Goal: Transaction & Acquisition: Purchase product/service

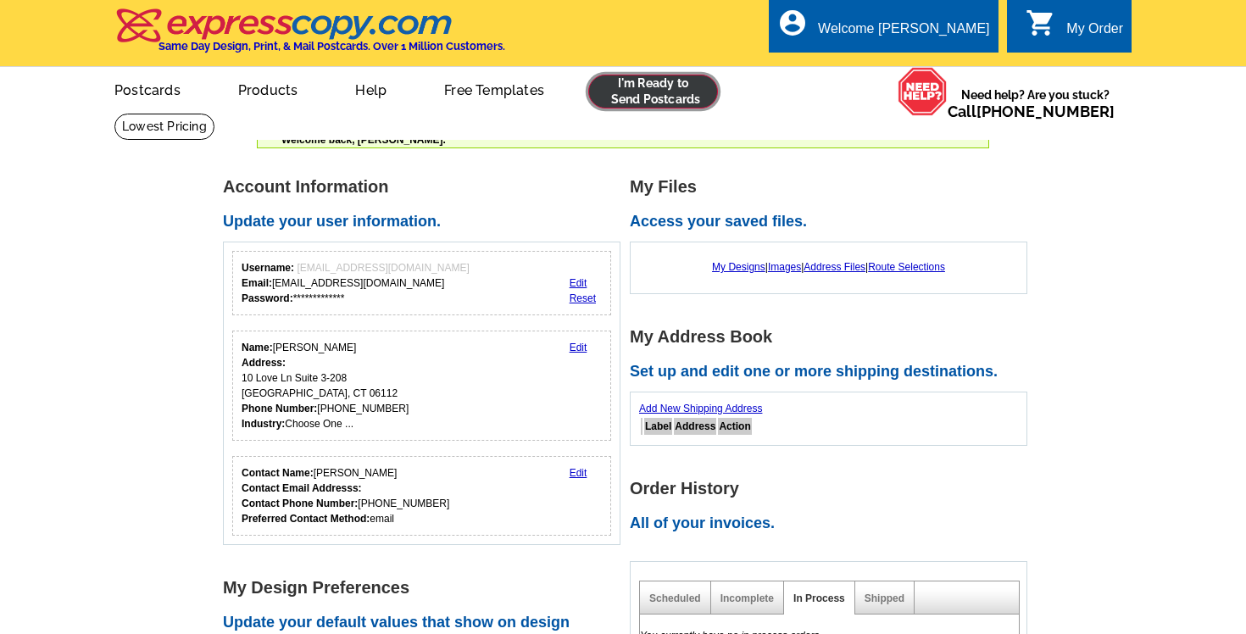
click at [605, 93] on link at bounding box center [653, 92] width 130 height 34
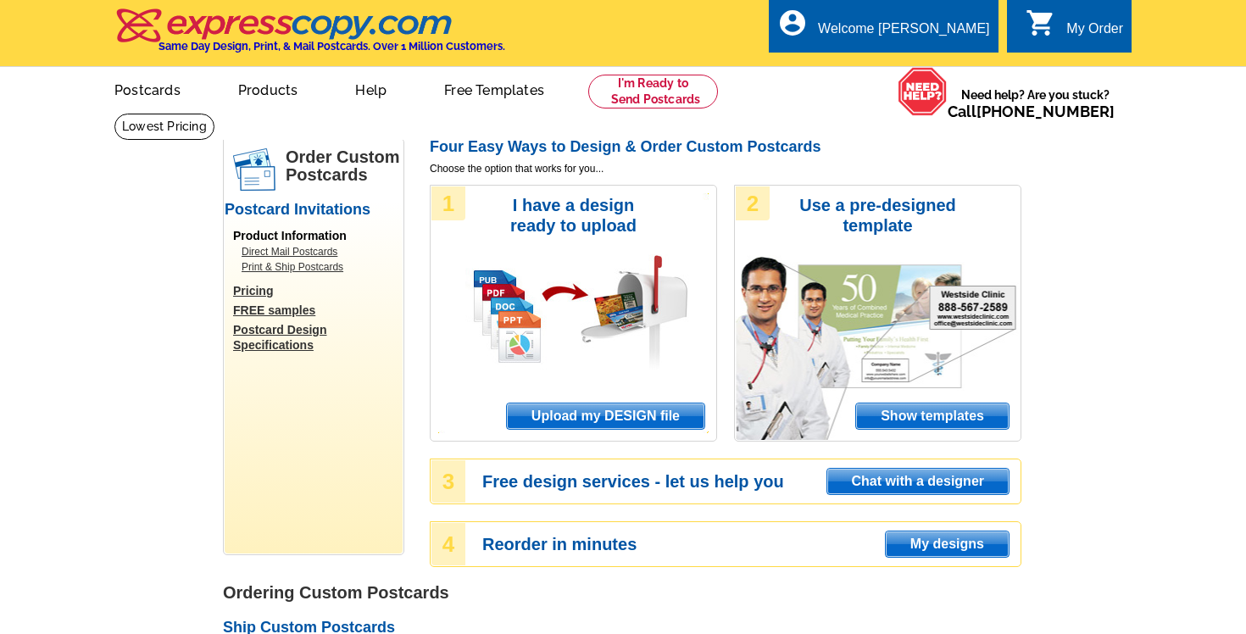
click at [602, 412] on span "Upload my DESIGN file" at bounding box center [606, 416] width 198 height 25
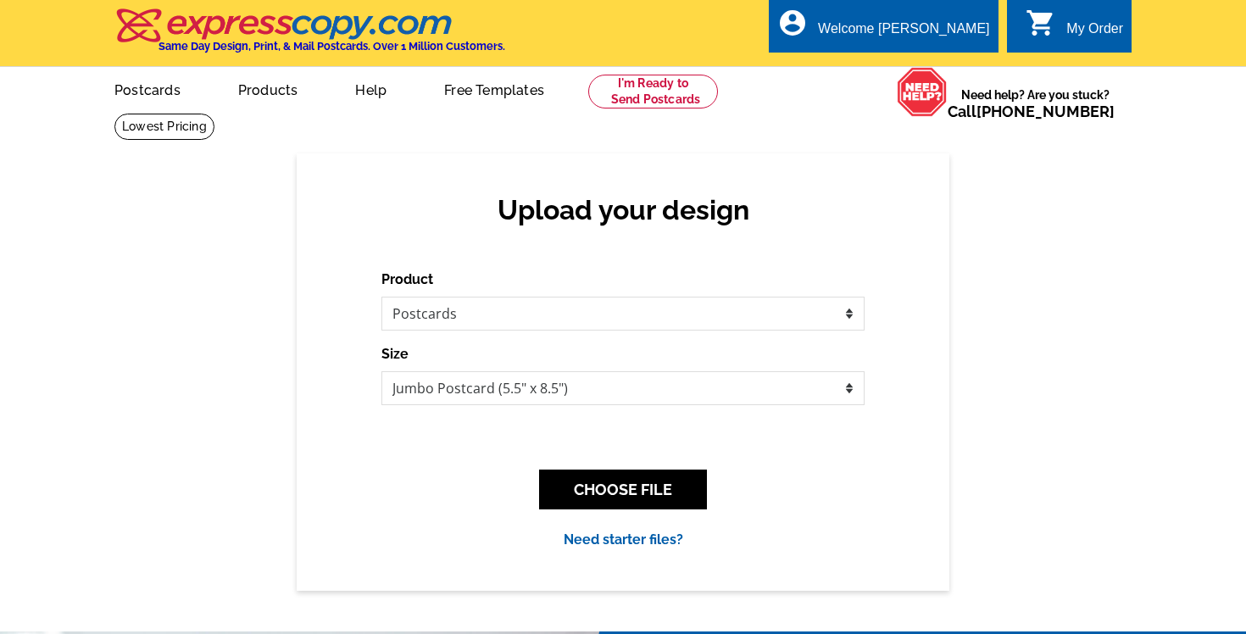
click at [794, 105] on ul "picture_in_picture Postcards store_mall_directory Products keyboard_arrow_down …" at bounding box center [466, 103] width 759 height 73
click at [215, 114] on link at bounding box center [164, 127] width 100 height 26
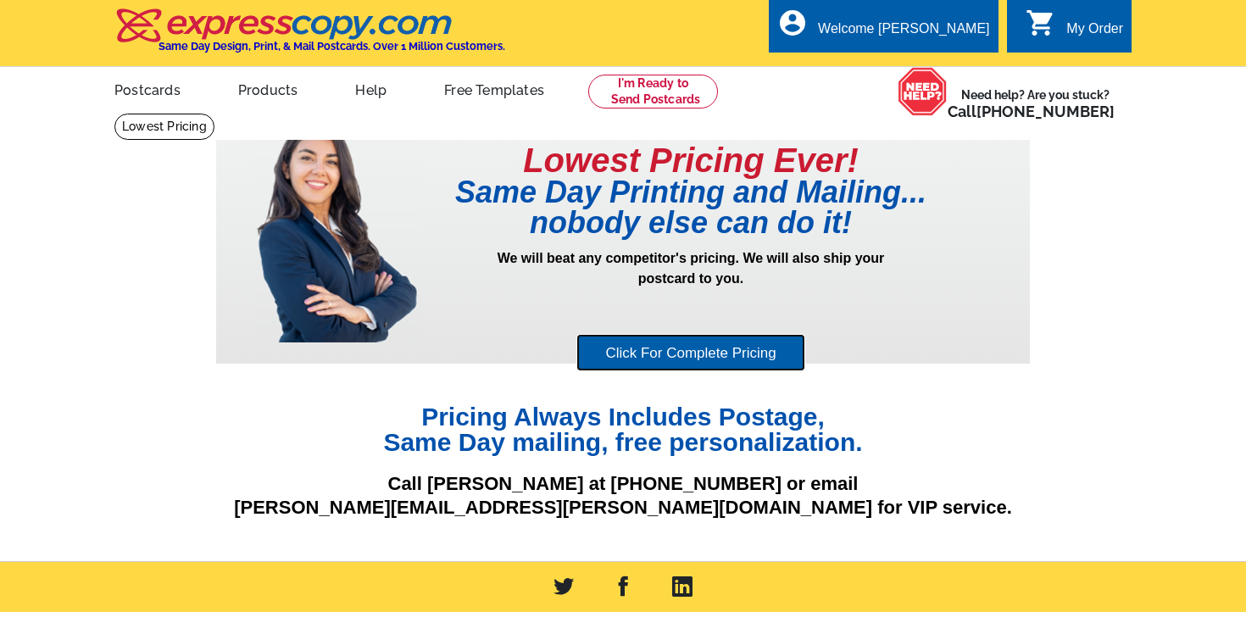
click at [692, 354] on link "Click For Complete Pricing" at bounding box center [691, 353] width 228 height 38
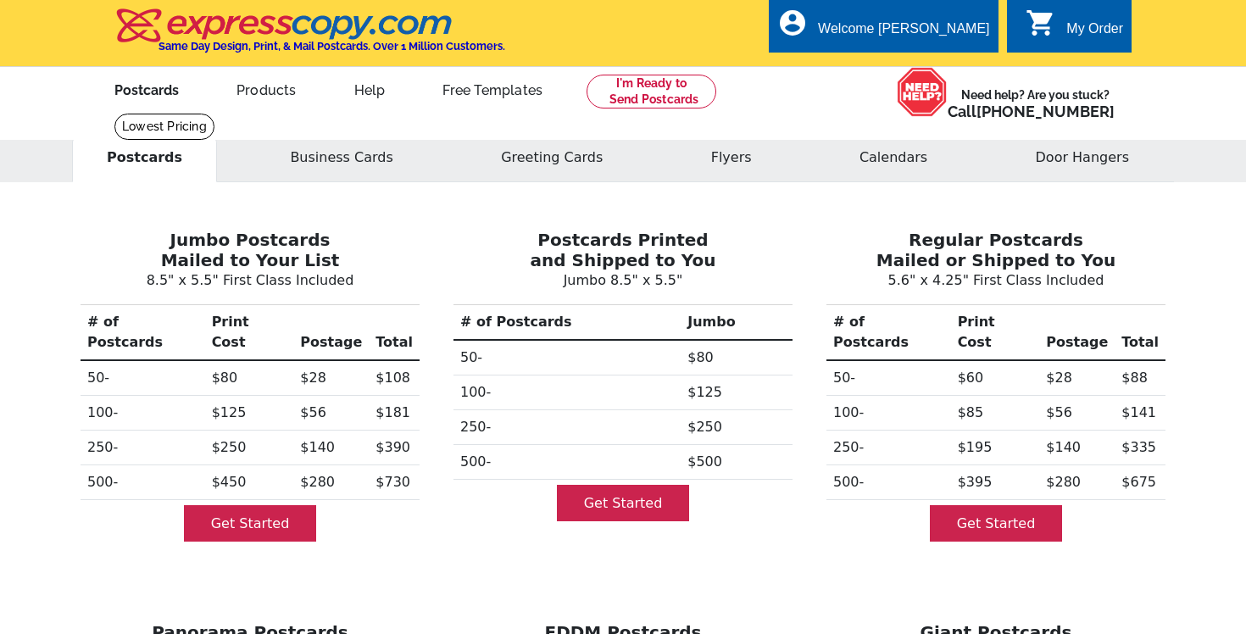
click at [161, 98] on link "Postcards" at bounding box center [146, 89] width 119 height 40
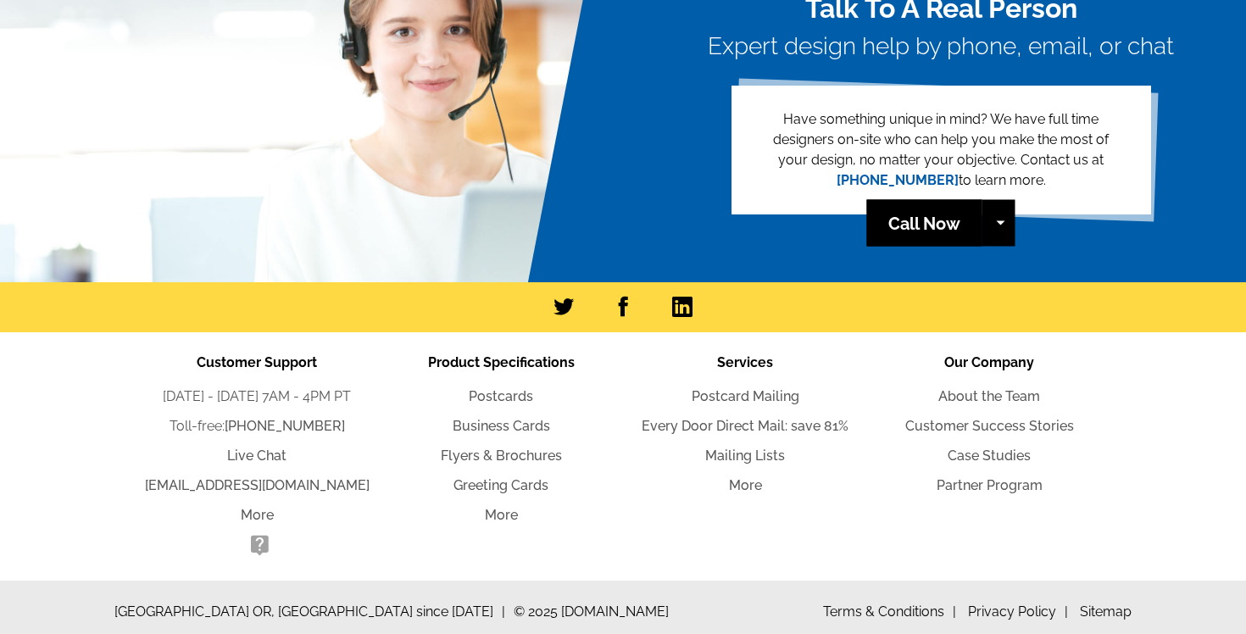
scroll to position [3818, 0]
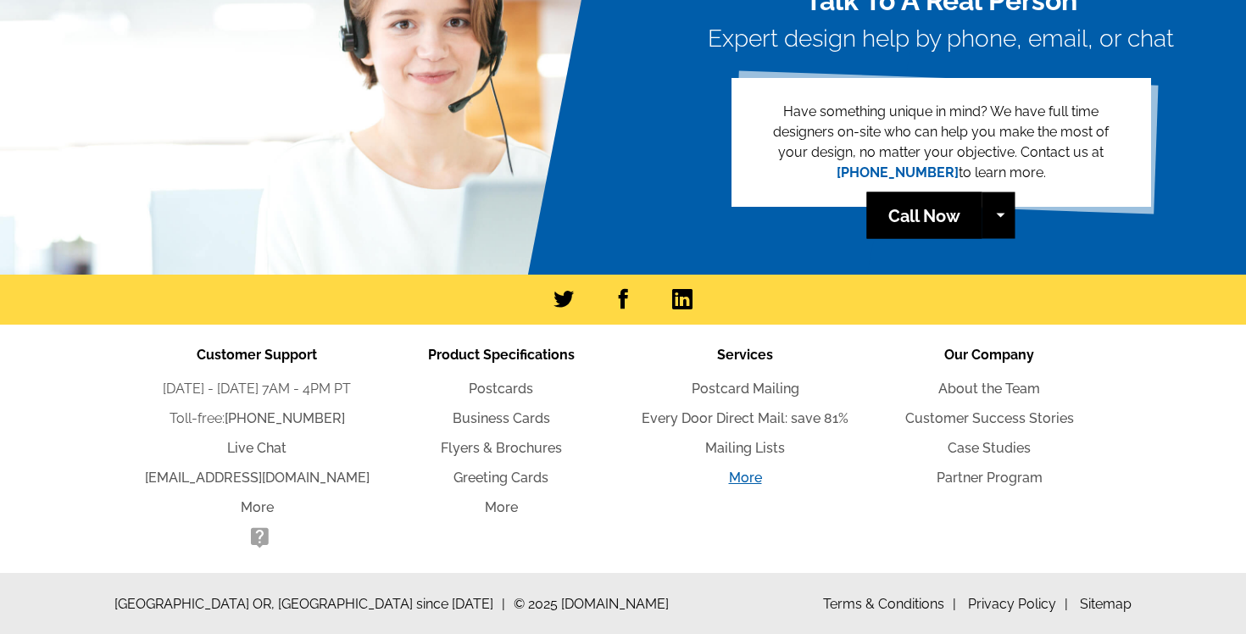
click at [756, 473] on link "More" at bounding box center [745, 478] width 33 height 16
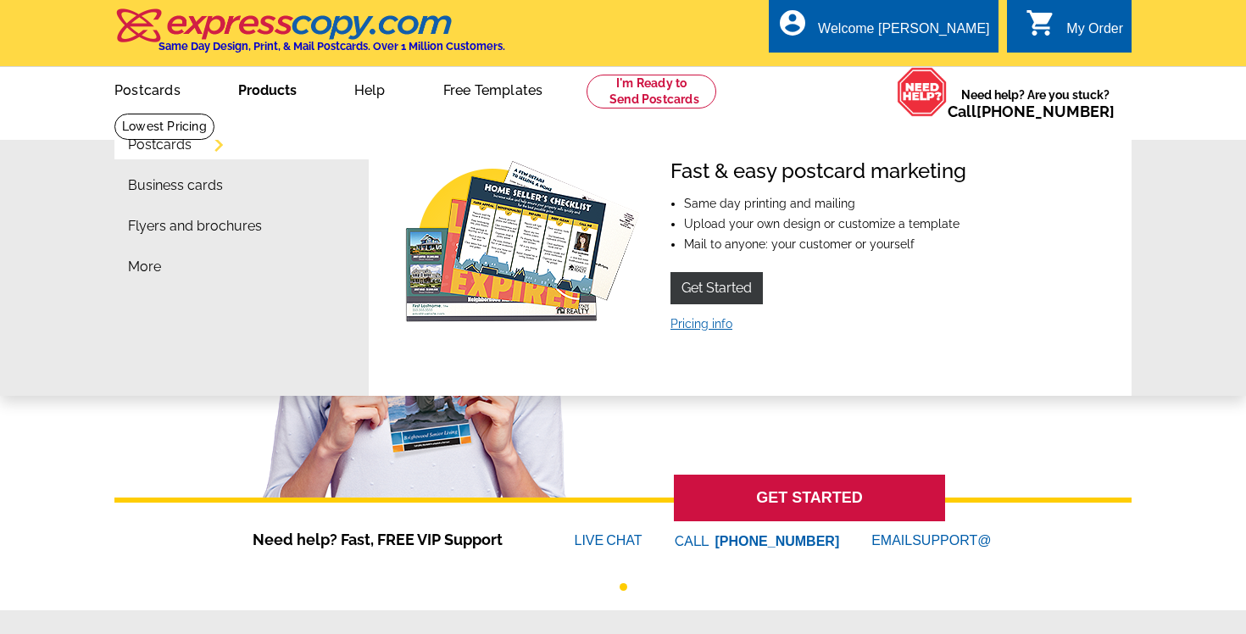
click at [685, 328] on link "Pricing info" at bounding box center [702, 324] width 62 height 14
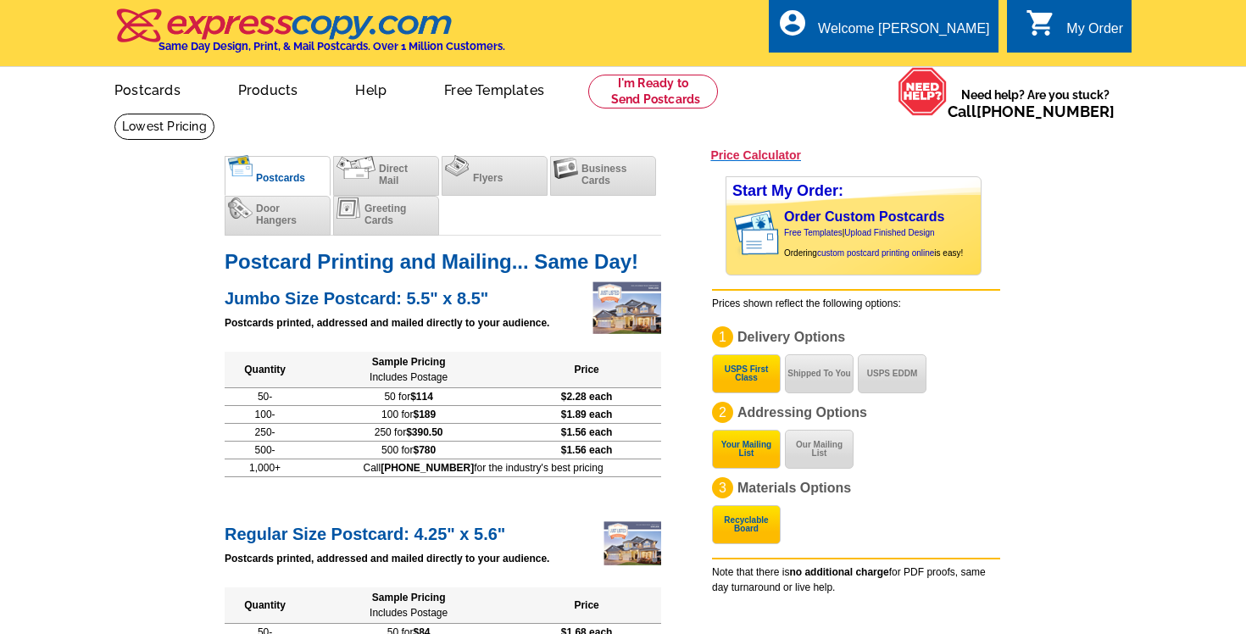
click at [782, 152] on h3 "Price Calculator" at bounding box center [756, 155] width 91 height 15
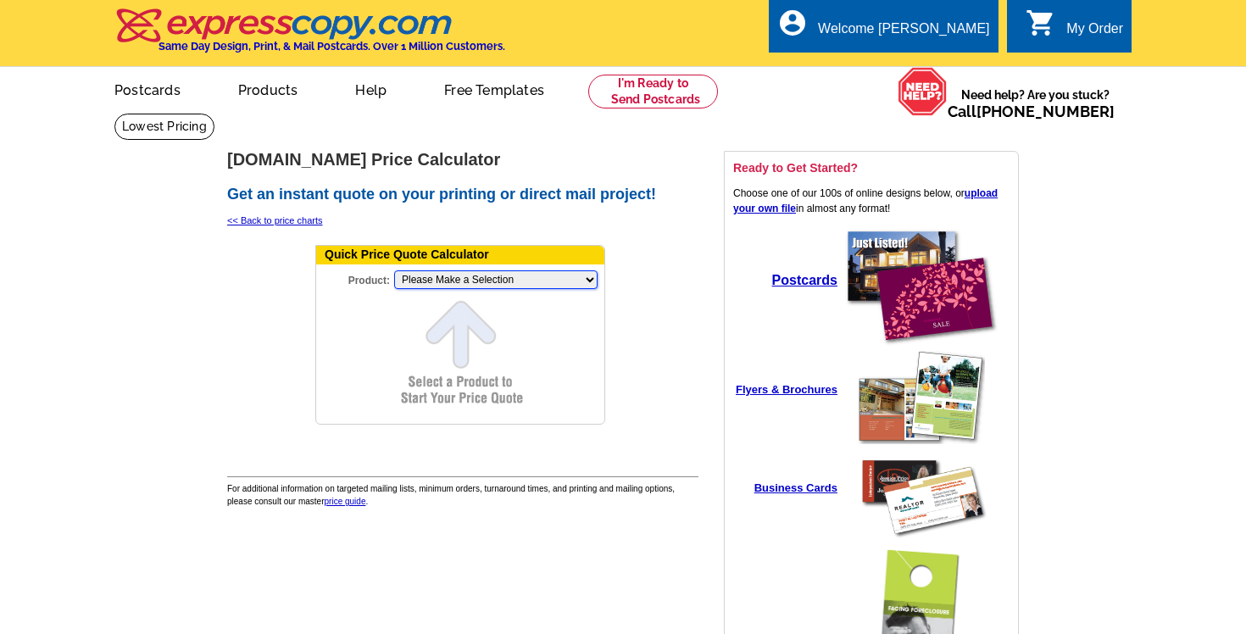
click at [466, 280] on select "Please Make a Selection Jumbo Postcard (5.5" x 8.5") Regular Postcard (4.25" x …" at bounding box center [496, 279] width 204 height 19
select select "2"
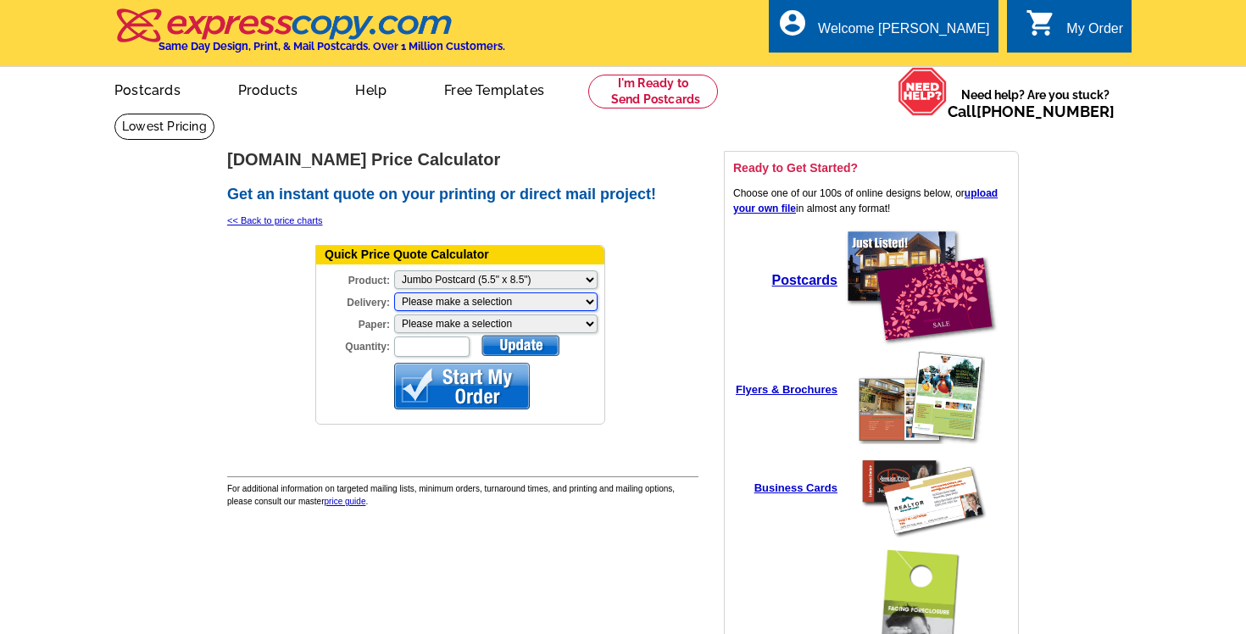
click at [469, 302] on select "Please make a selection Print + Address+USPS First Class Print-Only+Shipped To …" at bounding box center [496, 302] width 204 height 19
click at [464, 325] on select "Please make a selection Recyclable Board Magnetic Stock" at bounding box center [496, 324] width 204 height 19
select select "3"
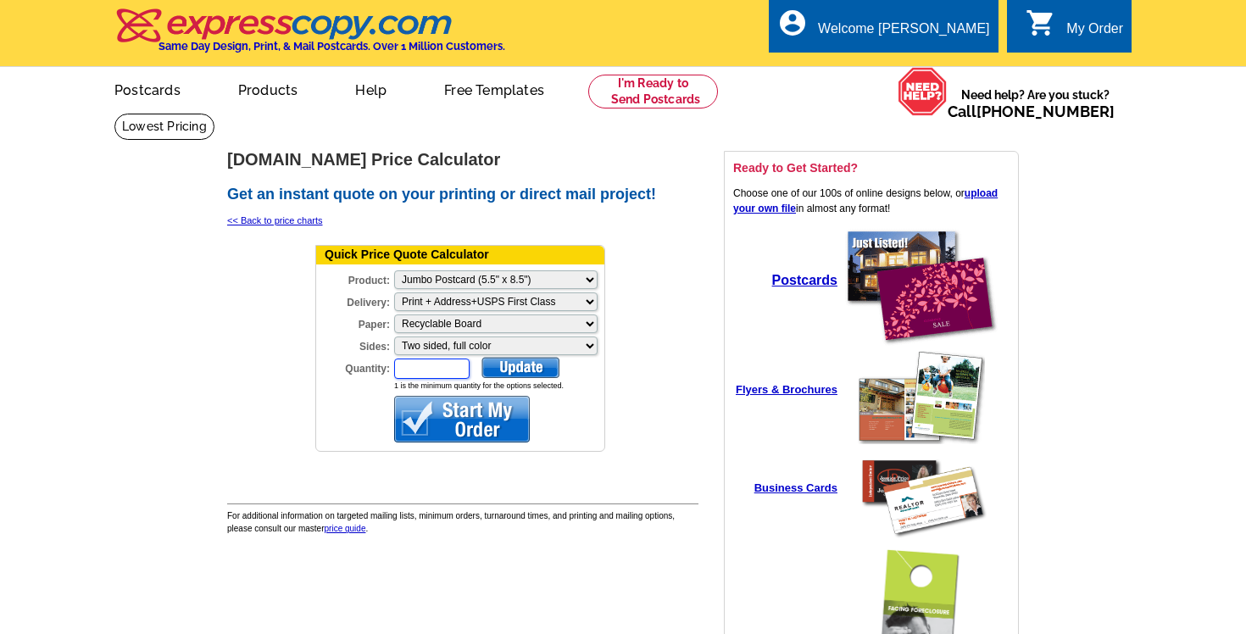
click at [435, 365] on input "Quantity:" at bounding box center [431, 369] width 75 height 20
type input "100"
click at [532, 360] on div at bounding box center [521, 367] width 78 height 21
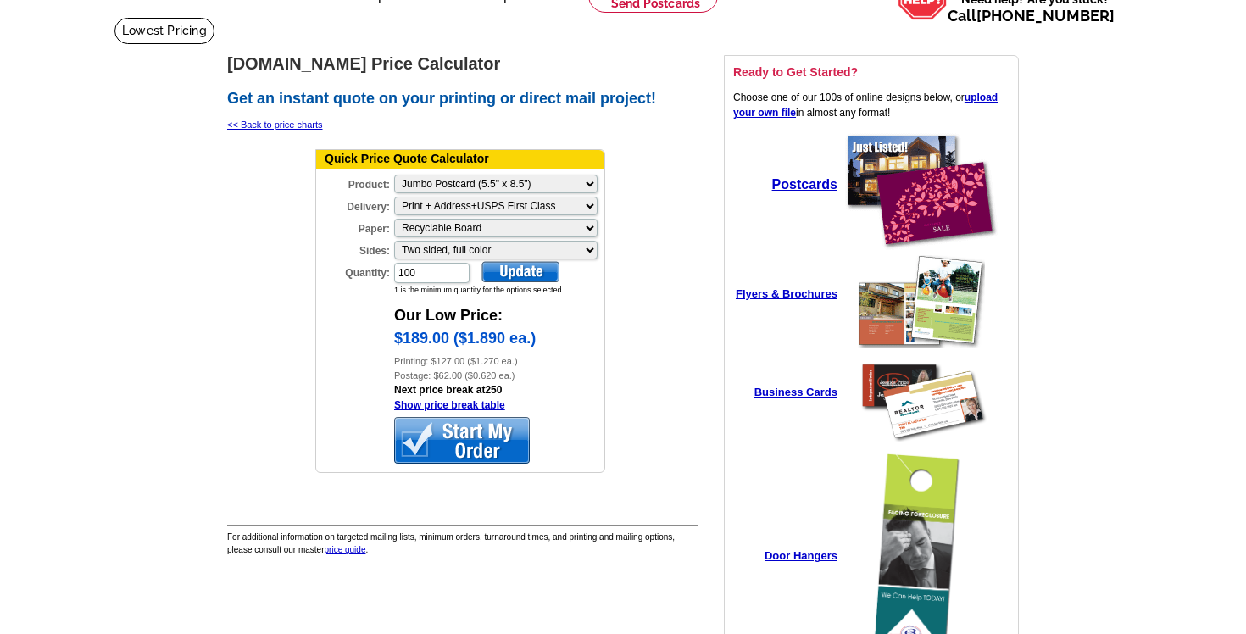
scroll to position [95, 0]
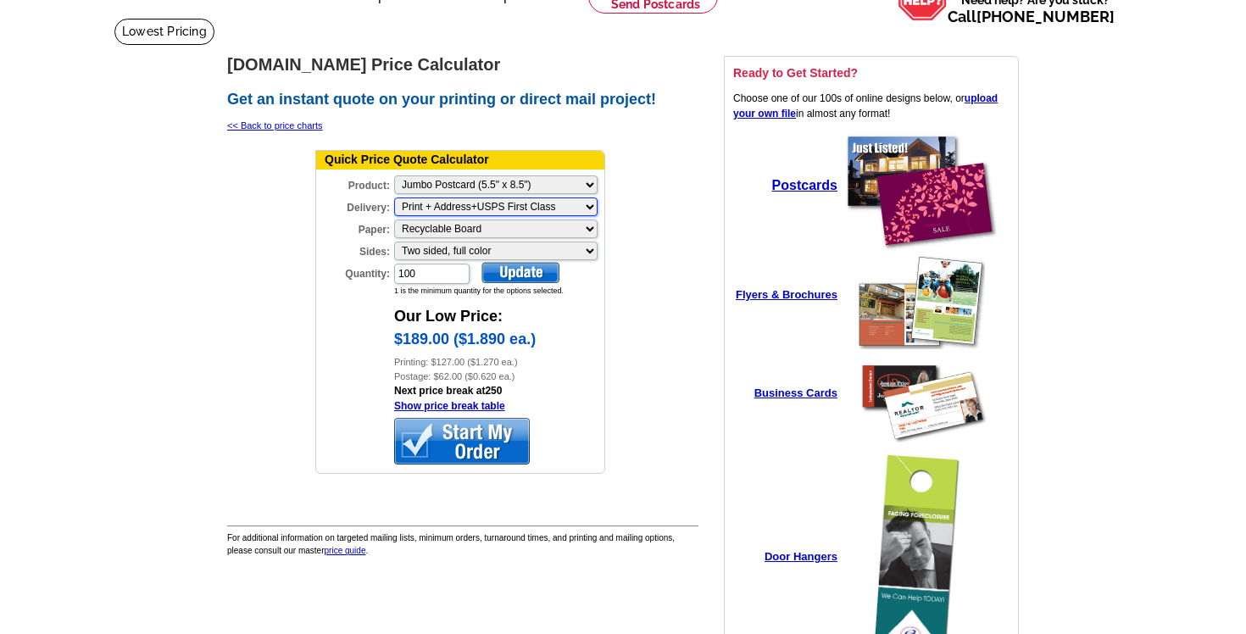
click at [534, 209] on select "Please make a selection Print + Address+USPS First Class Print + Address+Shippe…" at bounding box center [496, 207] width 204 height 19
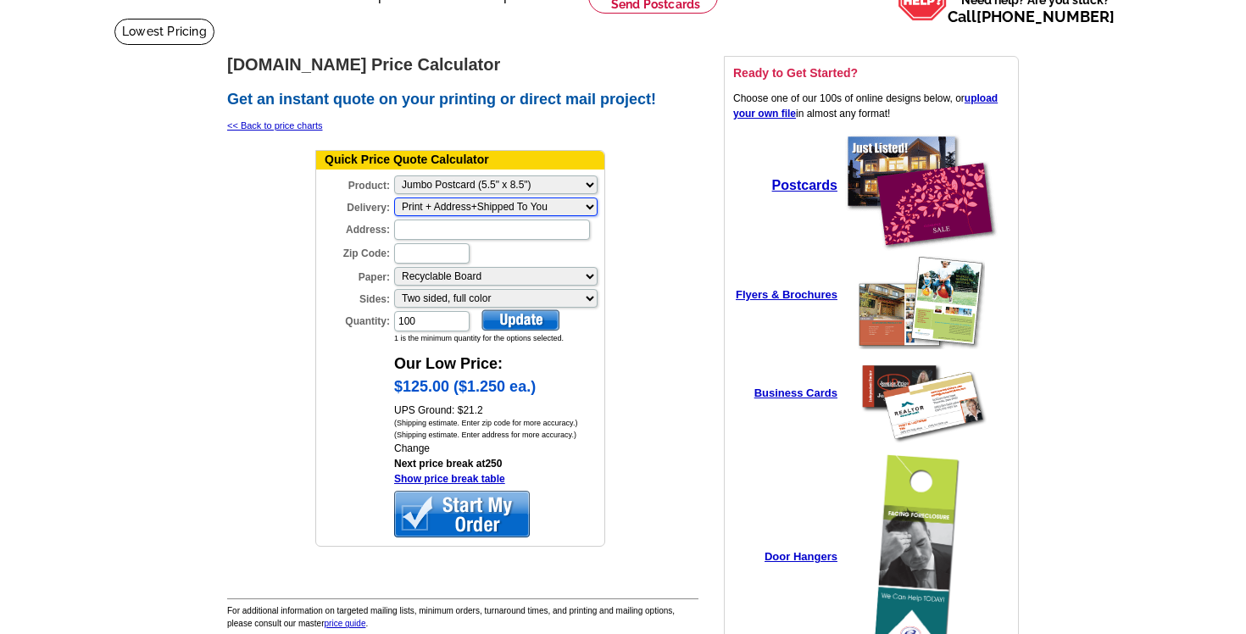
click at [527, 209] on select "Please make a selection Print + Address+USPS First Class Print + Address+Shippe…" at bounding box center [496, 207] width 204 height 19
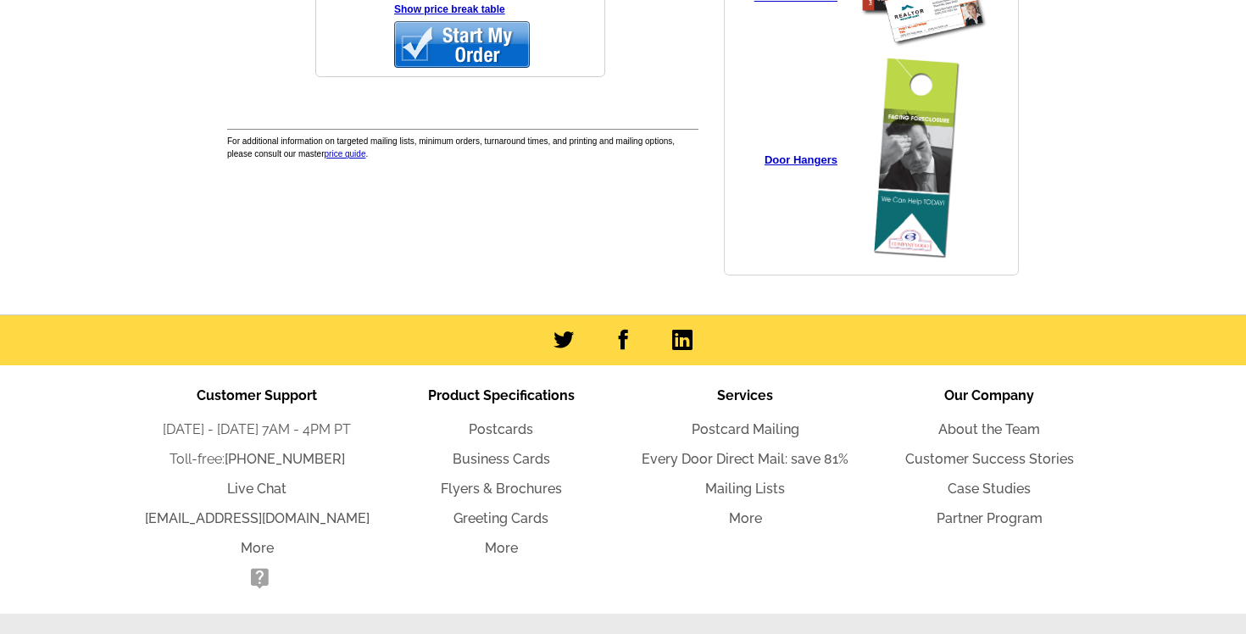
scroll to position [532, 0]
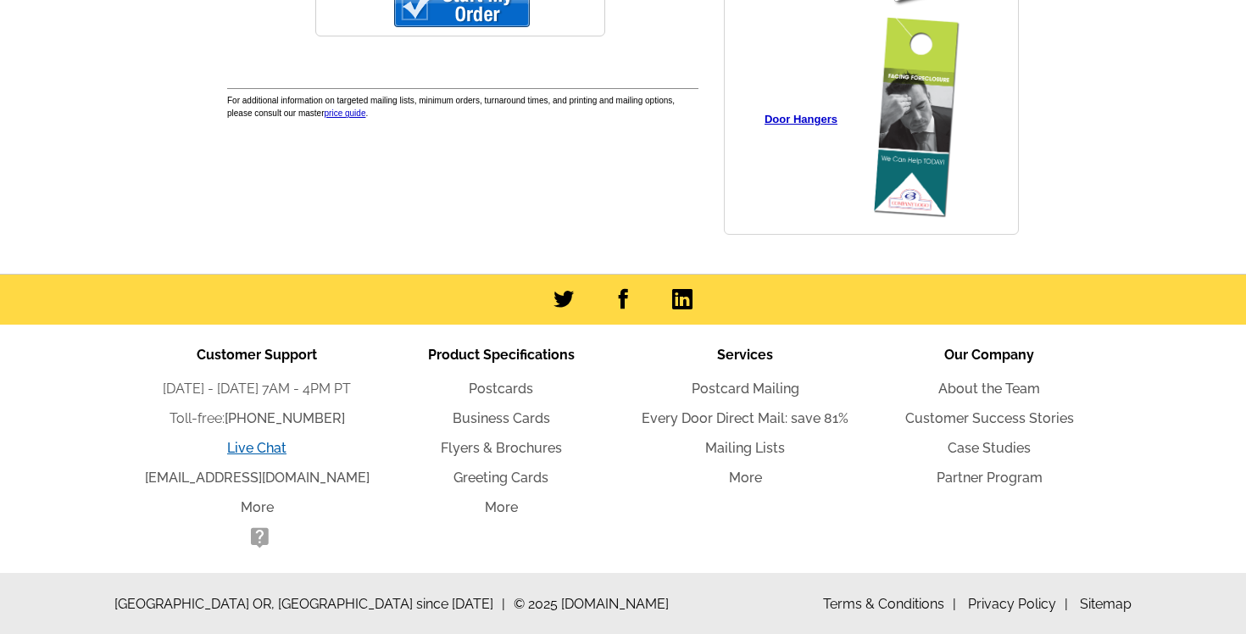
click at [280, 443] on link "Live Chat" at bounding box center [256, 448] width 59 height 16
click at [272, 446] on link "Live Chat" at bounding box center [256, 448] width 59 height 16
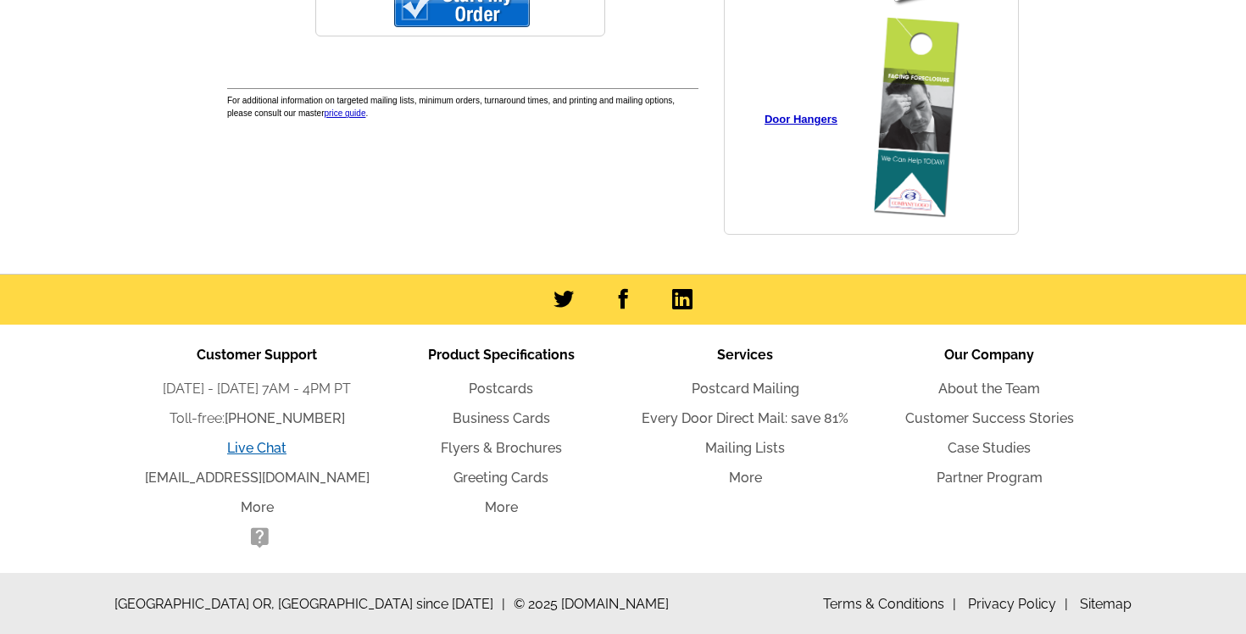
click at [272, 446] on link "Live Chat" at bounding box center [256, 448] width 59 height 16
click at [265, 512] on link "More" at bounding box center [257, 507] width 33 height 16
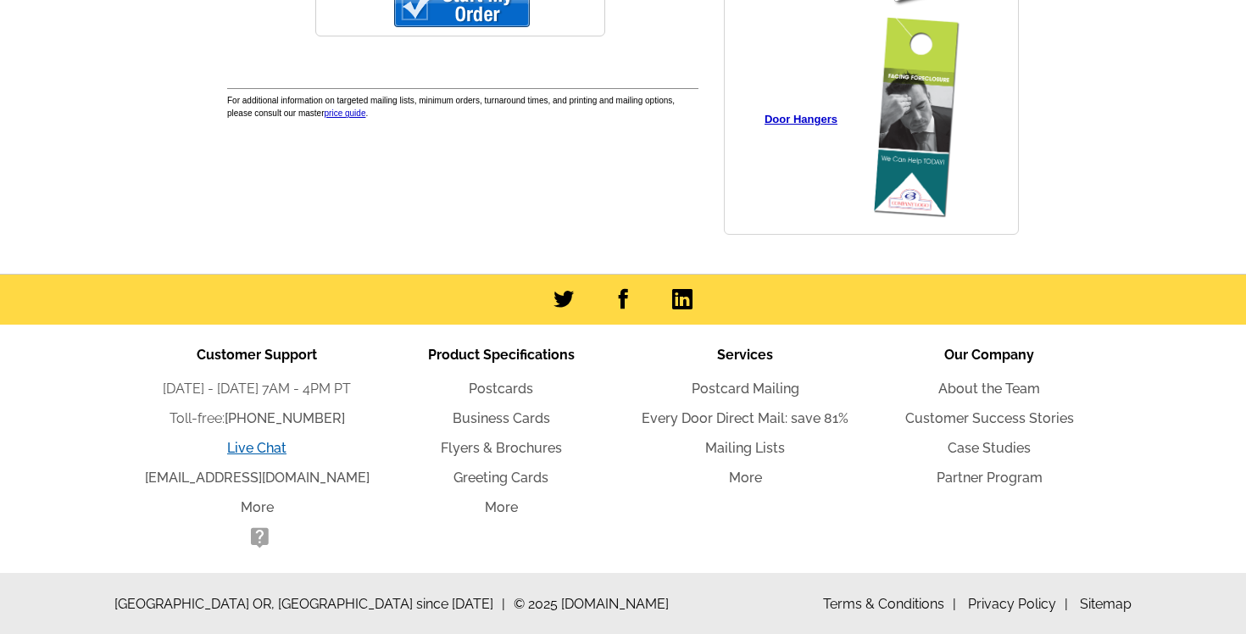
click at [245, 448] on link "Live Chat" at bounding box center [256, 448] width 59 height 16
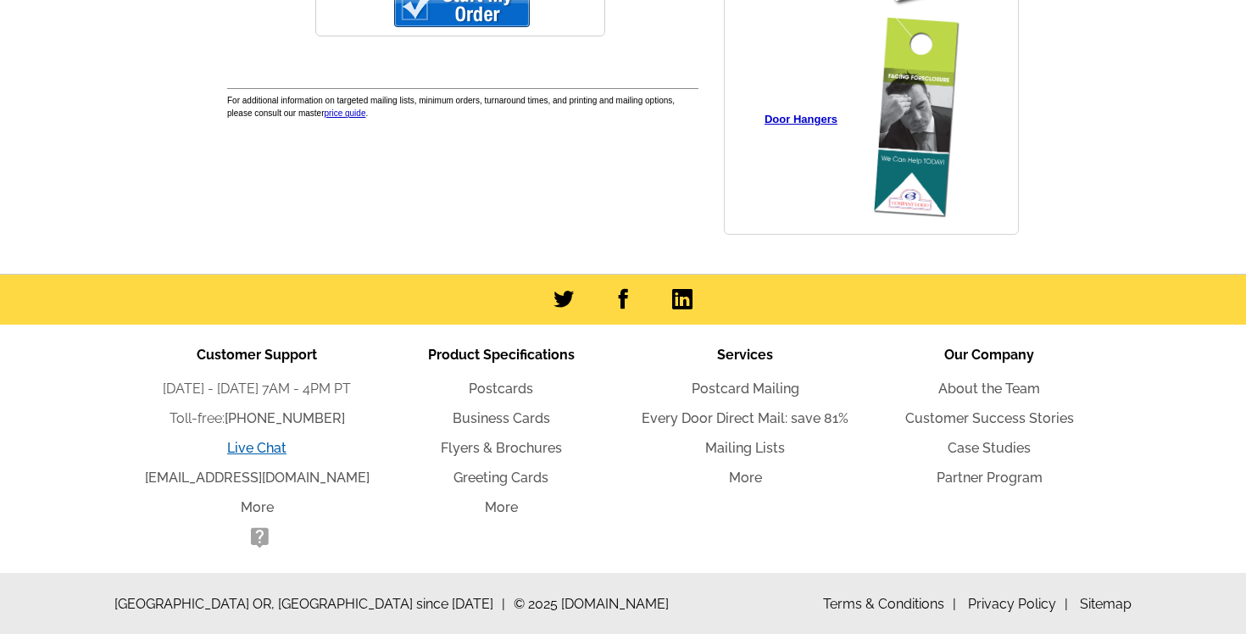
click at [245, 448] on link "Live Chat" at bounding box center [256, 448] width 59 height 16
click at [761, 392] on link "Postcard Mailing" at bounding box center [746, 389] width 108 height 16
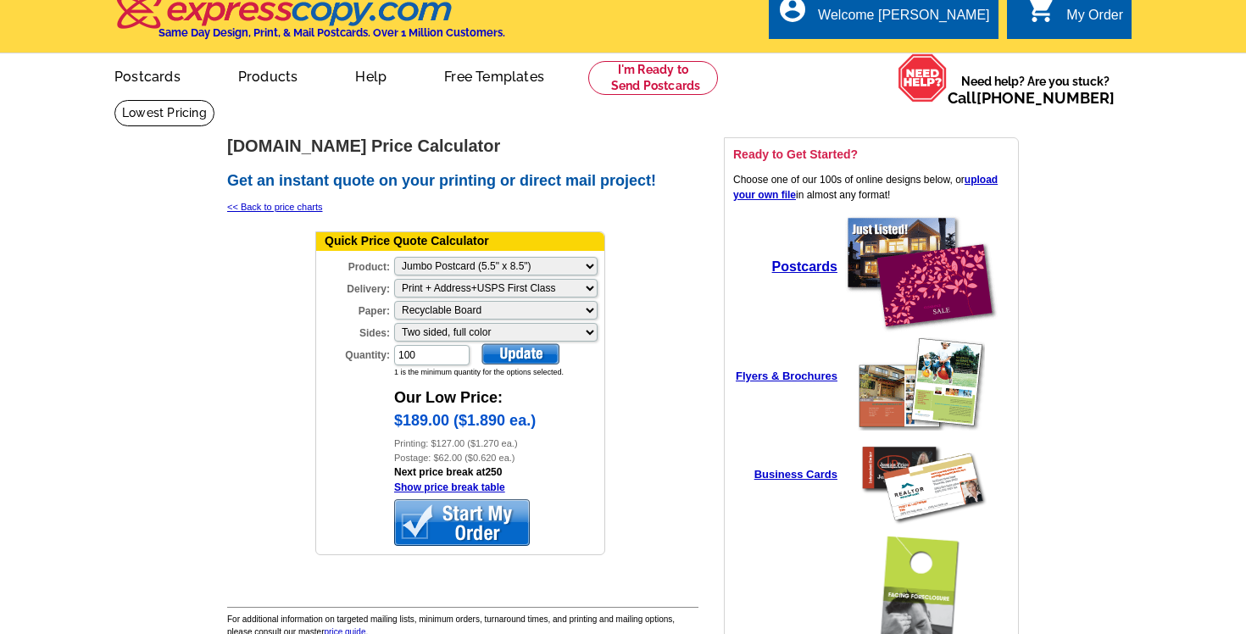
scroll to position [14, 0]
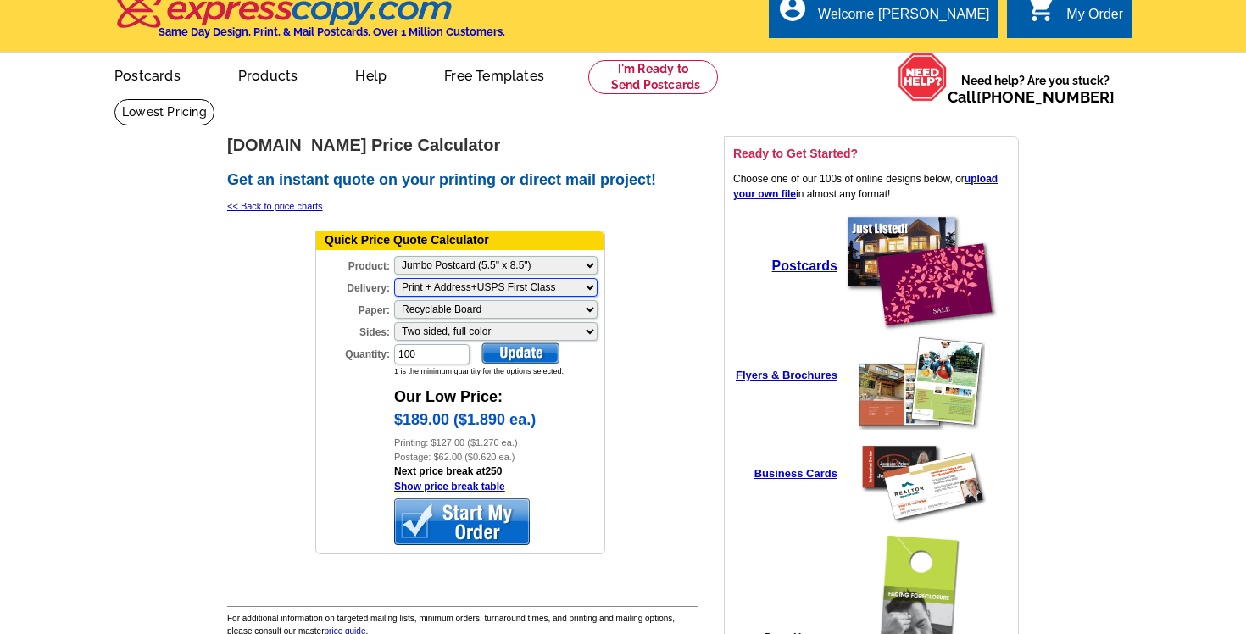
click at [471, 288] on select "Please make a selection Print + Address+USPS First Class Print + Address+Shippe…" at bounding box center [496, 287] width 204 height 19
click at [471, 282] on select "Please make a selection Print + Address+USPS First Class Print + Address+Shippe…" at bounding box center [496, 287] width 204 height 19
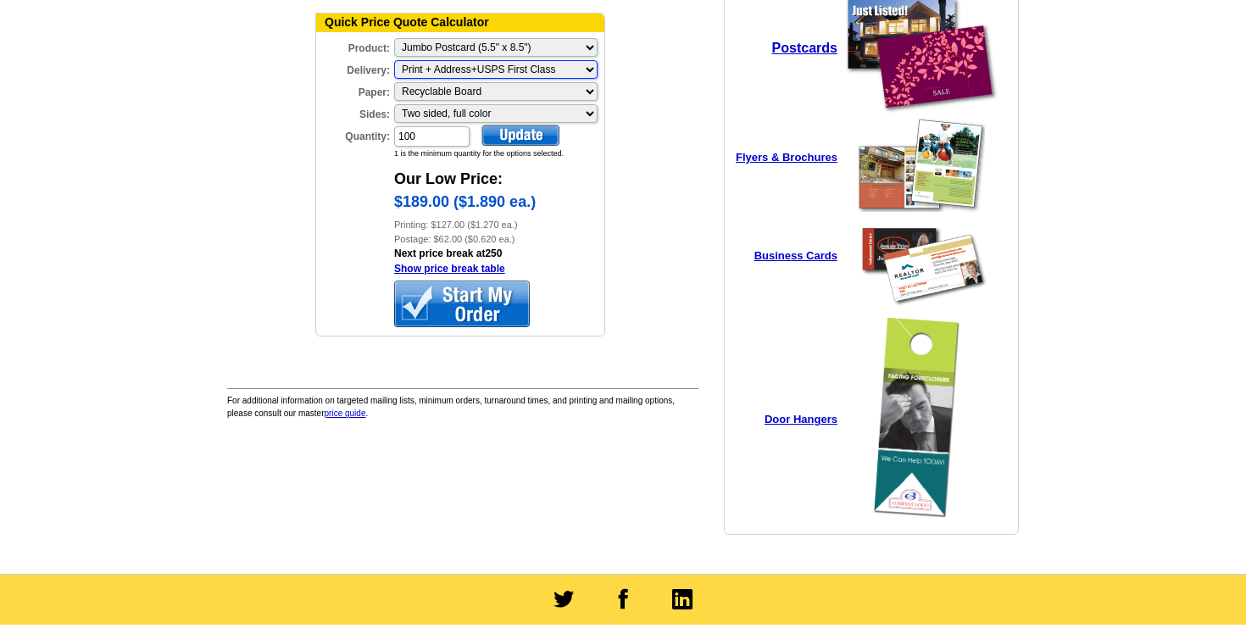
scroll to position [532, 0]
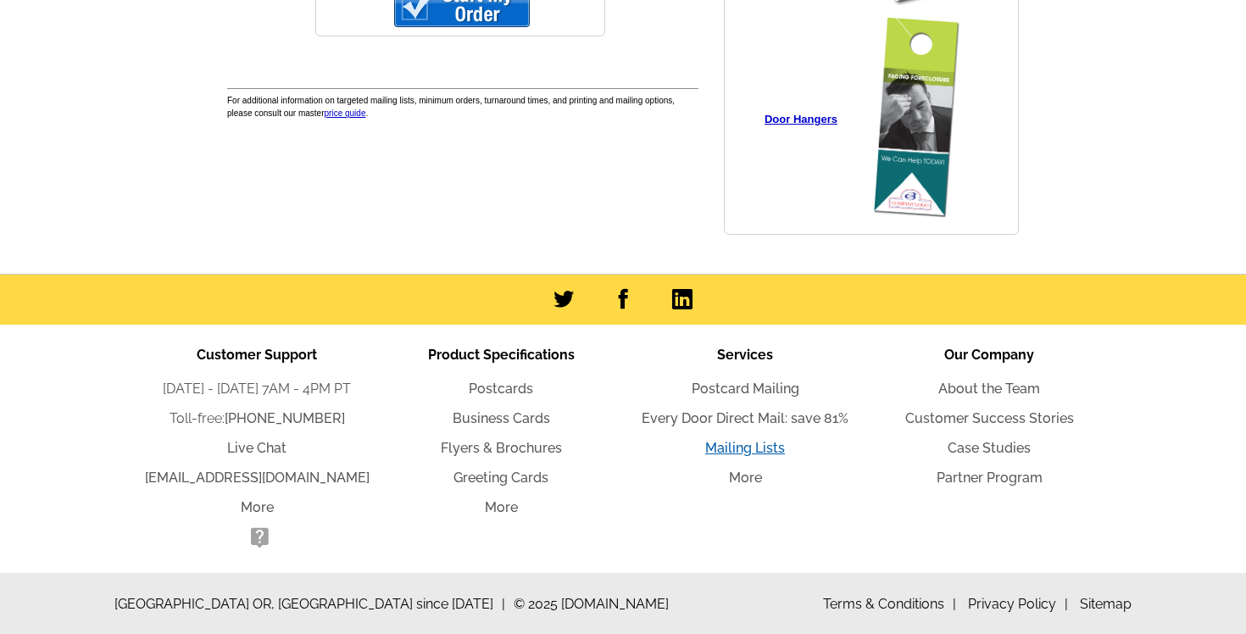
click at [743, 450] on link "Mailing Lists" at bounding box center [745, 448] width 80 height 16
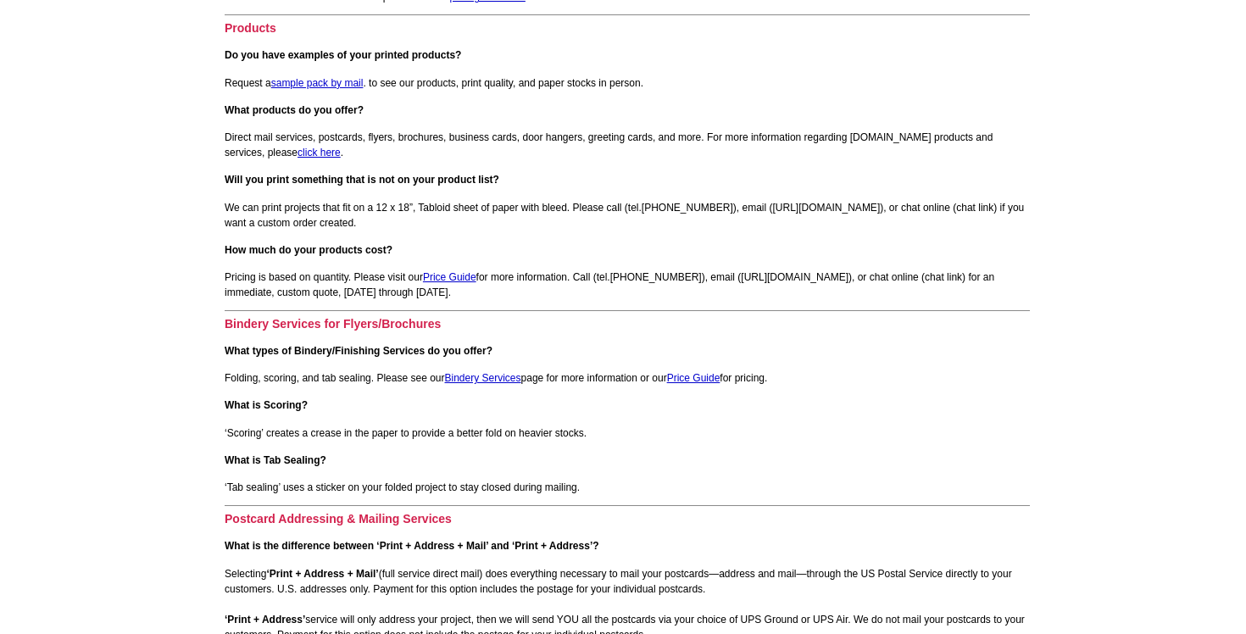
scroll to position [1064, 0]
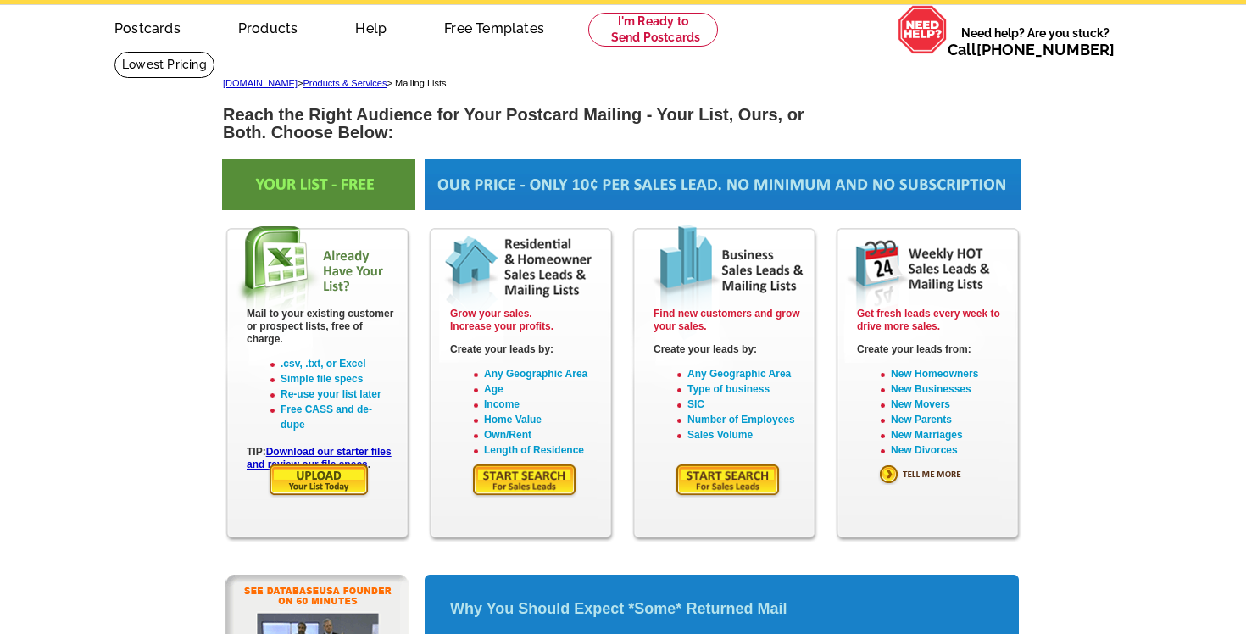
scroll to position [70, 0]
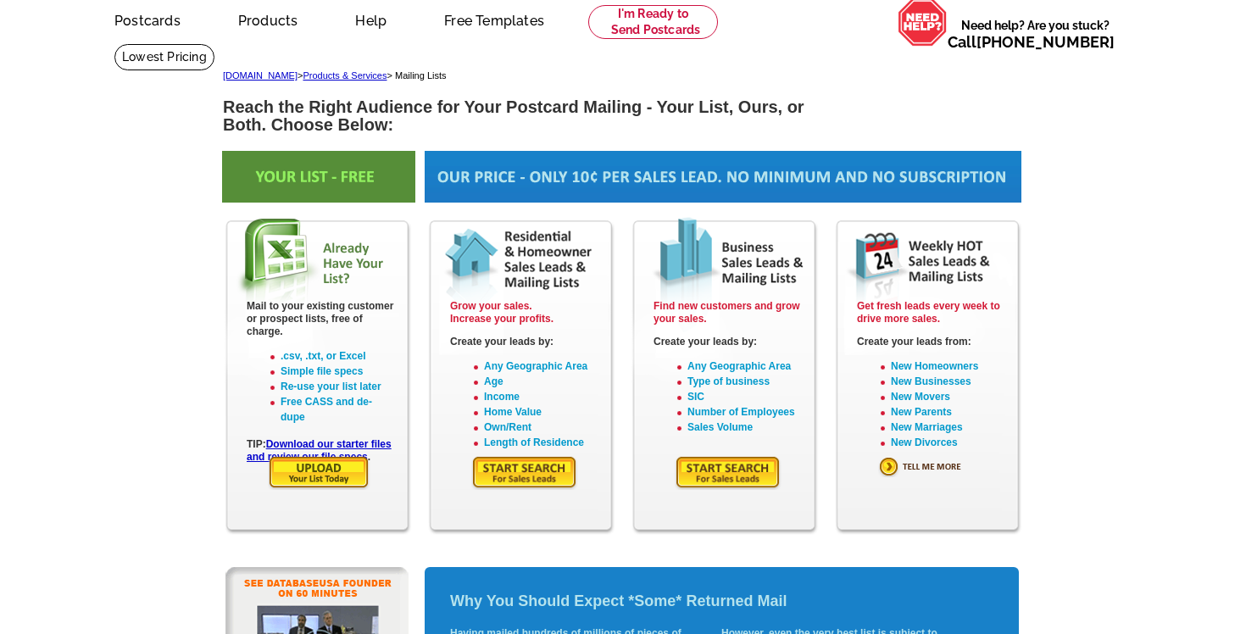
click at [538, 471] on img at bounding box center [524, 472] width 107 height 35
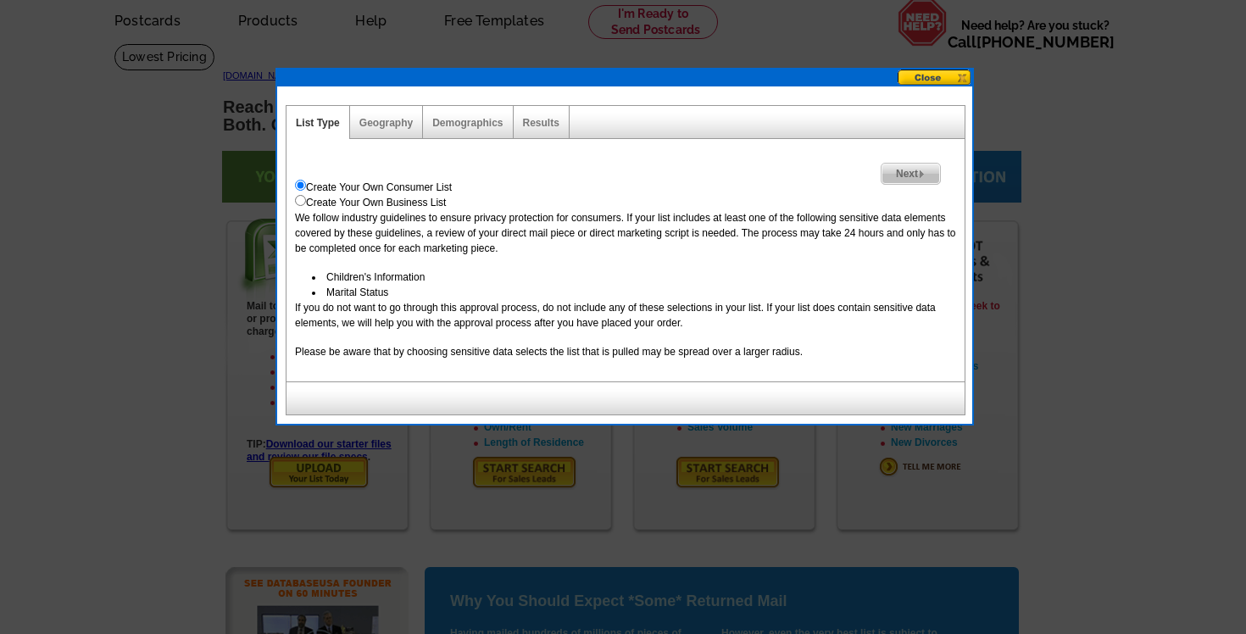
click at [906, 180] on span "Next" at bounding box center [911, 174] width 59 height 20
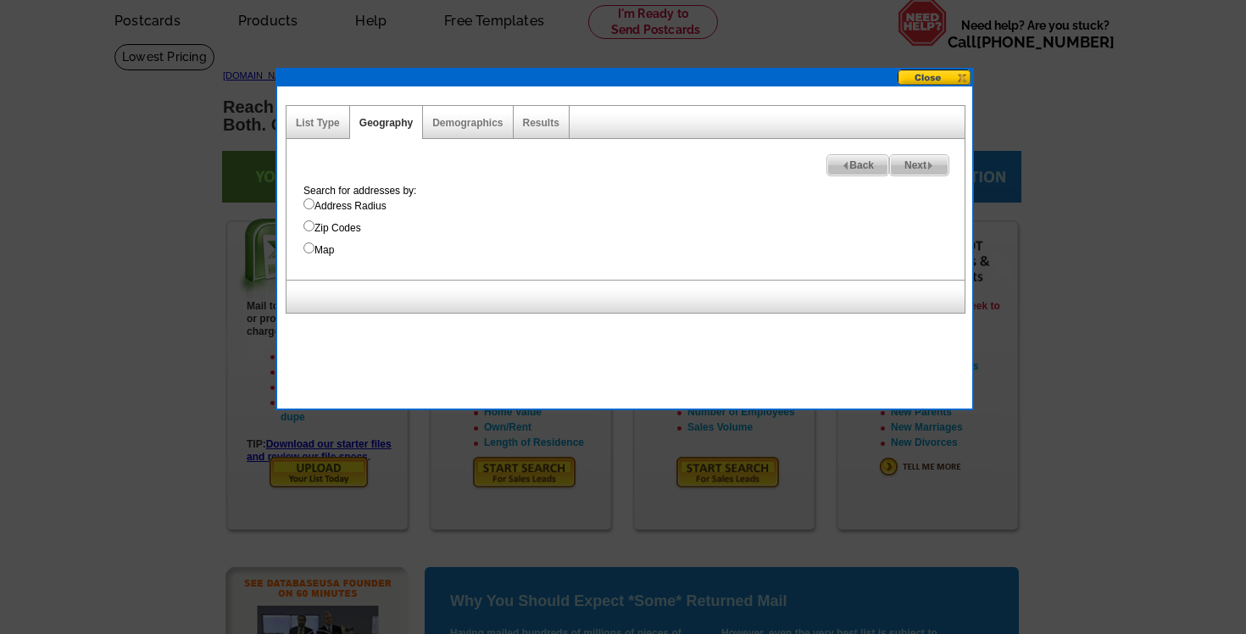
click at [360, 208] on label "Address Radius" at bounding box center [634, 205] width 661 height 15
click at [315, 208] on input "Address Radius" at bounding box center [309, 203] width 11 height 11
radio input "true"
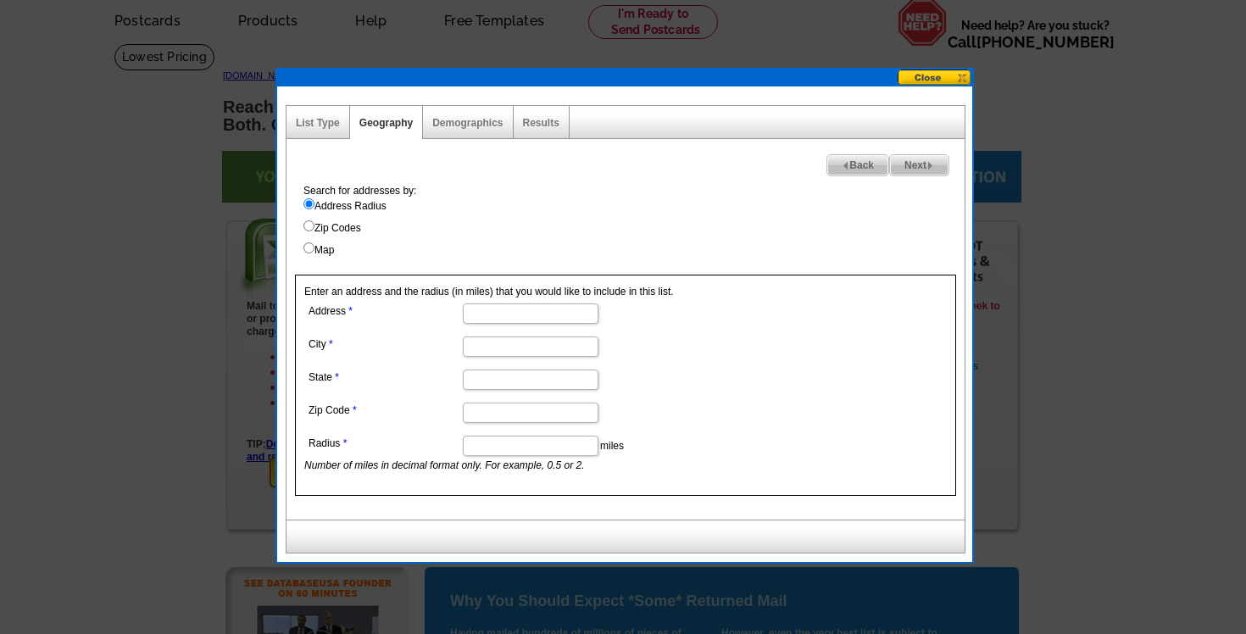
click at [560, 317] on input "Address" at bounding box center [531, 314] width 136 height 20
click at [572, 243] on label "Map" at bounding box center [634, 250] width 661 height 15
click at [315, 243] on input "Map" at bounding box center [309, 248] width 11 height 11
radio input "true"
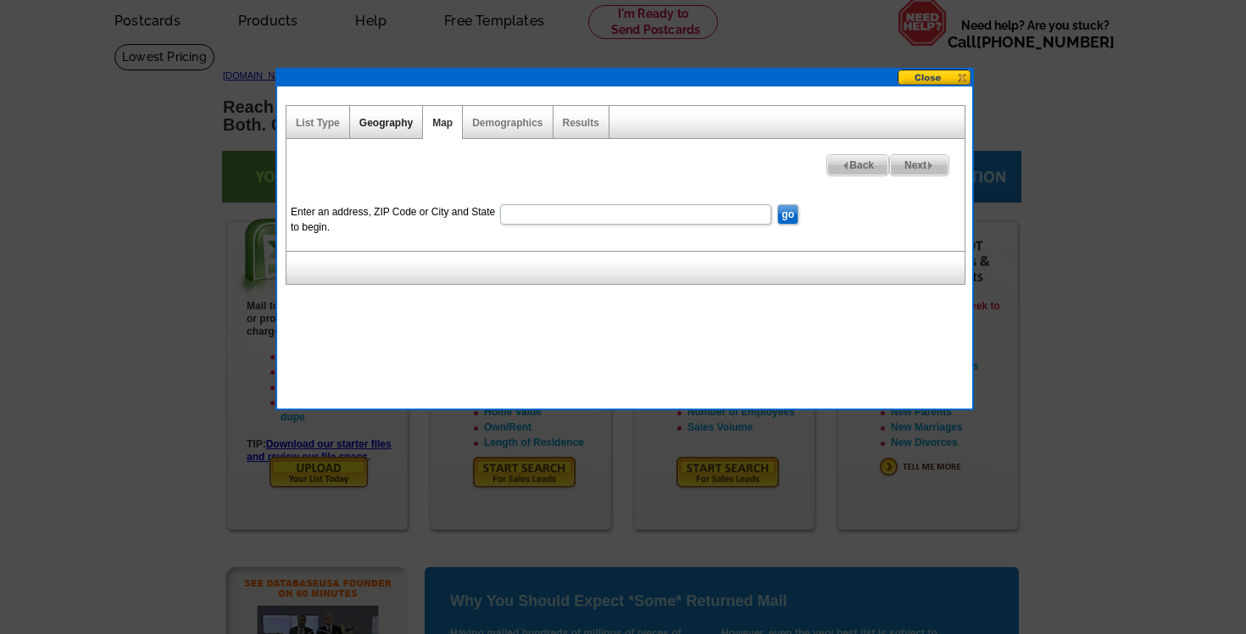
click at [391, 123] on link "Geography" at bounding box center [386, 123] width 53 height 12
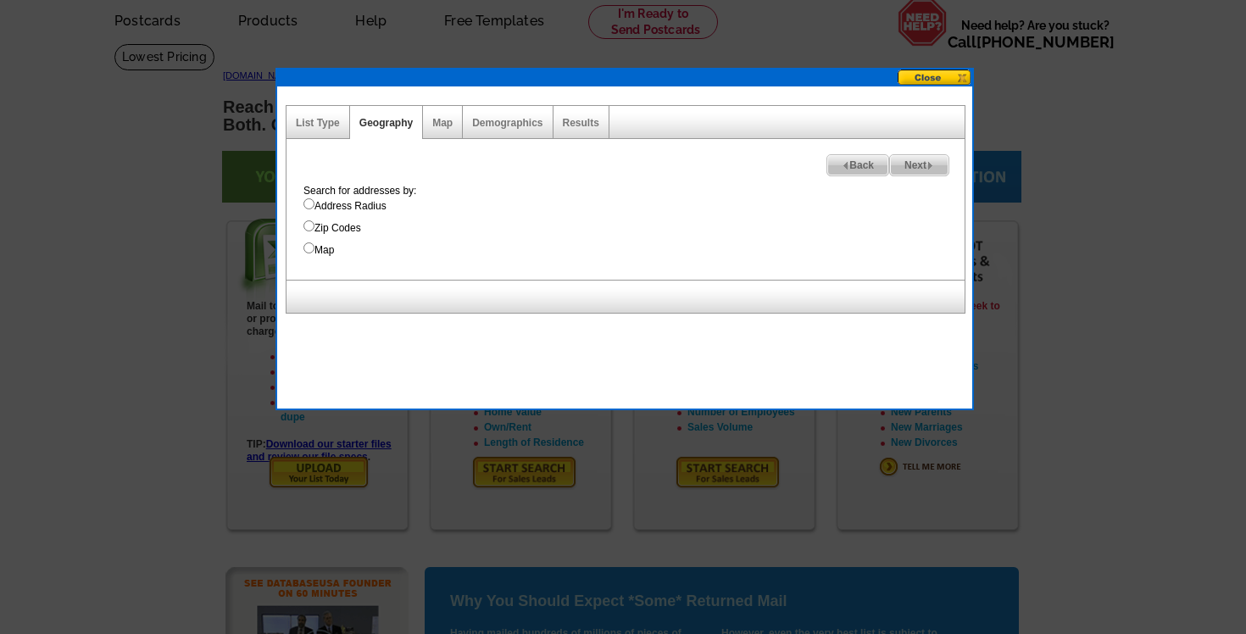
click at [372, 210] on label "Address Radius" at bounding box center [634, 205] width 661 height 15
click at [315, 209] on input "Address Radius" at bounding box center [309, 203] width 11 height 11
radio input "true"
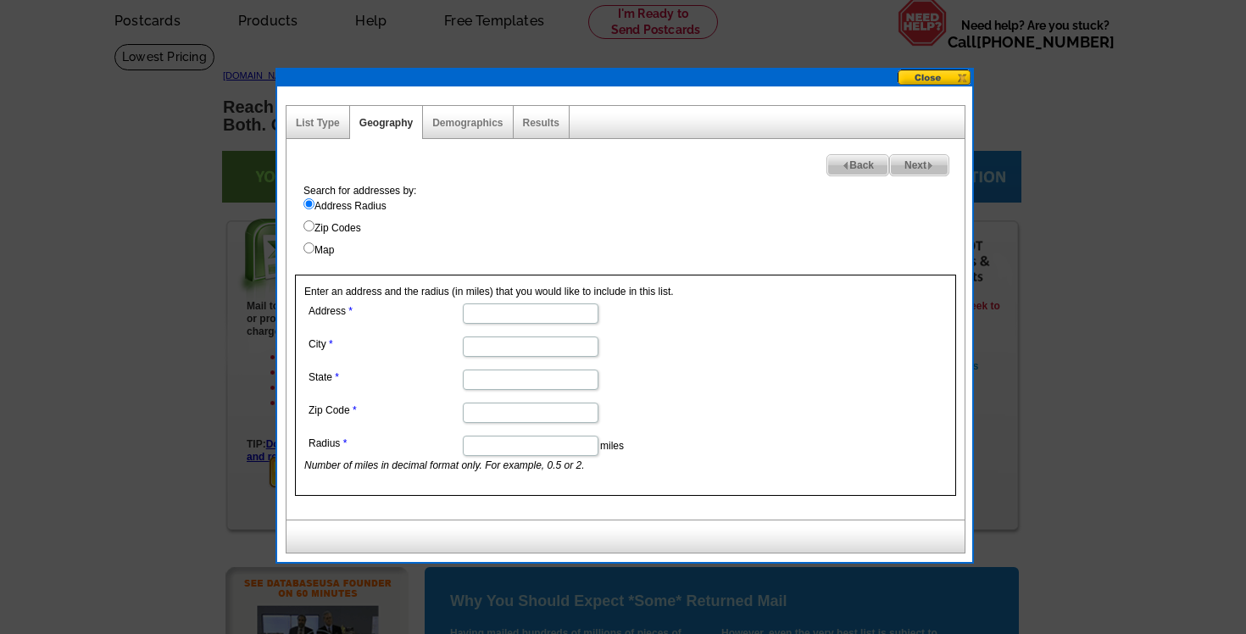
click at [940, 79] on button at bounding box center [935, 78] width 75 height 16
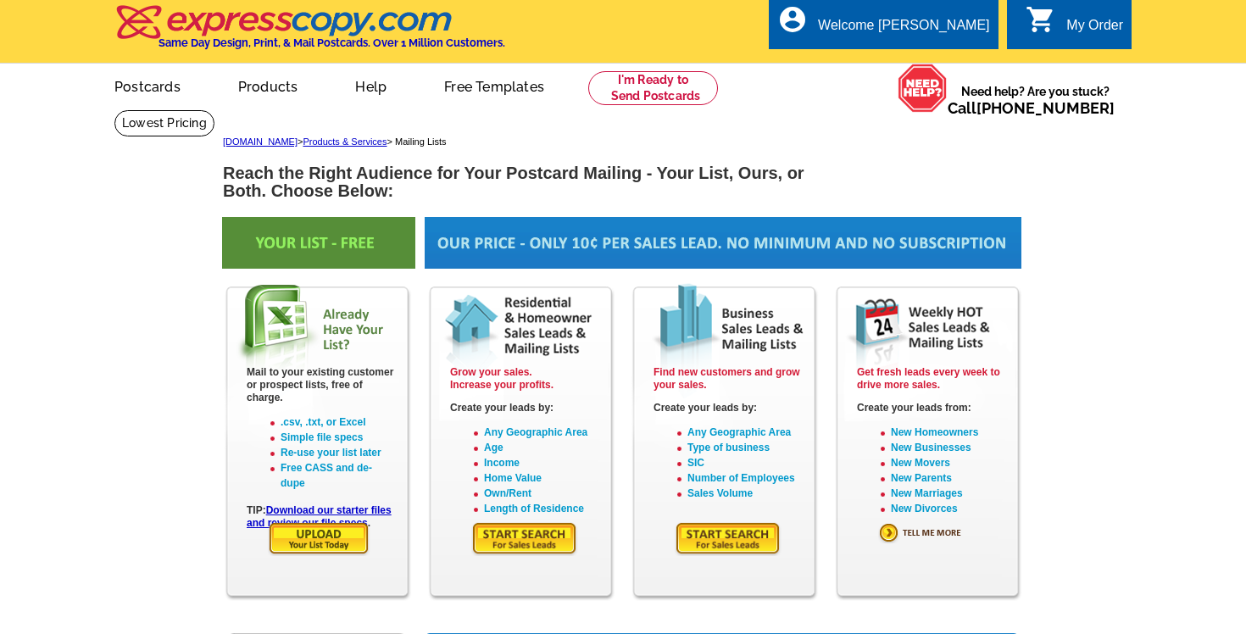
scroll to position [0, 0]
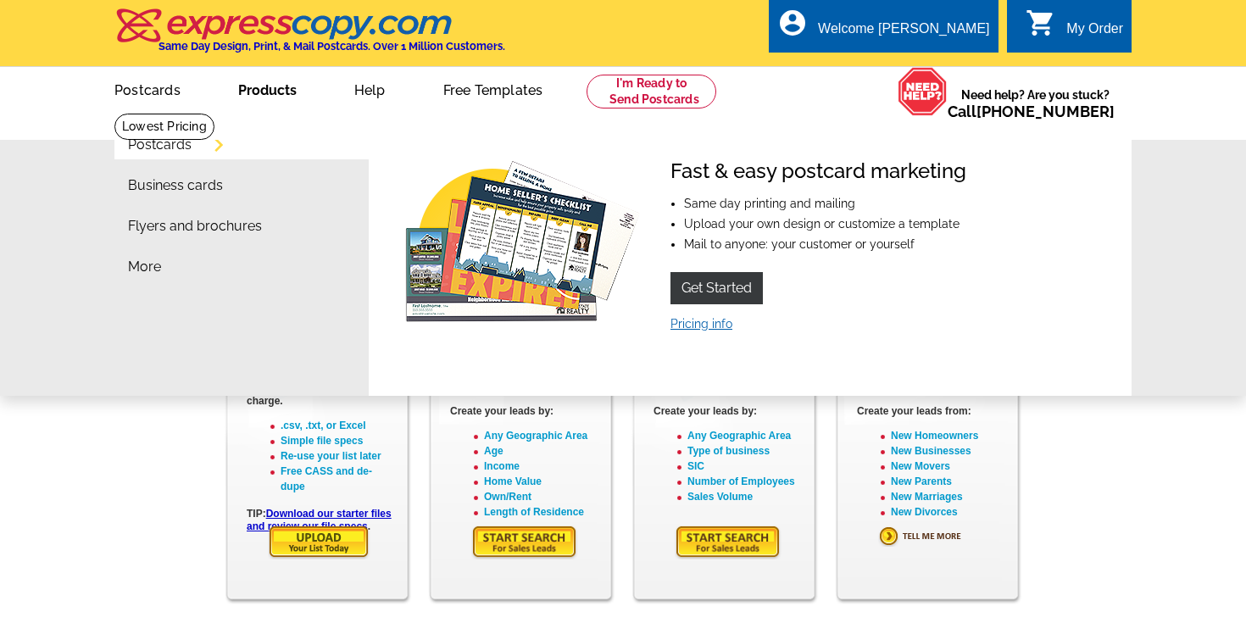
click at [717, 324] on link "Pricing info" at bounding box center [702, 324] width 62 height 14
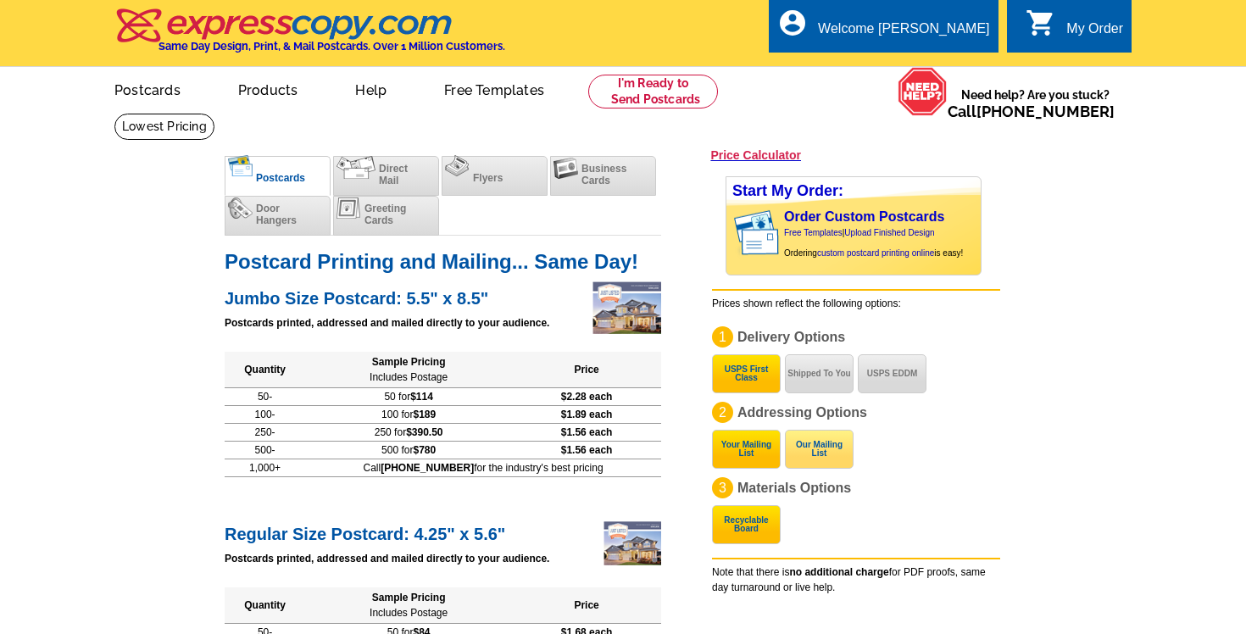
click at [834, 460] on button "Our Mailing List" at bounding box center [819, 449] width 69 height 39
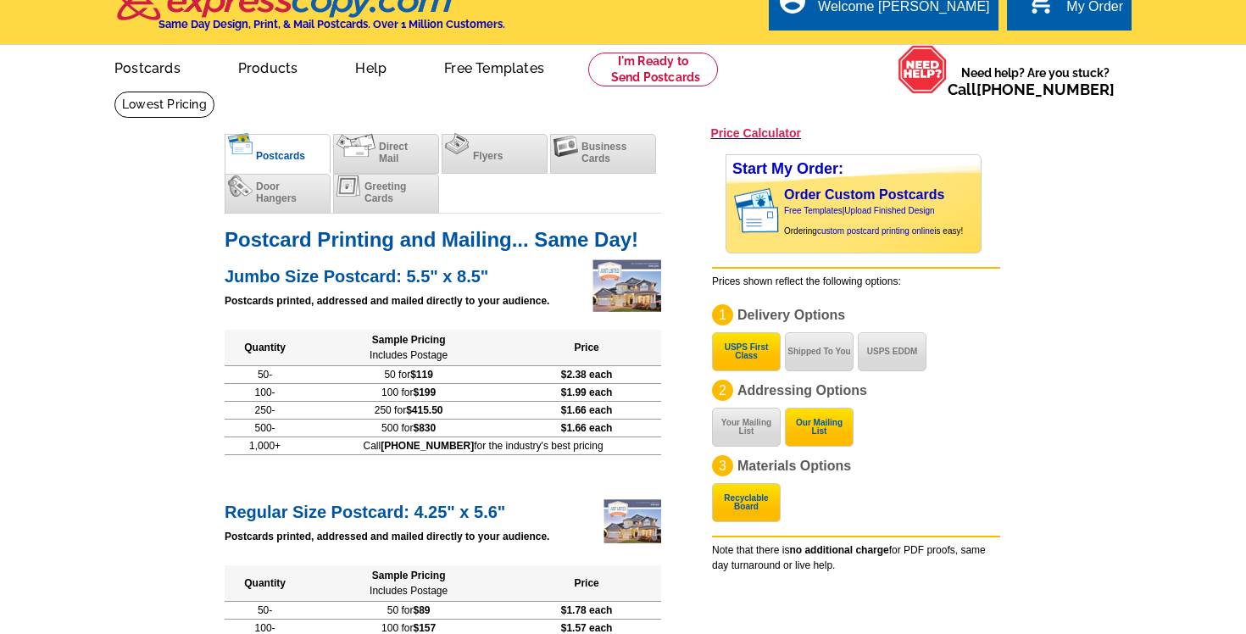
scroll to position [25, 0]
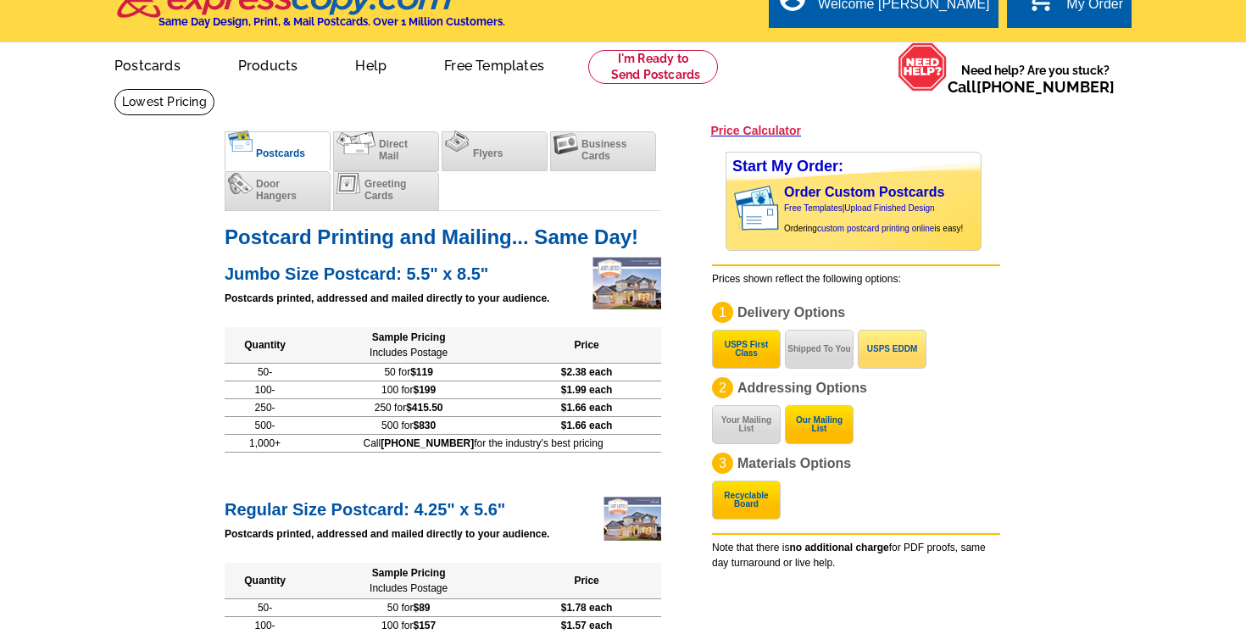
click at [906, 338] on button "USPS EDDM" at bounding box center [892, 349] width 69 height 39
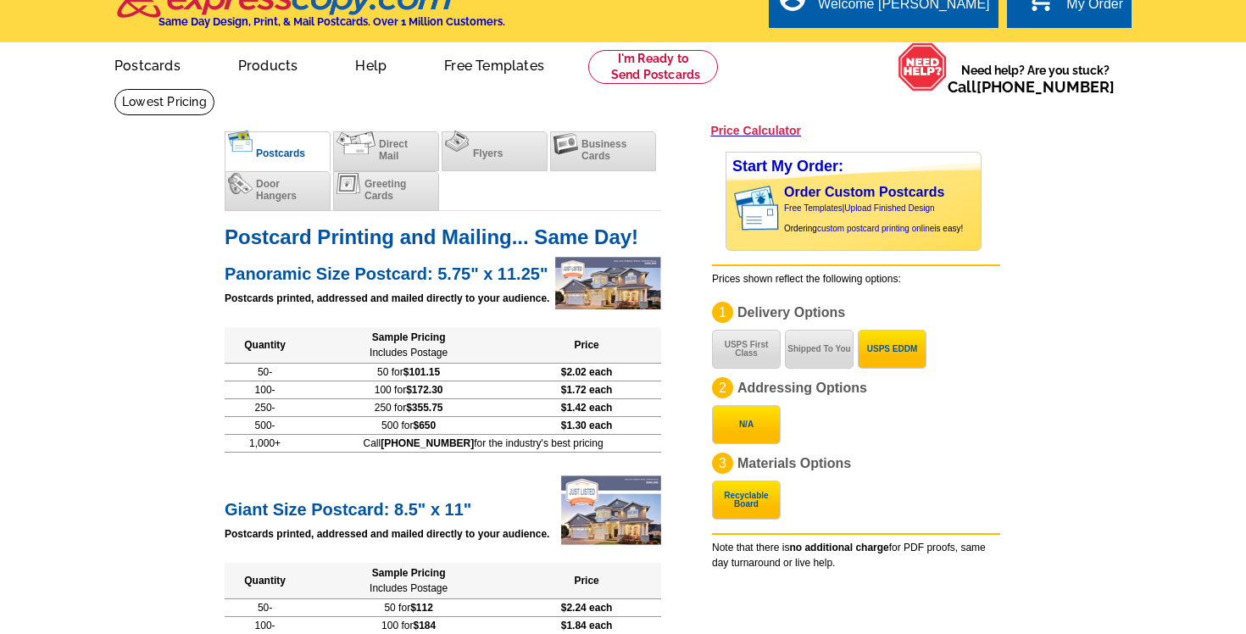
click at [759, 350] on button "USPS First Class" at bounding box center [746, 349] width 69 height 39
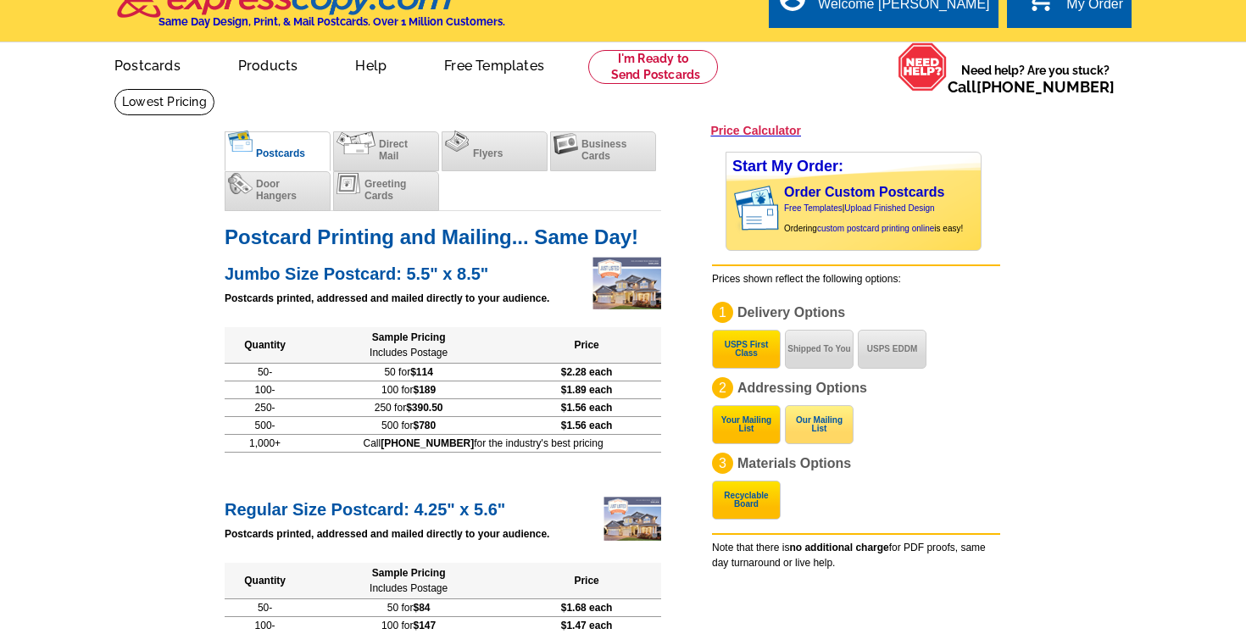
click at [811, 411] on button "Our Mailing List" at bounding box center [819, 424] width 69 height 39
click at [821, 361] on button "Shipped To You" at bounding box center [819, 349] width 69 height 39
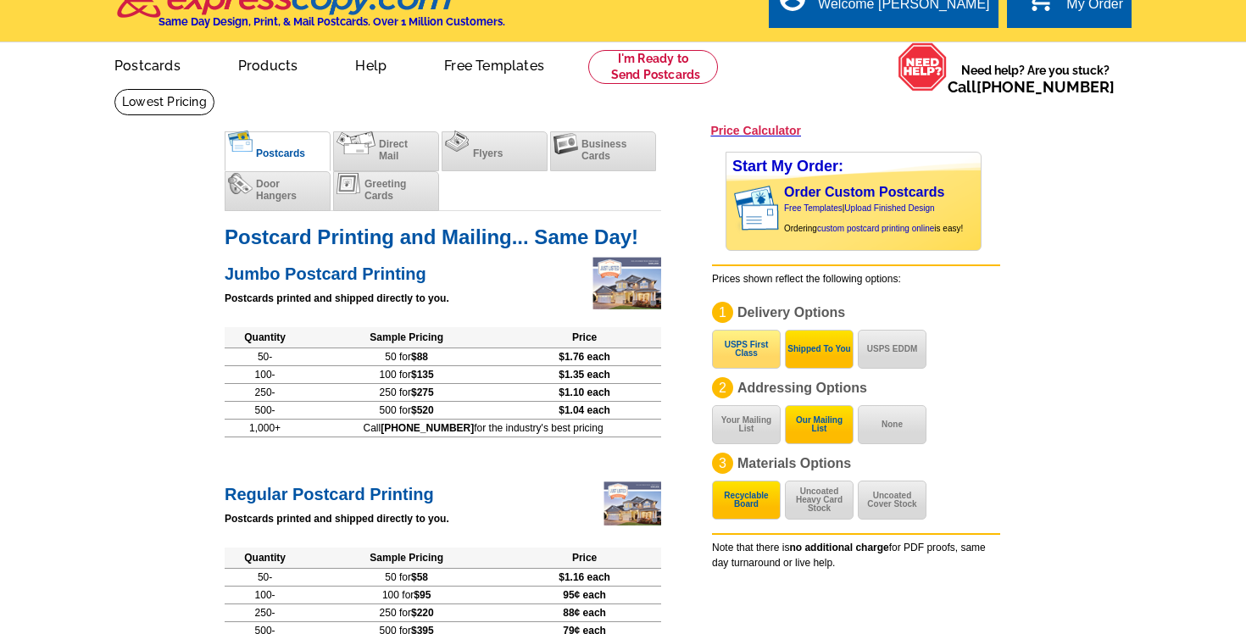
click at [739, 343] on button "USPS First Class" at bounding box center [746, 349] width 69 height 39
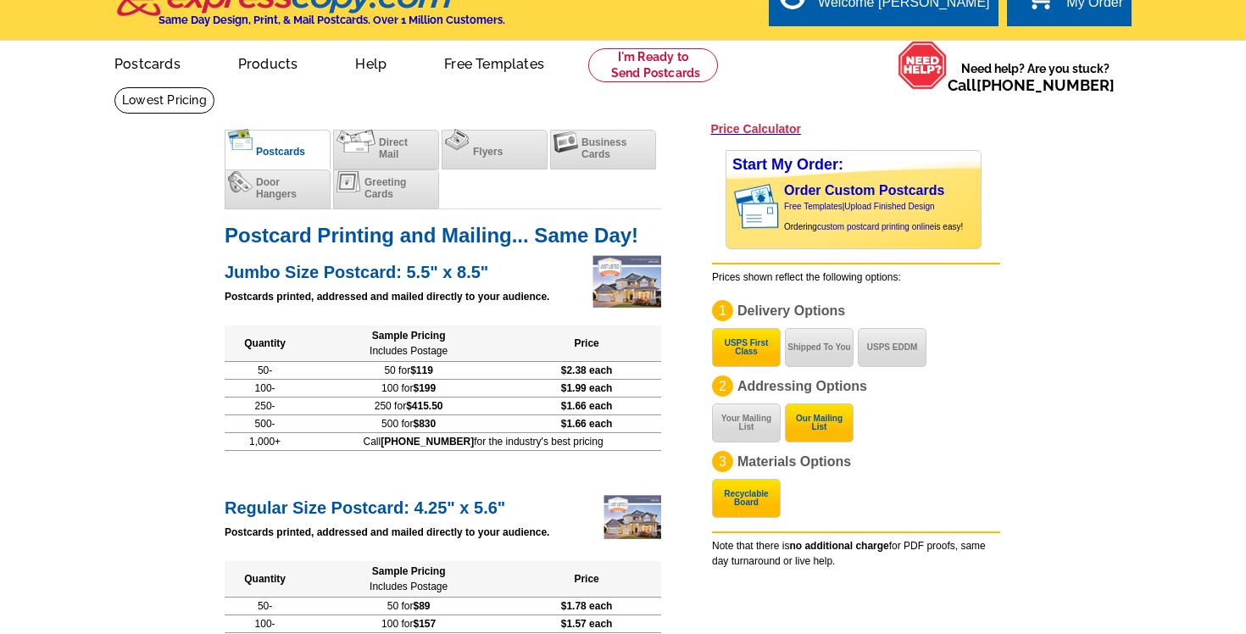
scroll to position [0, 0]
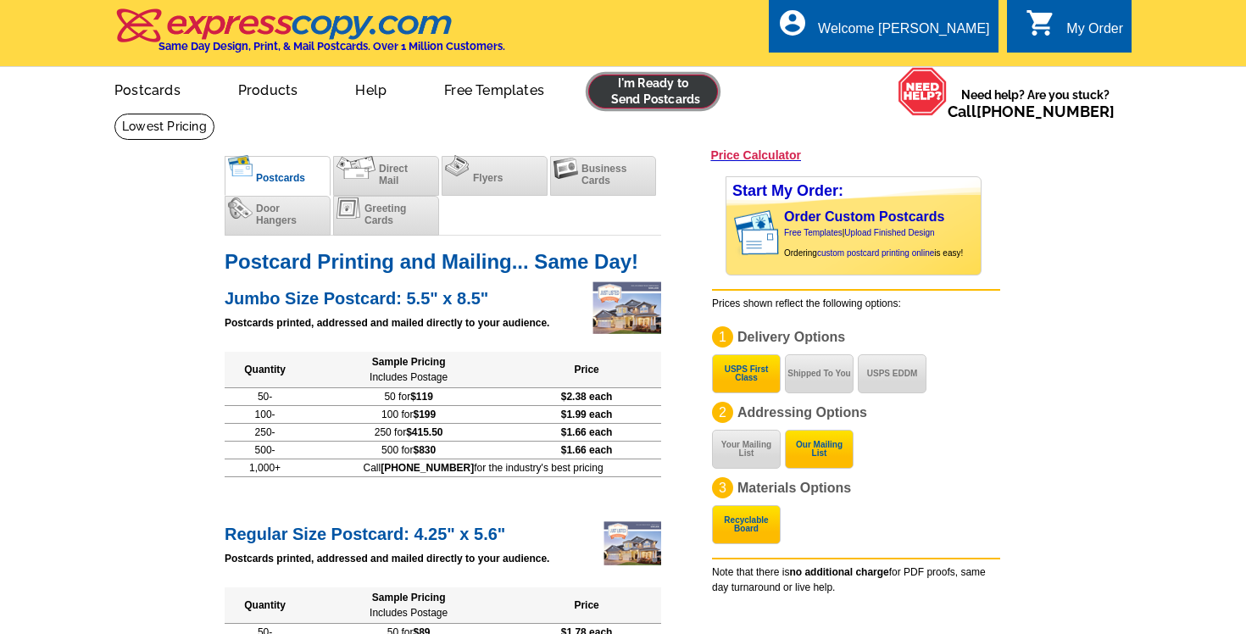
click at [651, 99] on link at bounding box center [653, 92] width 130 height 34
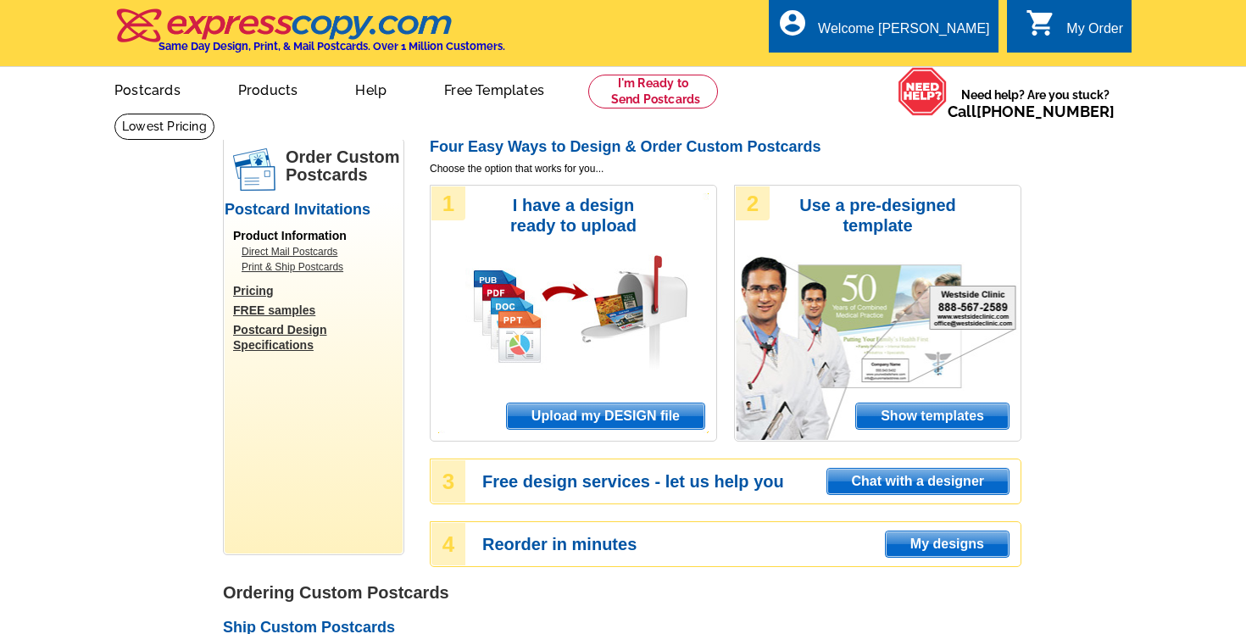
click at [594, 421] on span "Upload my DESIGN file" at bounding box center [606, 416] width 198 height 25
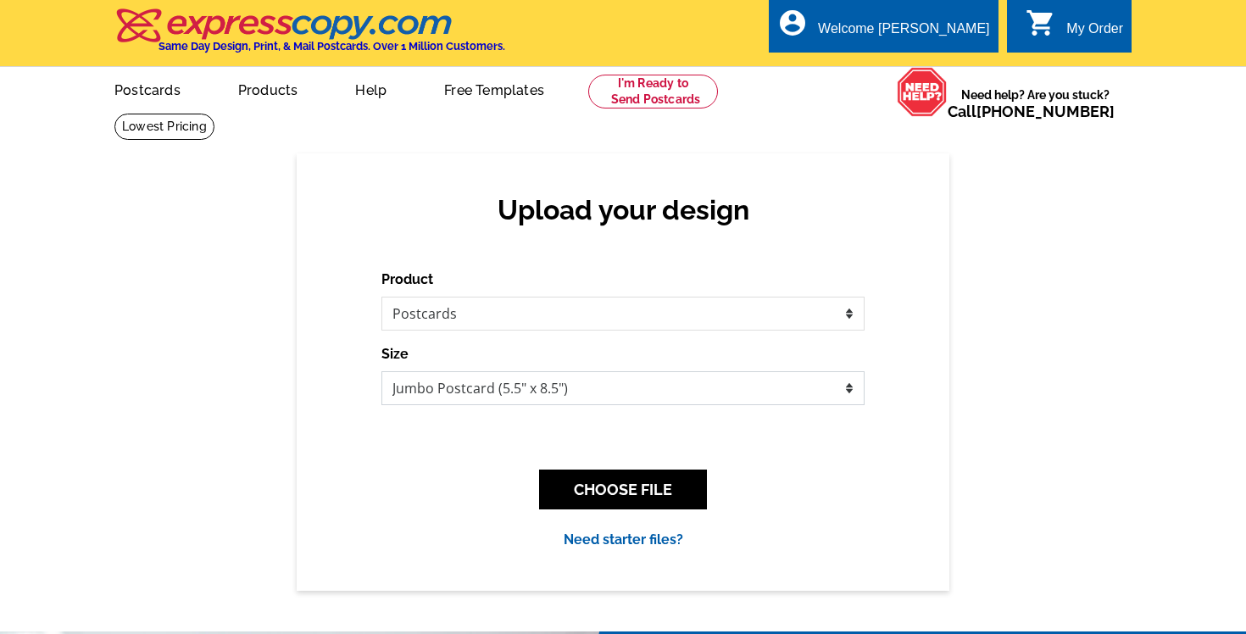
click at [527, 400] on select "Jumbo Postcard (5.5" x 8.5") Regular Postcard (4.25" x 5.6") Panoramic Postcard…" at bounding box center [623, 388] width 483 height 34
select select "1"
click at [597, 482] on button "CHOOSE FILE" at bounding box center [623, 490] width 168 height 40
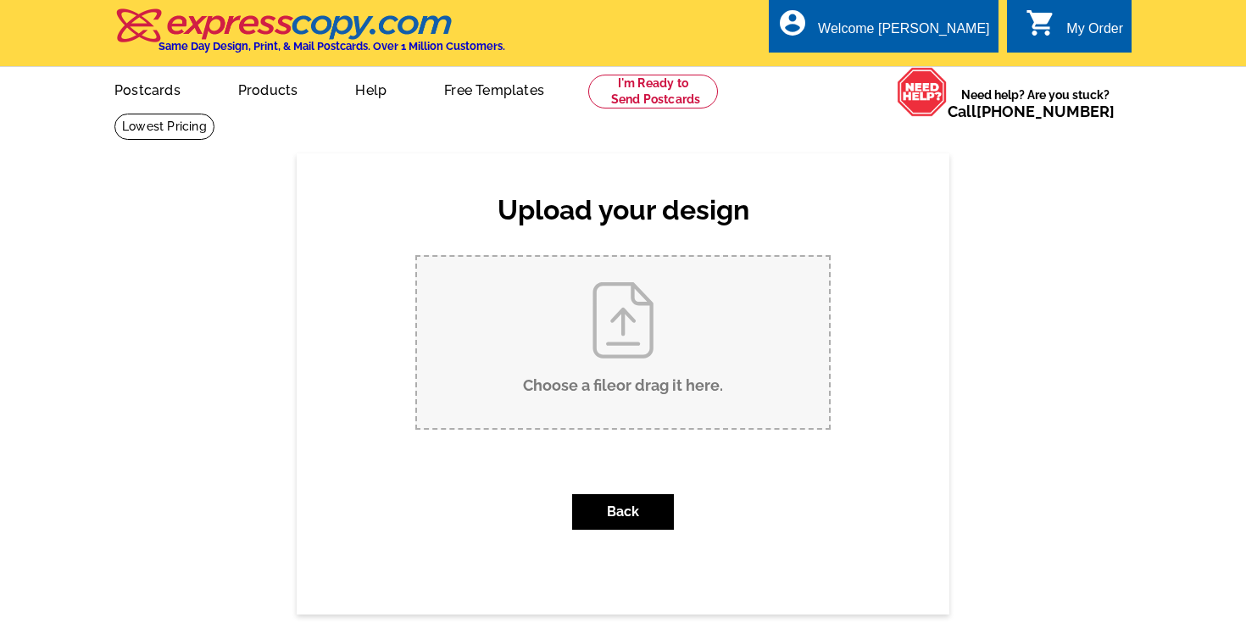
click at [637, 353] on input "Choose a file or drag it here ." at bounding box center [623, 342] width 412 height 171
click at [632, 365] on input "Choose a file or drag it here ." at bounding box center [623, 342] width 412 height 171
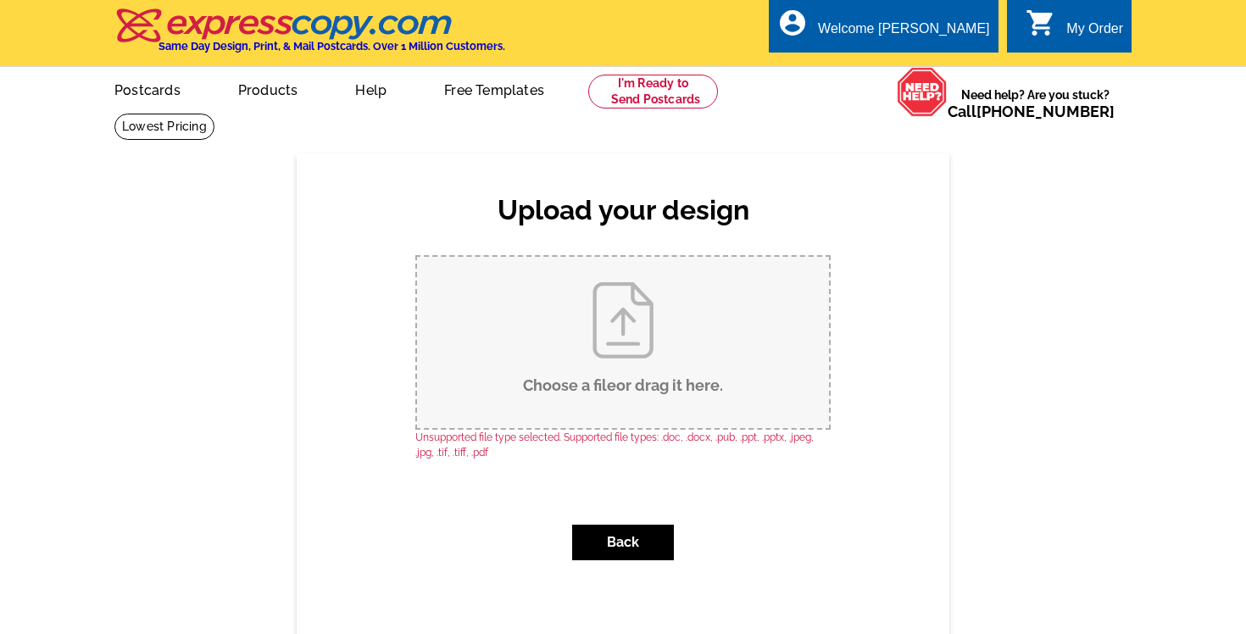
click at [599, 377] on input "Choose a file or drag it here ." at bounding box center [623, 342] width 412 height 171
type input "C:\fakepath\1.png"
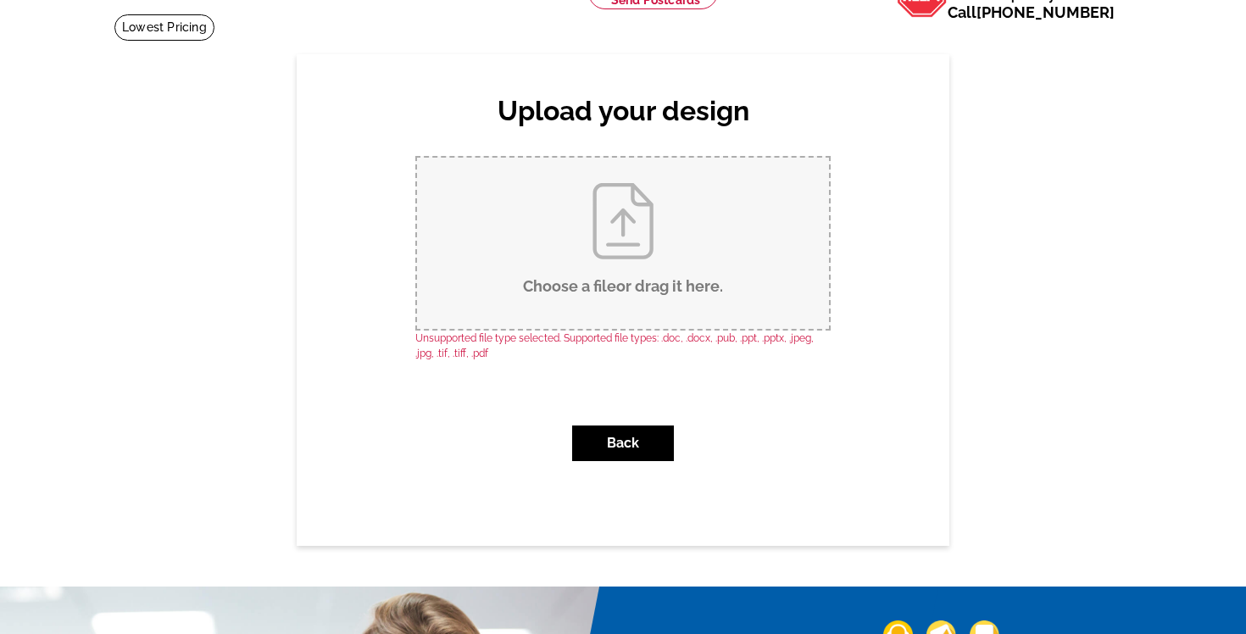
scroll to position [156, 0]
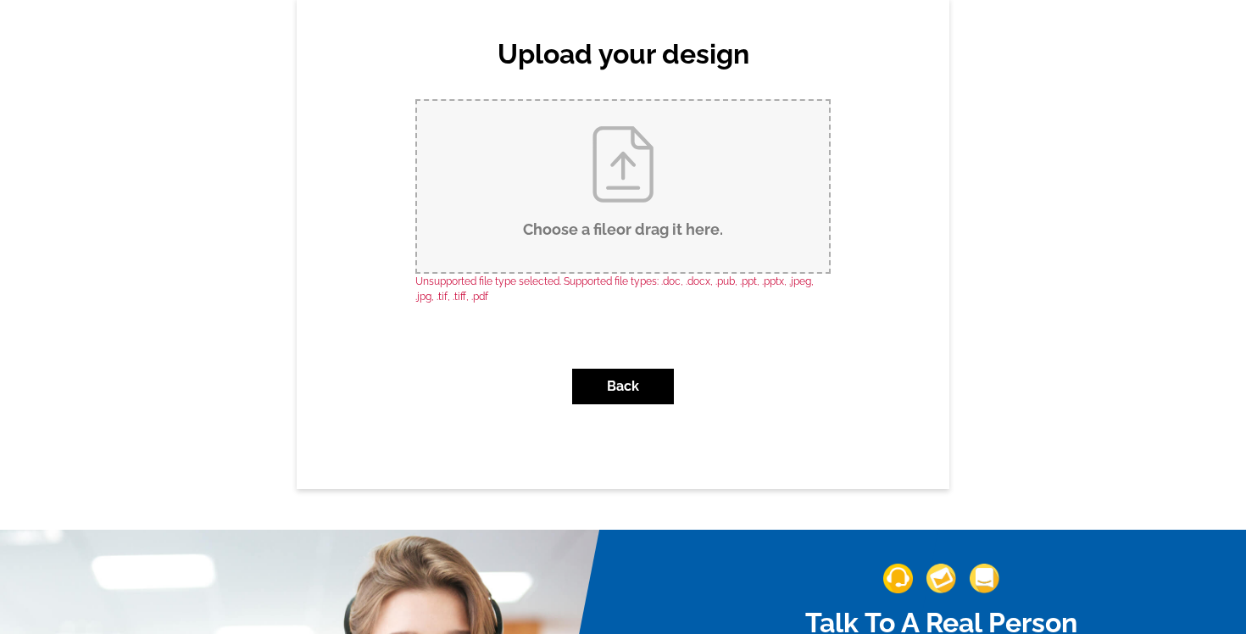
click at [631, 195] on input "Choose a file or drag it here ." at bounding box center [623, 186] width 412 height 171
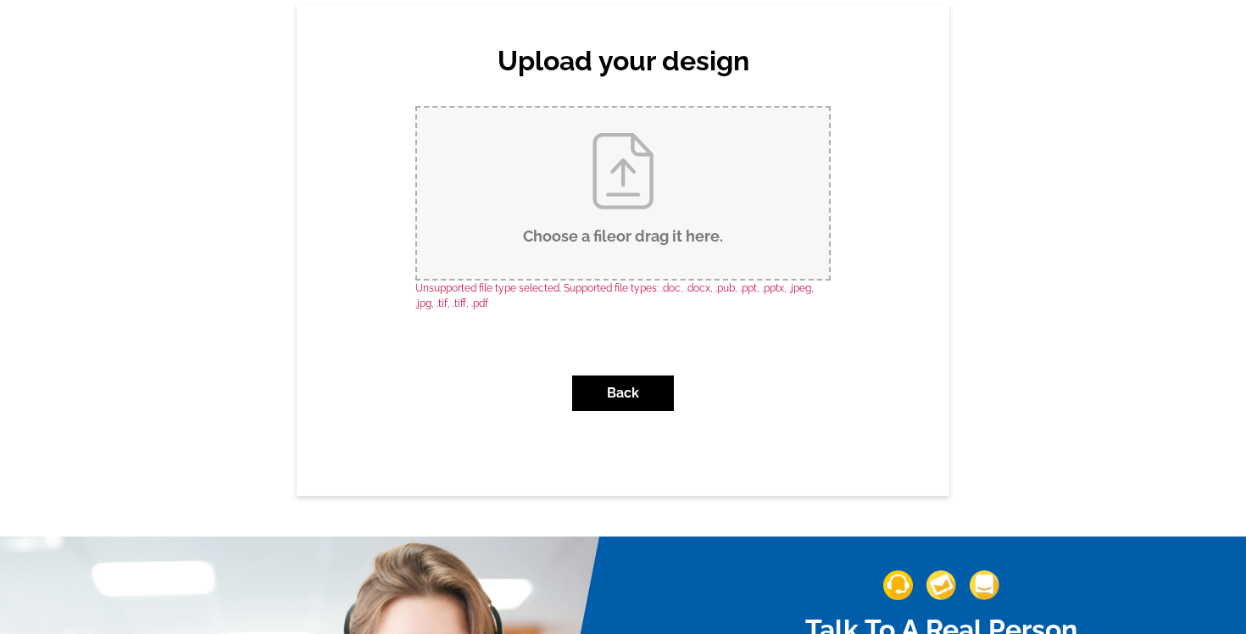
scroll to position [148, 0]
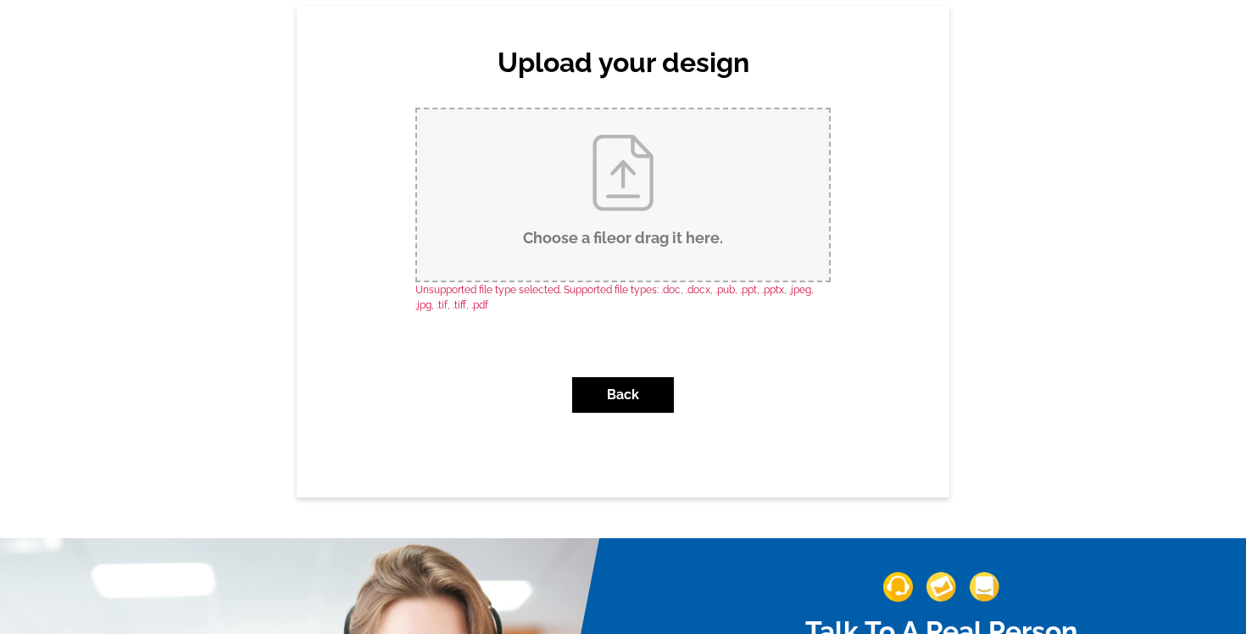
click at [630, 212] on input "Choose a file or drag it here ." at bounding box center [623, 194] width 412 height 171
type input "C:\fakepath\1.jpg"
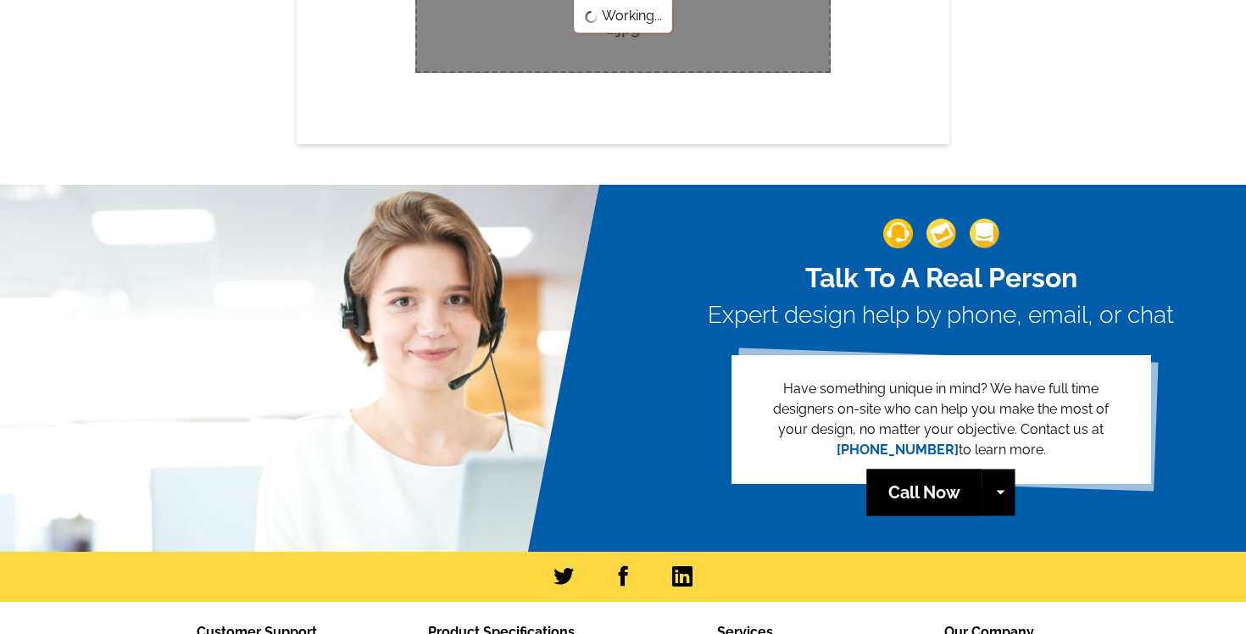
scroll to position [0, 0]
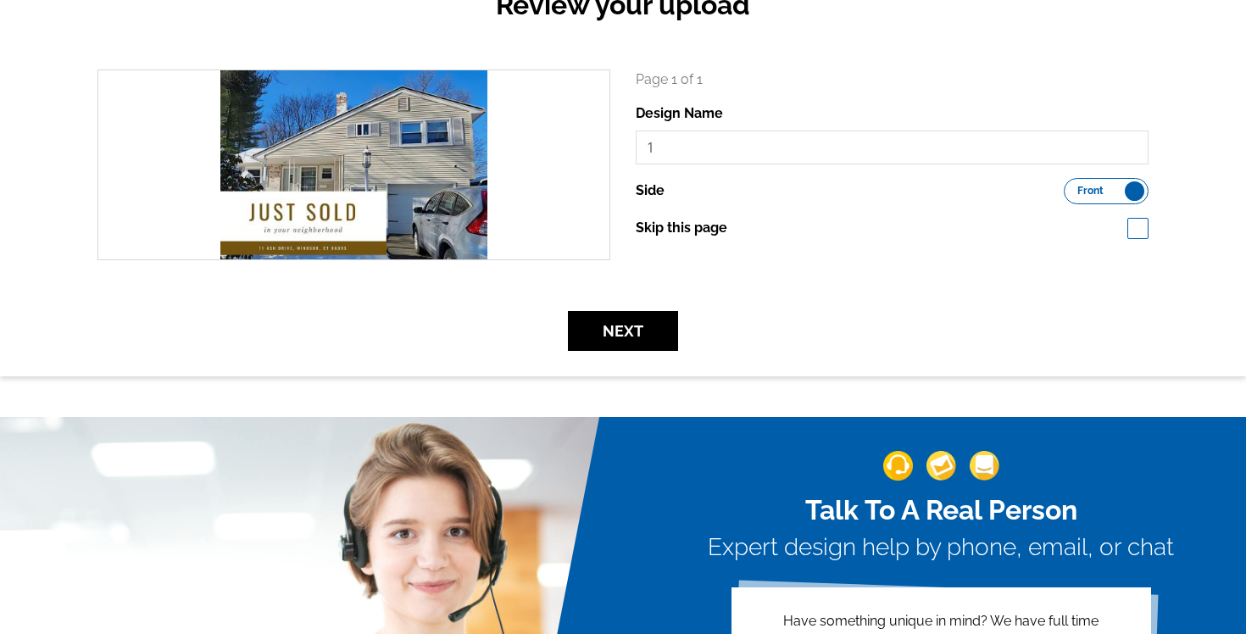
scroll to position [206, 0]
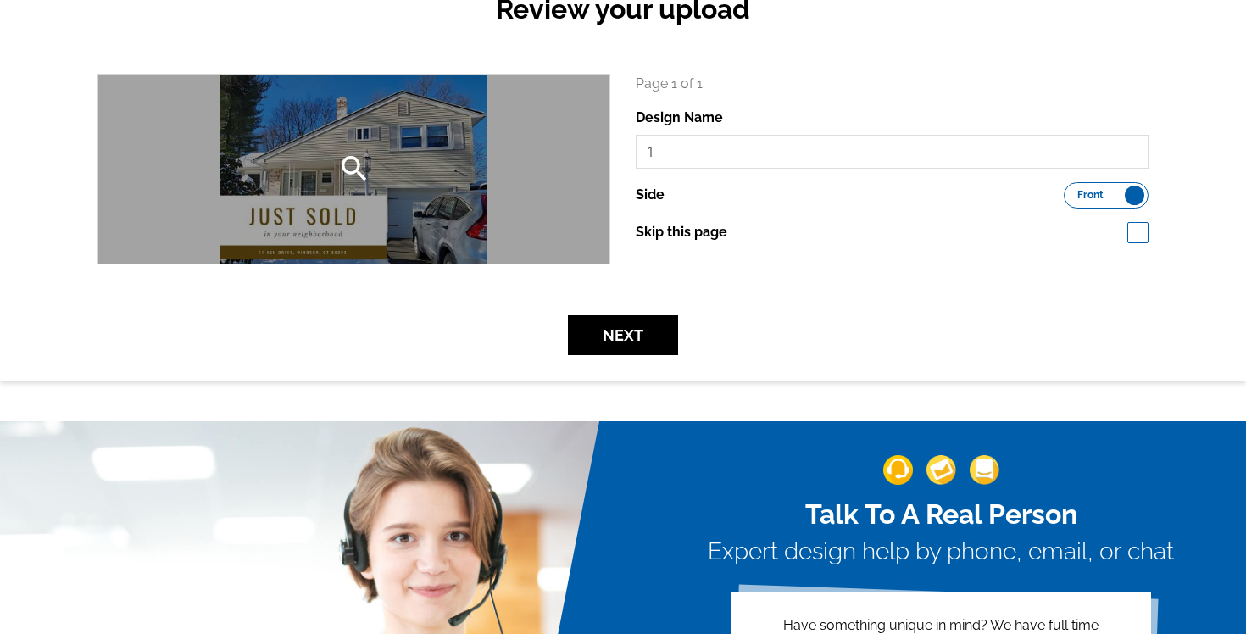
click at [446, 162] on div "search" at bounding box center [353, 169] width 511 height 189
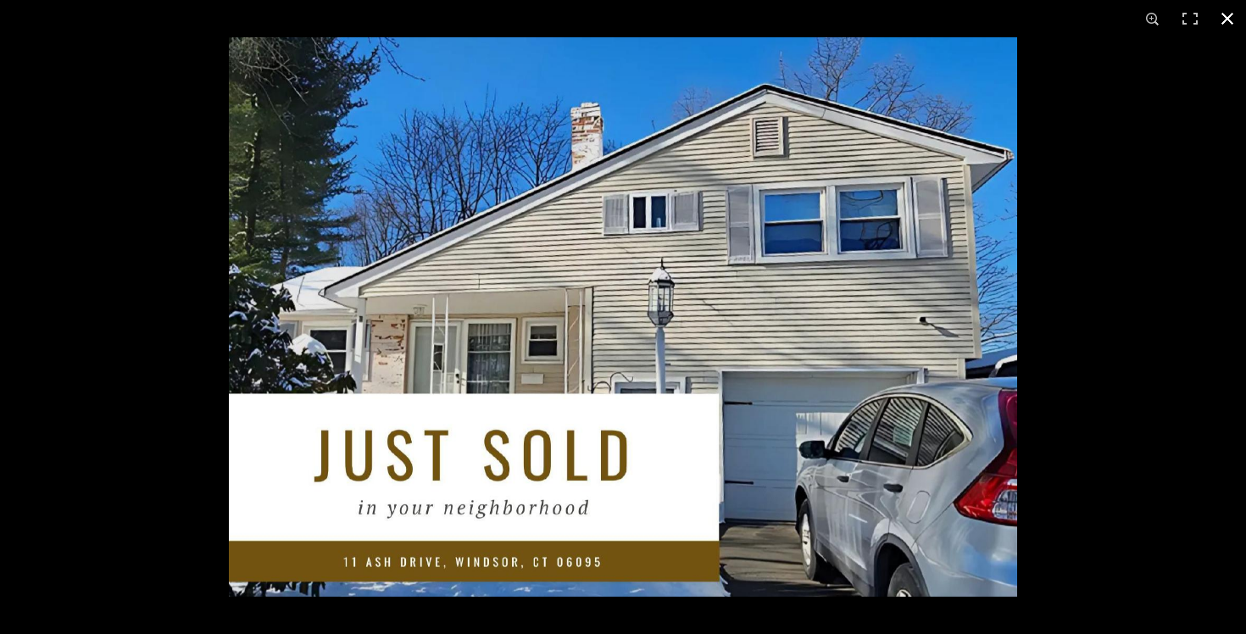
click at [107, 238] on div at bounding box center [623, 317] width 1246 height 634
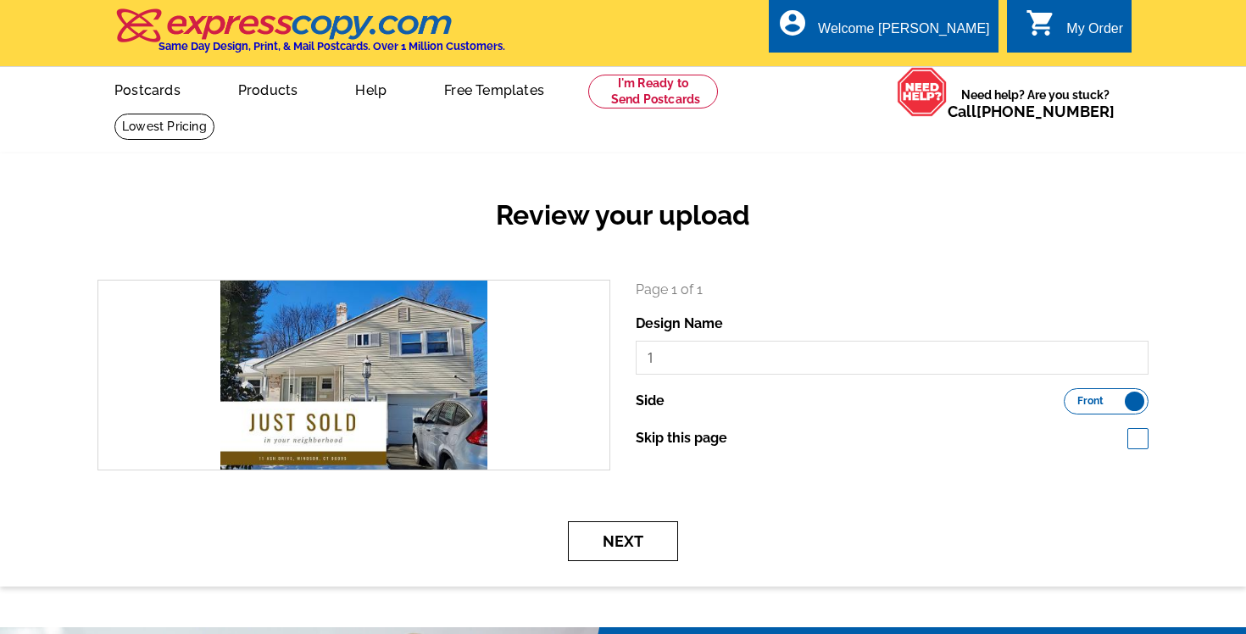
click at [622, 555] on button "Next" at bounding box center [623, 541] width 110 height 40
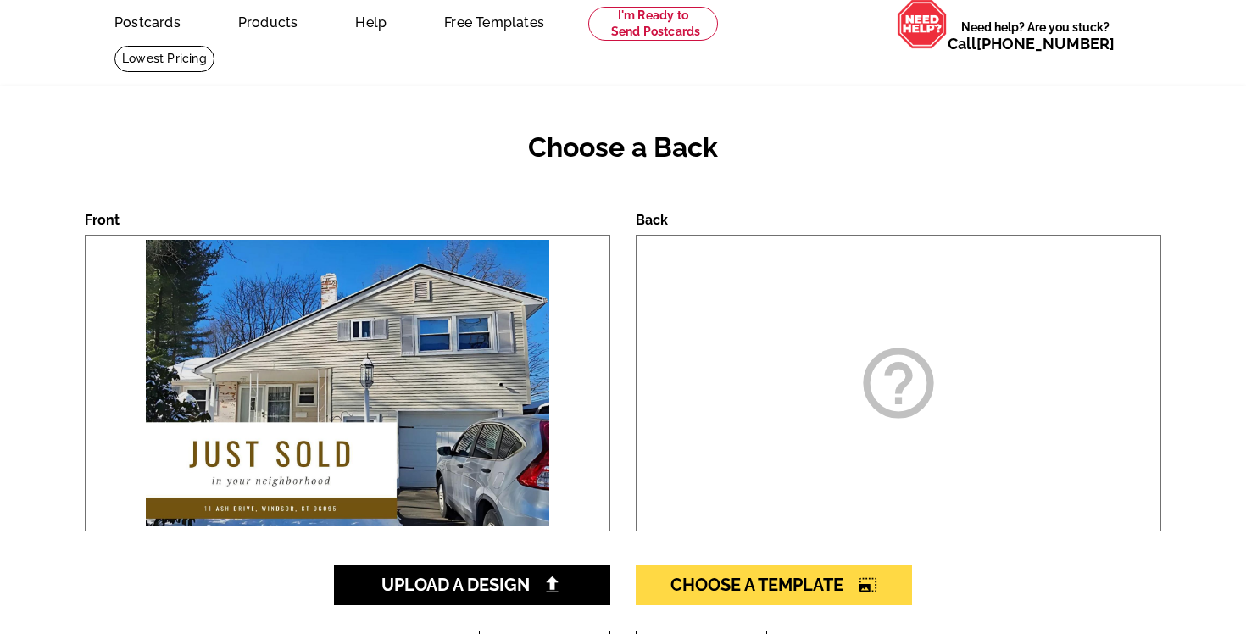
scroll to position [143, 0]
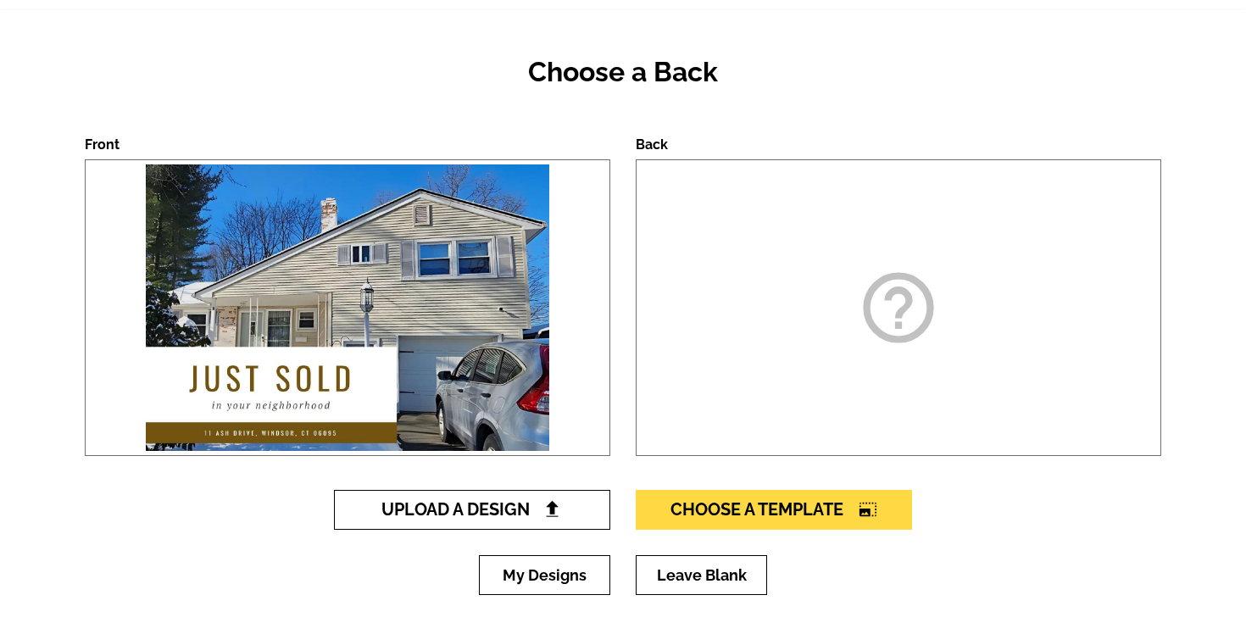
click at [449, 509] on span "Upload A Design" at bounding box center [473, 509] width 182 height 20
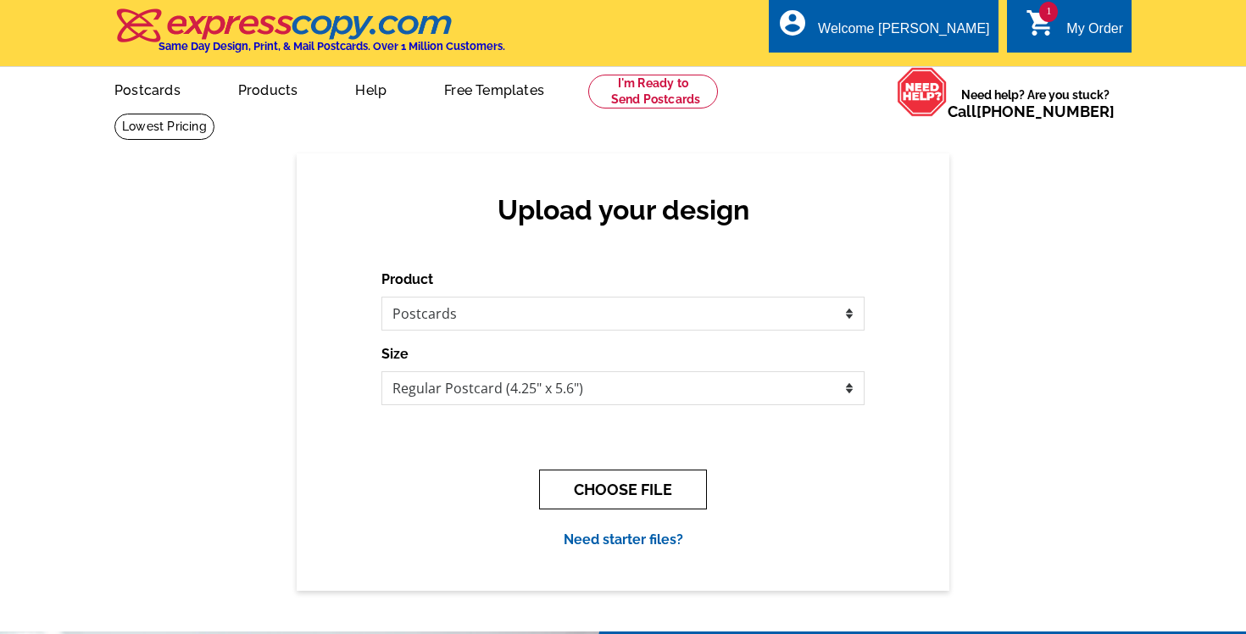
click at [611, 493] on button "CHOOSE FILE" at bounding box center [623, 490] width 168 height 40
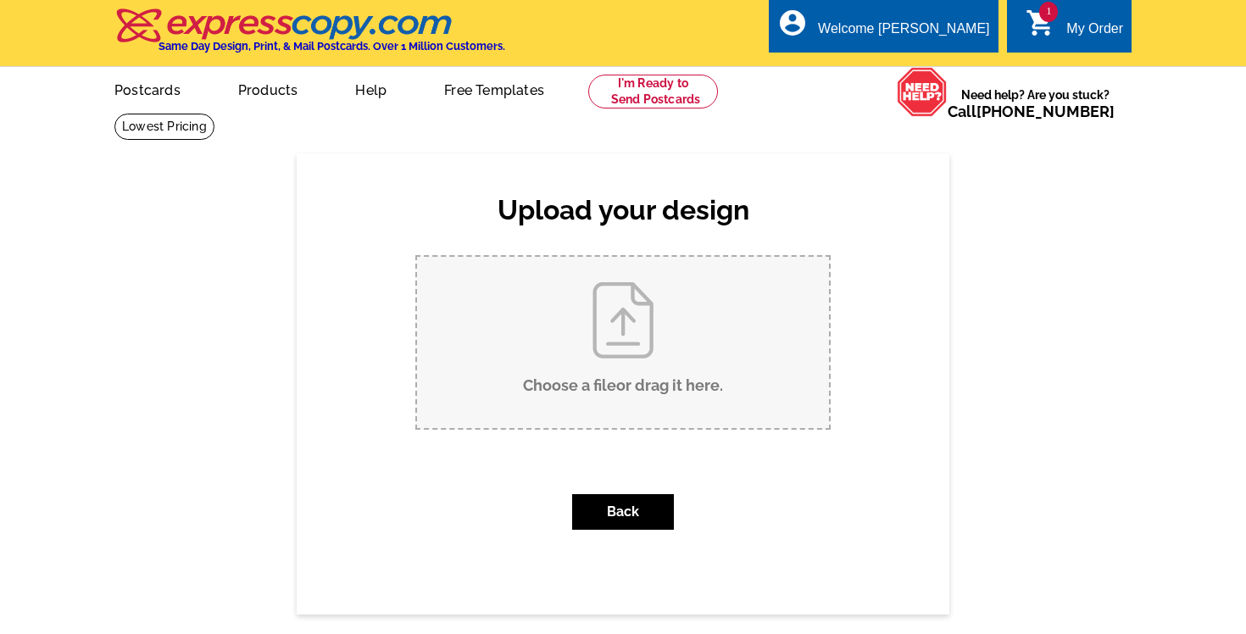
click at [623, 374] on input "Choose a file or drag it here ." at bounding box center [623, 342] width 412 height 171
type input "C:\fakepath\2.jpg"
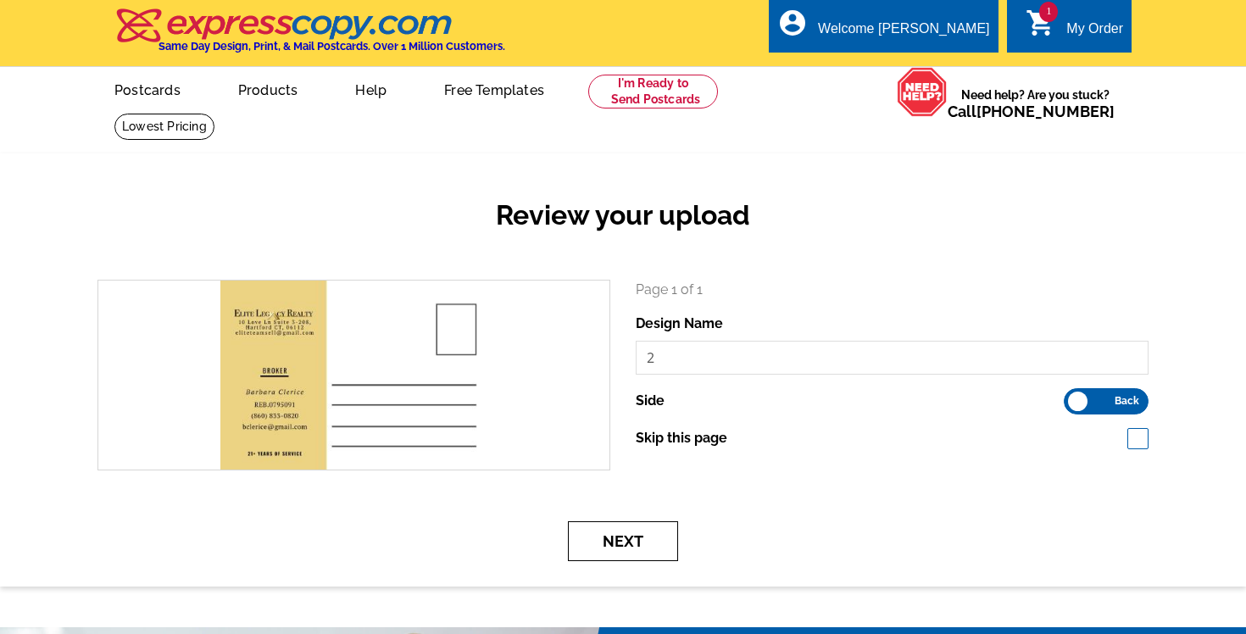
click at [615, 538] on button "Next" at bounding box center [623, 541] width 110 height 40
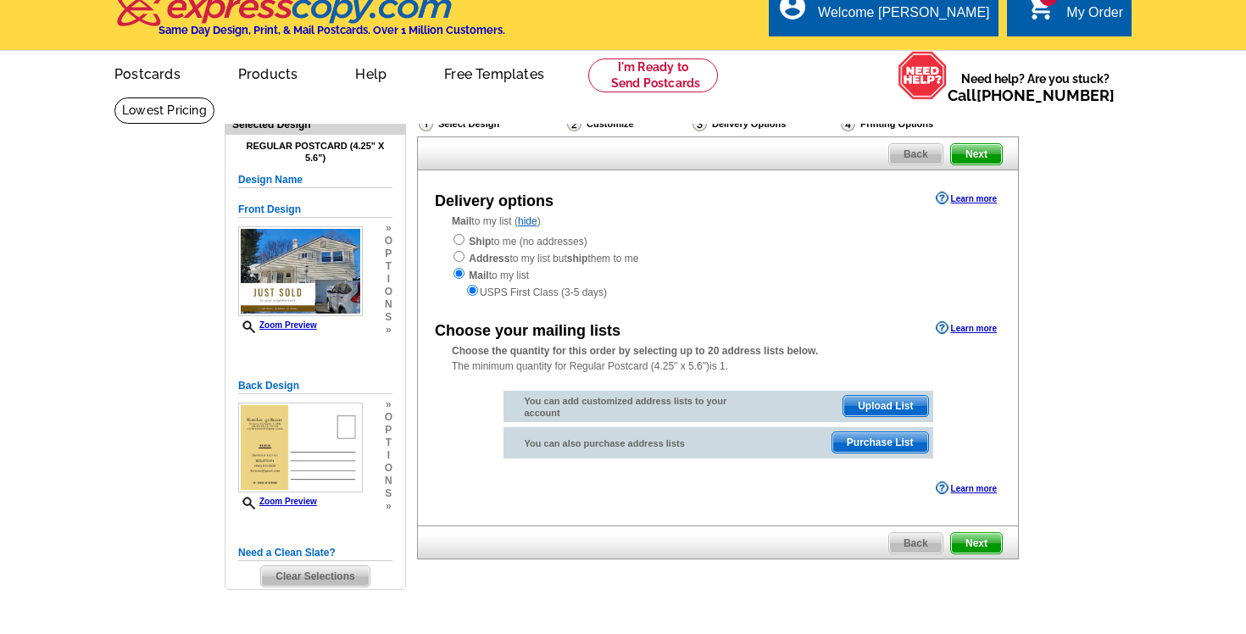
scroll to position [20, 0]
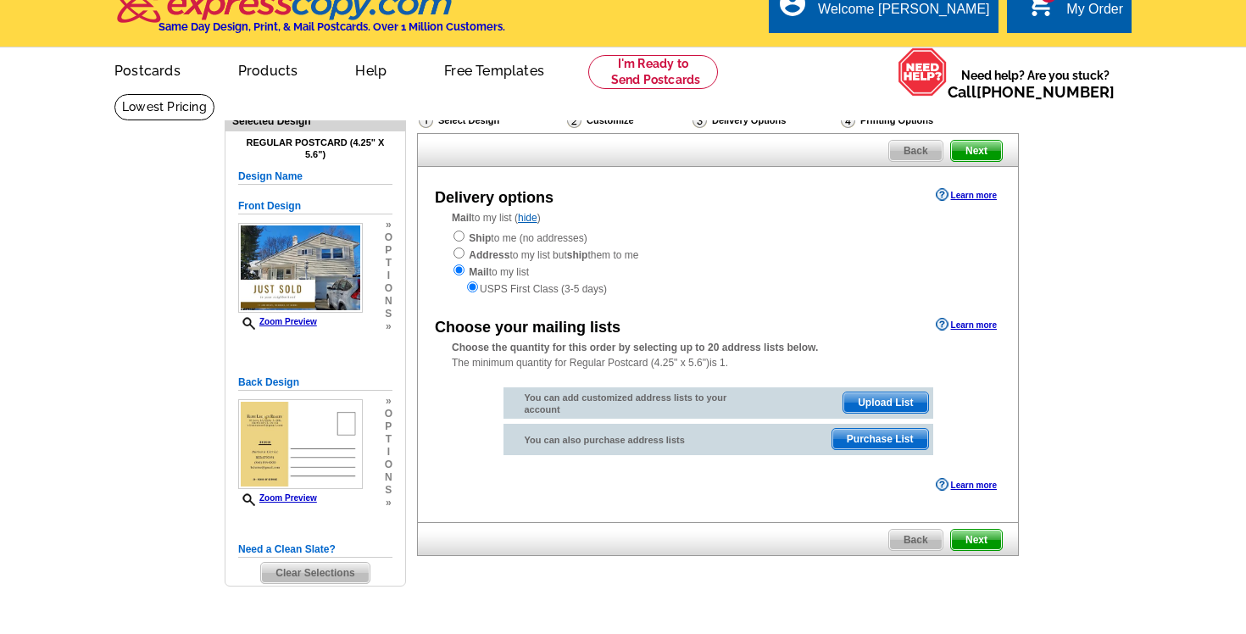
click at [869, 443] on span "Purchase List" at bounding box center [881, 439] width 96 height 20
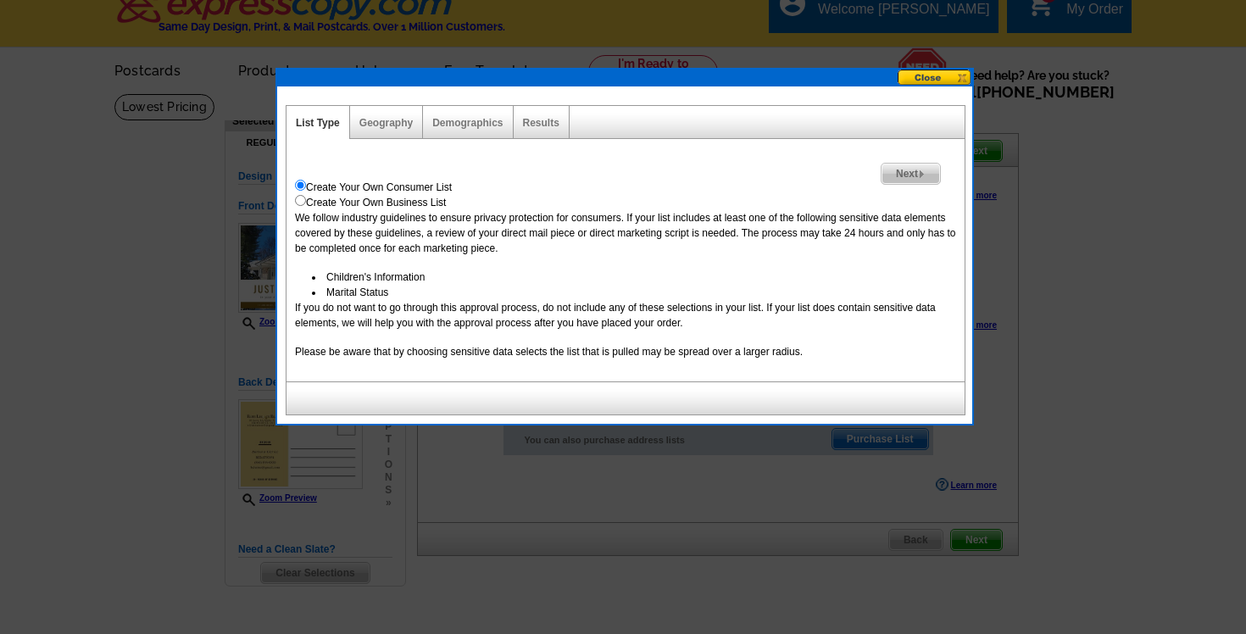
click at [951, 77] on button at bounding box center [935, 78] width 75 height 16
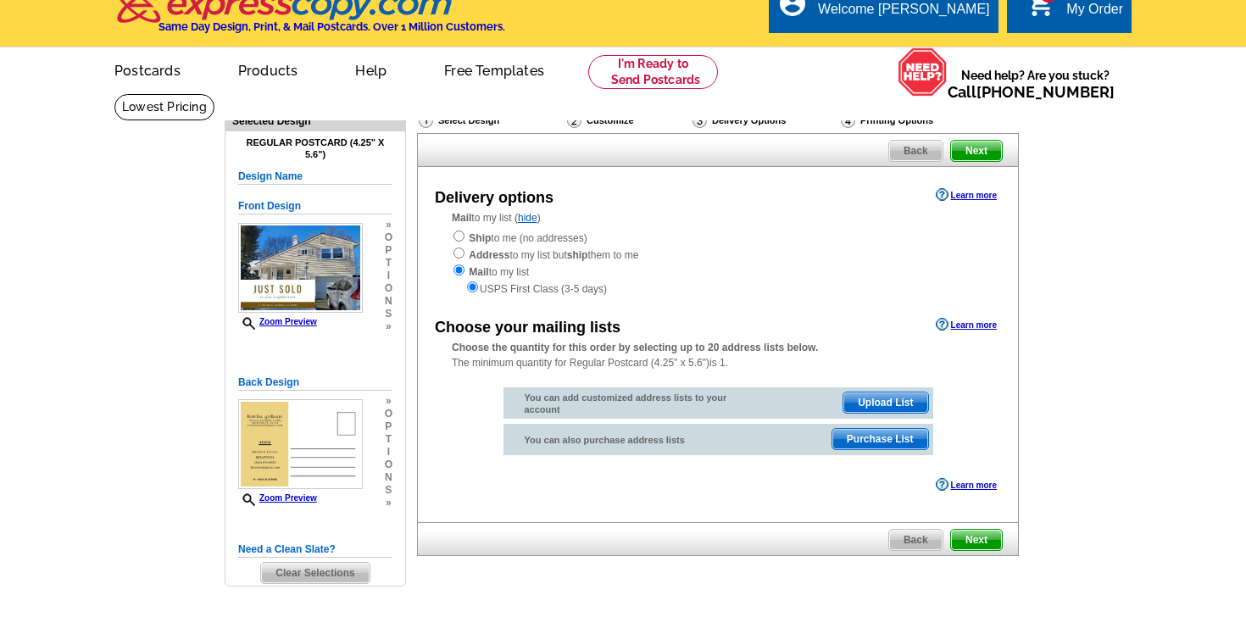
scroll to position [390, 0]
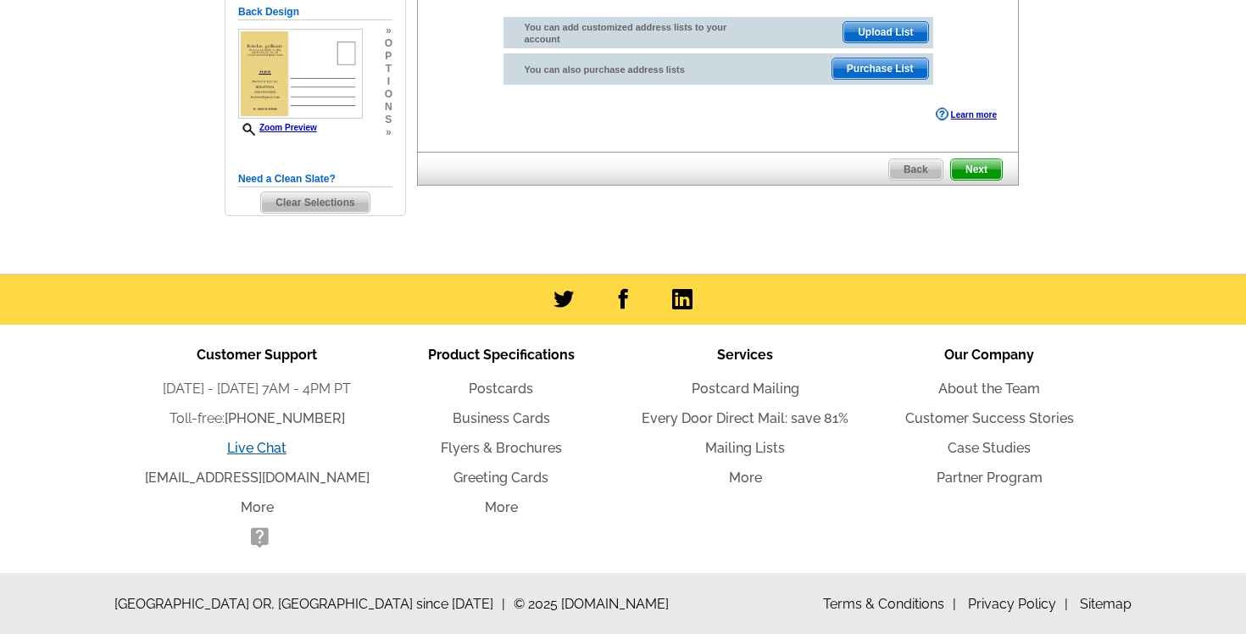
click at [269, 448] on link "Live Chat" at bounding box center [256, 448] width 59 height 16
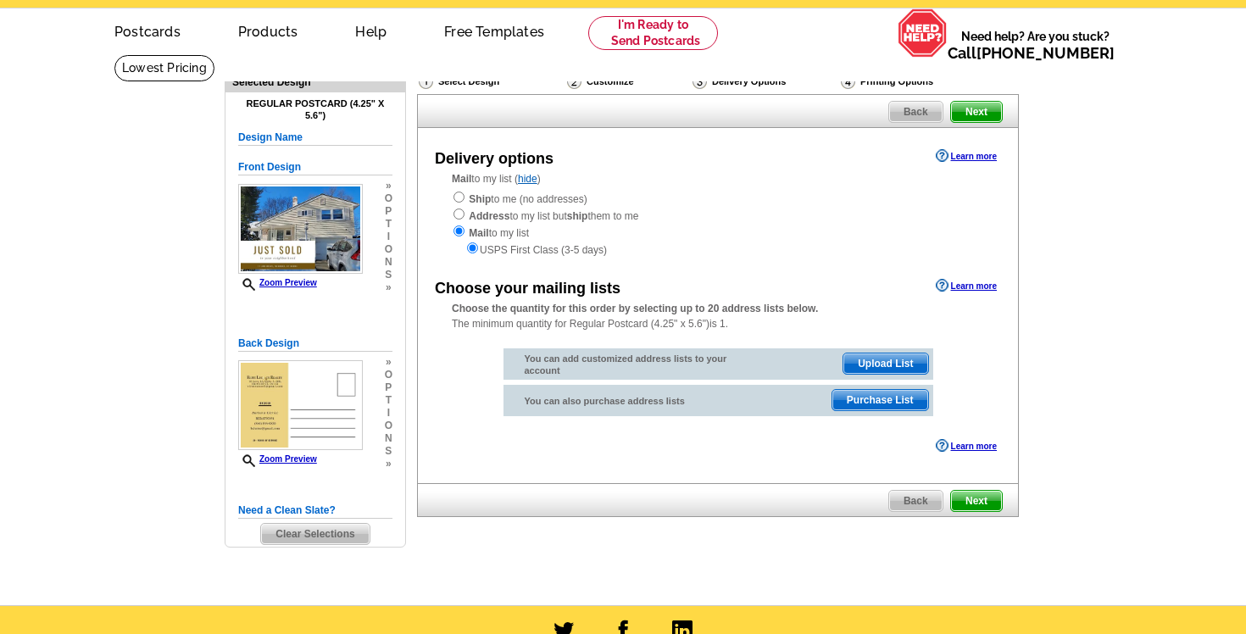
scroll to position [0, 0]
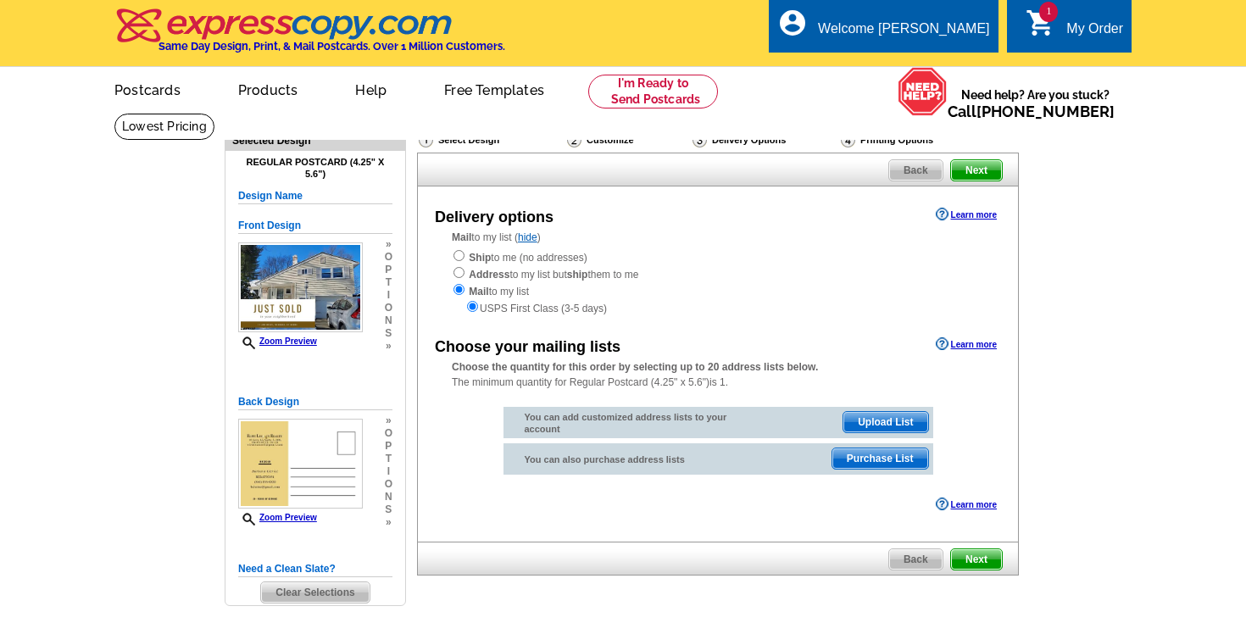
click at [917, 173] on span "Back" at bounding box center [915, 170] width 53 height 20
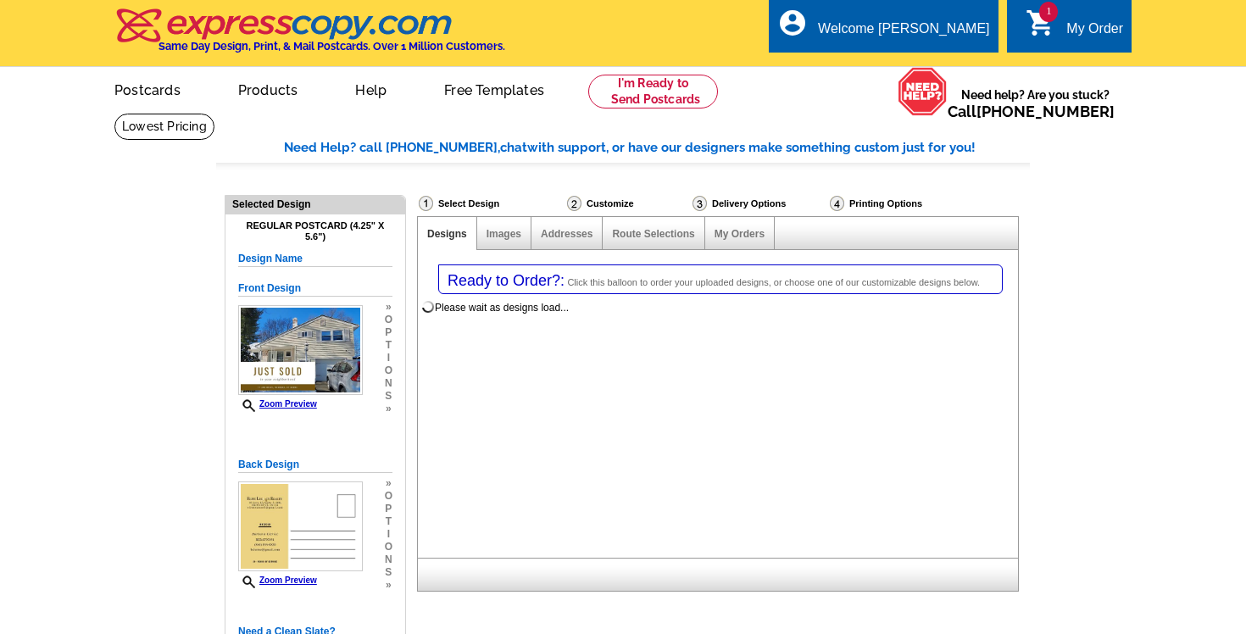
select select "1"
select select "785"
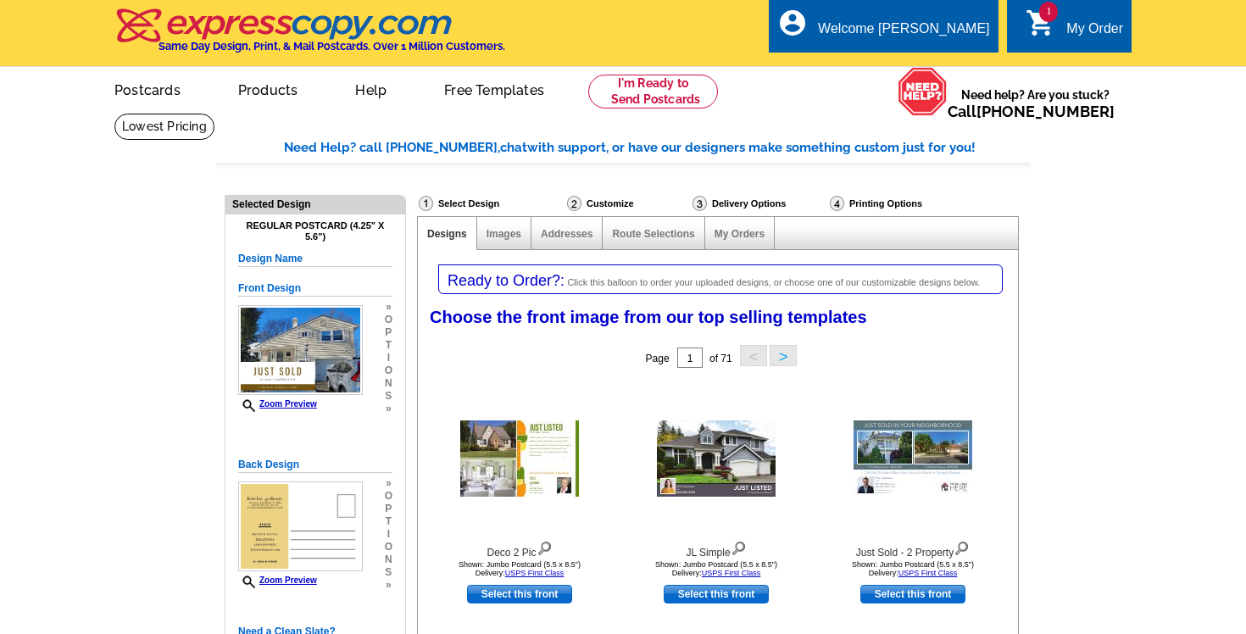
click at [1095, 36] on div "My Order" at bounding box center [1095, 33] width 57 height 24
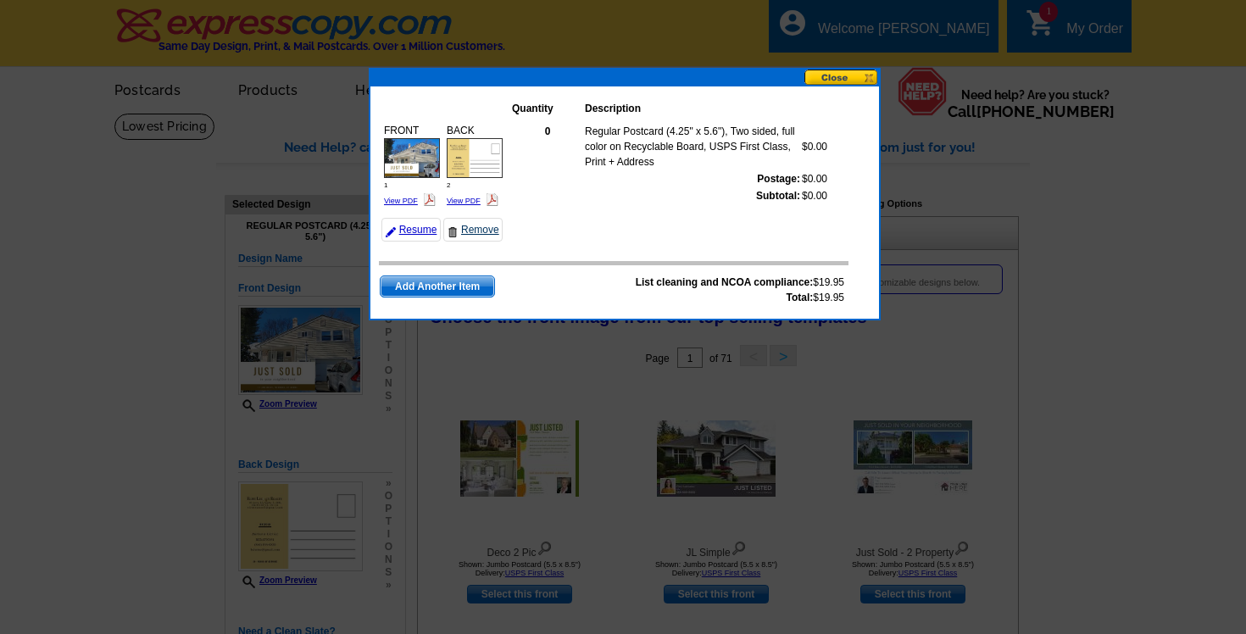
click at [482, 231] on link "Remove" at bounding box center [472, 230] width 59 height 24
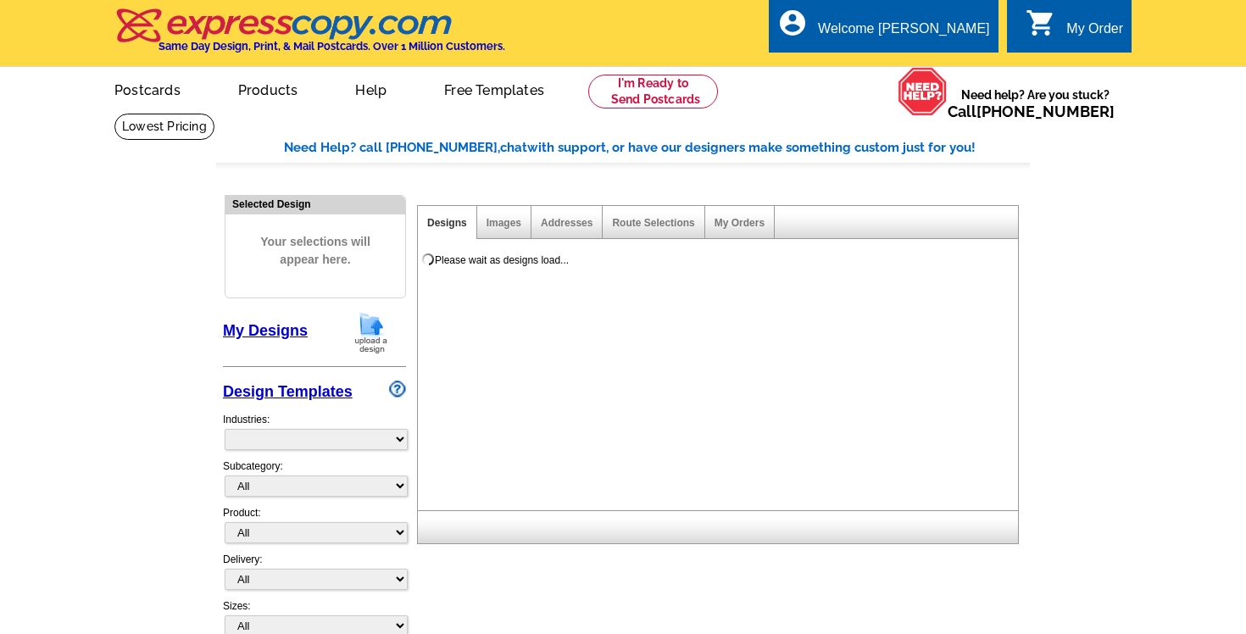
select select "785"
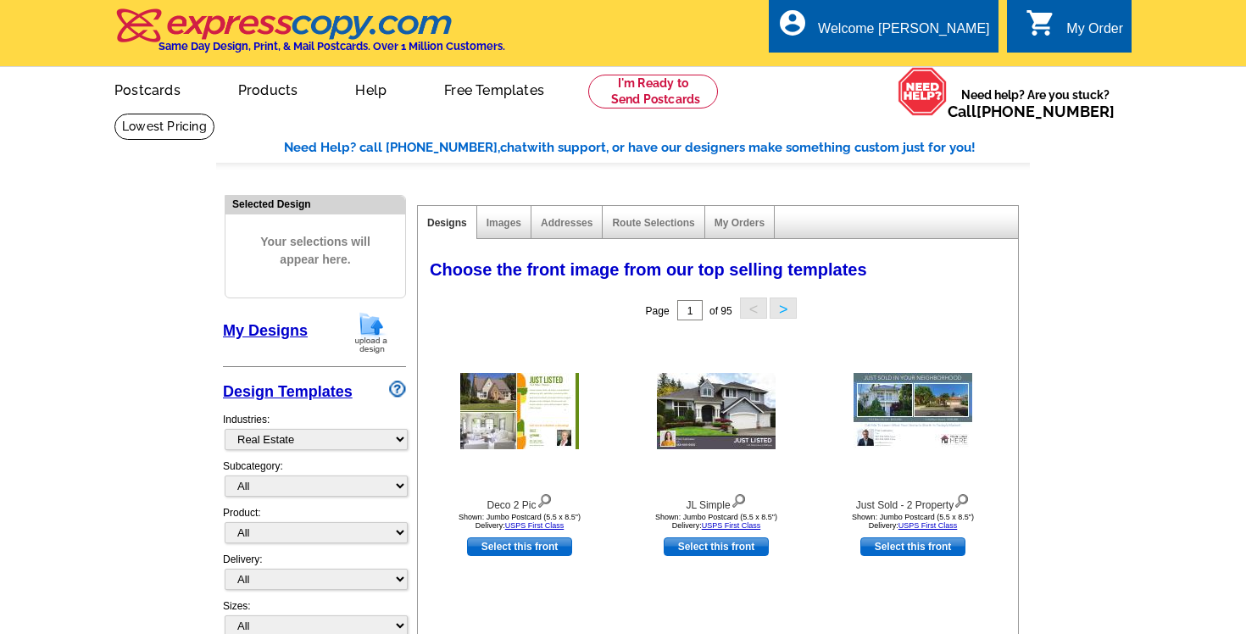
click at [371, 336] on img at bounding box center [371, 332] width 44 height 43
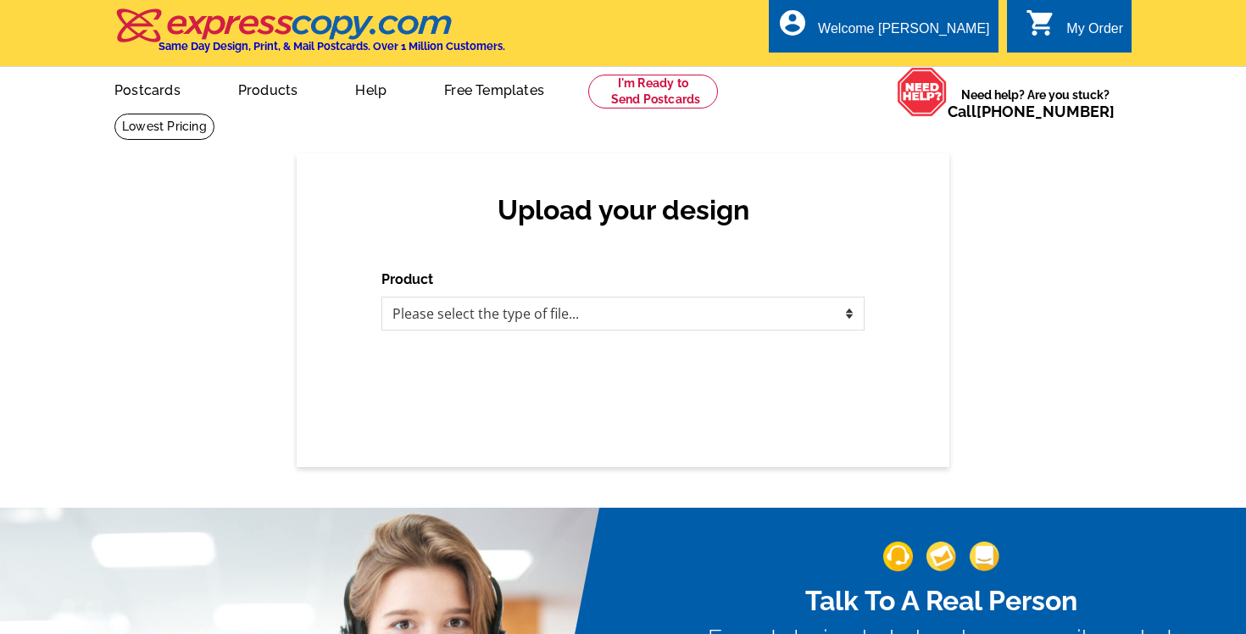
click at [452, 330] on div "Upload your design Product Please select the type of file... Postcards Business…" at bounding box center [623, 310] width 653 height 314
click at [466, 324] on select "Please select the type of file... Postcards Business Cards Letters and flyers G…" at bounding box center [623, 314] width 483 height 34
select select "1"
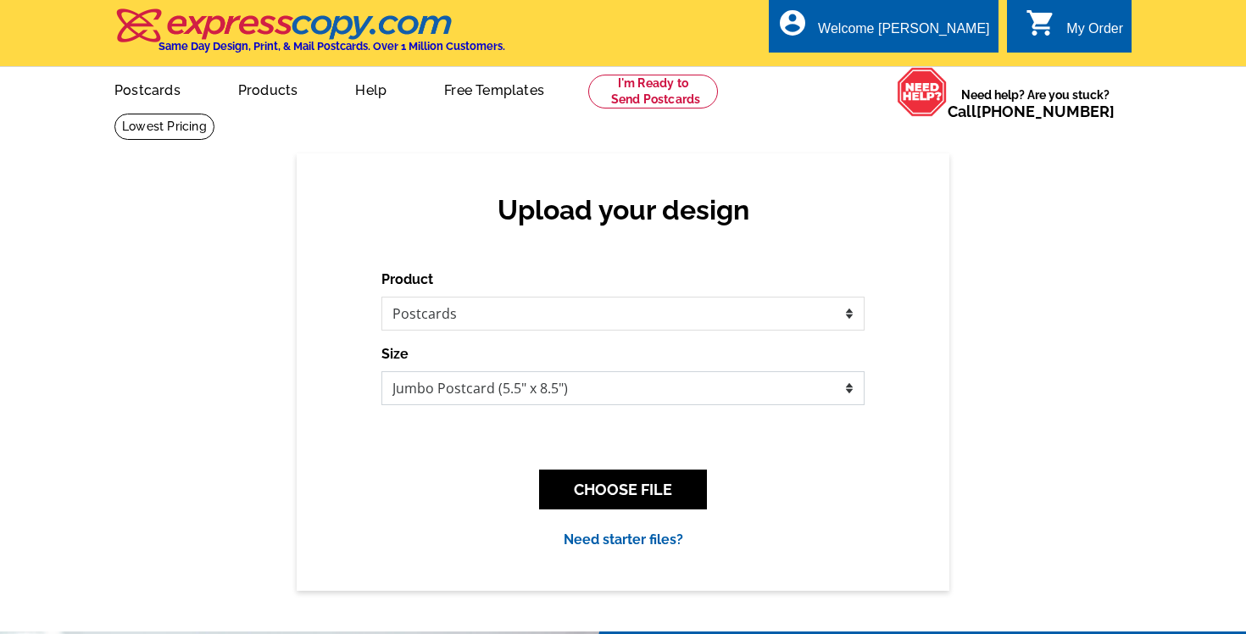
click at [481, 388] on select "Jumbo Postcard (5.5" x 8.5") Regular Postcard (4.25" x 5.6") Panoramic Postcard…" at bounding box center [623, 388] width 483 height 34
select select "1"
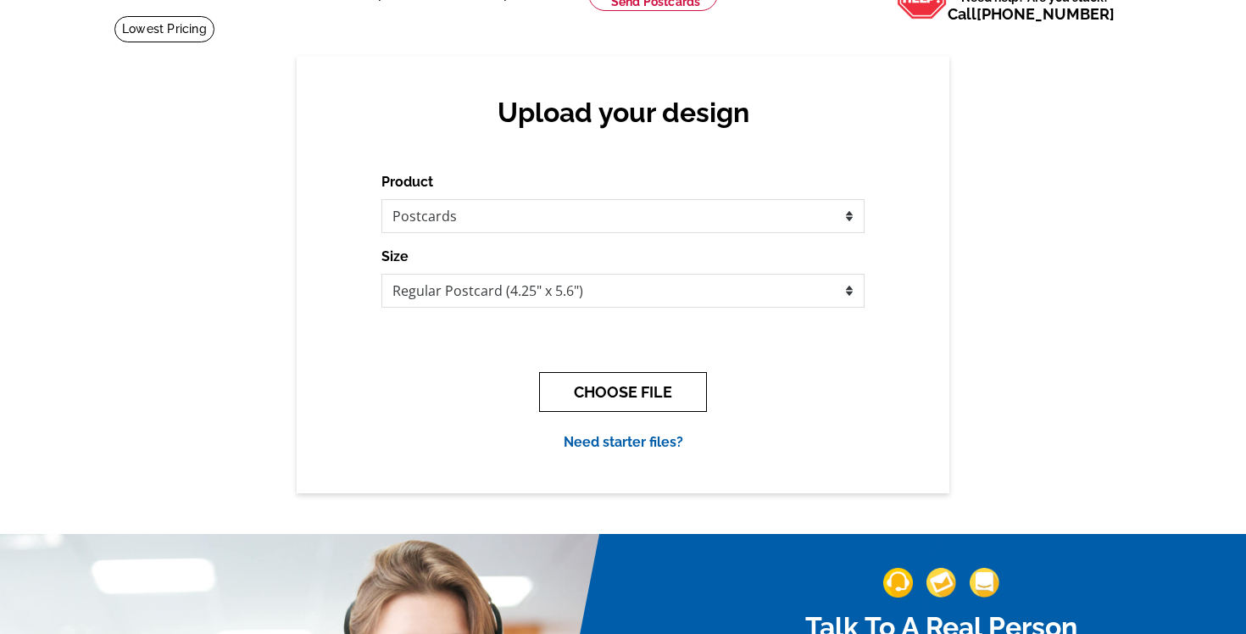
click at [632, 393] on button "CHOOSE FILE" at bounding box center [623, 392] width 168 height 40
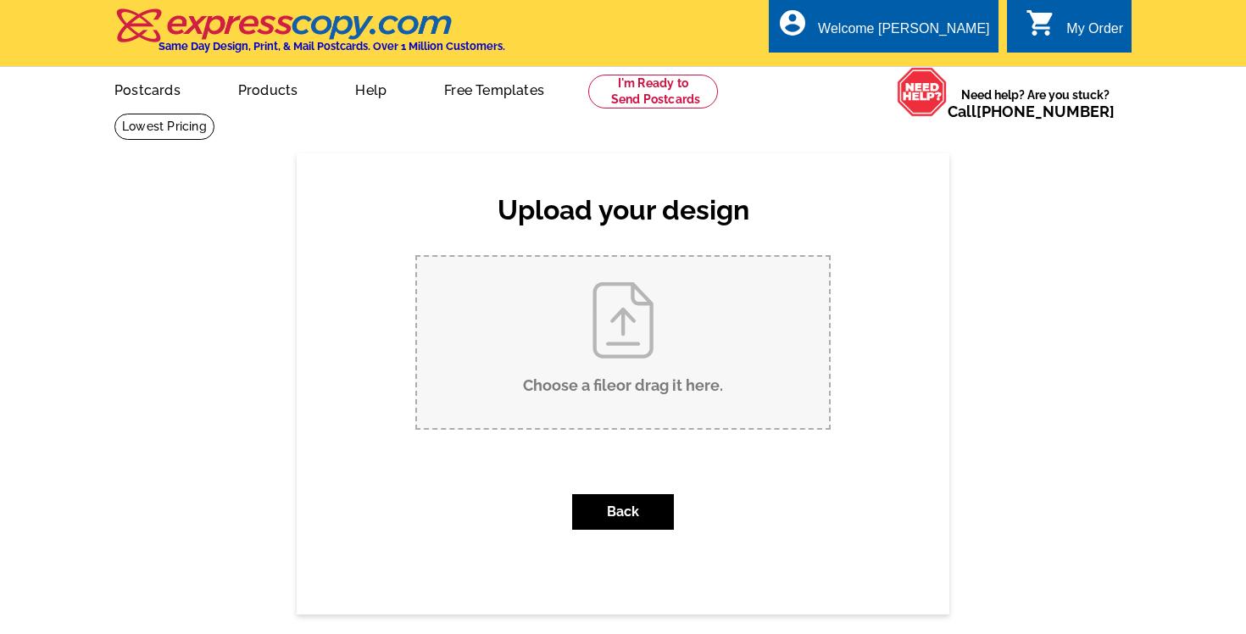
click at [625, 363] on input "Choose a file or drag it here ." at bounding box center [623, 342] width 412 height 171
type input "C:\fakepath\1.jpg"
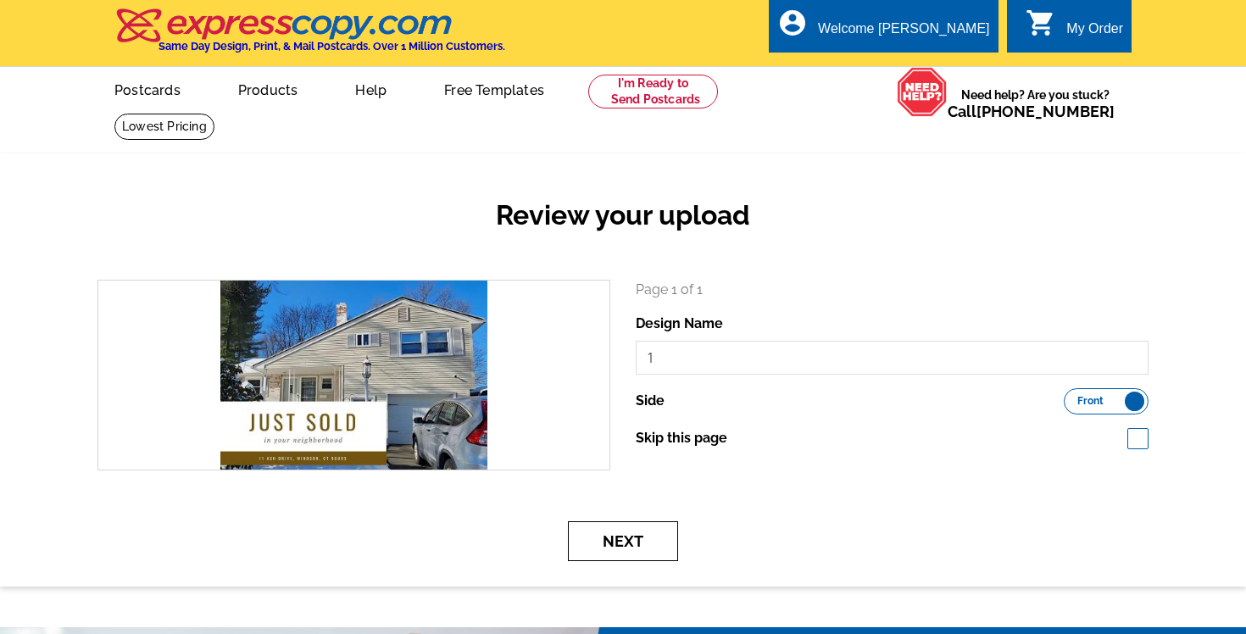
click at [649, 544] on button "Next" at bounding box center [623, 541] width 110 height 40
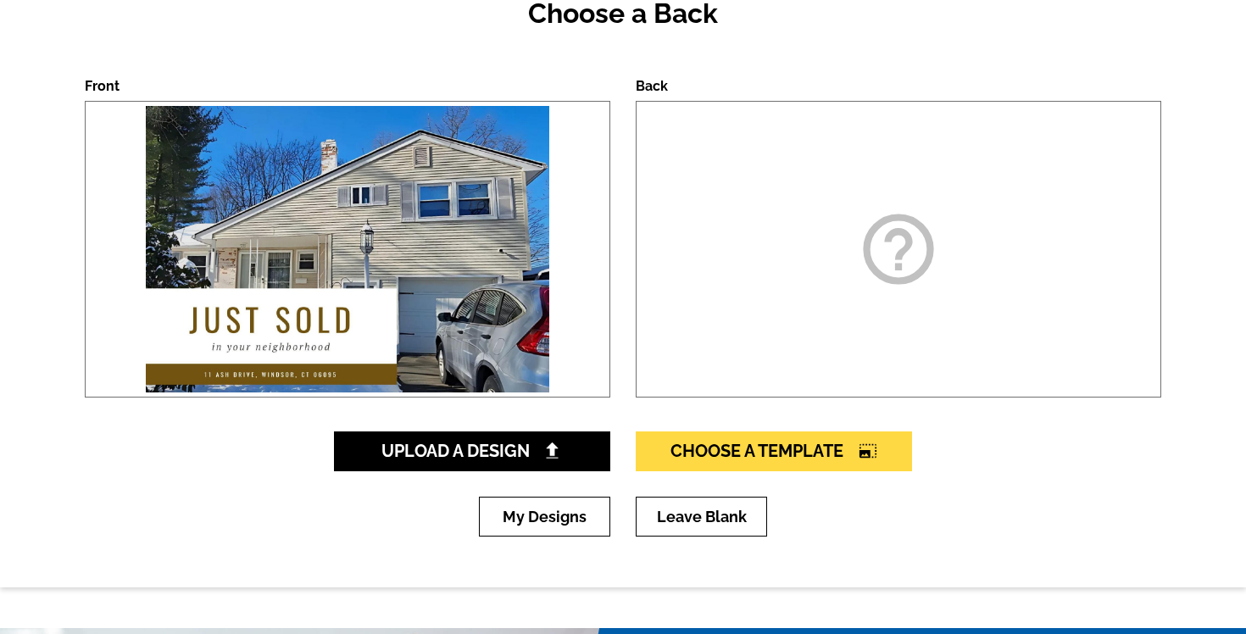
scroll to position [345, 0]
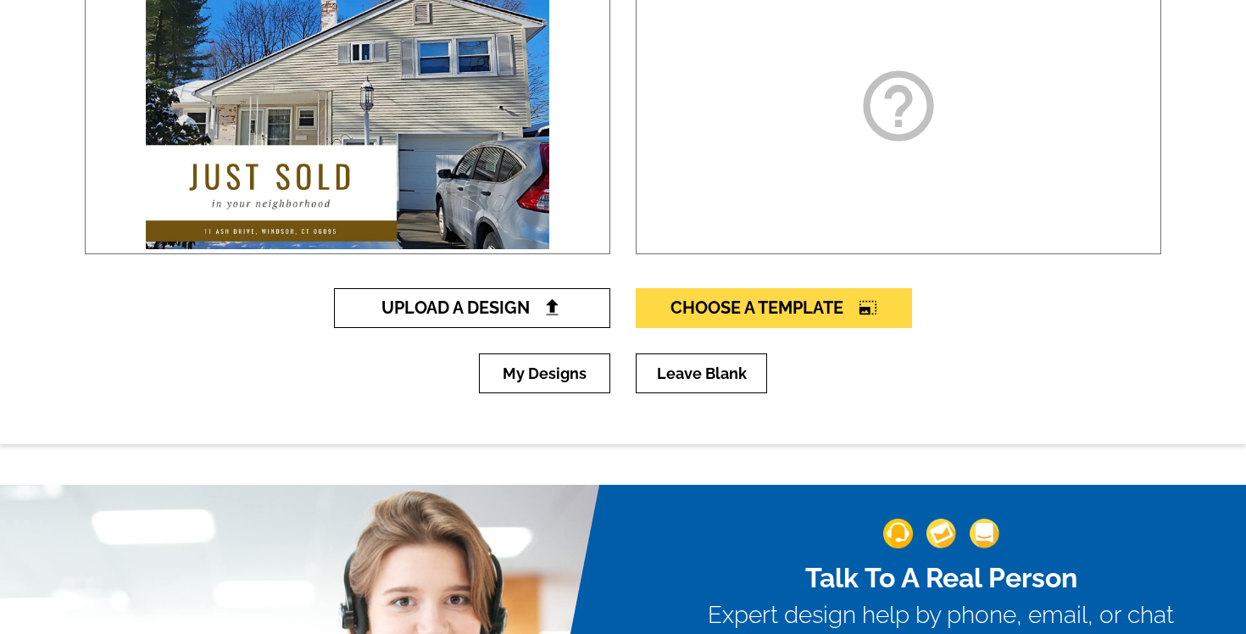
click at [521, 314] on span "Upload A Design" at bounding box center [473, 308] width 182 height 20
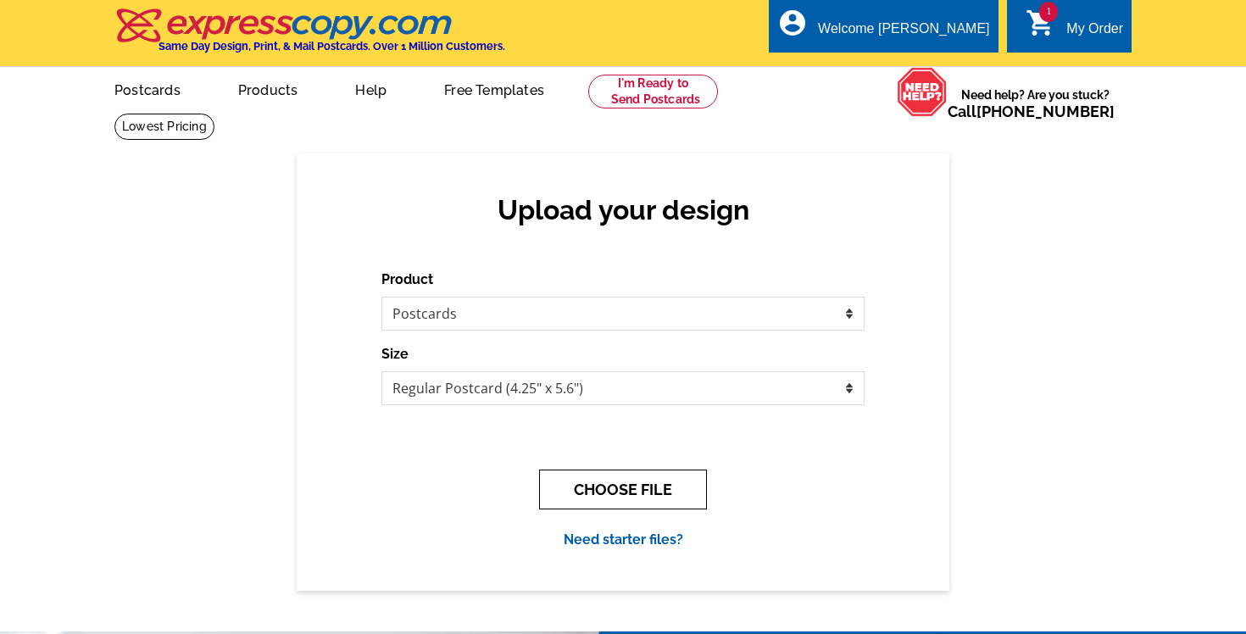
click at [582, 488] on button "CHOOSE FILE" at bounding box center [623, 490] width 168 height 40
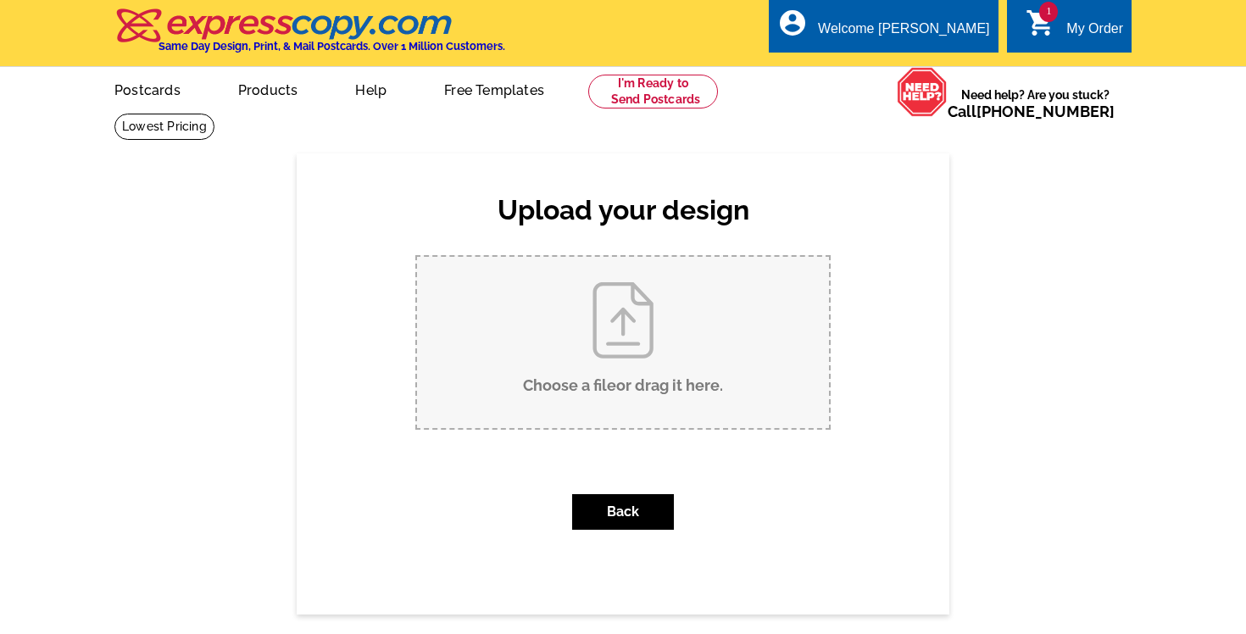
click at [630, 361] on input "Choose a file or drag it here ." at bounding box center [623, 342] width 412 height 171
click at [615, 510] on button "Back" at bounding box center [623, 512] width 102 height 36
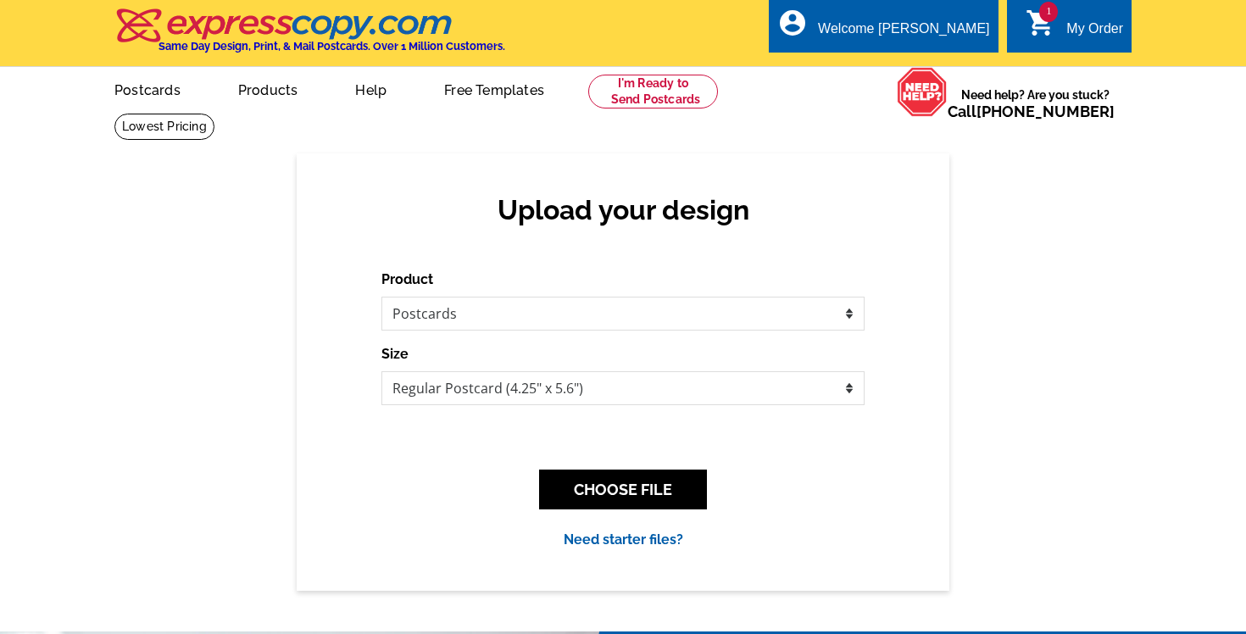
click at [612, 544] on link "Need starter files?" at bounding box center [624, 540] width 120 height 16
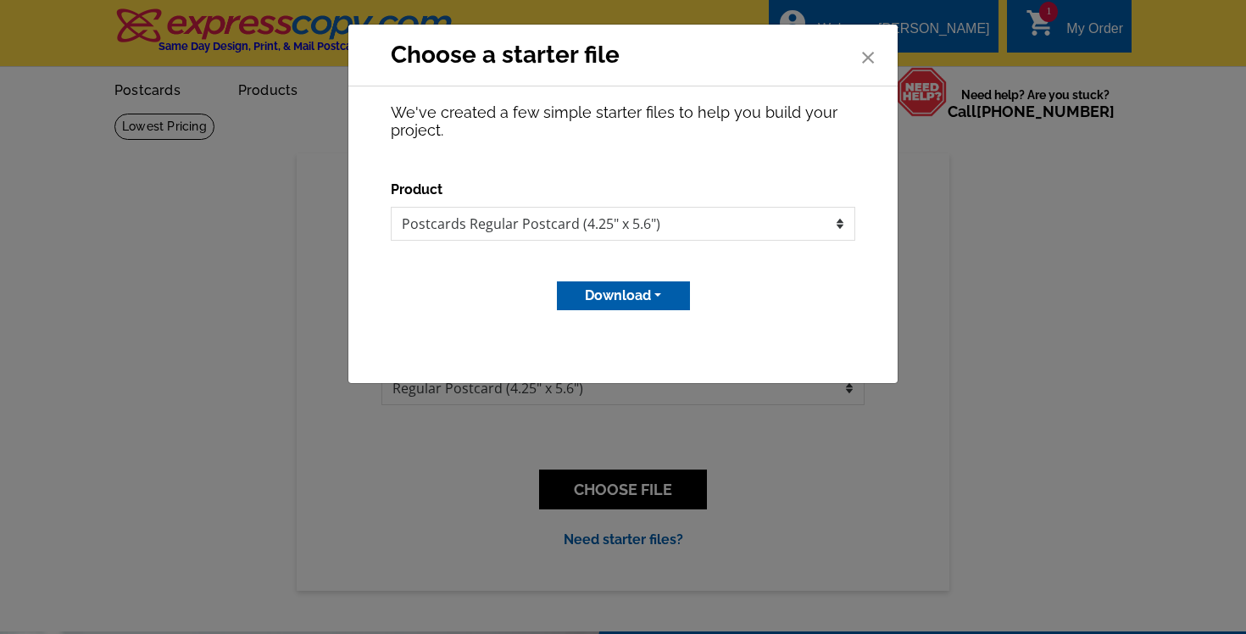
click at [870, 56] on span "×" at bounding box center [868, 54] width 17 height 45
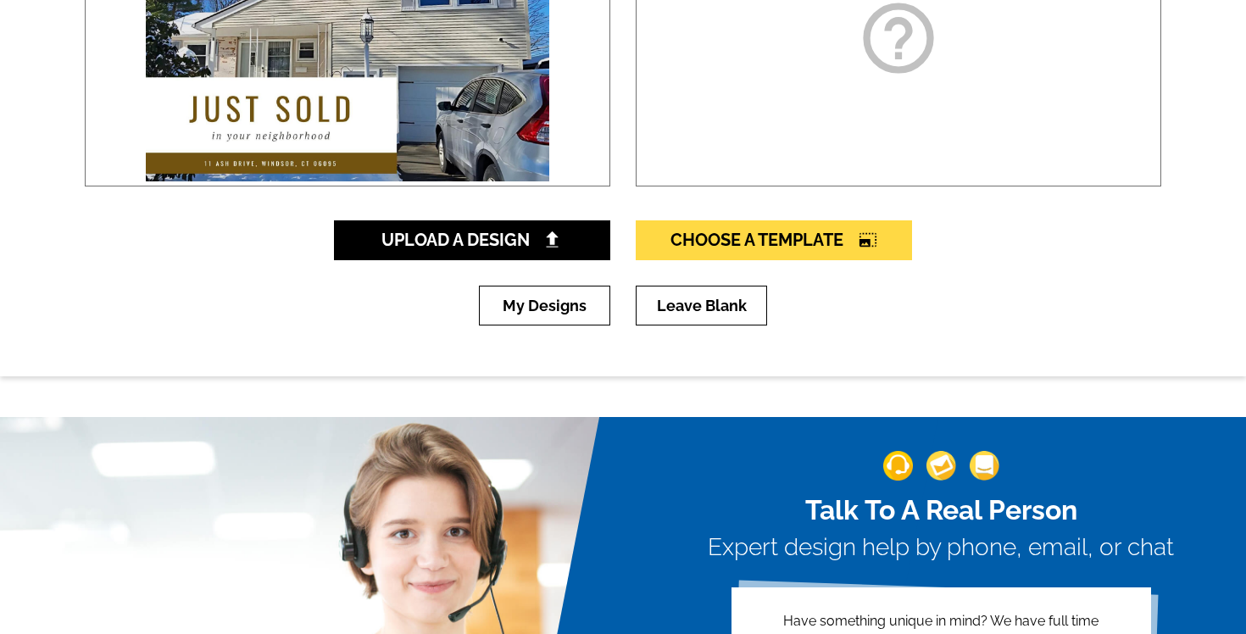
scroll to position [382, 0]
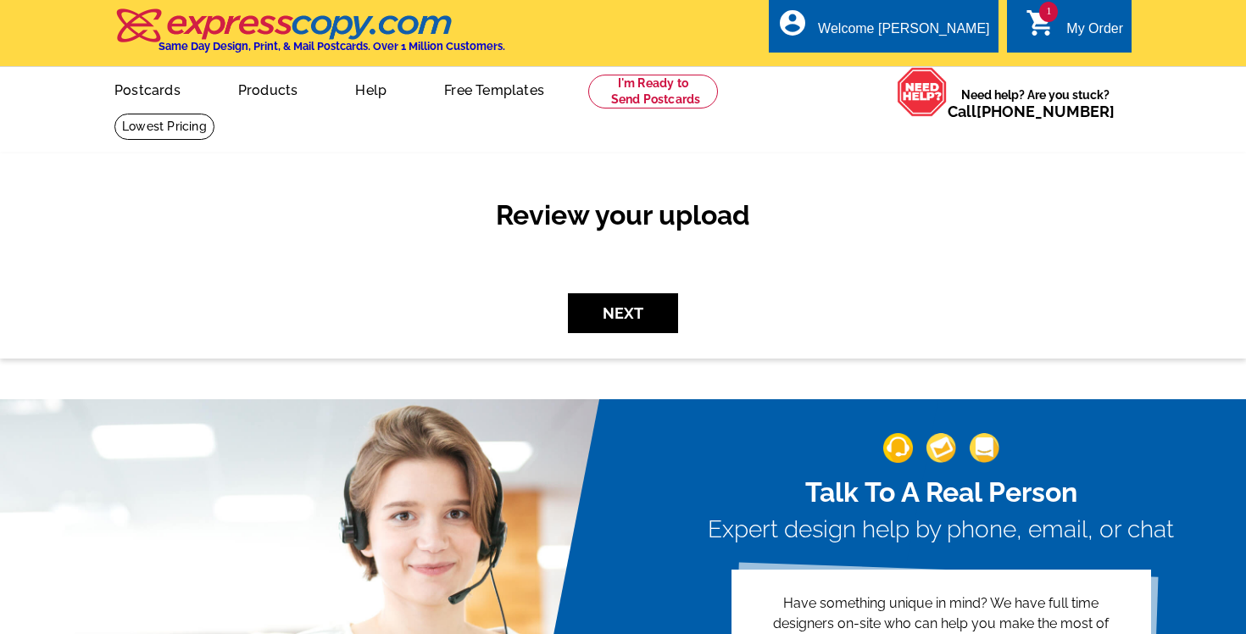
click at [1071, 16] on div "1 shopping_cart My Order" at bounding box center [1069, 25] width 125 height 53
click at [1062, 26] on link "1 shopping_cart My Order" at bounding box center [1075, 29] width 98 height 21
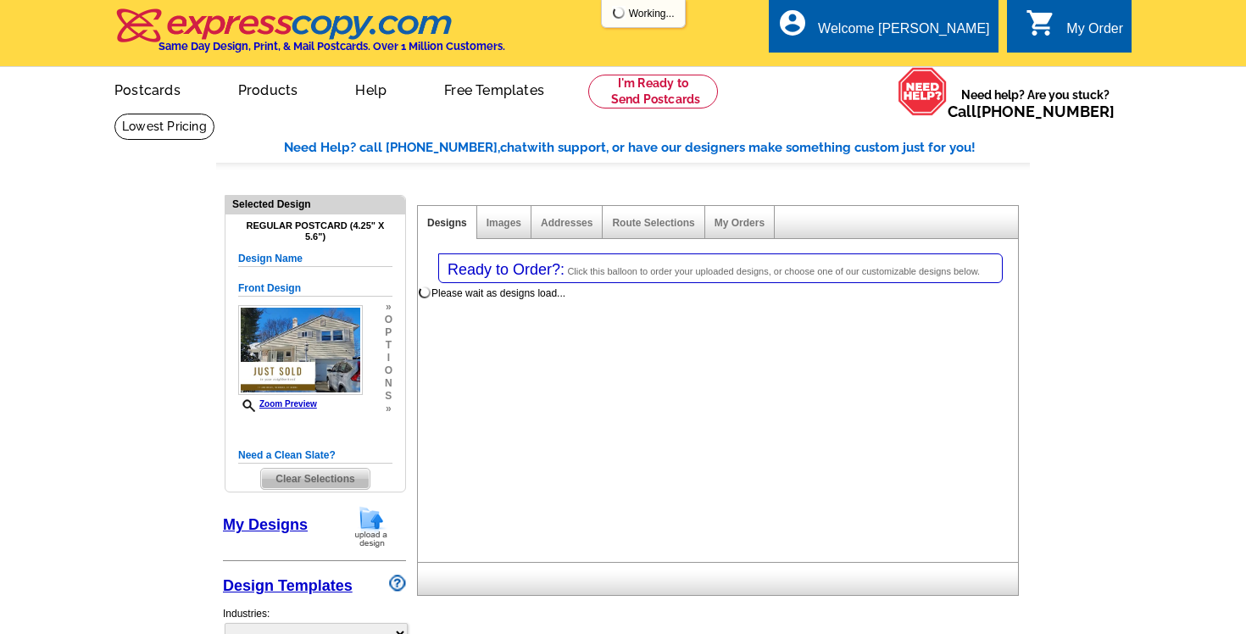
select select "1"
select select "back"
select select "785"
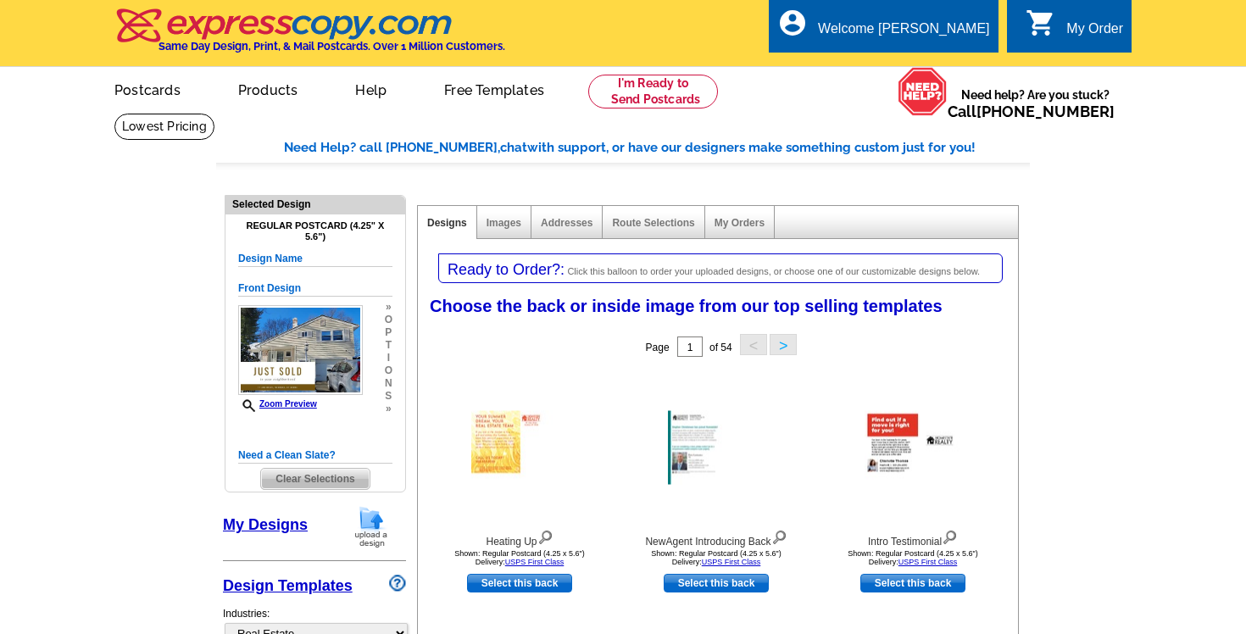
click at [1083, 30] on div "My Order" at bounding box center [1095, 33] width 57 height 24
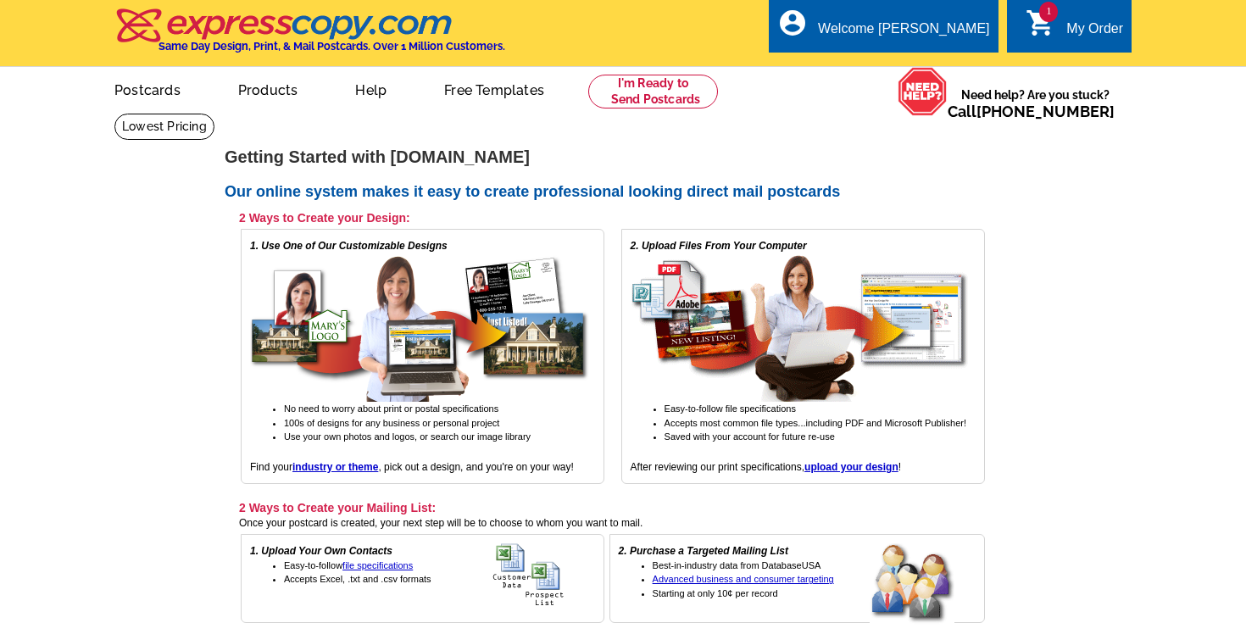
click at [1081, 21] on div "My Order" at bounding box center [1095, 33] width 57 height 24
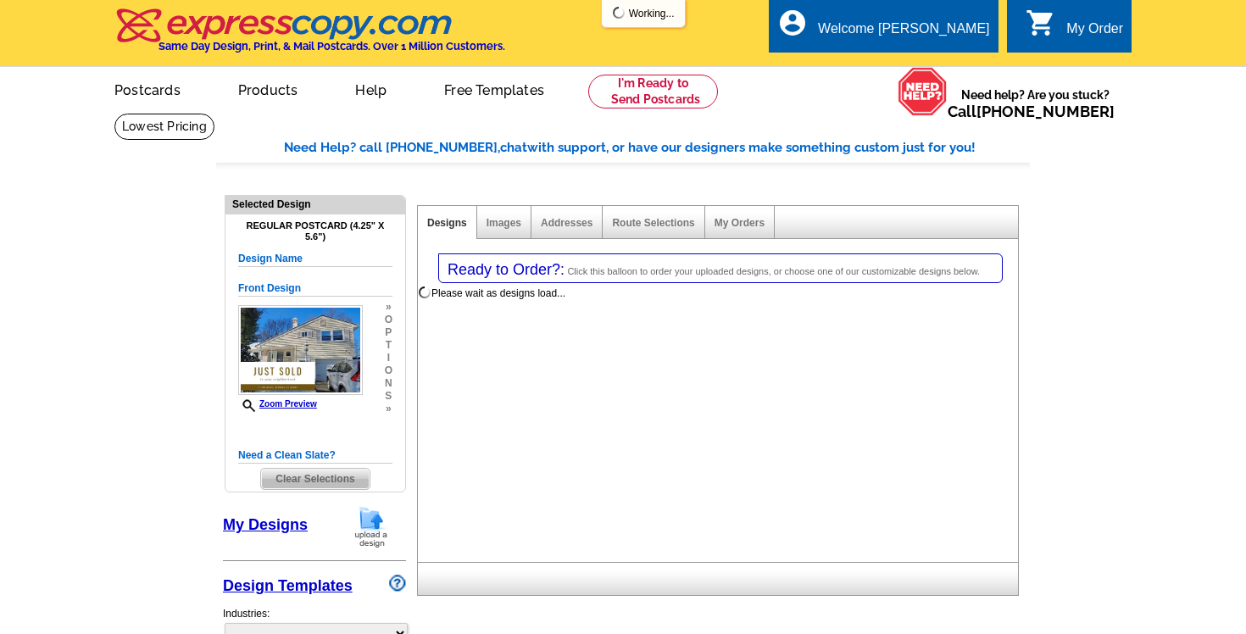
select select "1"
select select "back"
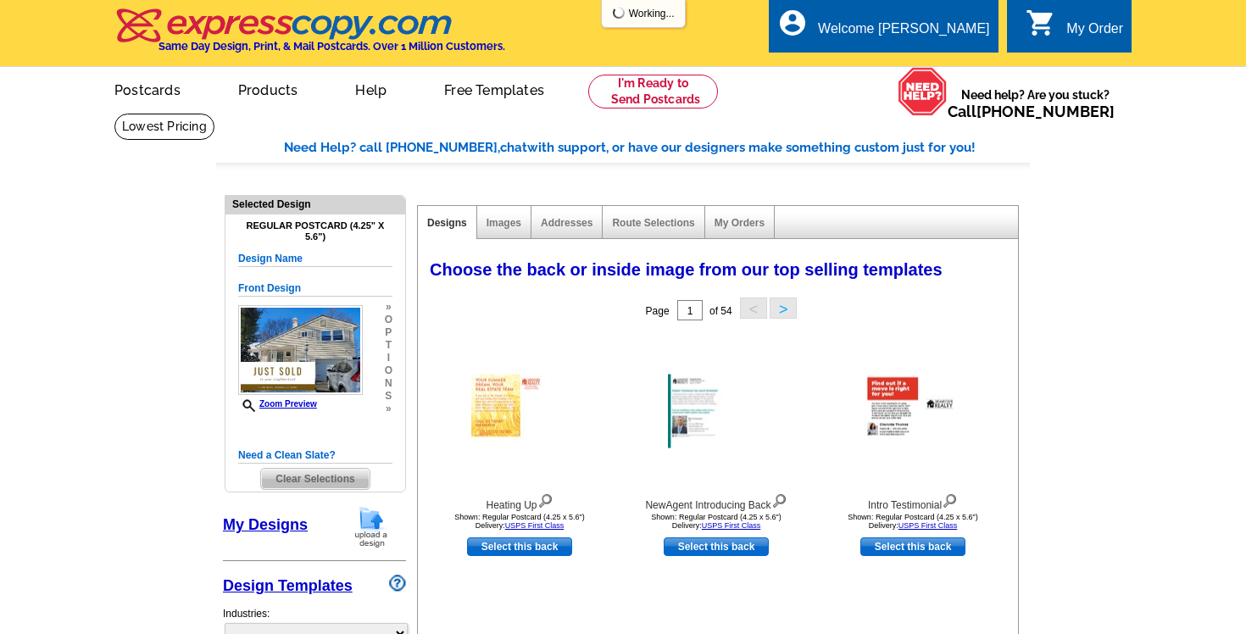
select select "785"
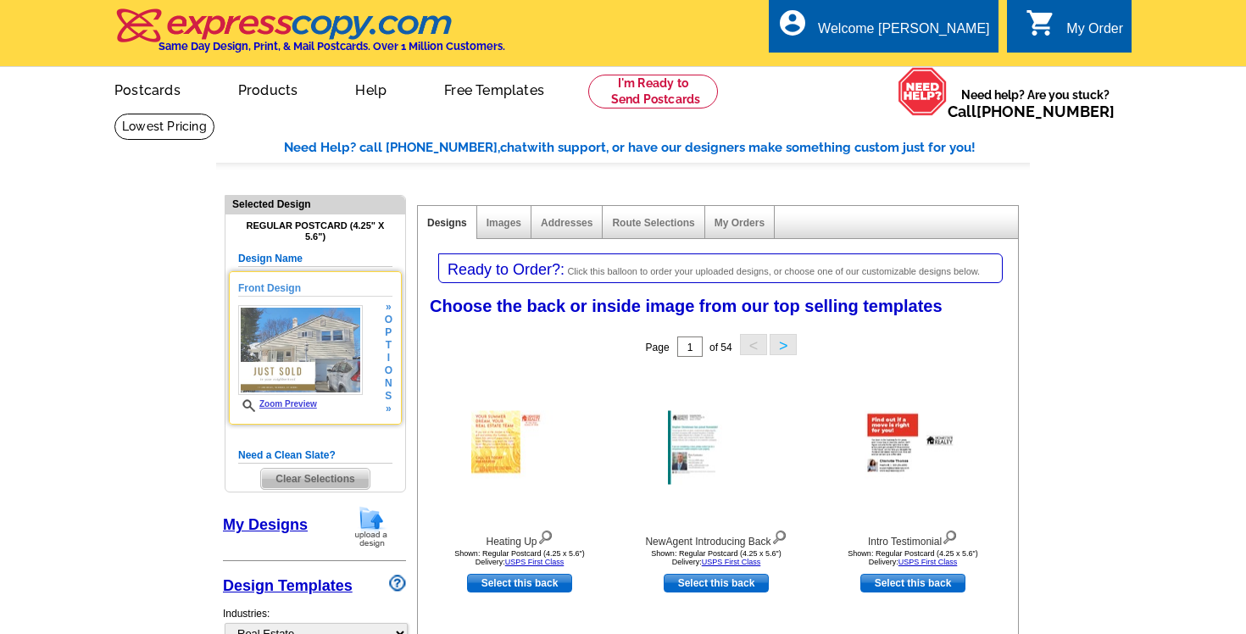
click at [311, 340] on img at bounding box center [300, 350] width 125 height 90
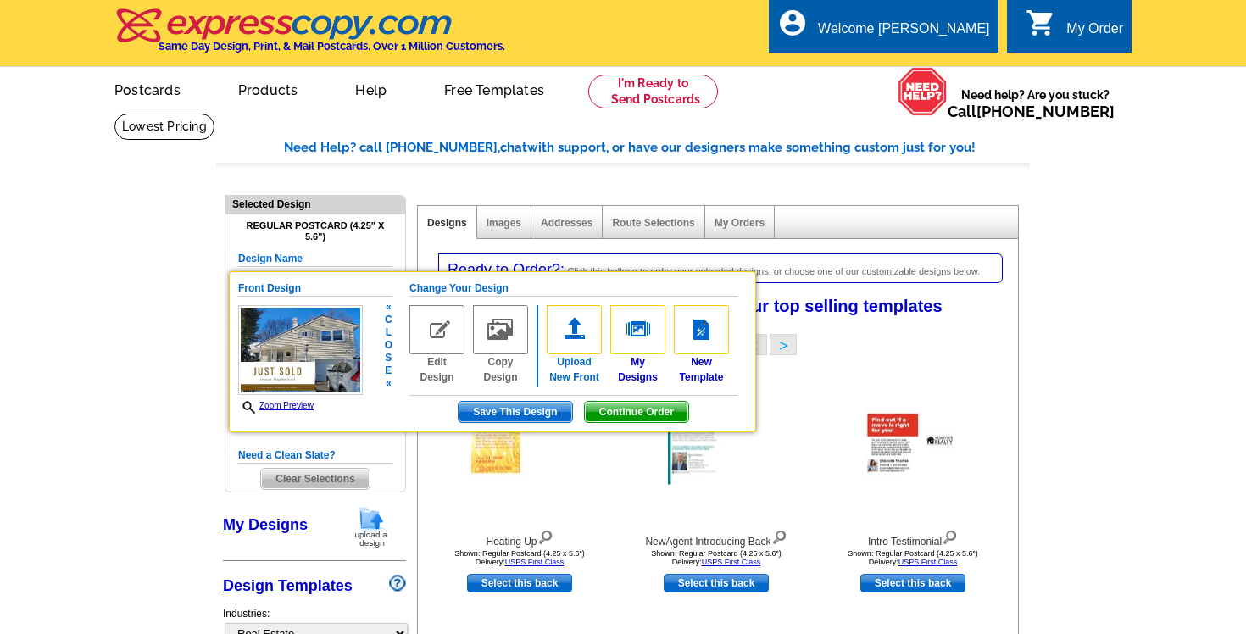
click at [566, 323] on img at bounding box center [574, 329] width 55 height 49
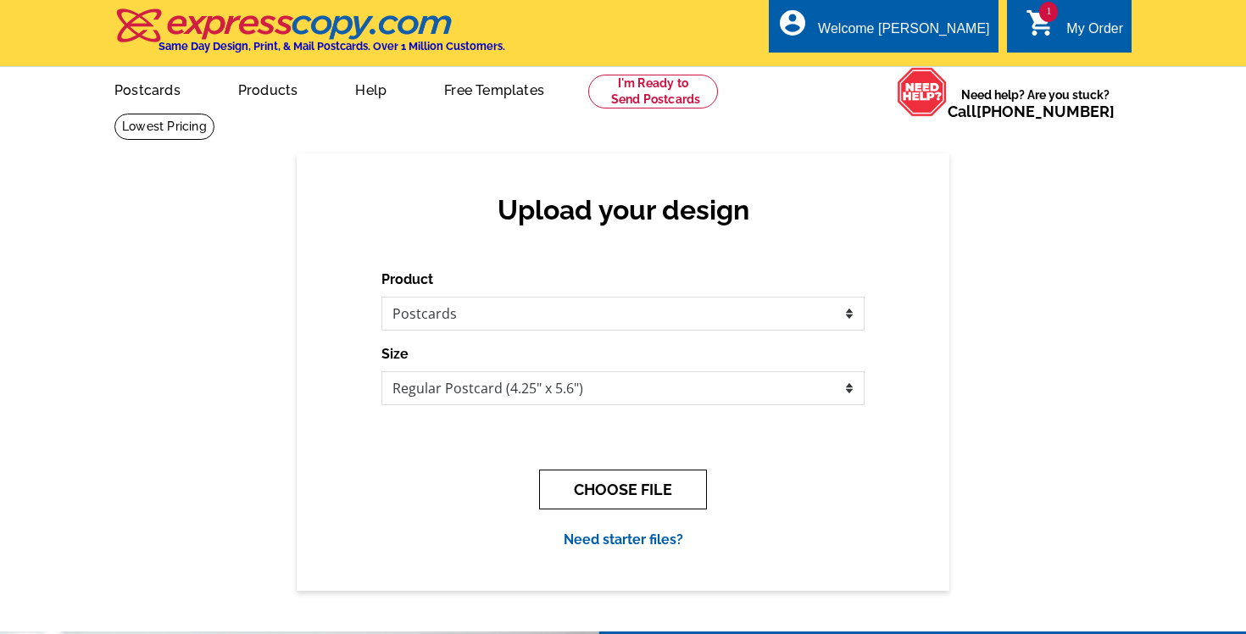
click at [591, 476] on button "CHOOSE FILE" at bounding box center [623, 490] width 168 height 40
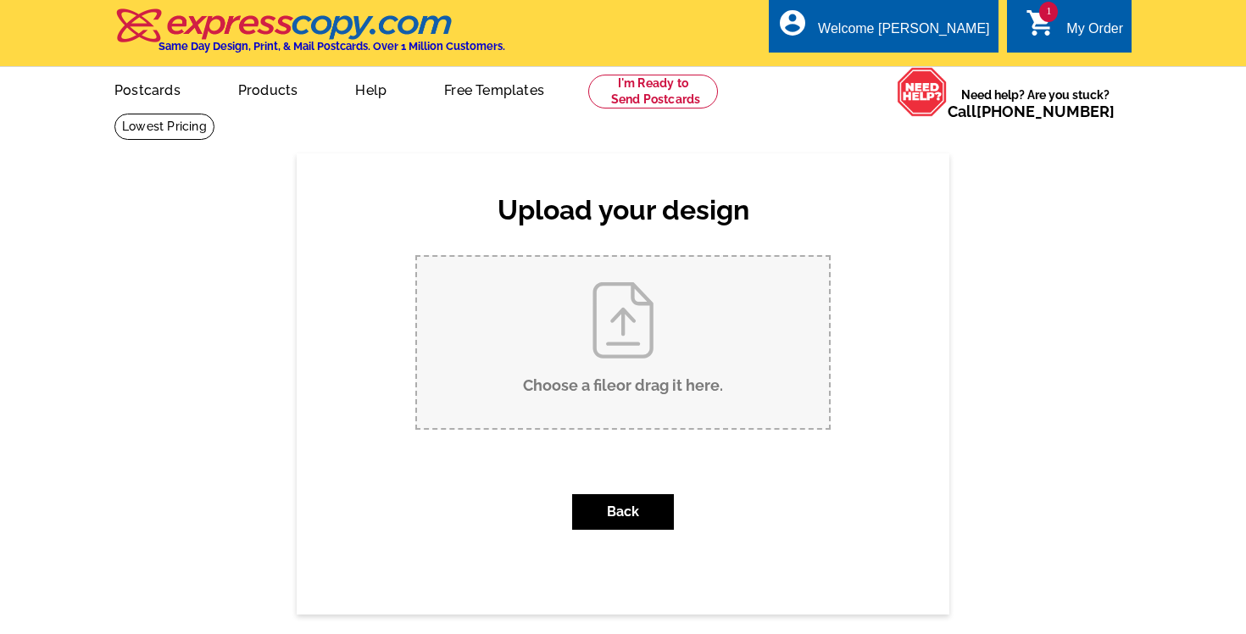
click at [631, 355] on input "Choose a file or drag it here ." at bounding box center [623, 342] width 412 height 171
type input "C:\fakepath\1.jpg"
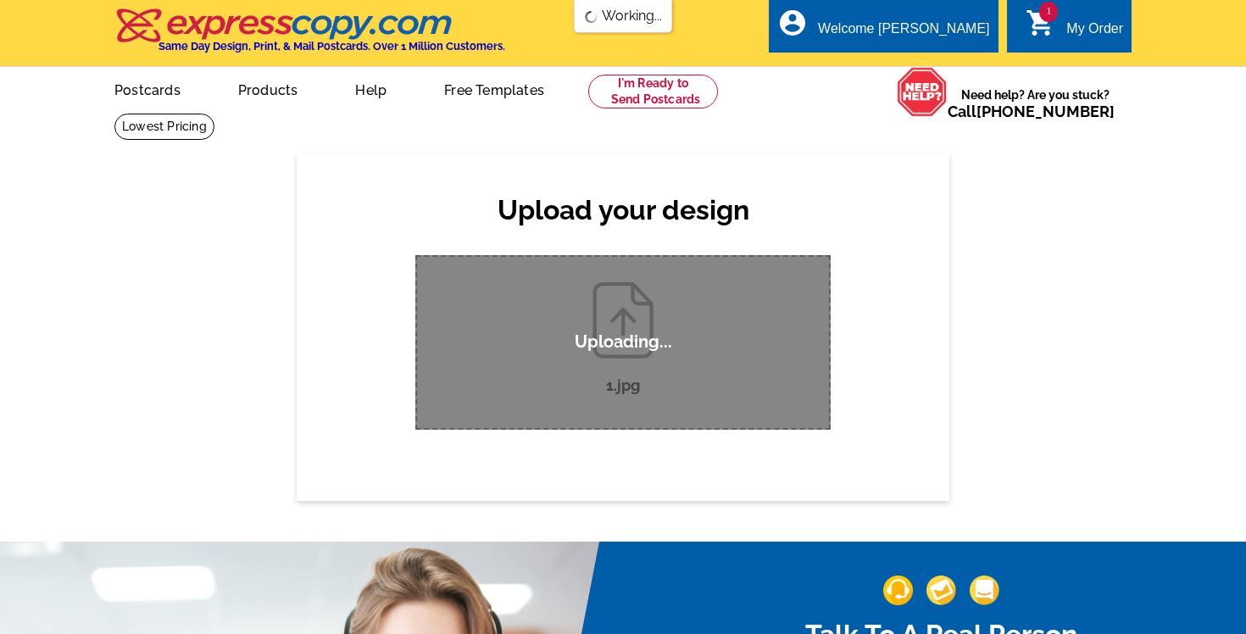
click at [377, 224] on div "Upload your design Product Please select the type of file... Postcards Business…" at bounding box center [623, 326] width 653 height 347
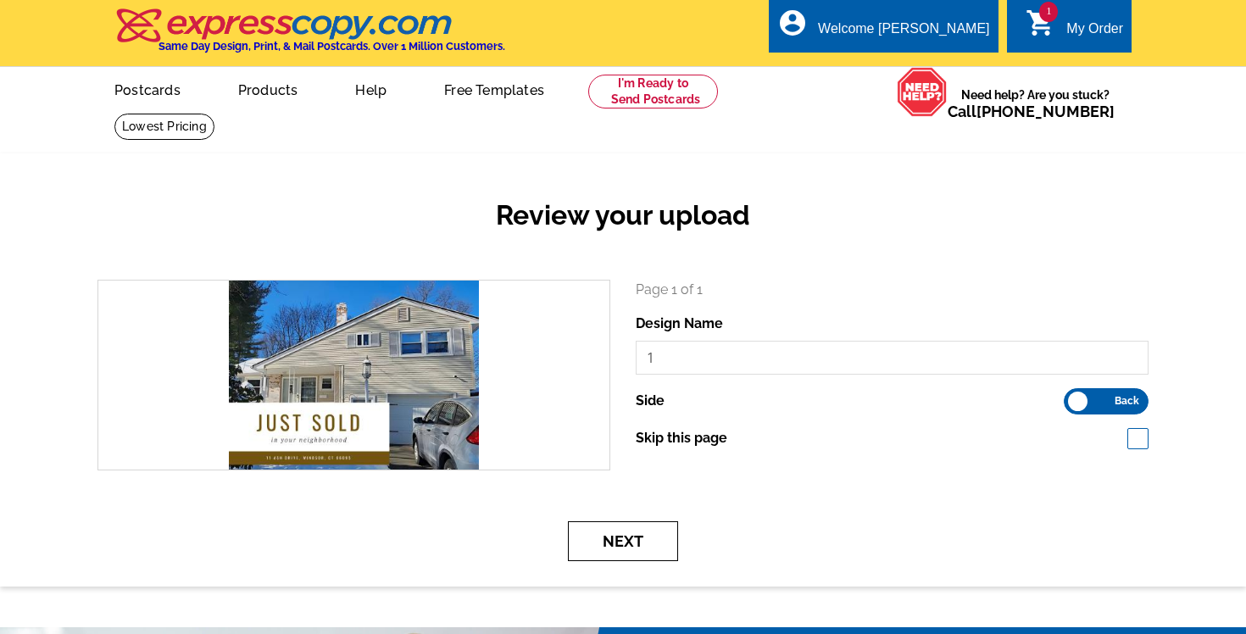
click at [631, 541] on button "Next" at bounding box center [623, 541] width 110 height 40
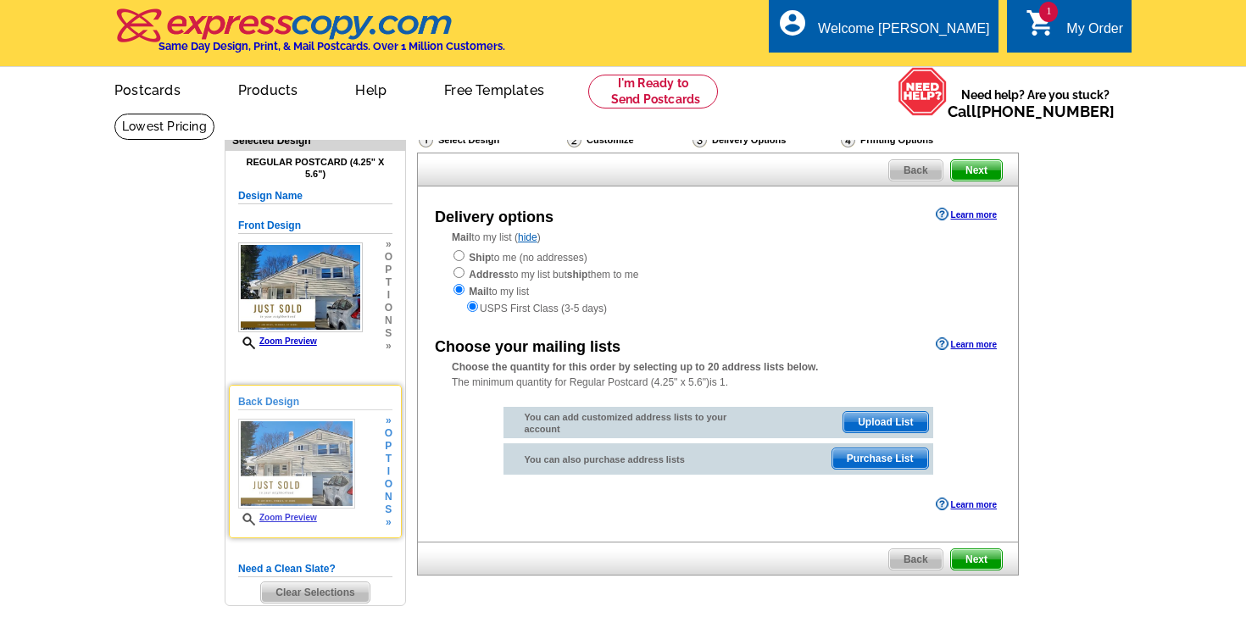
click at [304, 457] on img at bounding box center [296, 464] width 117 height 90
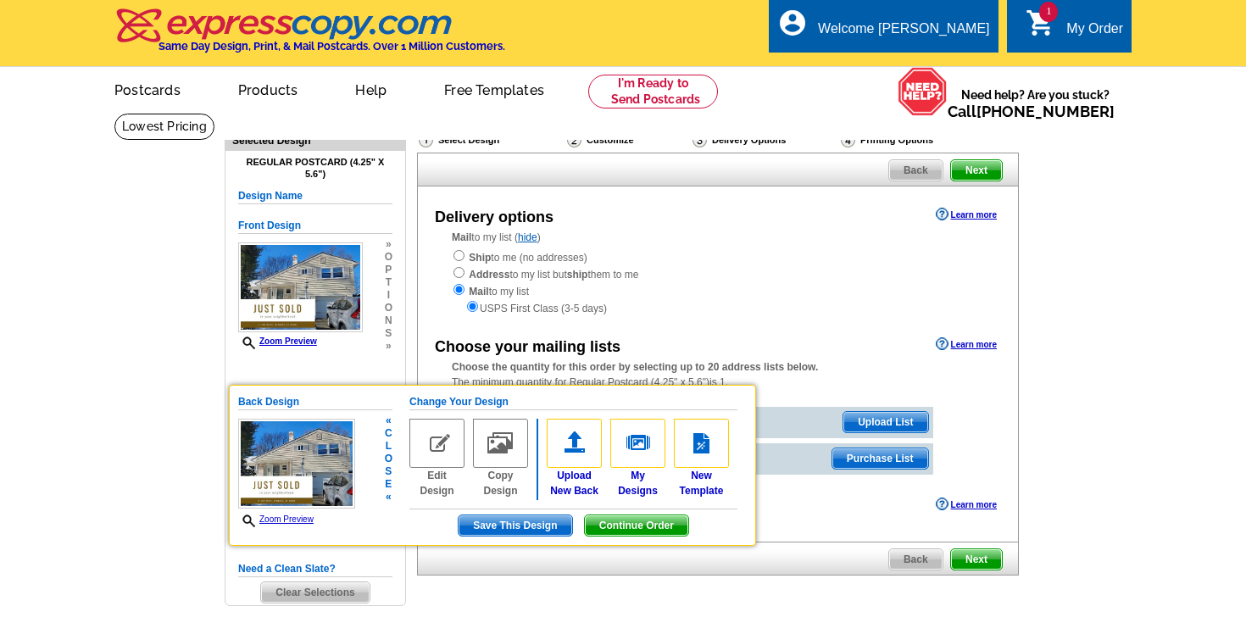
click at [438, 440] on img at bounding box center [437, 443] width 55 height 49
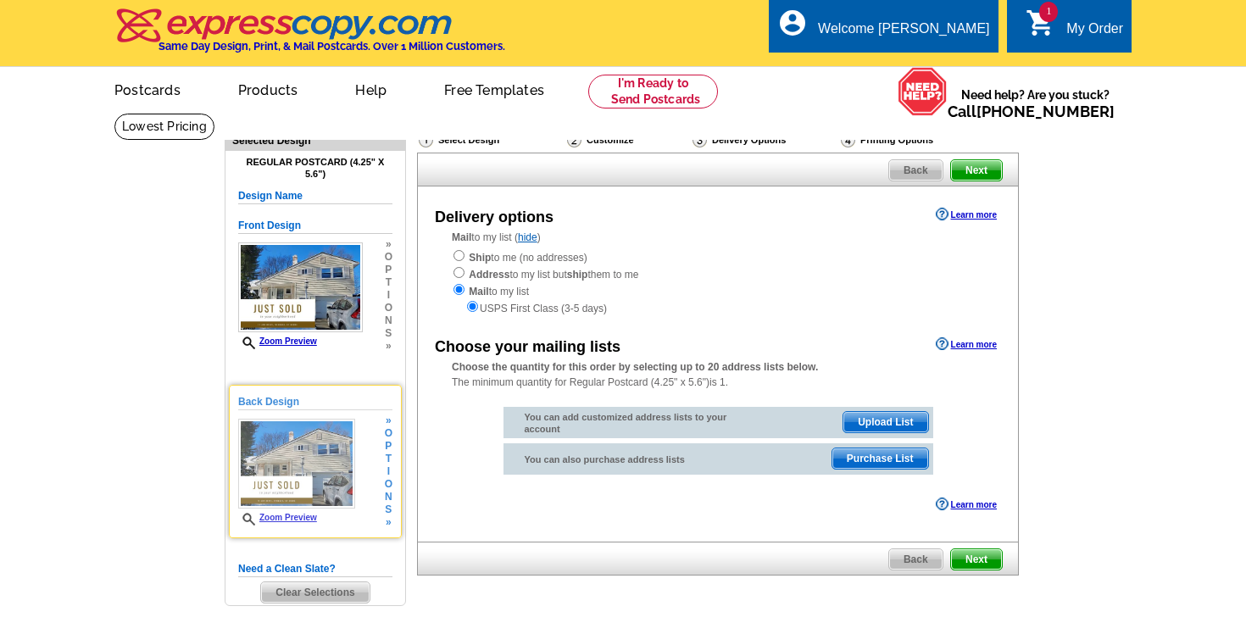
click at [335, 457] on img at bounding box center [296, 464] width 117 height 90
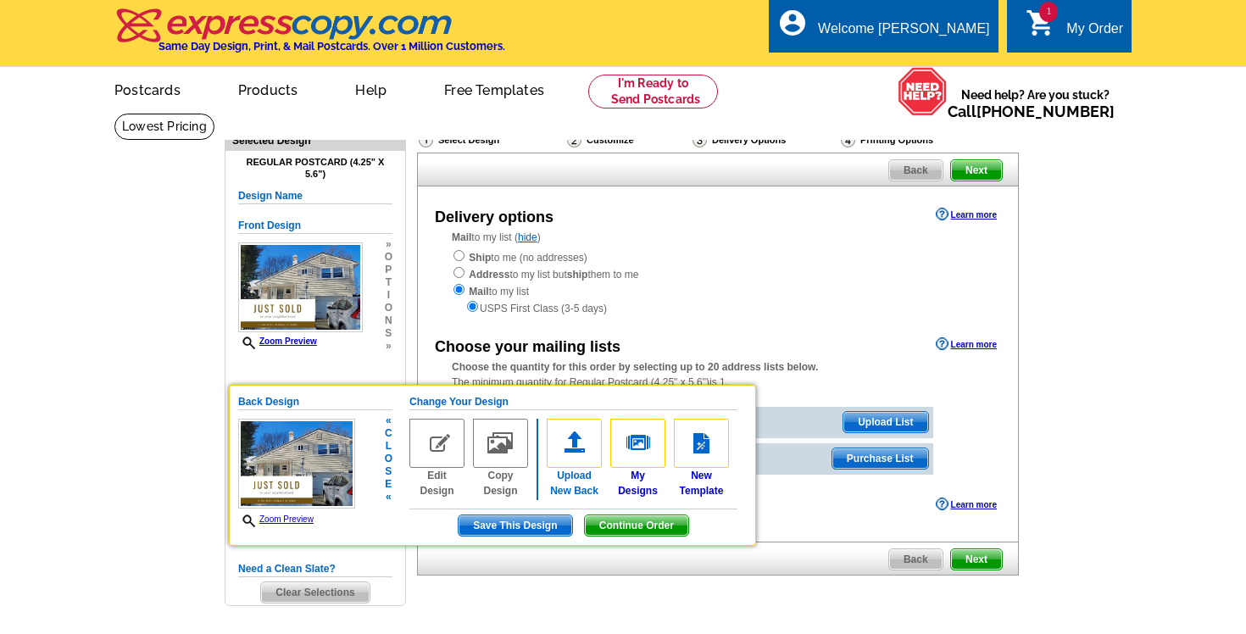
click at [572, 439] on img at bounding box center [574, 443] width 55 height 49
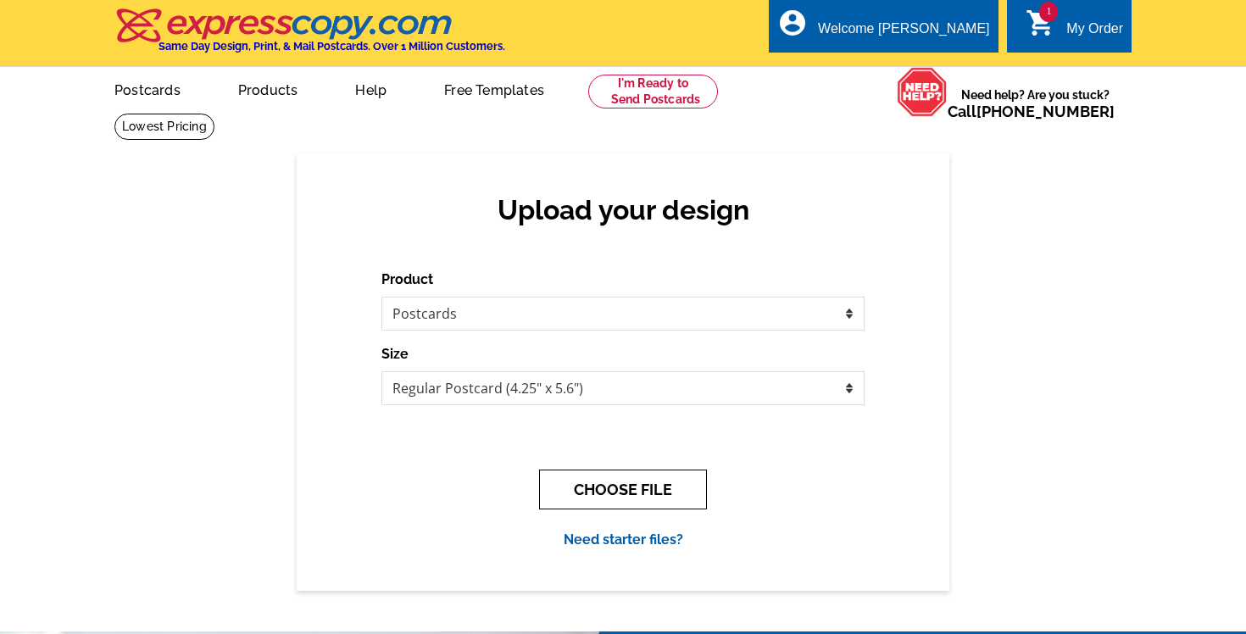
click at [611, 493] on button "CHOOSE FILE" at bounding box center [623, 490] width 168 height 40
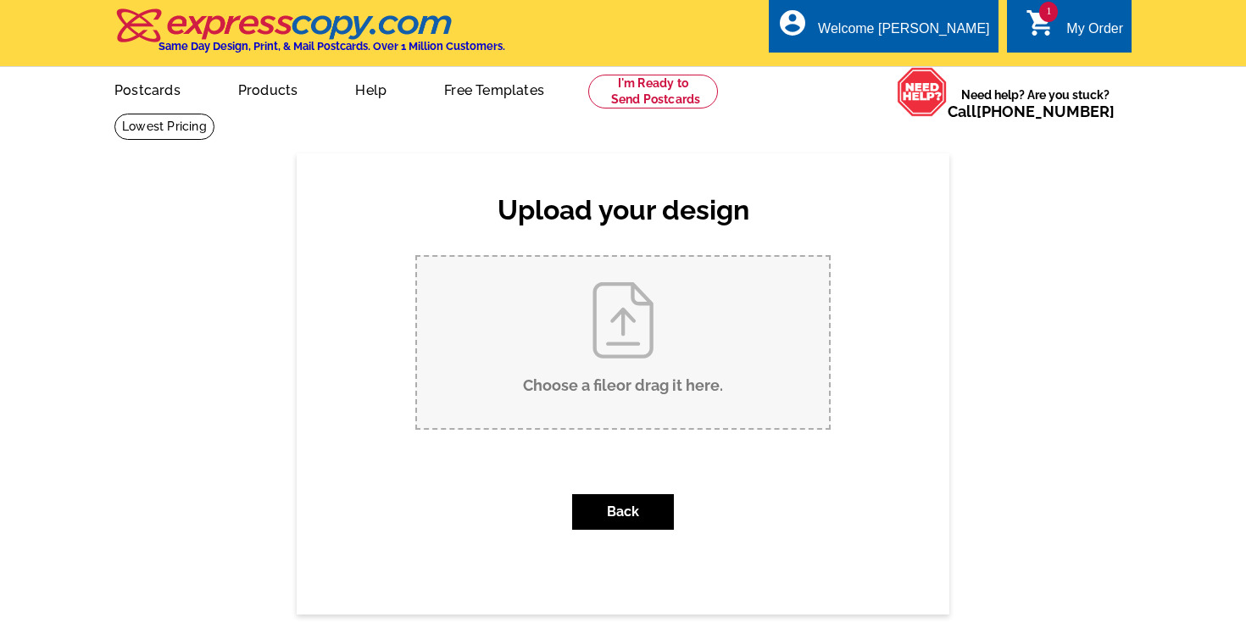
click at [629, 317] on input "Choose a file or drag it here ." at bounding box center [623, 342] width 412 height 171
type input "C:\fakepath\2.jpg"
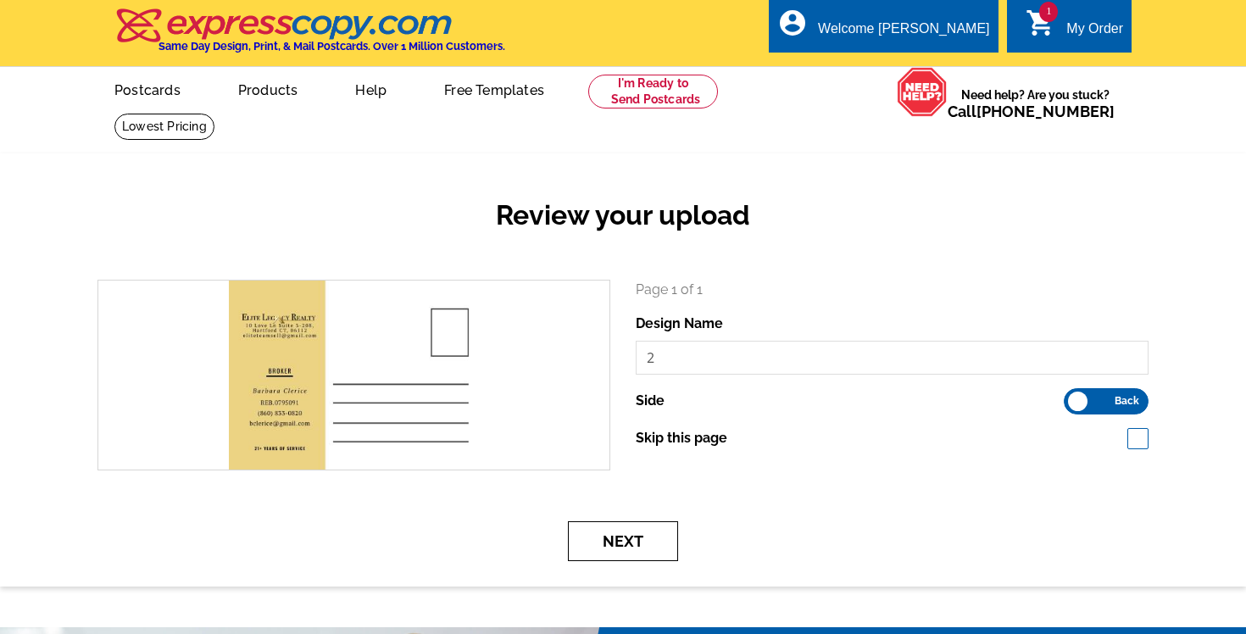
click at [622, 550] on button "Next" at bounding box center [623, 541] width 110 height 40
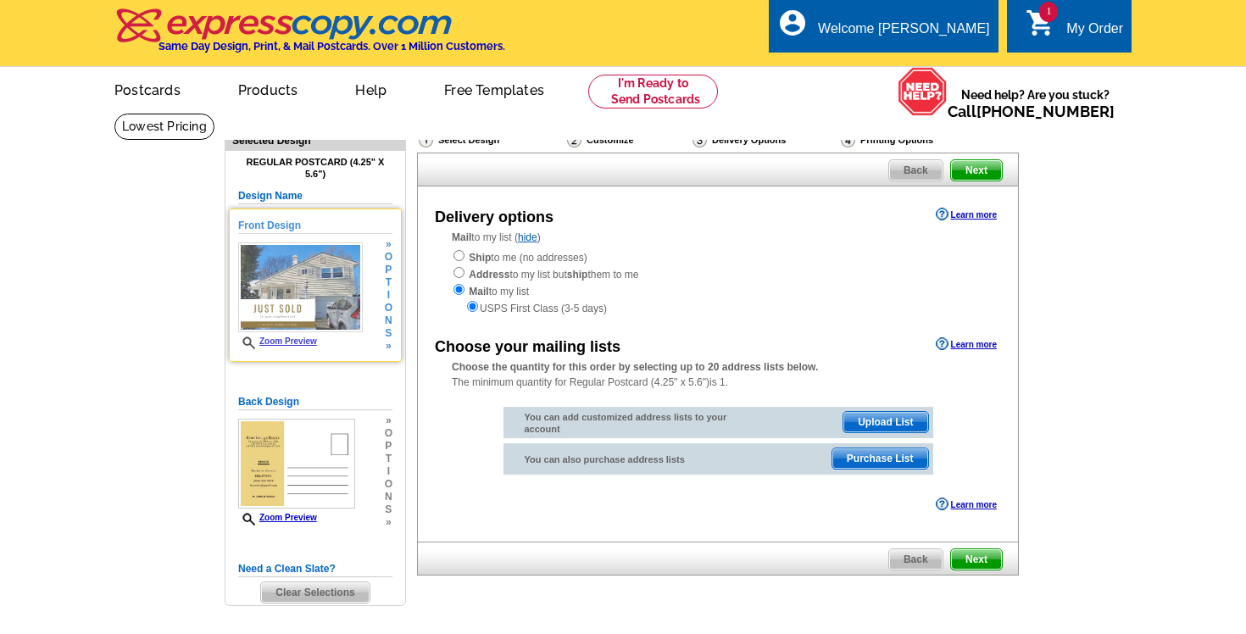
click at [318, 267] on img at bounding box center [300, 288] width 125 height 90
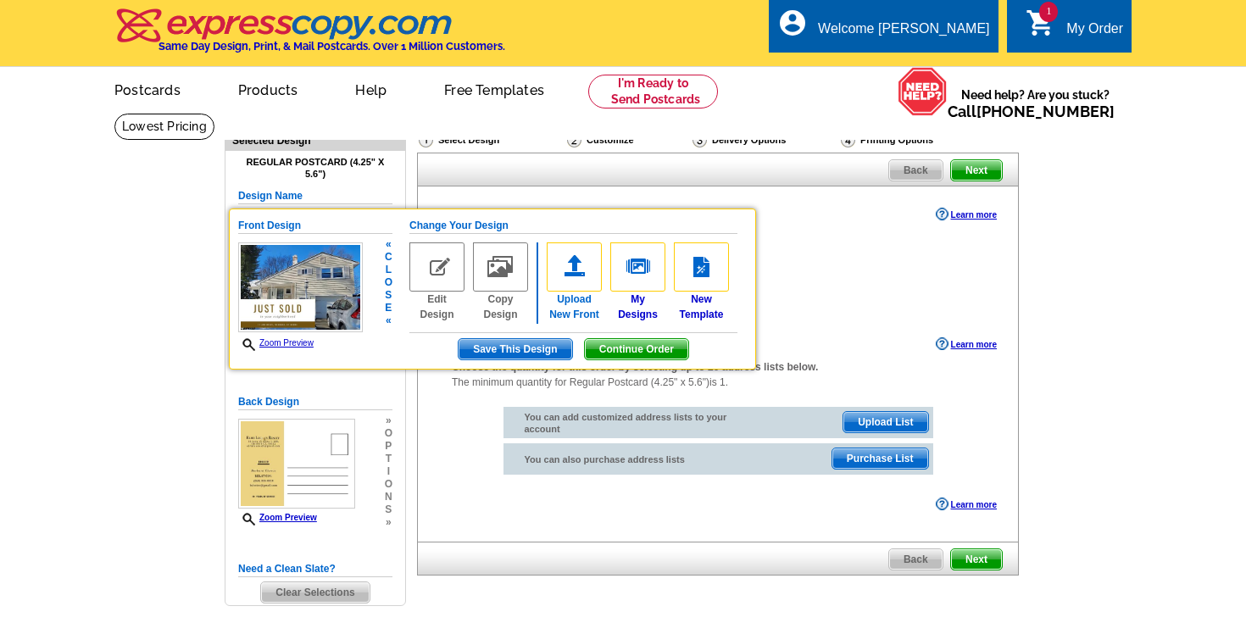
click at [577, 269] on img at bounding box center [574, 267] width 55 height 49
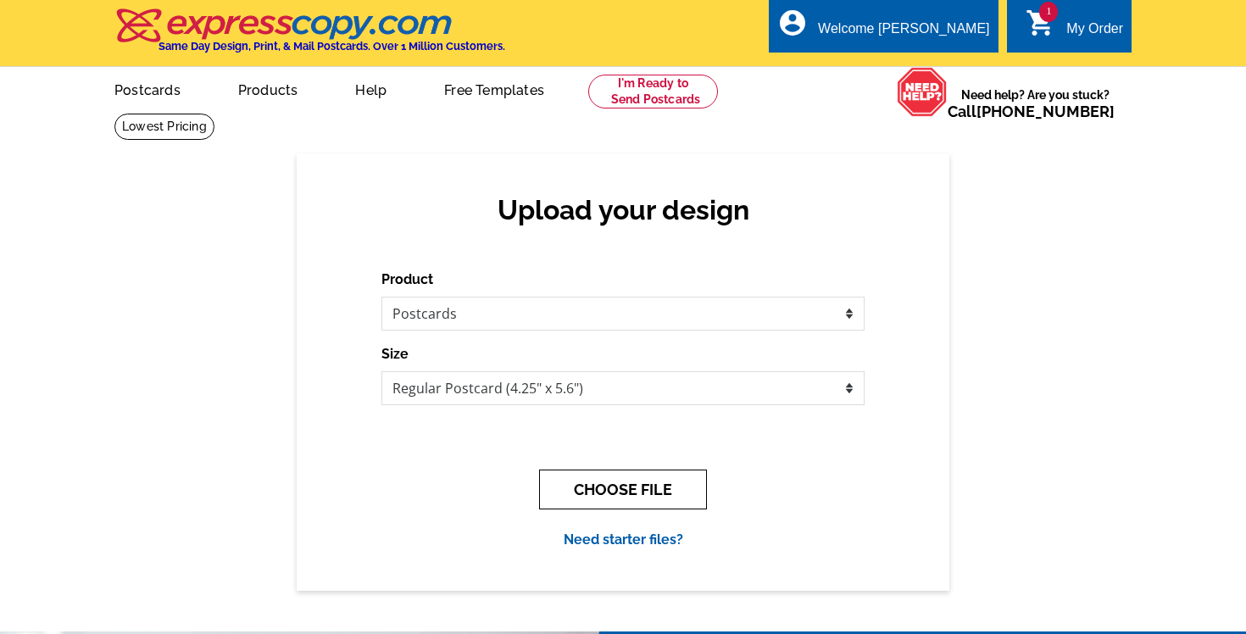
click at [594, 494] on button "CHOOSE FILE" at bounding box center [623, 490] width 168 height 40
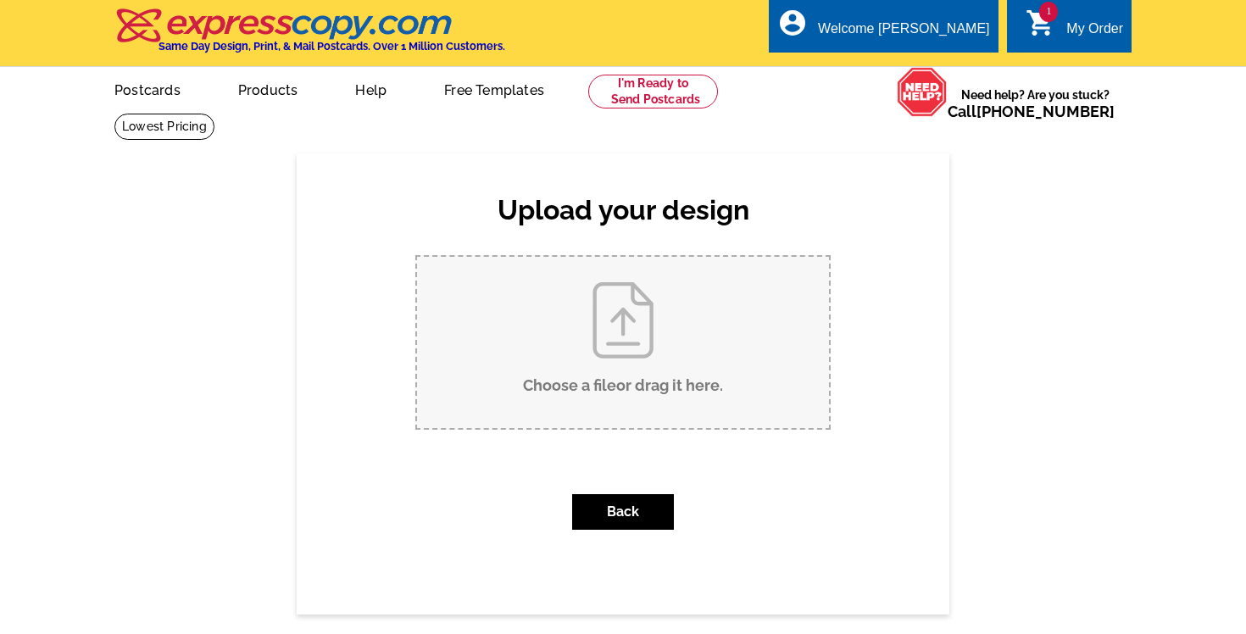
click at [601, 340] on input "Choose a file or drag it here ." at bounding box center [623, 342] width 412 height 171
type input "C:\fakepath\1.jpg"
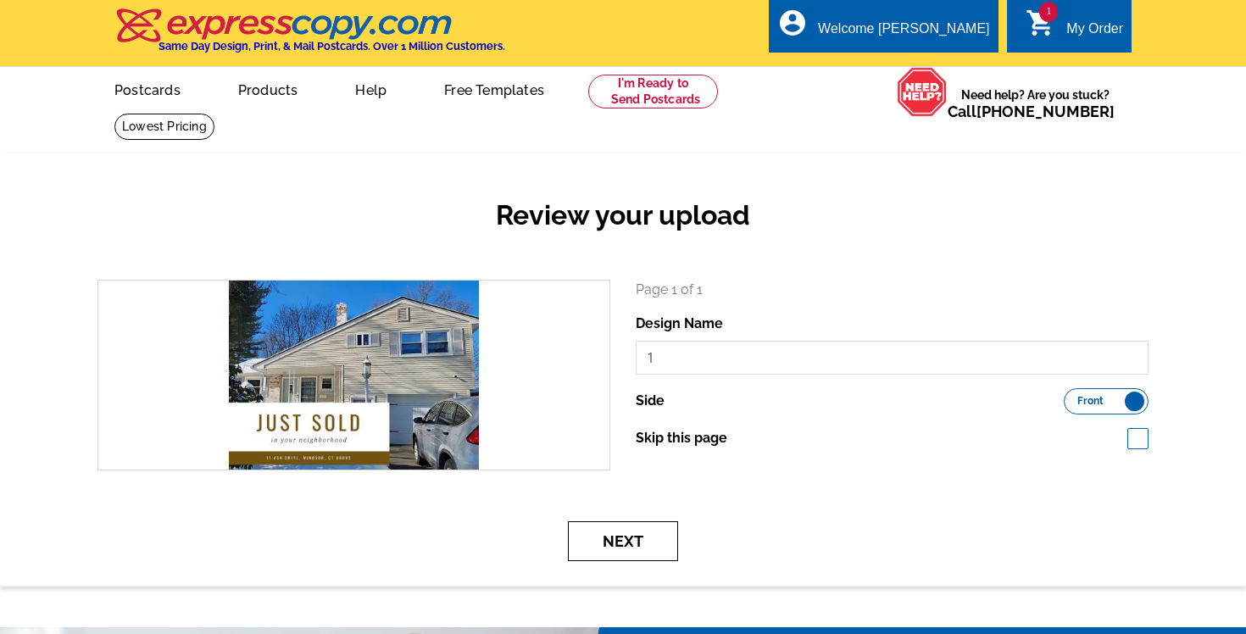
click at [660, 534] on button "Next" at bounding box center [623, 541] width 110 height 40
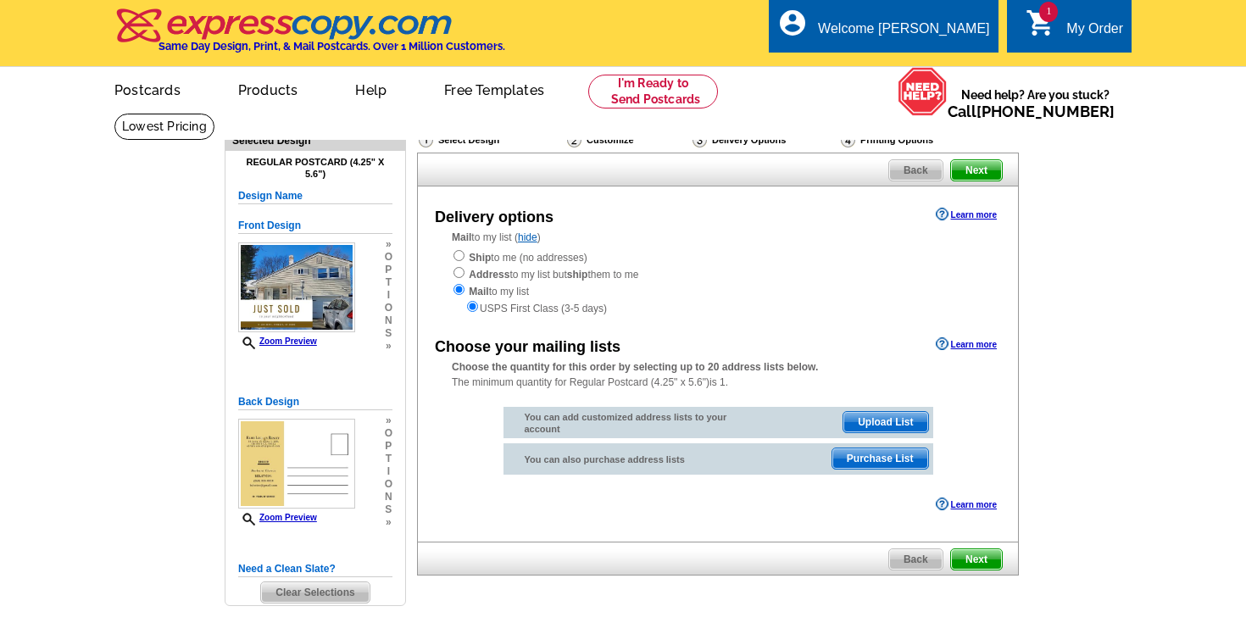
scroll to position [20, 0]
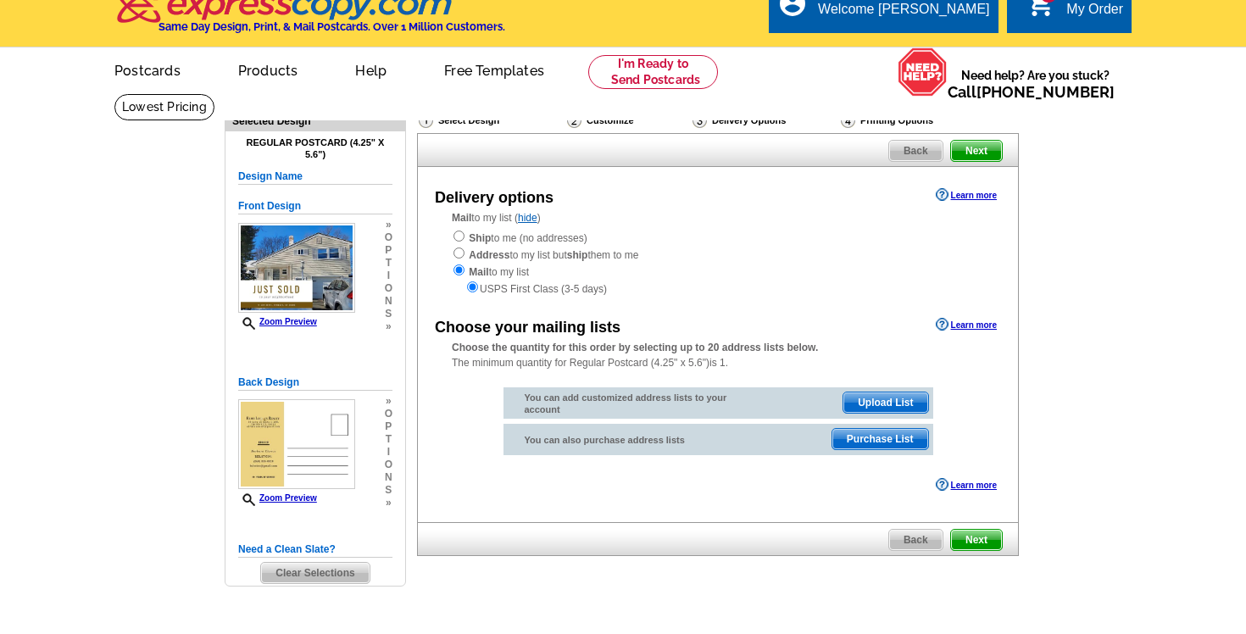
click at [889, 442] on span "Purchase List" at bounding box center [881, 439] width 96 height 20
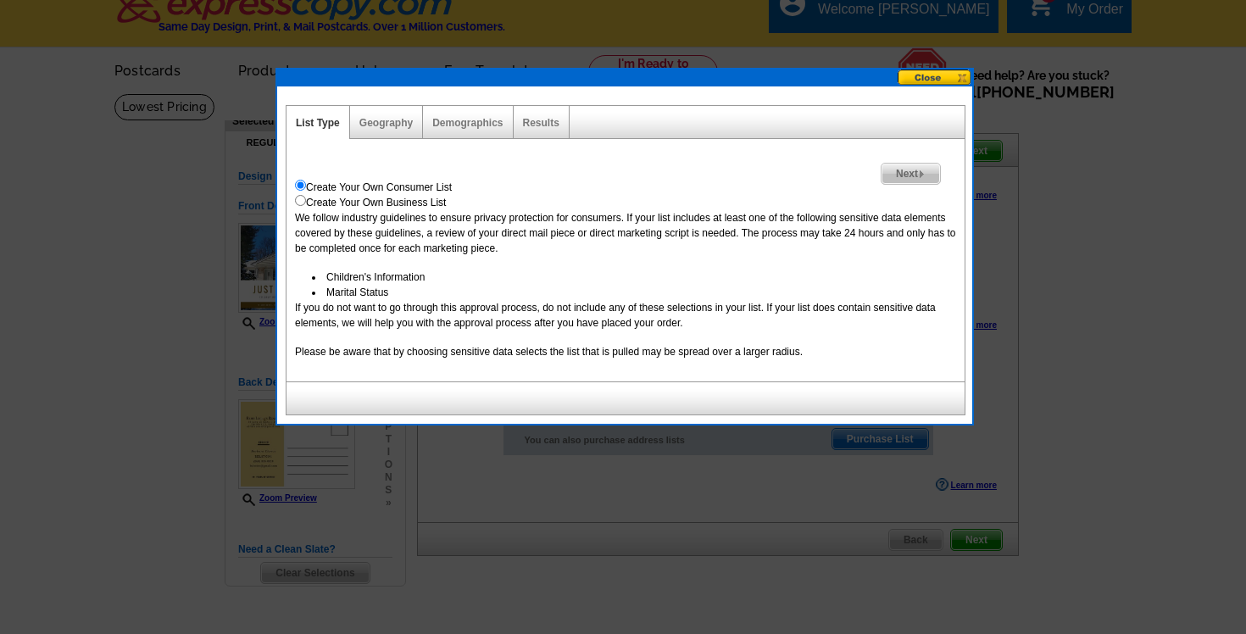
click at [926, 175] on span "Next" at bounding box center [911, 174] width 59 height 20
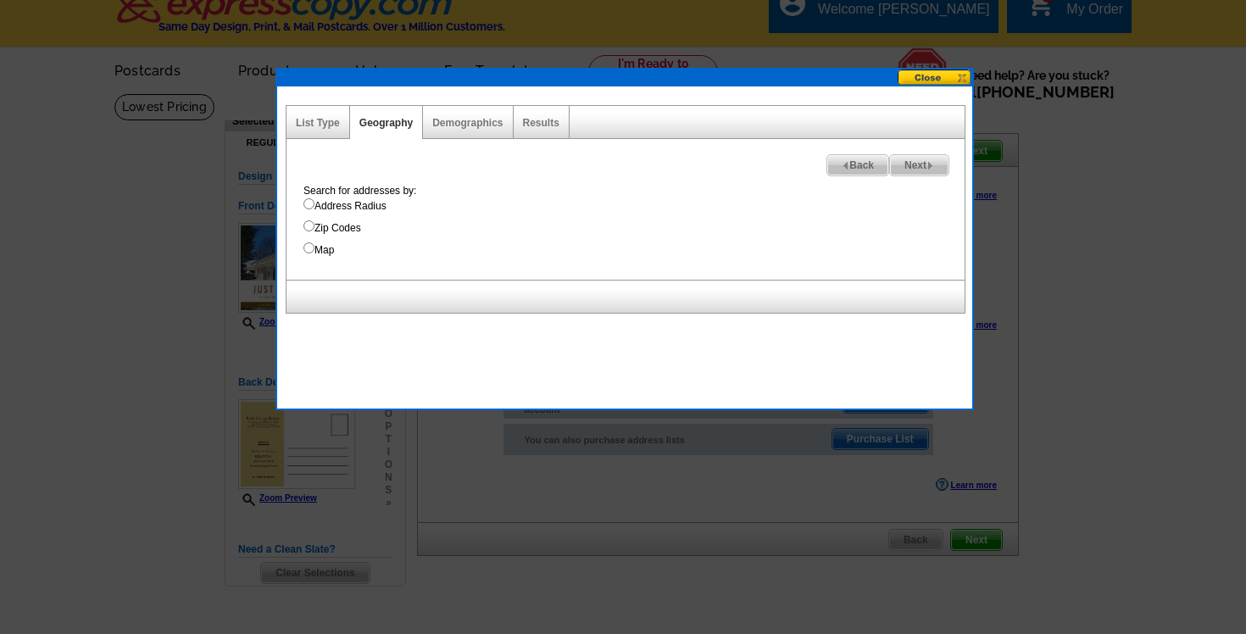
click at [373, 208] on label "Address Radius" at bounding box center [634, 205] width 661 height 15
click at [315, 208] on input "Address Radius" at bounding box center [309, 203] width 11 height 11
radio input "true"
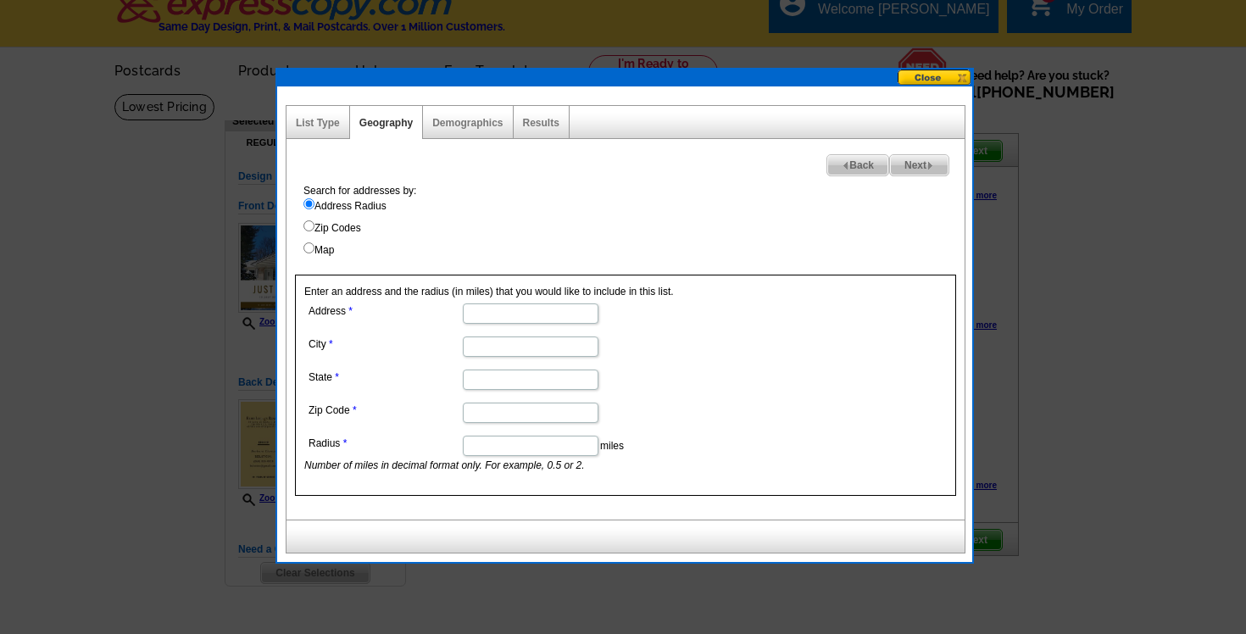
click at [527, 315] on input "Address" at bounding box center [531, 314] width 136 height 20
type input "11 Ash Dr"
click at [521, 348] on input "City" at bounding box center [531, 347] width 136 height 20
type input "[GEOGRAPHIC_DATA]"
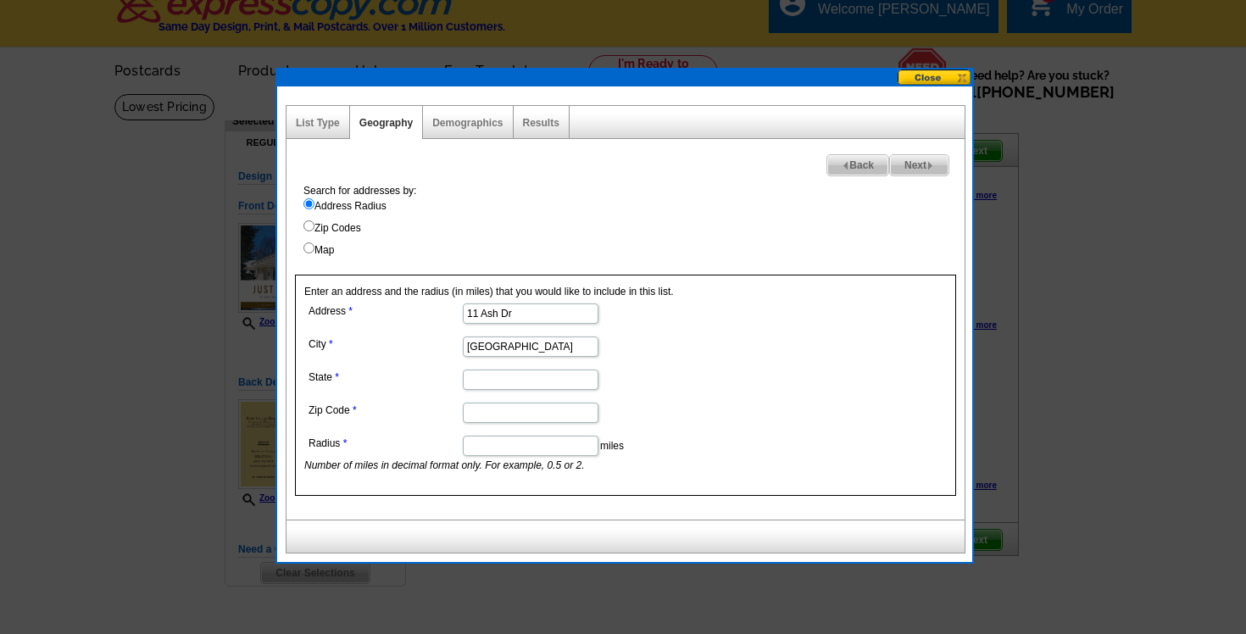
click at [505, 379] on input "State" at bounding box center [531, 380] width 136 height 20
type input "CT"
click at [517, 421] on input "06067" at bounding box center [531, 413] width 136 height 20
type input "06095"
click at [515, 448] on input "Radius" at bounding box center [531, 446] width 136 height 20
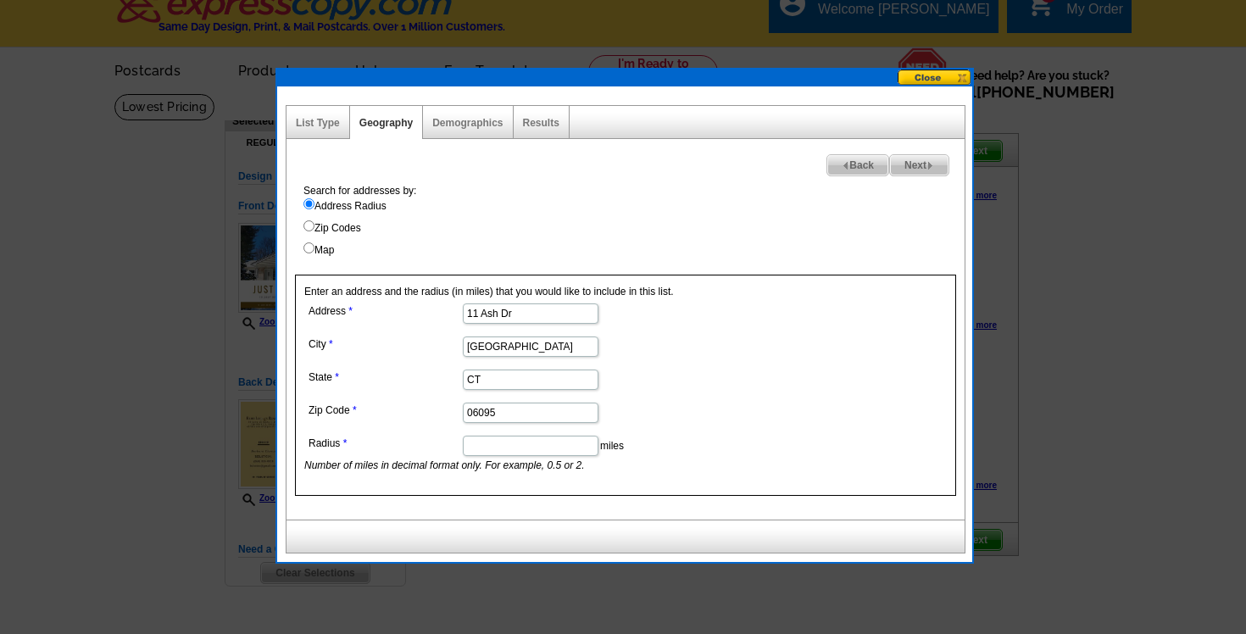
copy div "Enter an address and the radius (in miles) that you would like to include in th…"
drag, startPoint x: 306, startPoint y: 293, endPoint x: 692, endPoint y: 287, distance: 385.8
click at [692, 287] on div "Enter an address and the radius (in miles) that you would like to include in th…" at bounding box center [625, 385] width 661 height 221
click at [527, 449] on input "Radius" at bounding box center [531, 446] width 136 height 20
type input ".25"
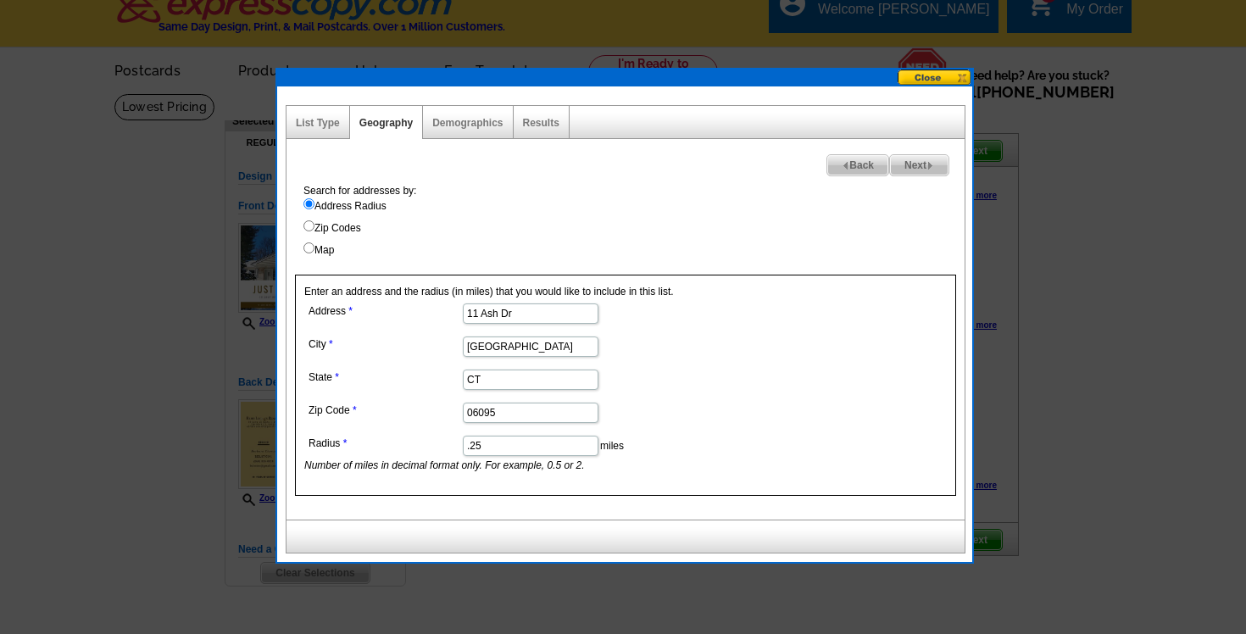
click at [768, 231] on label "Zip Codes" at bounding box center [634, 227] width 661 height 15
click at [315, 231] on input "Zip Codes" at bounding box center [309, 225] width 11 height 11
radio input "true"
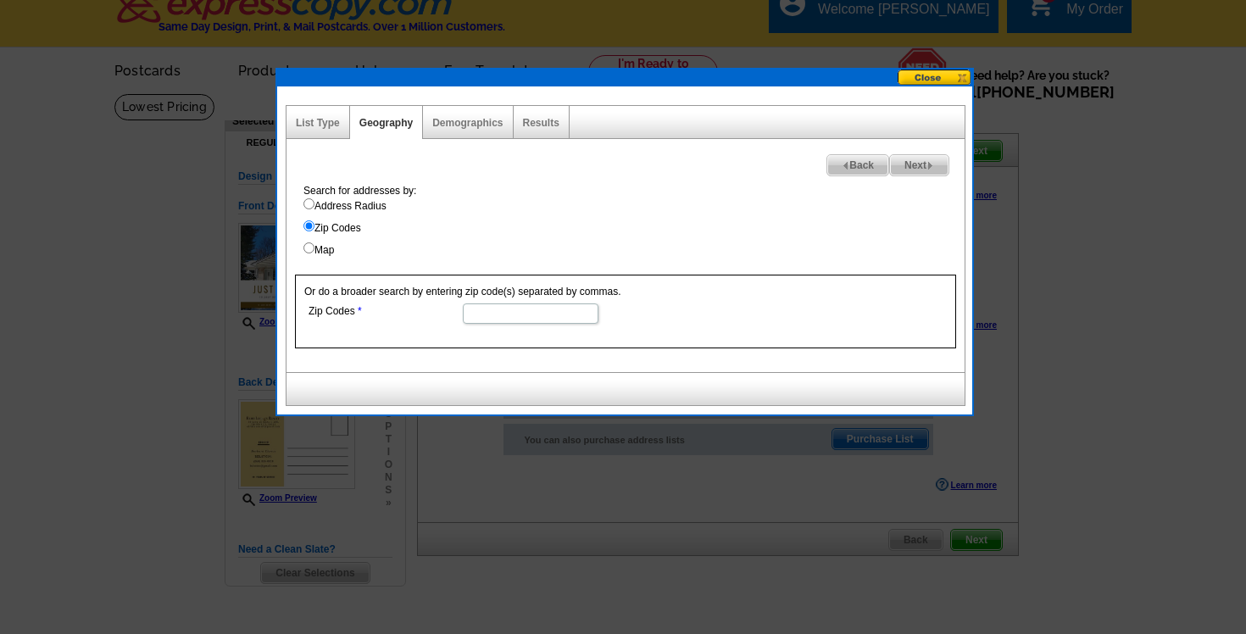
click at [354, 208] on label "Address Radius" at bounding box center [634, 205] width 661 height 15
click at [315, 208] on input "Address Radius" at bounding box center [309, 203] width 11 height 11
radio input "true"
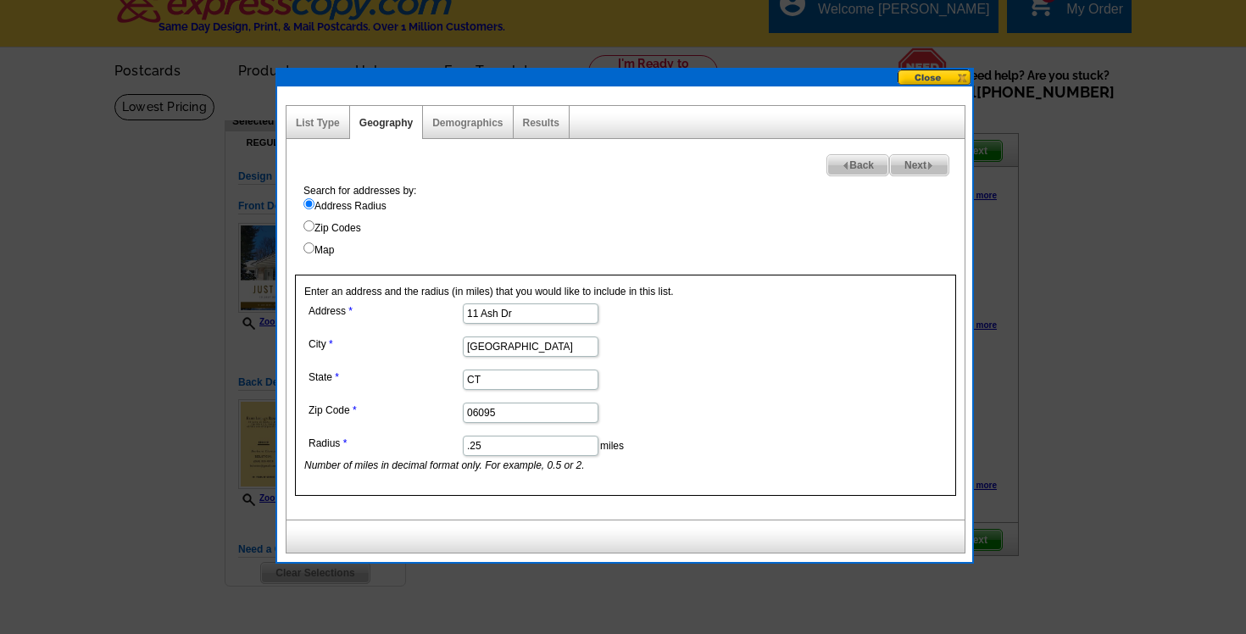
click at [917, 164] on span "Next" at bounding box center [919, 165] width 59 height 20
select select
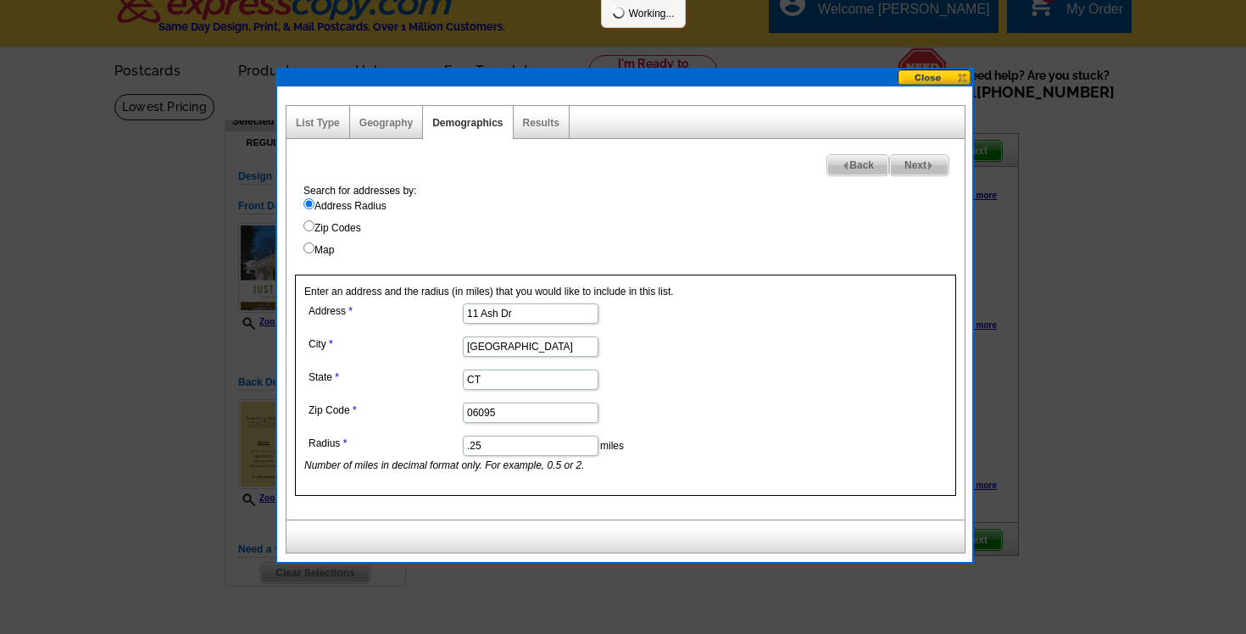
select select
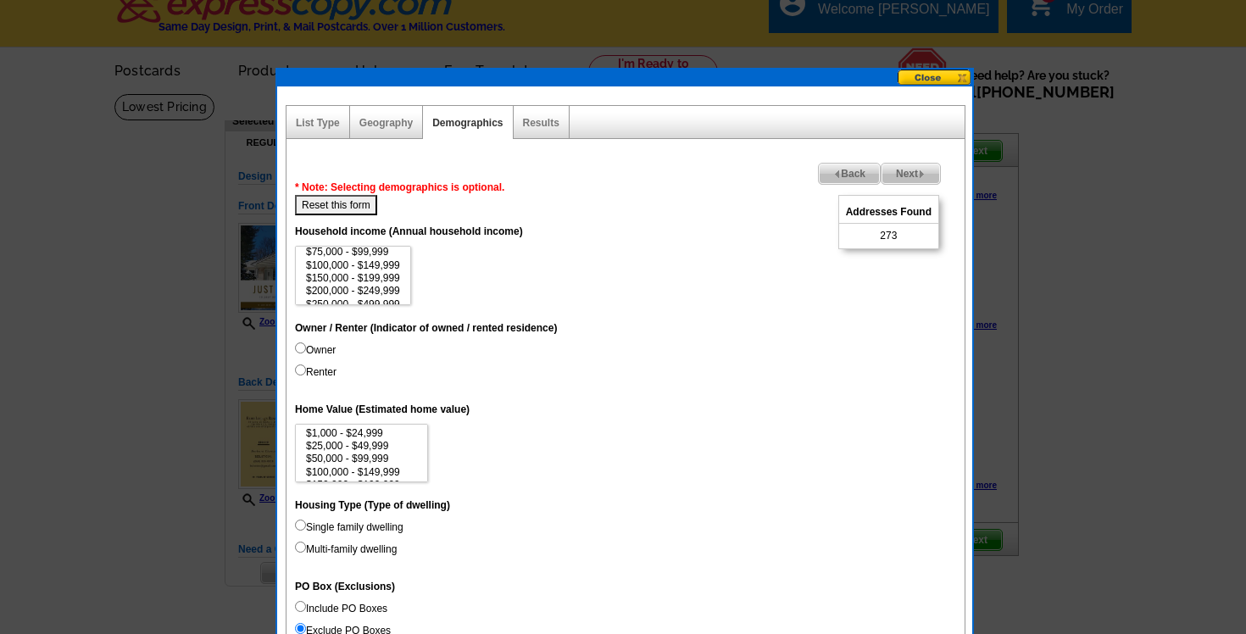
scroll to position [44, 0]
click at [298, 349] on input "Owner" at bounding box center [300, 348] width 11 height 11
radio input "true"
click at [299, 370] on input "Renter" at bounding box center [300, 370] width 11 height 11
radio input "true"
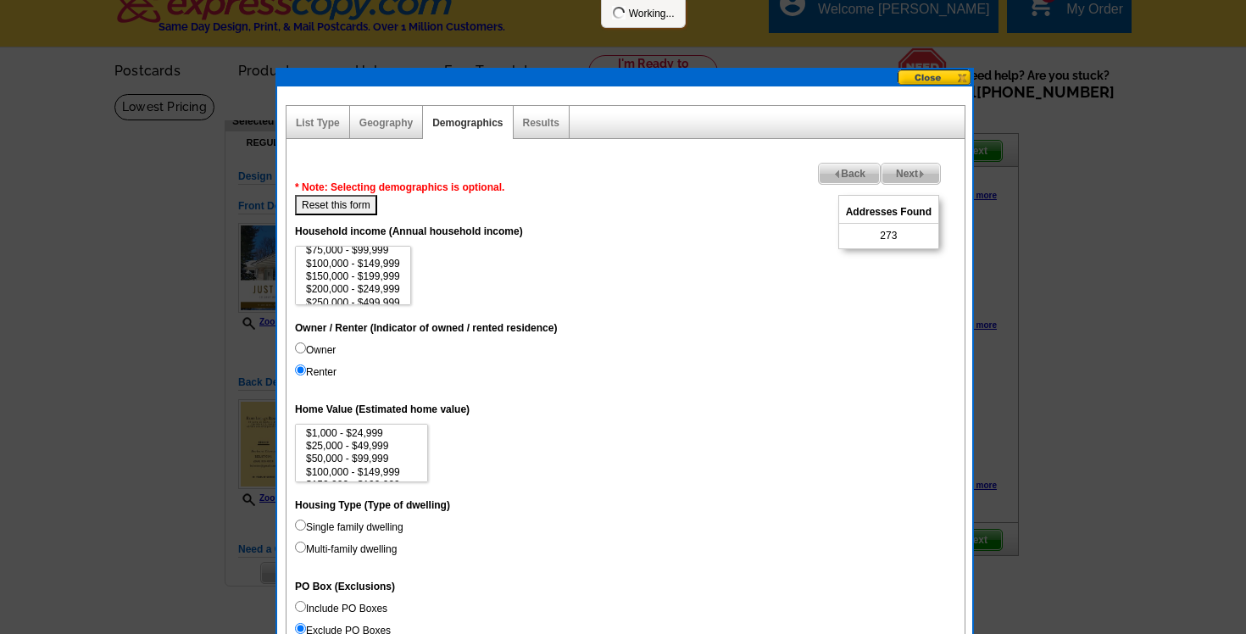
click at [301, 345] on input "Owner" at bounding box center [300, 348] width 11 height 11
radio input "true"
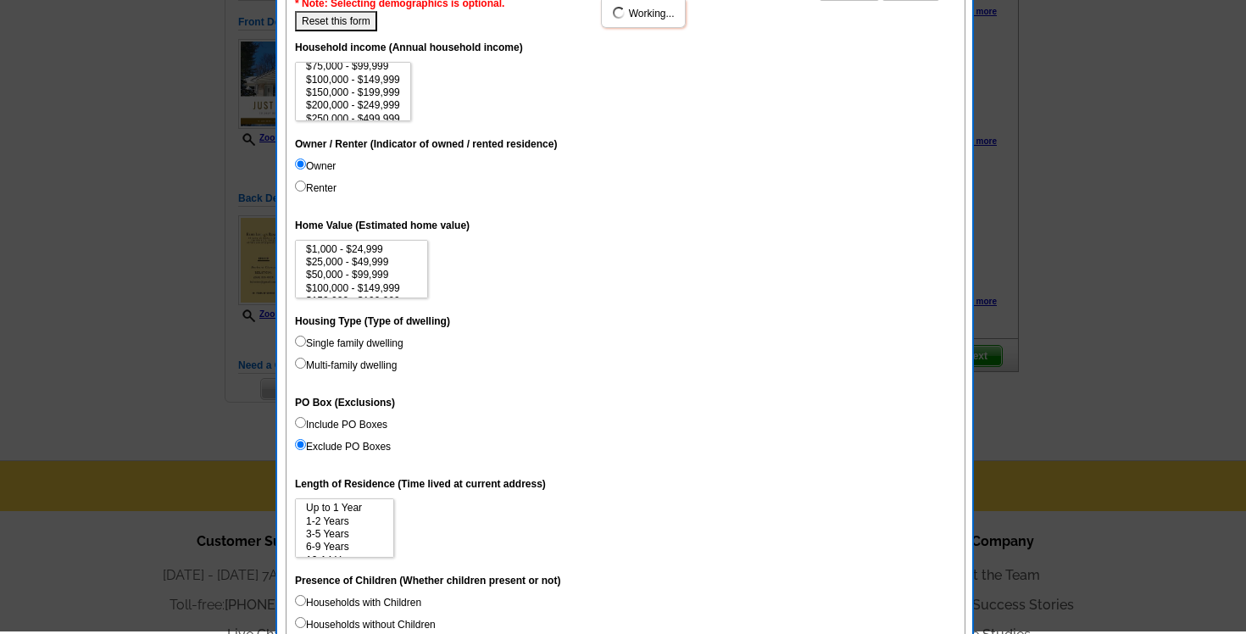
scroll to position [207, 0]
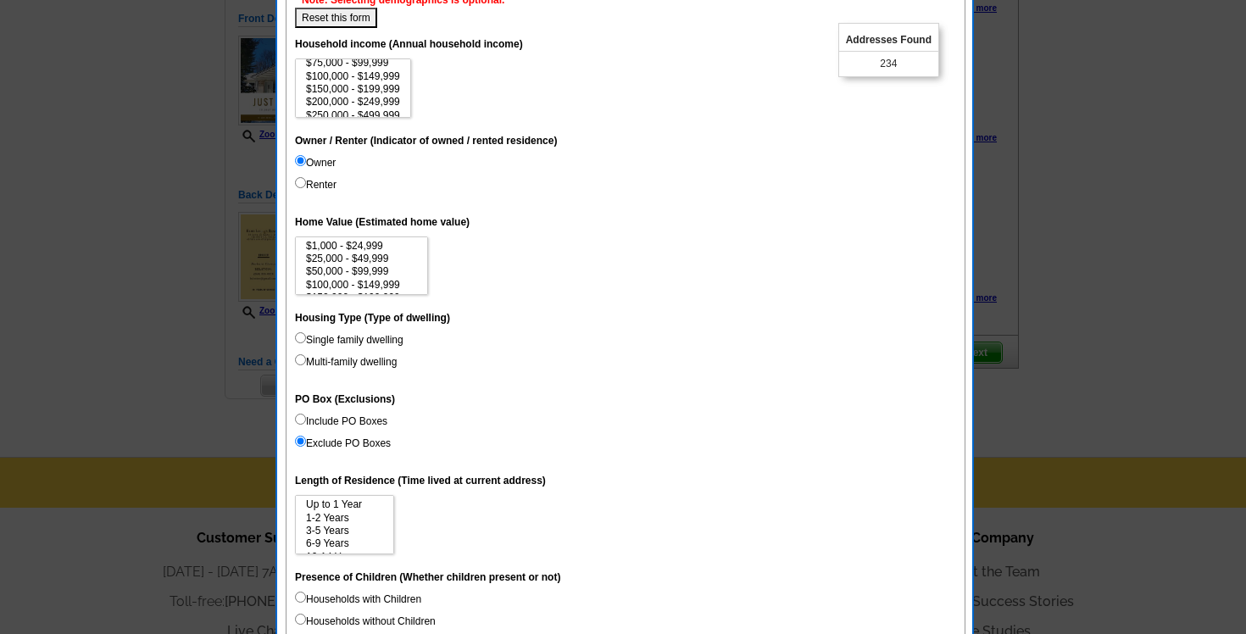
click at [381, 343] on label "Single family dwelling" at bounding box center [349, 339] width 109 height 15
click at [306, 343] on input "Single family dwelling" at bounding box center [300, 337] width 11 height 11
radio input "true"
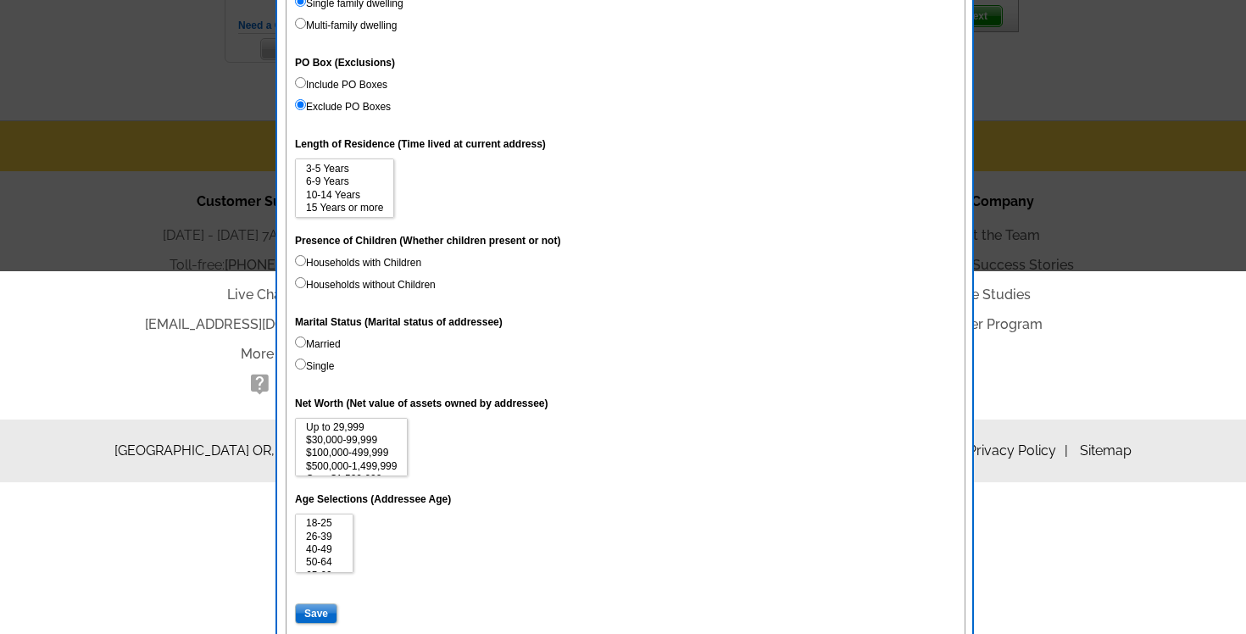
scroll to position [616, 0]
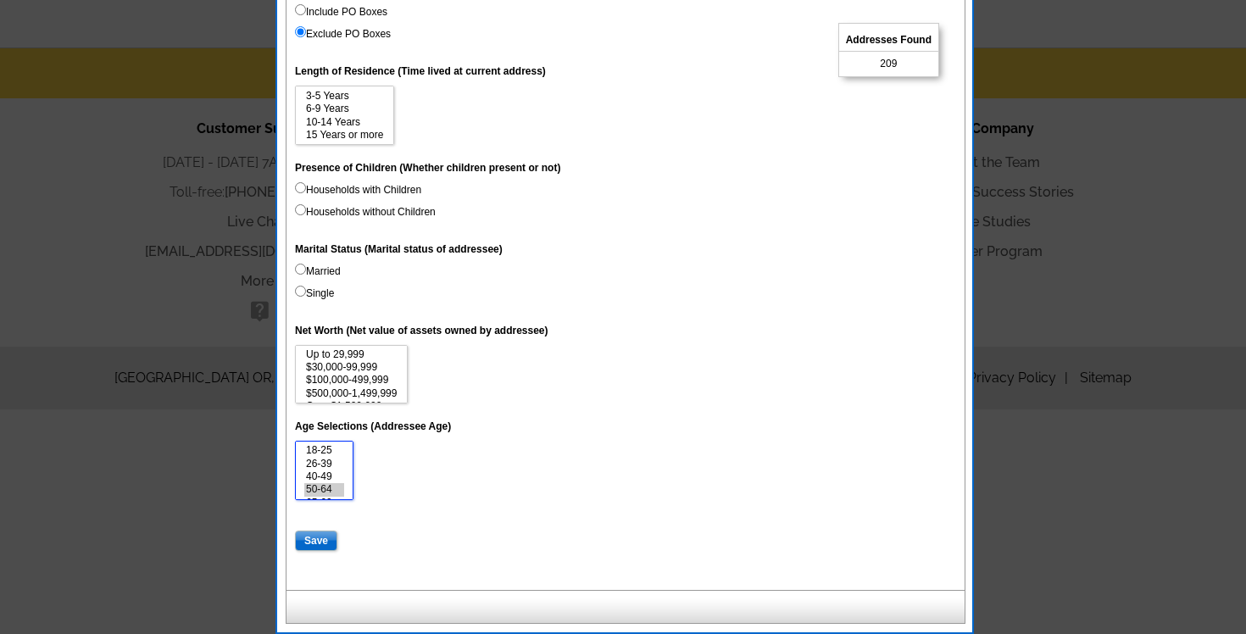
click at [322, 486] on option "50-64" at bounding box center [324, 489] width 40 height 13
click at [321, 465] on option "26-39" at bounding box center [324, 464] width 40 height 13
click at [325, 449] on option "18-25" at bounding box center [324, 450] width 40 height 13
click at [324, 477] on option "40-49" at bounding box center [324, 477] width 40 height 13
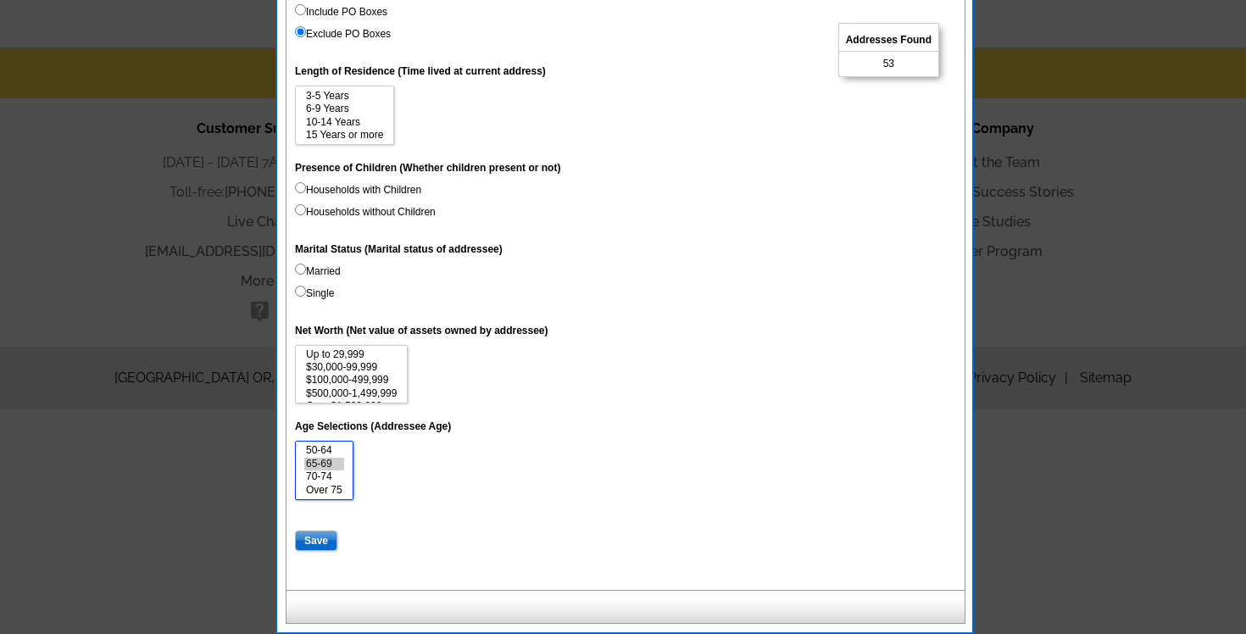
click at [324, 463] on option "65-69" at bounding box center [324, 464] width 40 height 13
select select "70-74"
click at [325, 474] on option "70-74" at bounding box center [324, 477] width 40 height 13
click at [327, 474] on option "70-74" at bounding box center [324, 477] width 40 height 13
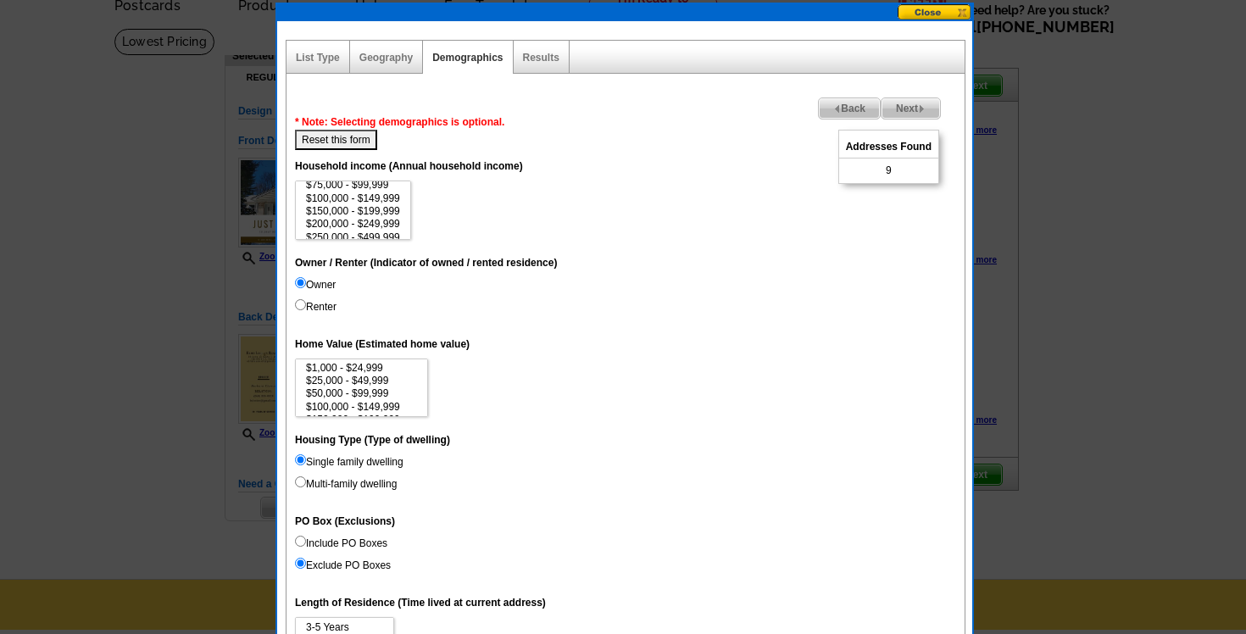
scroll to position [0, 0]
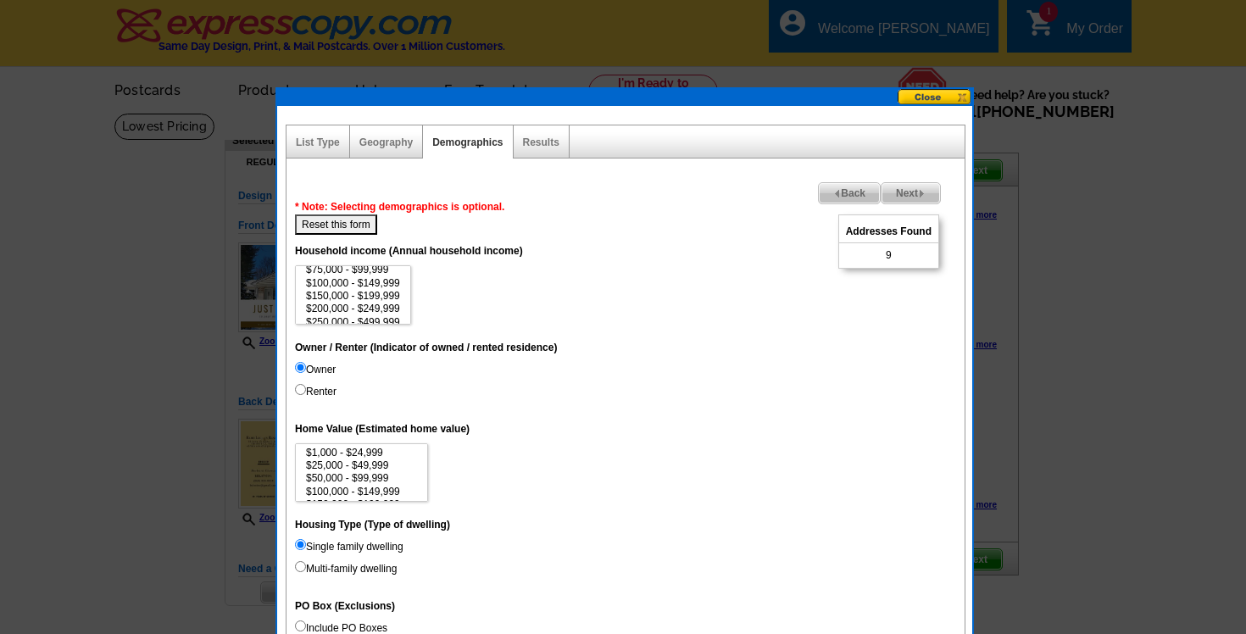
click at [850, 194] on span "Back" at bounding box center [849, 193] width 61 height 20
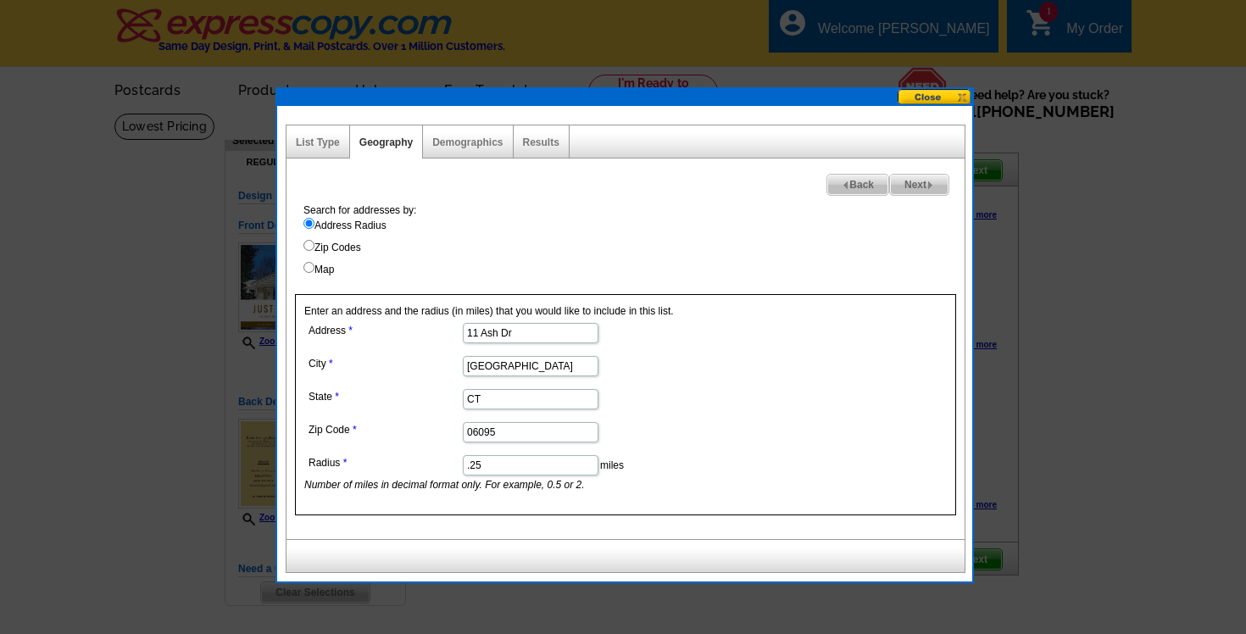
click at [912, 190] on span "Next" at bounding box center [919, 185] width 59 height 20
select select
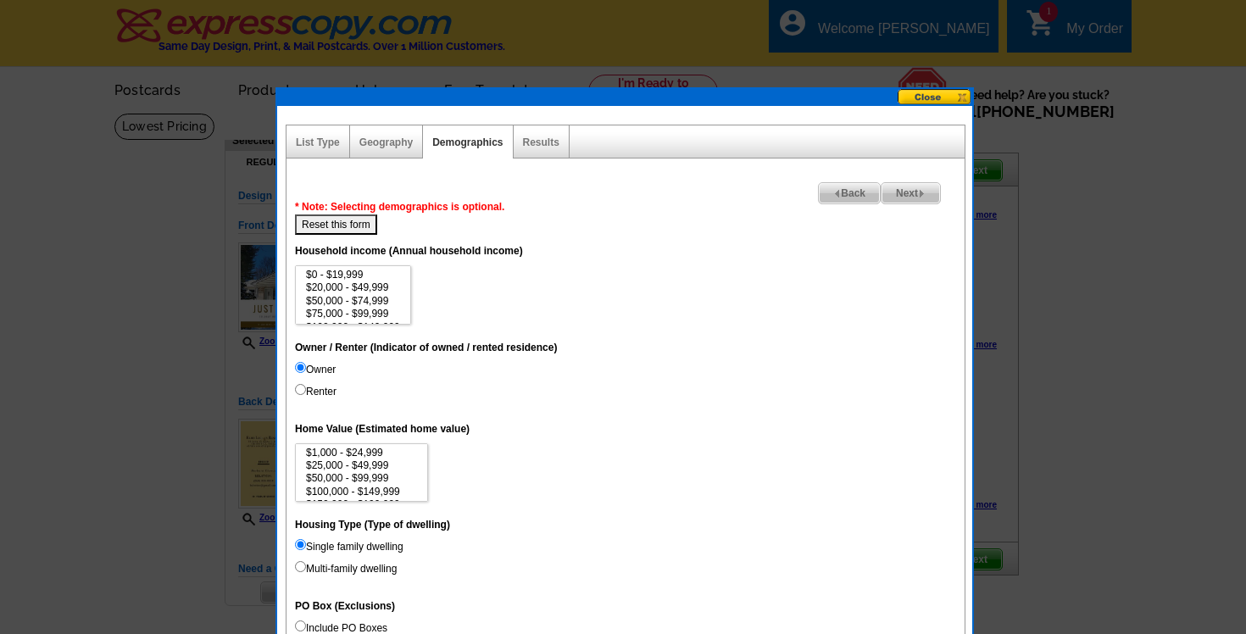
scroll to position [24, 0]
click at [342, 220] on button "Reset this form" at bounding box center [336, 225] width 82 height 20
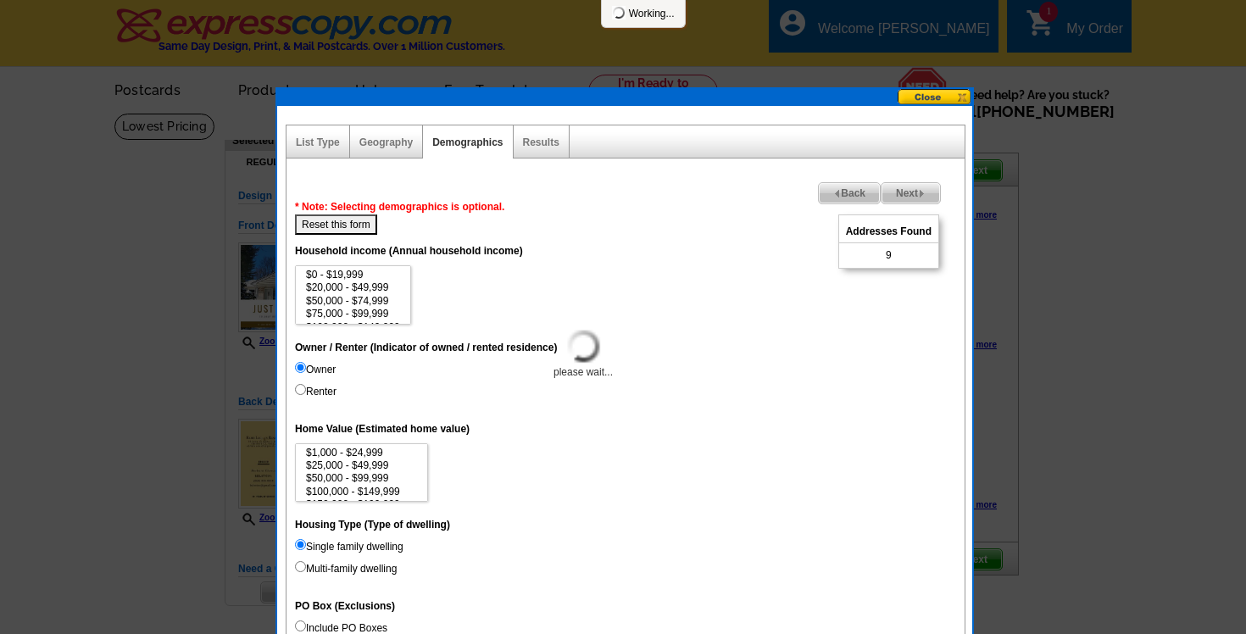
select select
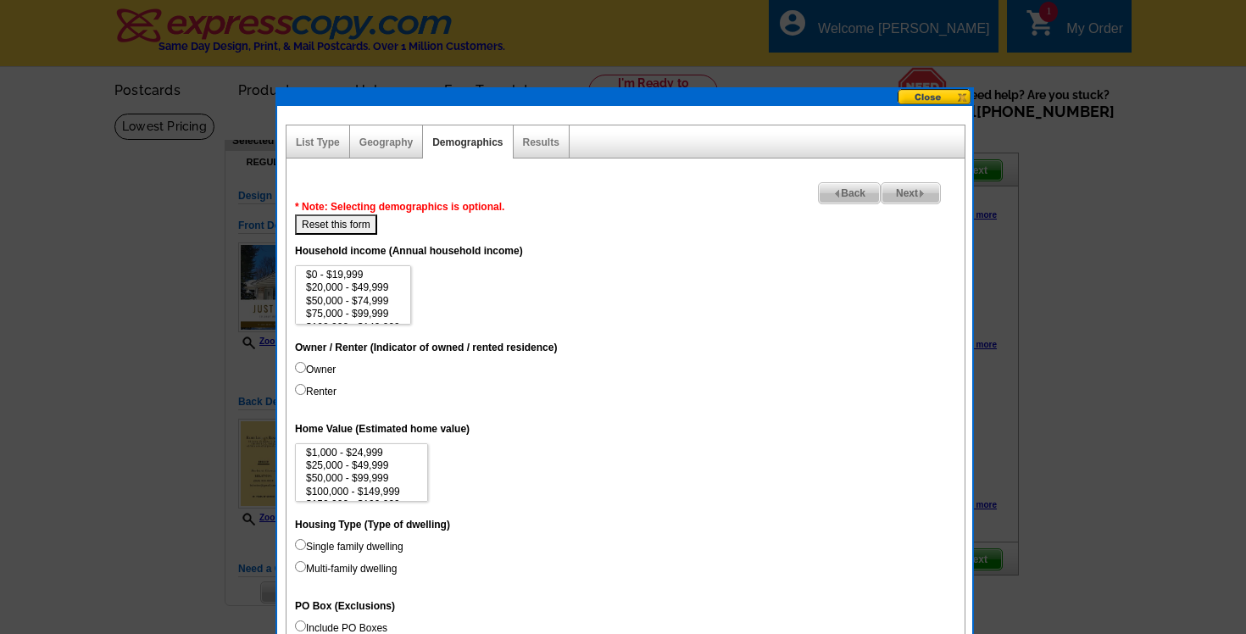
click at [315, 368] on label "Owner" at bounding box center [315, 369] width 41 height 15
click at [306, 368] on input "Owner" at bounding box center [300, 367] width 11 height 11
radio input "true"
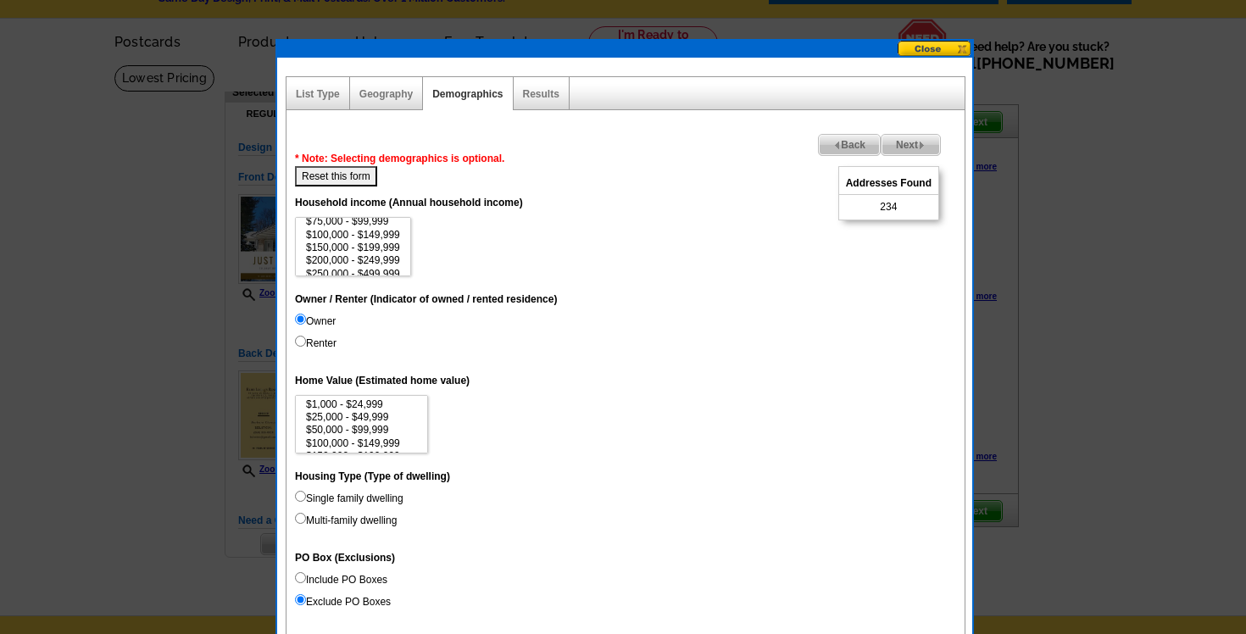
scroll to position [54, 0]
click at [365, 242] on option "$150,000 - $199,999" at bounding box center [353, 237] width 98 height 13
click at [365, 253] on option "$200,000 - $249,999" at bounding box center [353, 250] width 98 height 13
click at [351, 269] on option "$1,000,000+" at bounding box center [353, 266] width 98 height 13
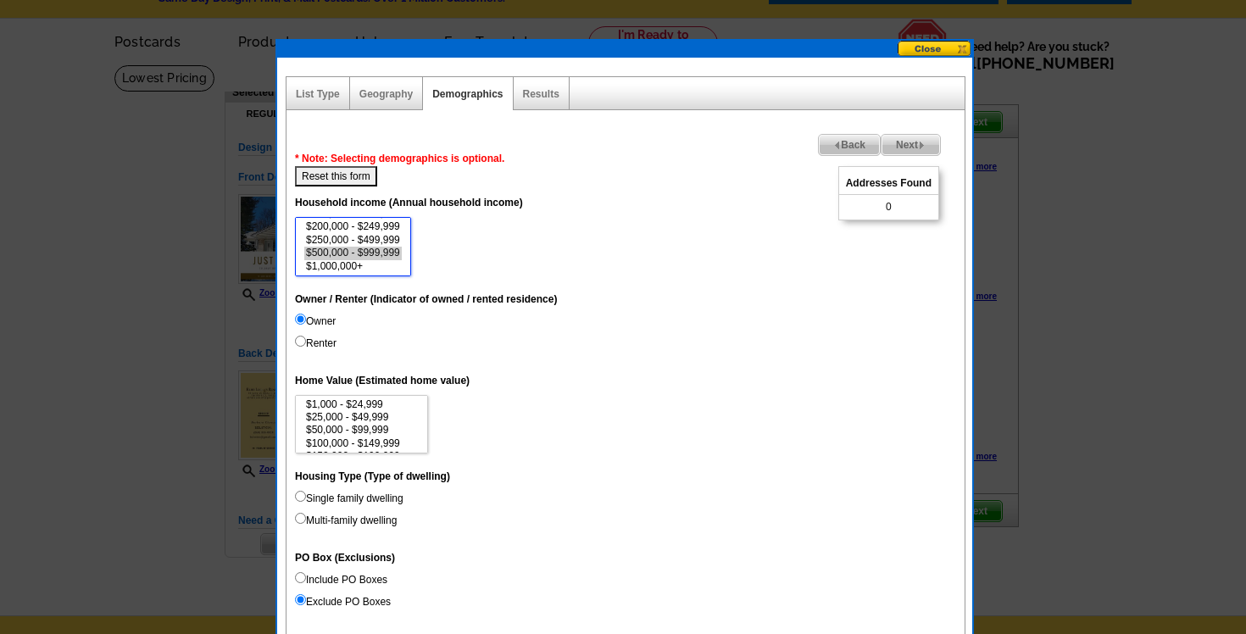
click at [359, 251] on option "$500,000 - $999,999" at bounding box center [353, 253] width 98 height 13
click at [363, 241] on option "$250,000 - $499,999" at bounding box center [353, 240] width 98 height 13
click at [365, 255] on option "$200,000 - $249,999" at bounding box center [353, 259] width 98 height 13
click at [367, 244] on option "$150,000 - $199,999" at bounding box center [353, 246] width 98 height 13
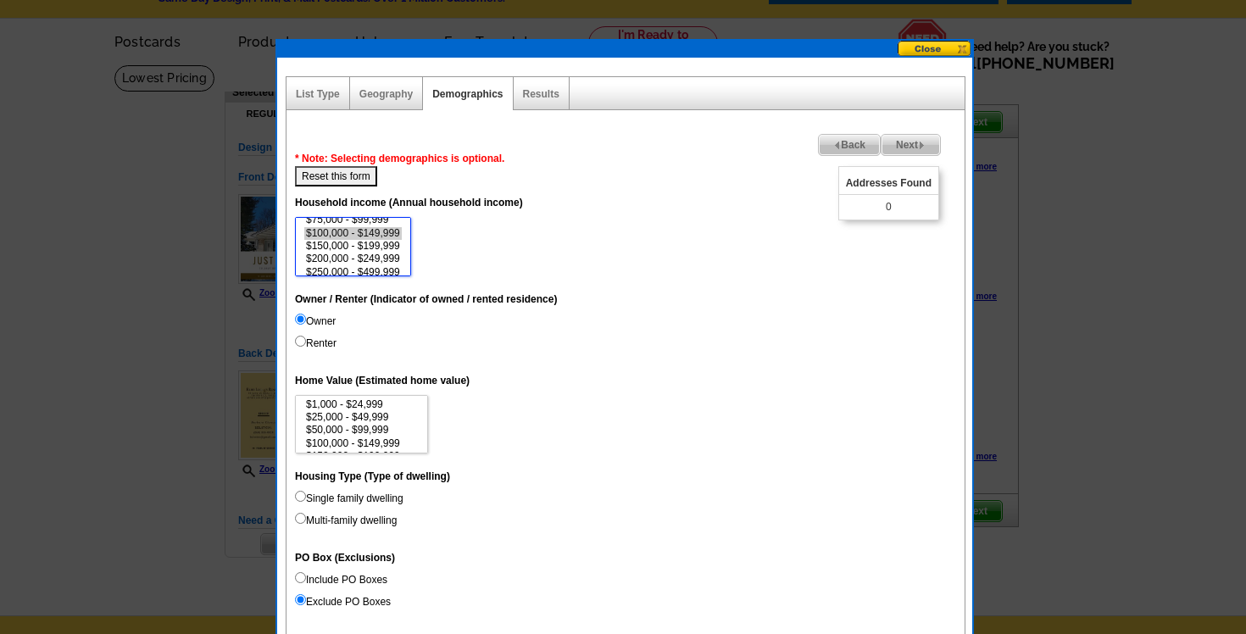
click at [376, 232] on option "$100,000 - $149,999" at bounding box center [353, 233] width 98 height 13
click at [368, 260] on option "$75,000 - $99,999" at bounding box center [353, 259] width 98 height 13
click at [370, 243] on option "$50,000 - $74,999" at bounding box center [353, 246] width 98 height 13
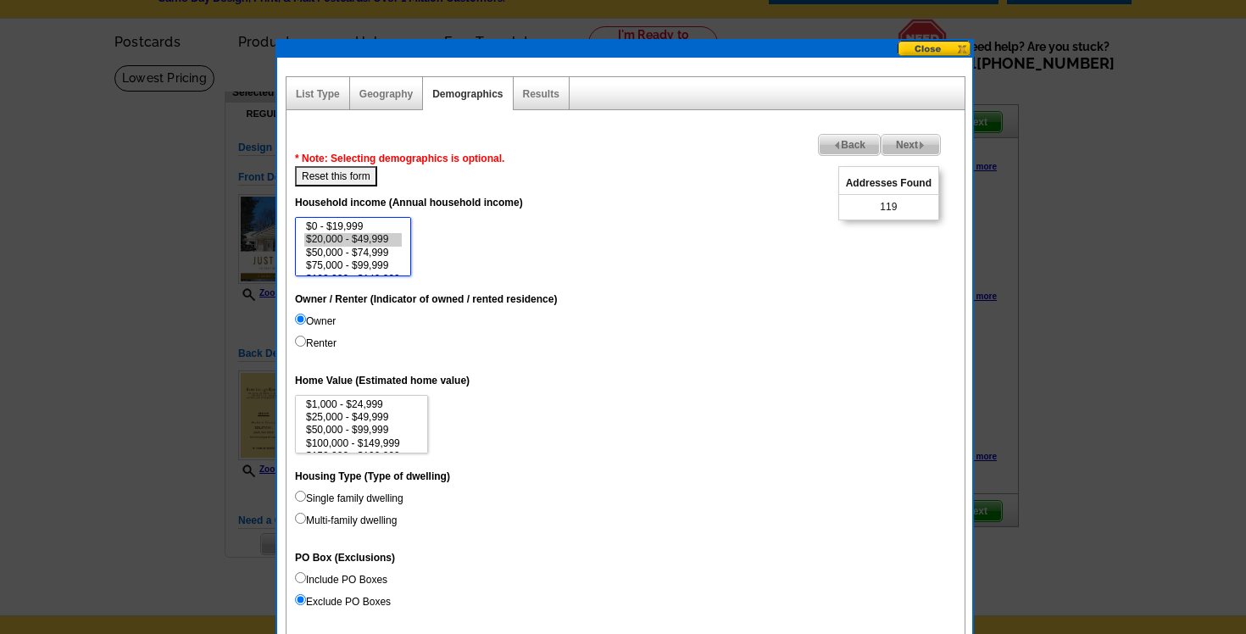
click at [371, 237] on option "$20,000 - $49,999" at bounding box center [353, 239] width 98 height 13
select select "50000-74999"
click at [370, 250] on option "$50,000 - $74,999" at bounding box center [353, 253] width 98 height 13
click at [354, 178] on button "Reset this form" at bounding box center [336, 176] width 82 height 20
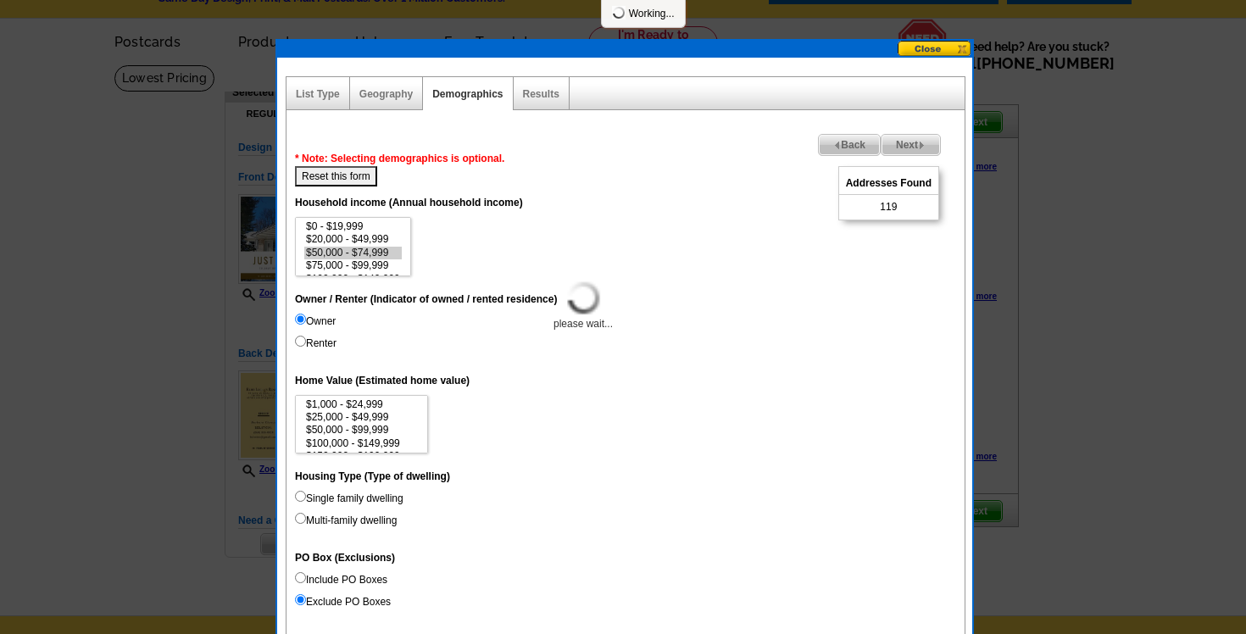
select select
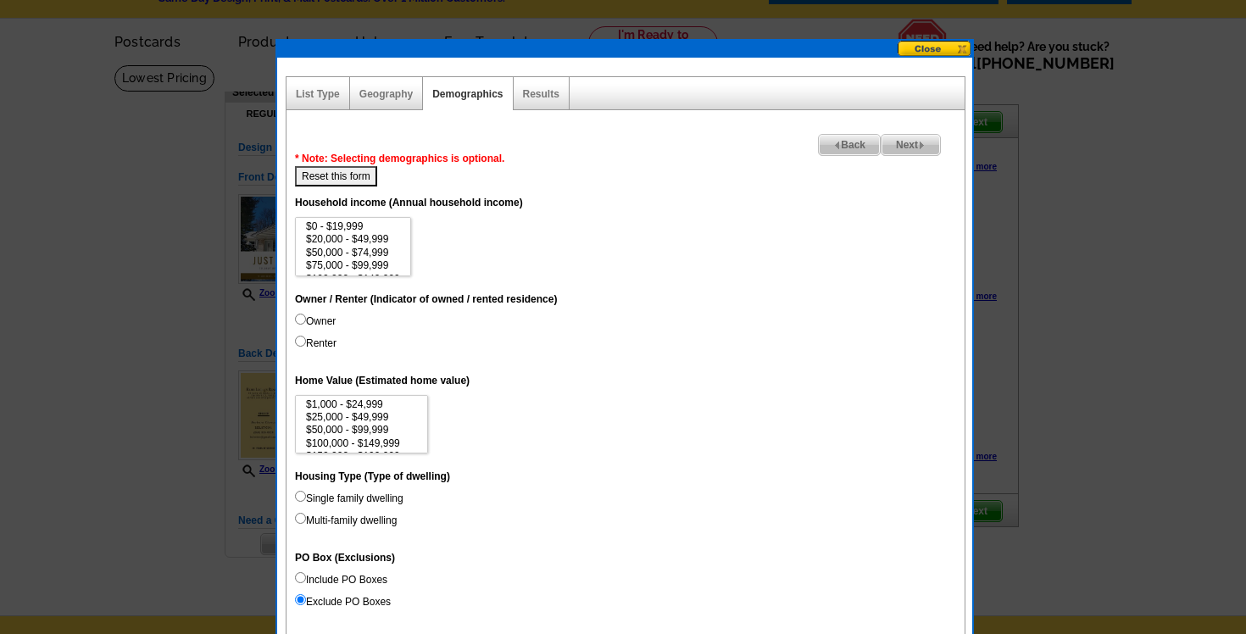
click at [306, 315] on label "Owner" at bounding box center [315, 321] width 41 height 15
click at [306, 315] on input "Owner" at bounding box center [300, 319] width 11 height 11
radio input "true"
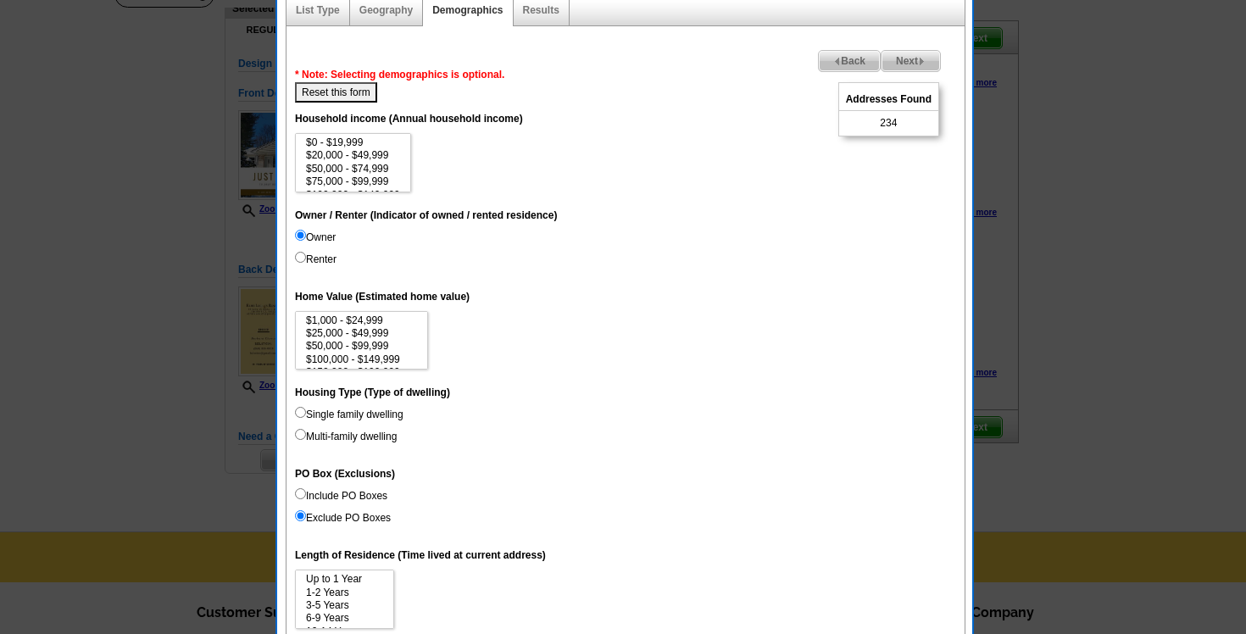
scroll to position [135, 0]
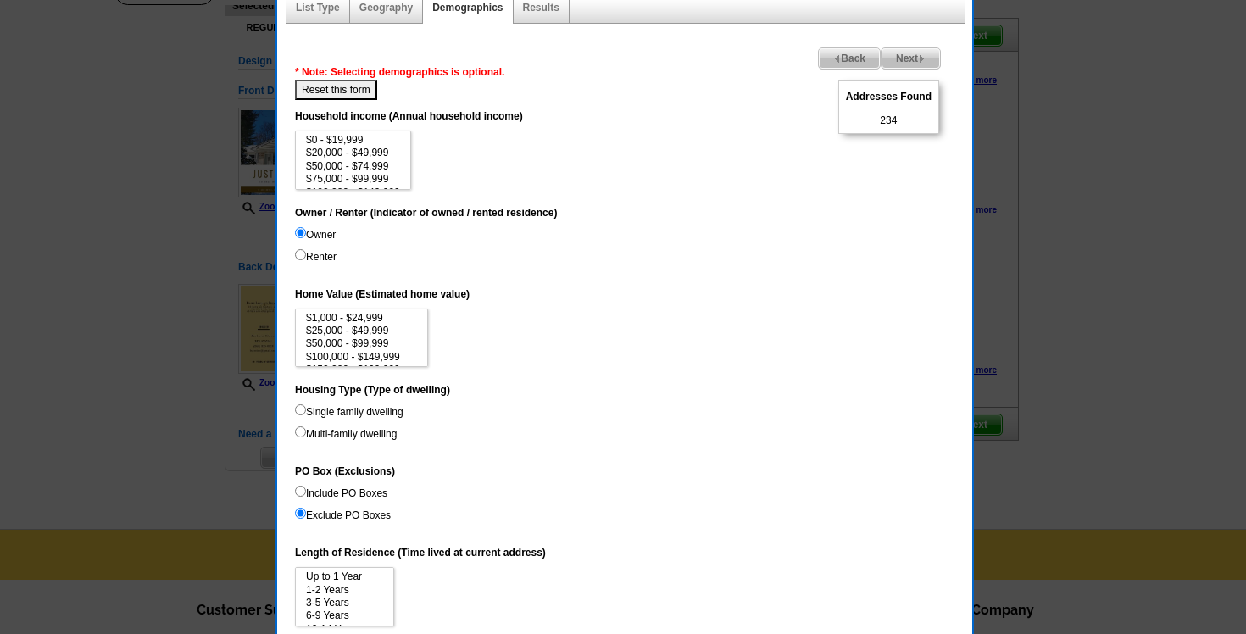
click at [368, 417] on label "Single family dwelling" at bounding box center [349, 411] width 109 height 15
click at [306, 415] on input "Single family dwelling" at bounding box center [300, 409] width 11 height 11
radio input "true"
click at [350, 435] on label "Multi-family dwelling" at bounding box center [346, 434] width 102 height 15
click at [306, 435] on input "Multi-family dwelling" at bounding box center [300, 432] width 11 height 11
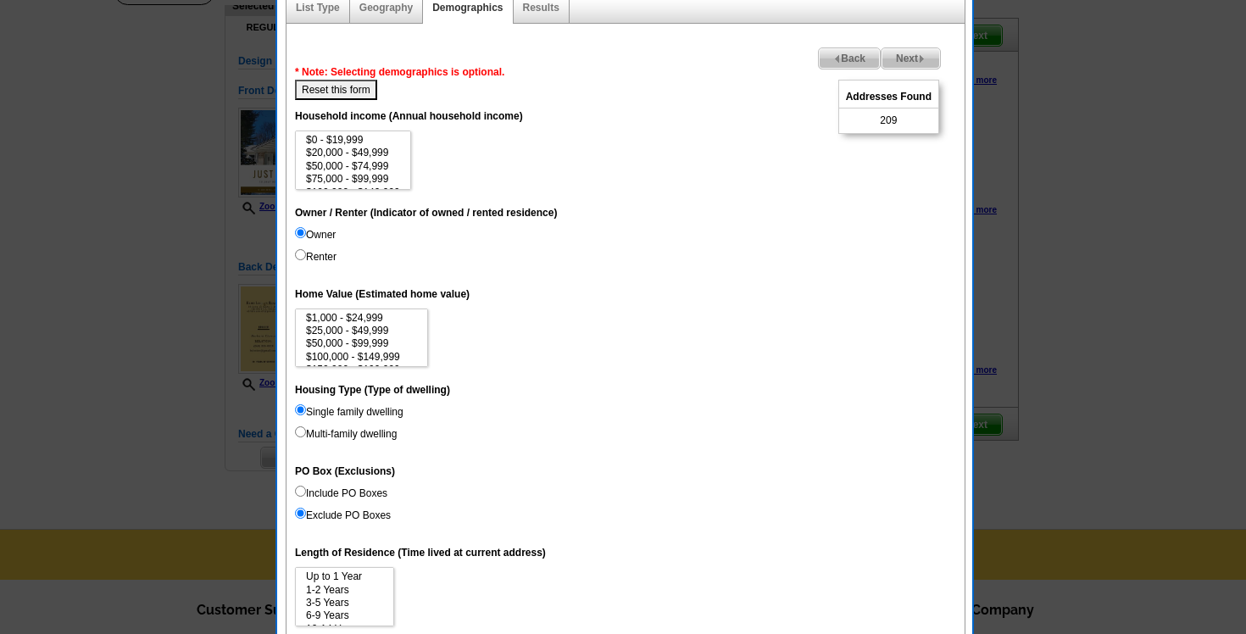
radio input "true"
click at [354, 412] on label "Single family dwelling" at bounding box center [349, 411] width 109 height 15
click at [306, 412] on input "Single family dwelling" at bounding box center [300, 409] width 11 height 11
radio input "true"
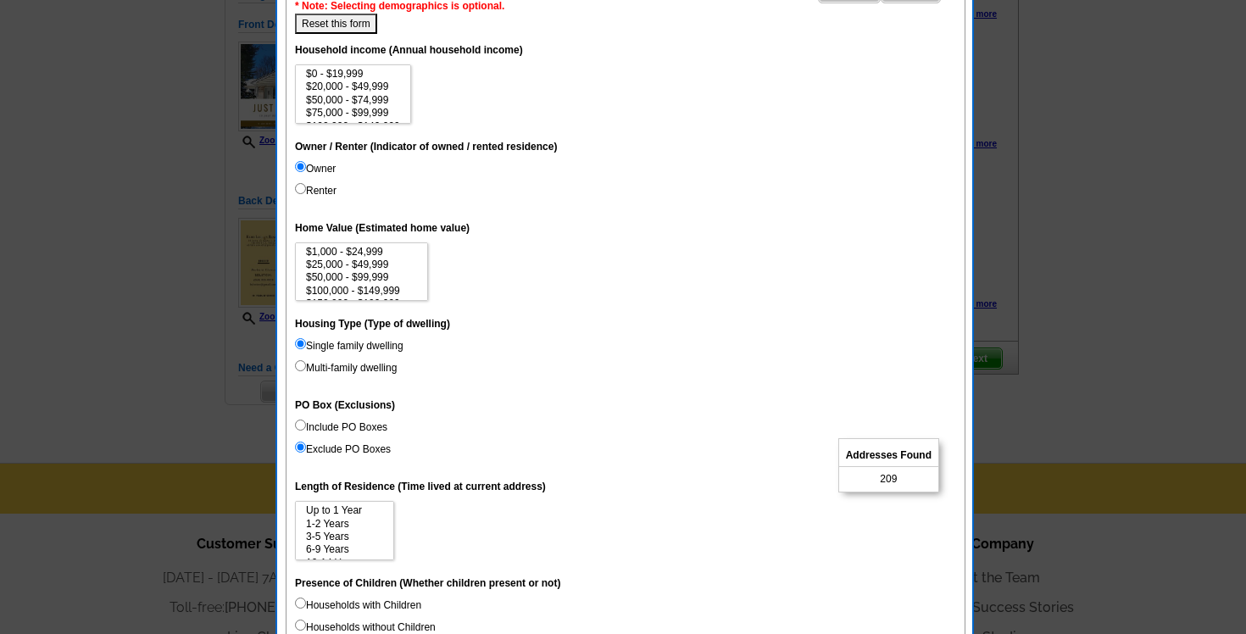
scroll to position [0, 0]
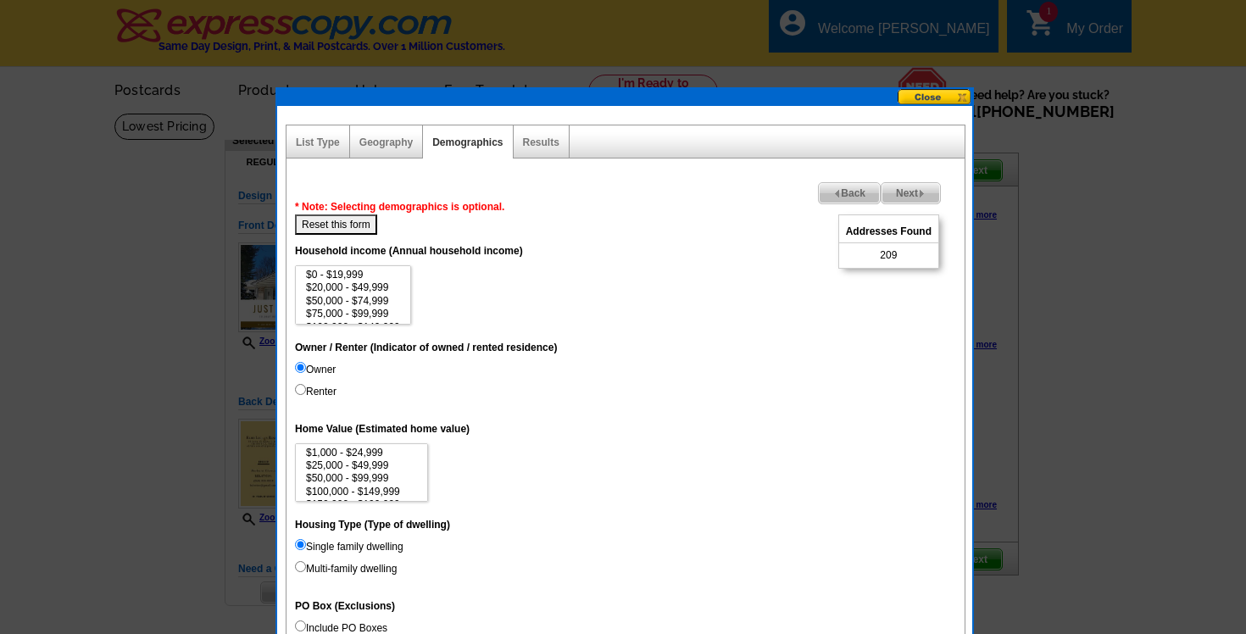
click at [914, 194] on span "Next" at bounding box center [911, 193] width 59 height 20
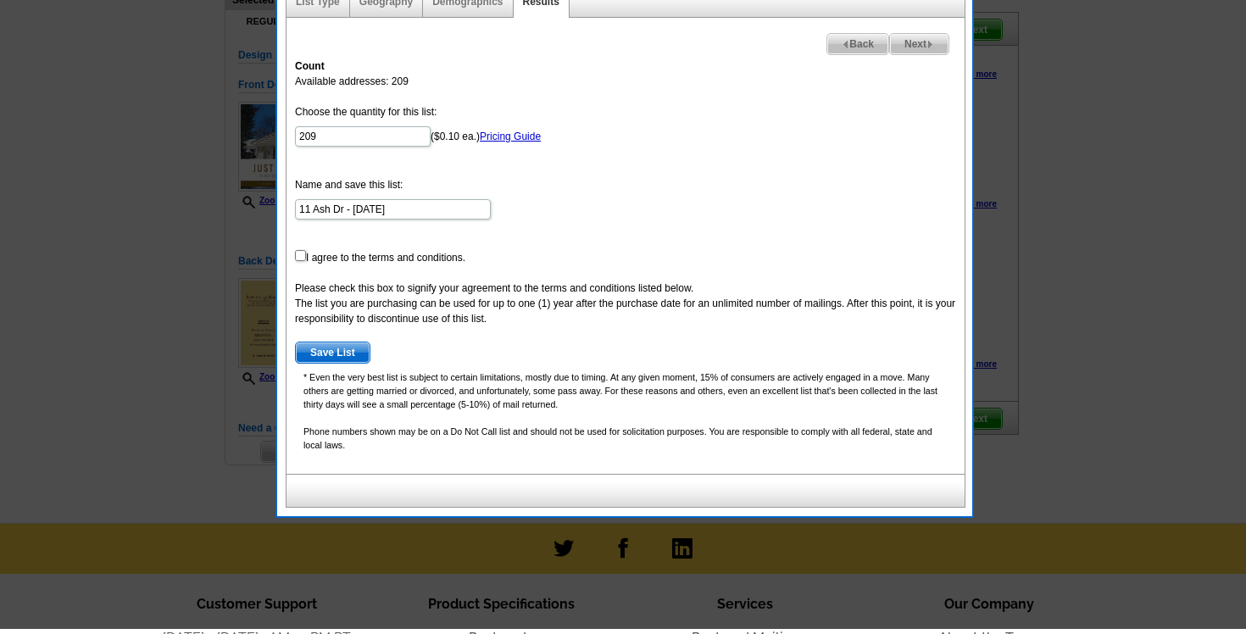
scroll to position [148, 0]
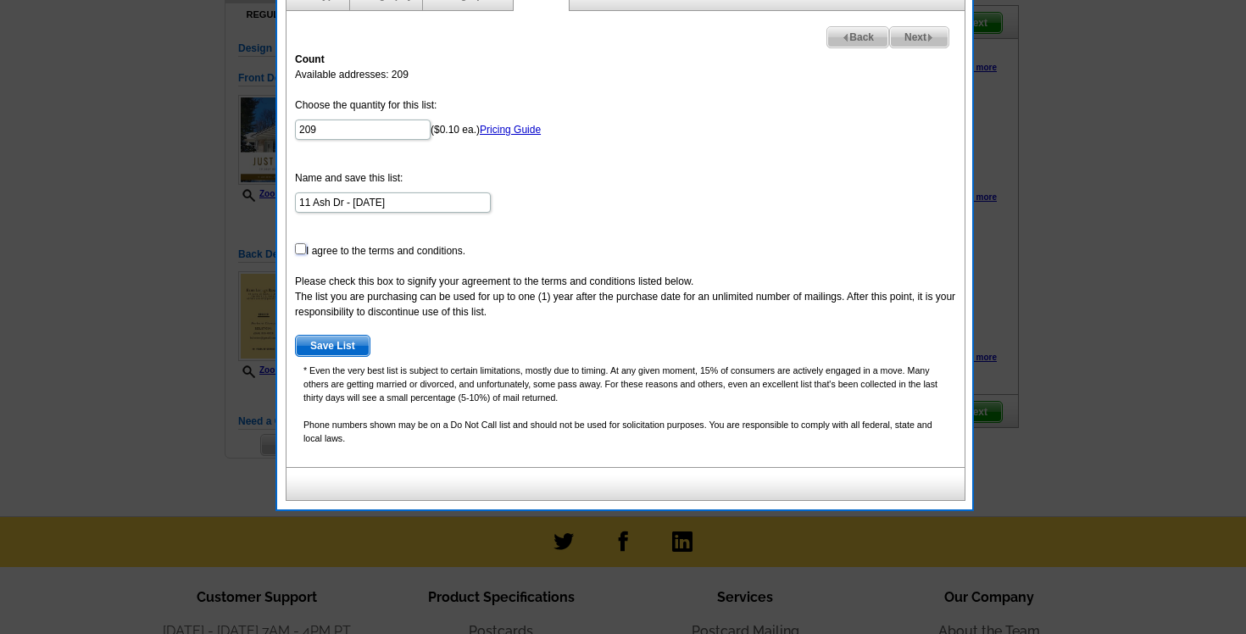
click at [297, 248] on input "checkbox" at bounding box center [300, 248] width 11 height 11
checkbox input "true"
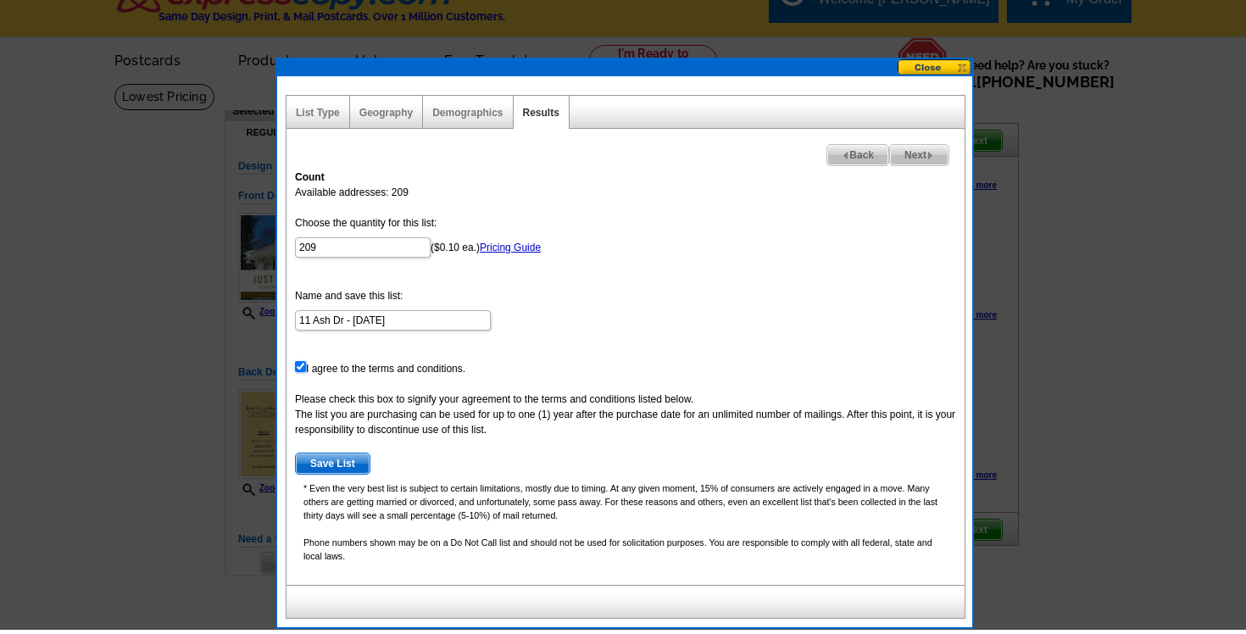
scroll to position [25, 0]
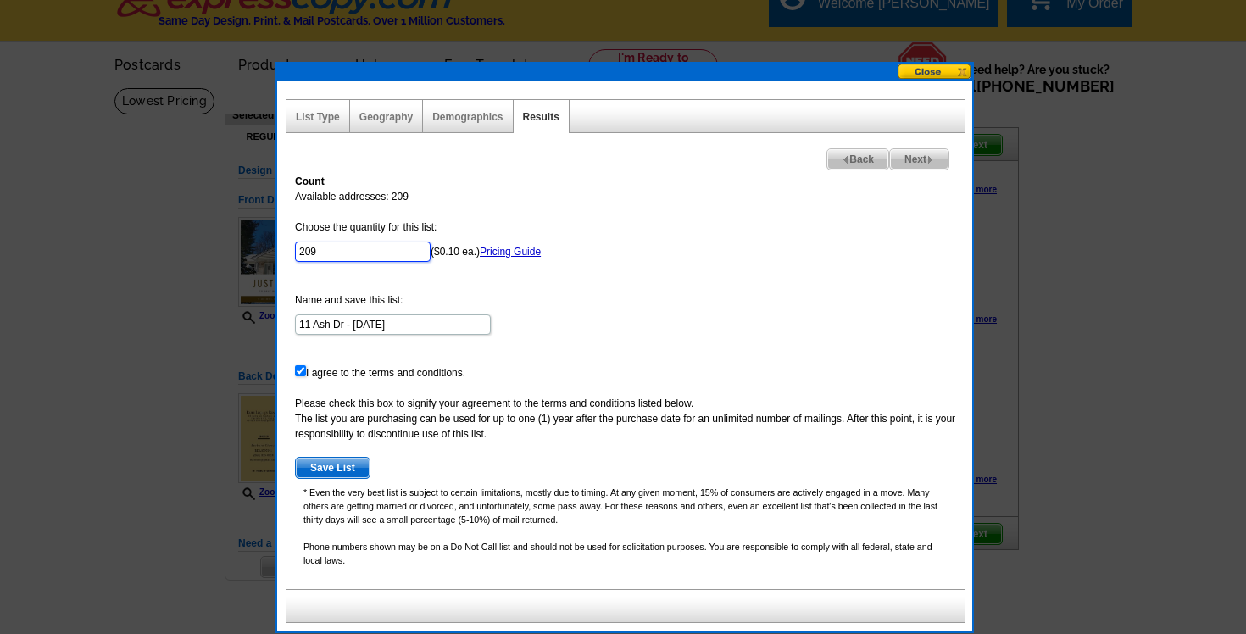
click at [355, 253] on input "209" at bounding box center [363, 252] width 136 height 20
type input "2"
type input "100"
click at [514, 229] on form "Choose the quantity for this list: 100 ($0.10 ea.) Pricing Guide Name and save …" at bounding box center [625, 349] width 661 height 259
click at [504, 254] on link "Pricing Guide" at bounding box center [510, 252] width 61 height 12
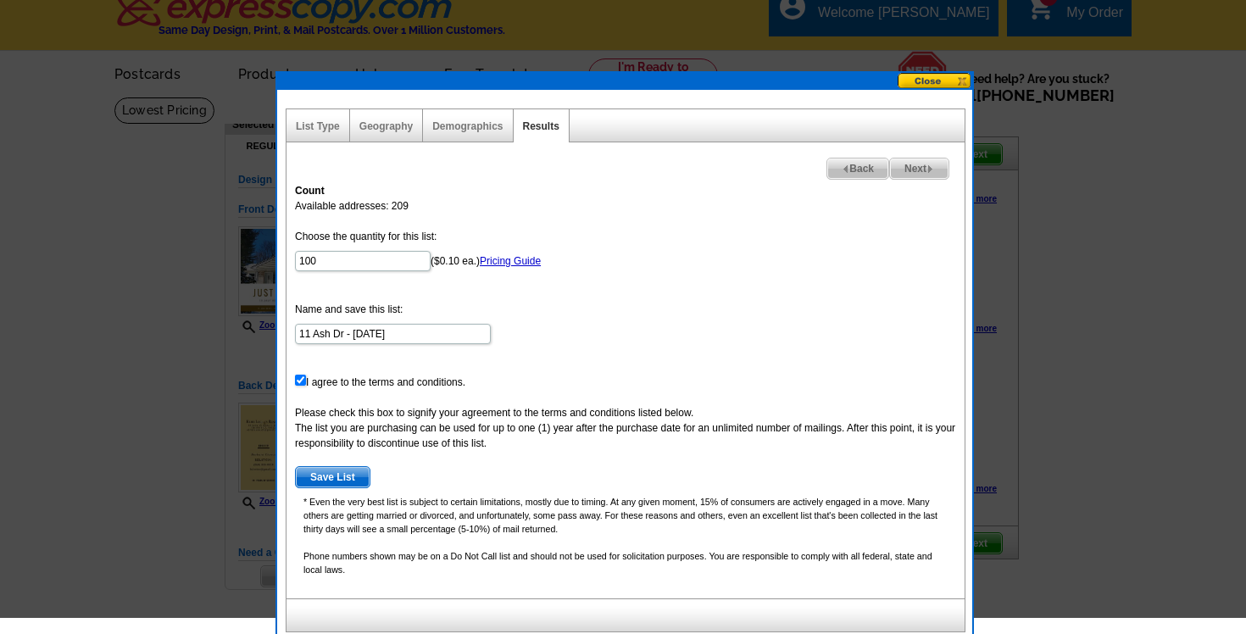
scroll to position [0, 0]
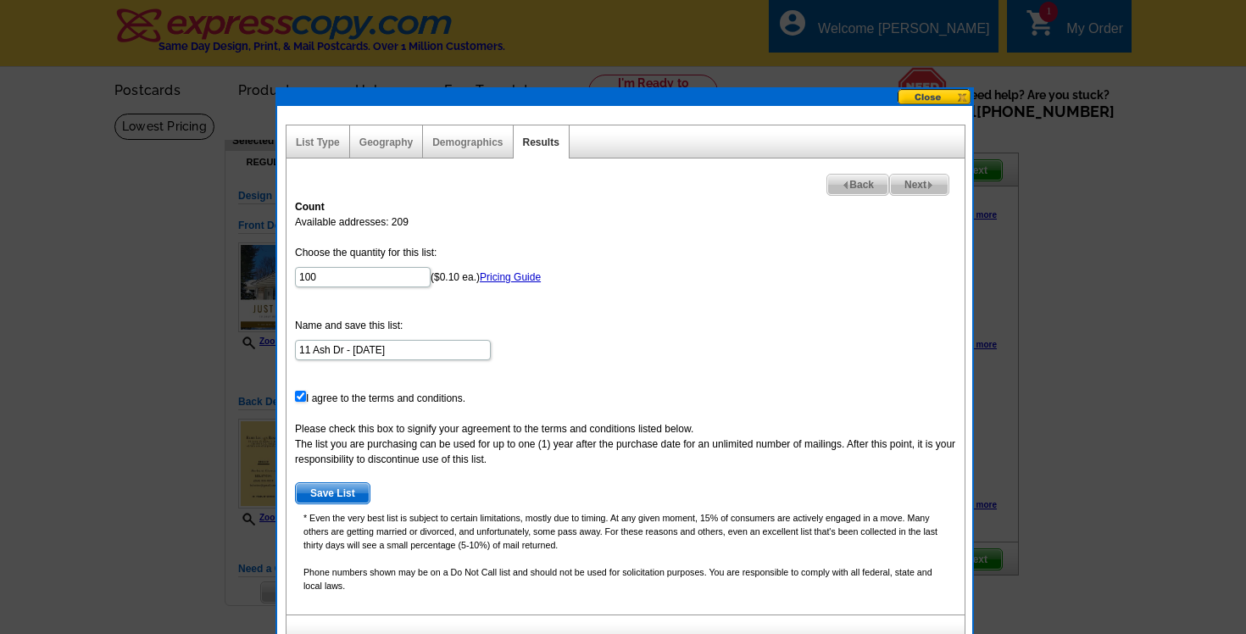
click at [342, 492] on span "Save List" at bounding box center [333, 493] width 74 height 20
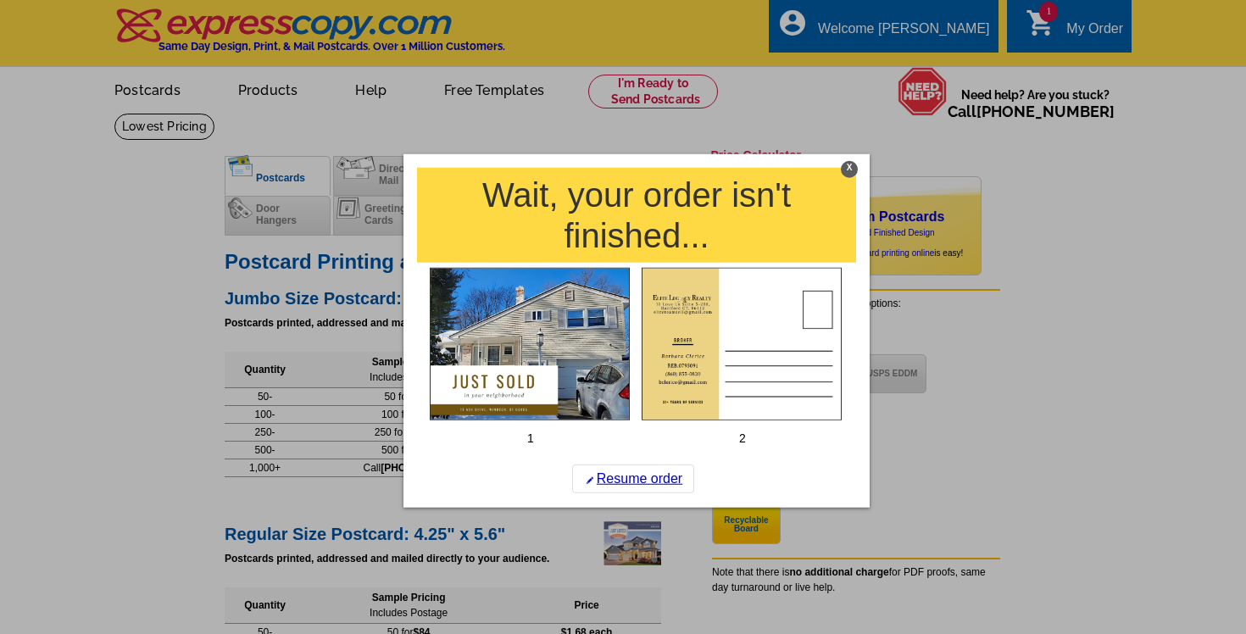
click at [850, 170] on div "X" at bounding box center [849, 169] width 17 height 17
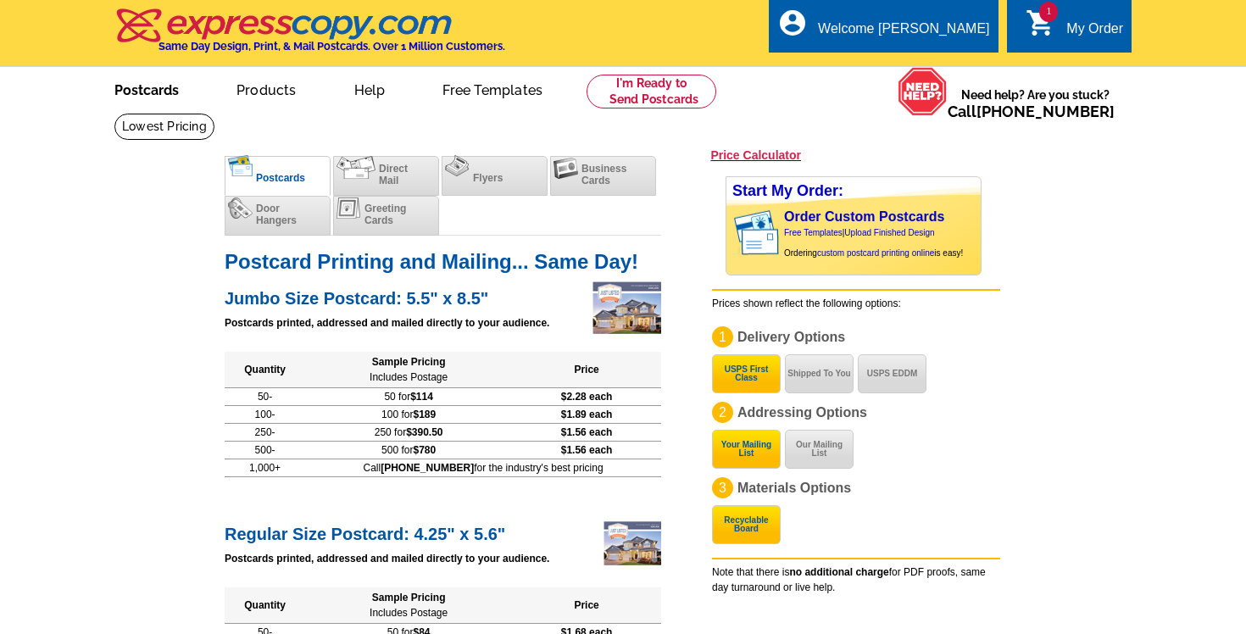
click at [166, 98] on link "Postcards" at bounding box center [146, 89] width 119 height 40
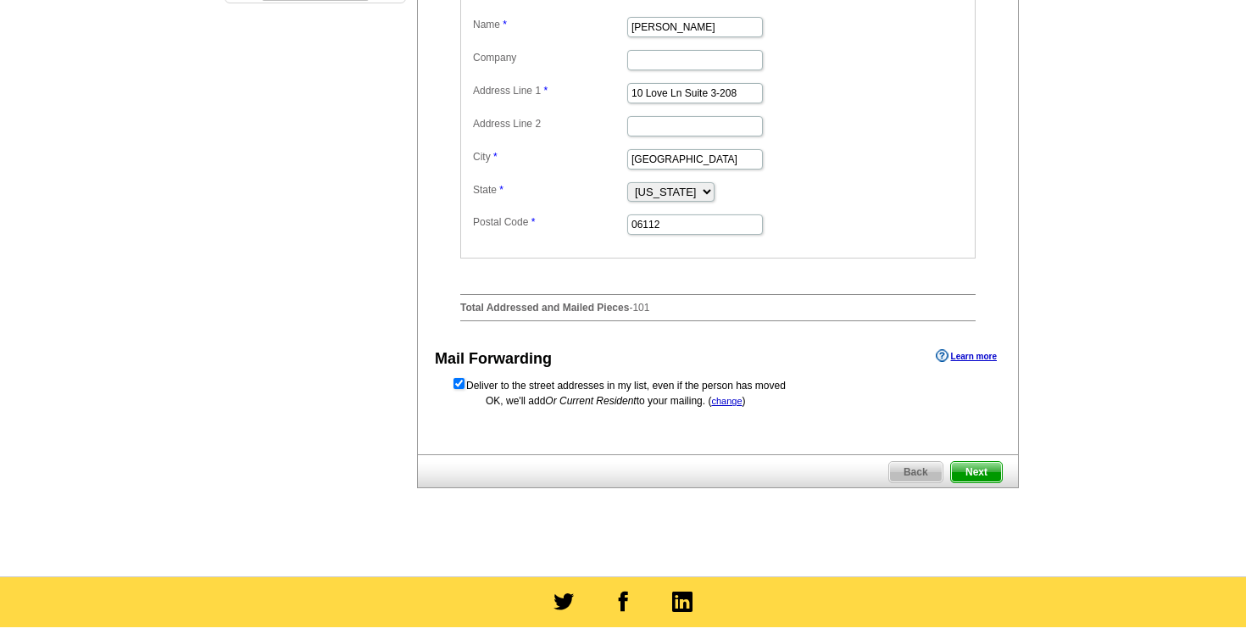
scroll to position [633, 0]
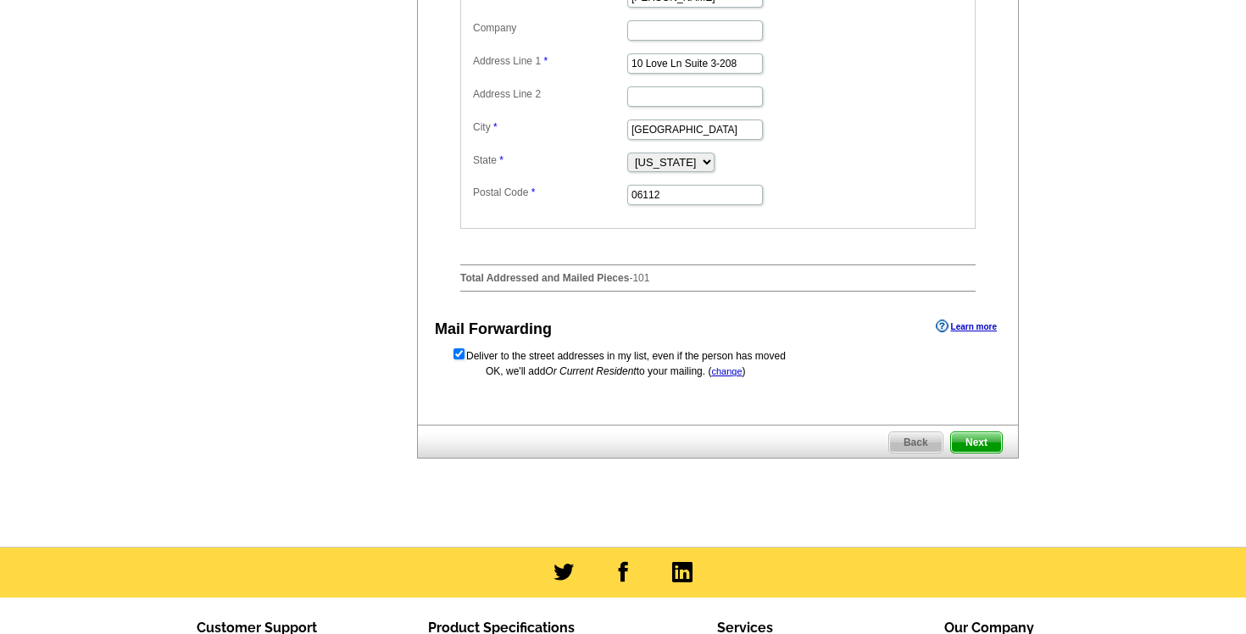
click at [973, 446] on span "Next" at bounding box center [976, 442] width 51 height 20
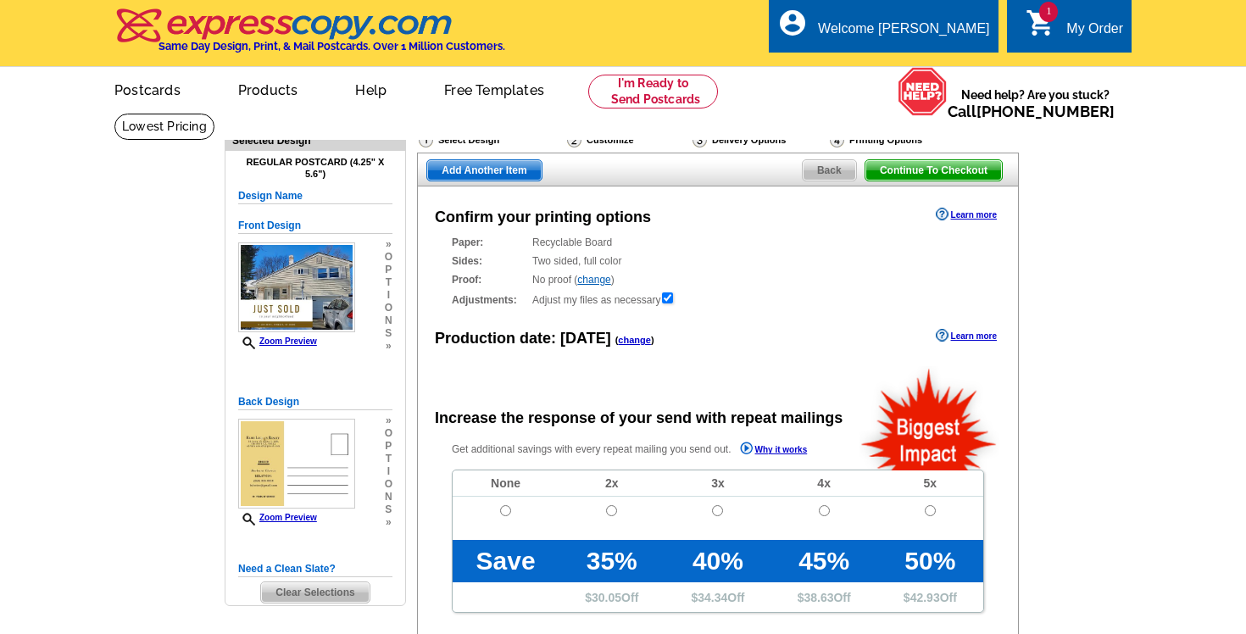
radio input "false"
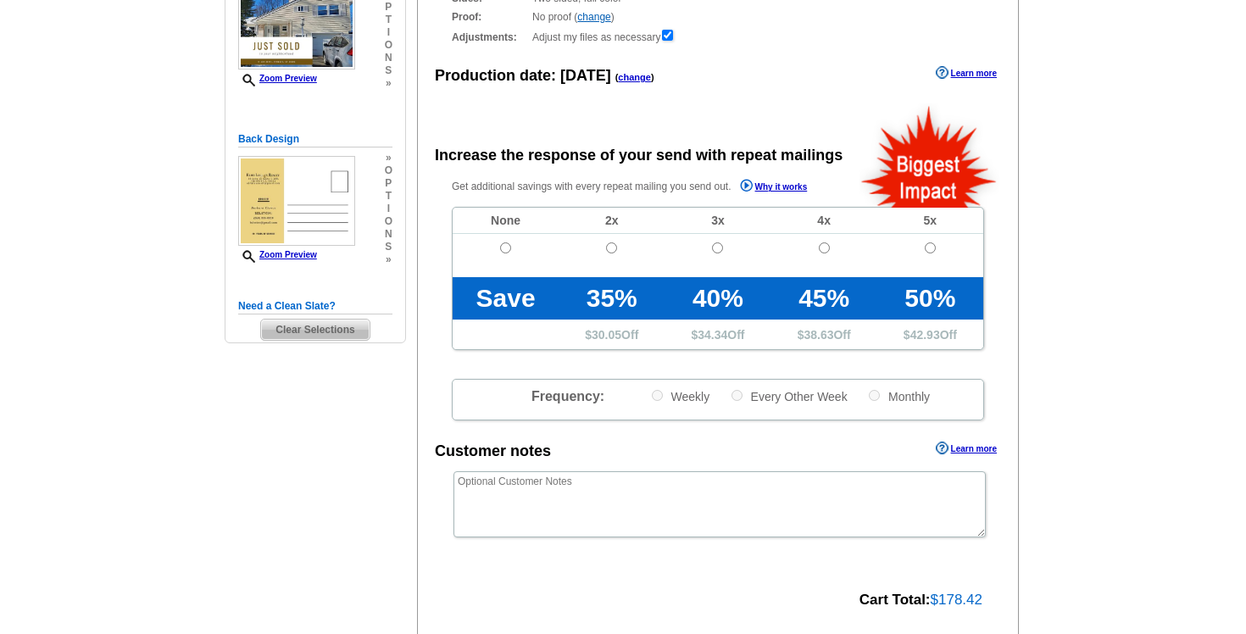
scroll to position [266, 0]
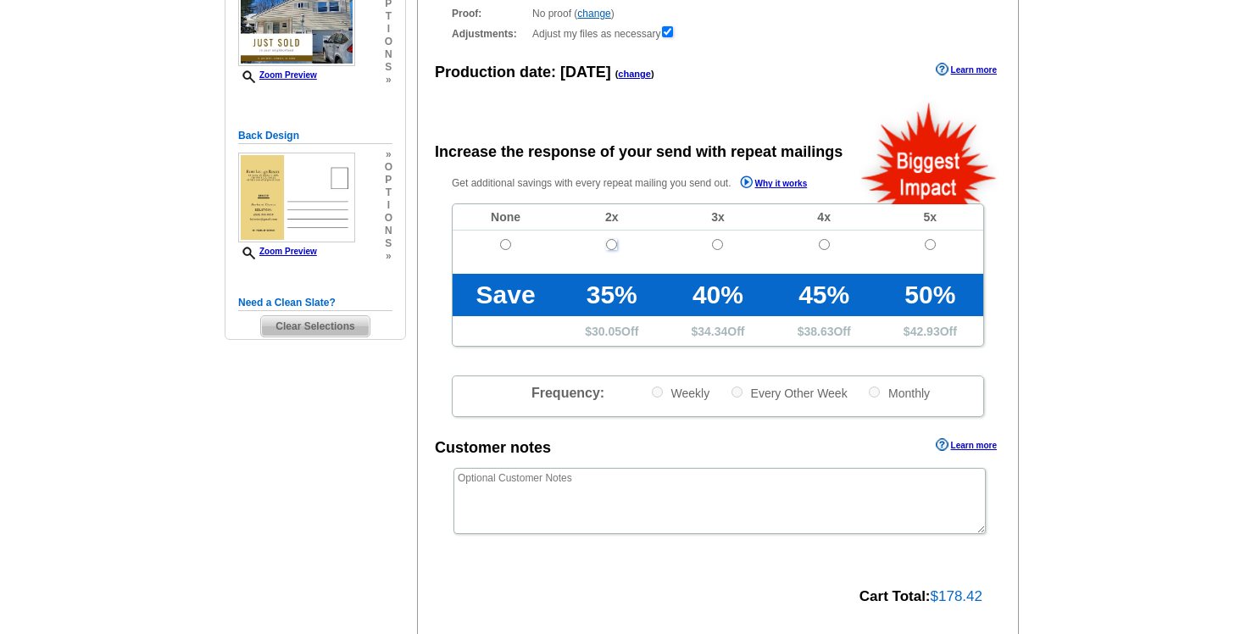
click at [610, 244] on input "radio" at bounding box center [611, 244] width 11 height 11
radio input "true"
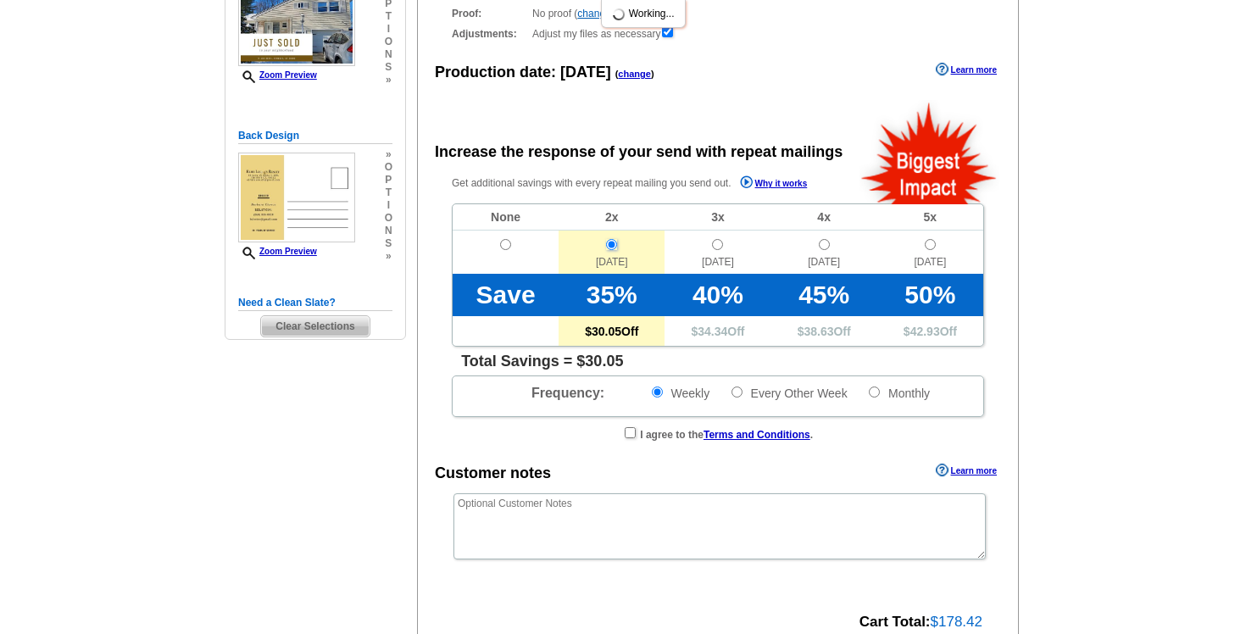
click at [610, 244] on input "radio" at bounding box center [611, 244] width 11 height 11
click at [504, 249] on input "radio" at bounding box center [505, 244] width 11 height 11
radio input "true"
radio input "false"
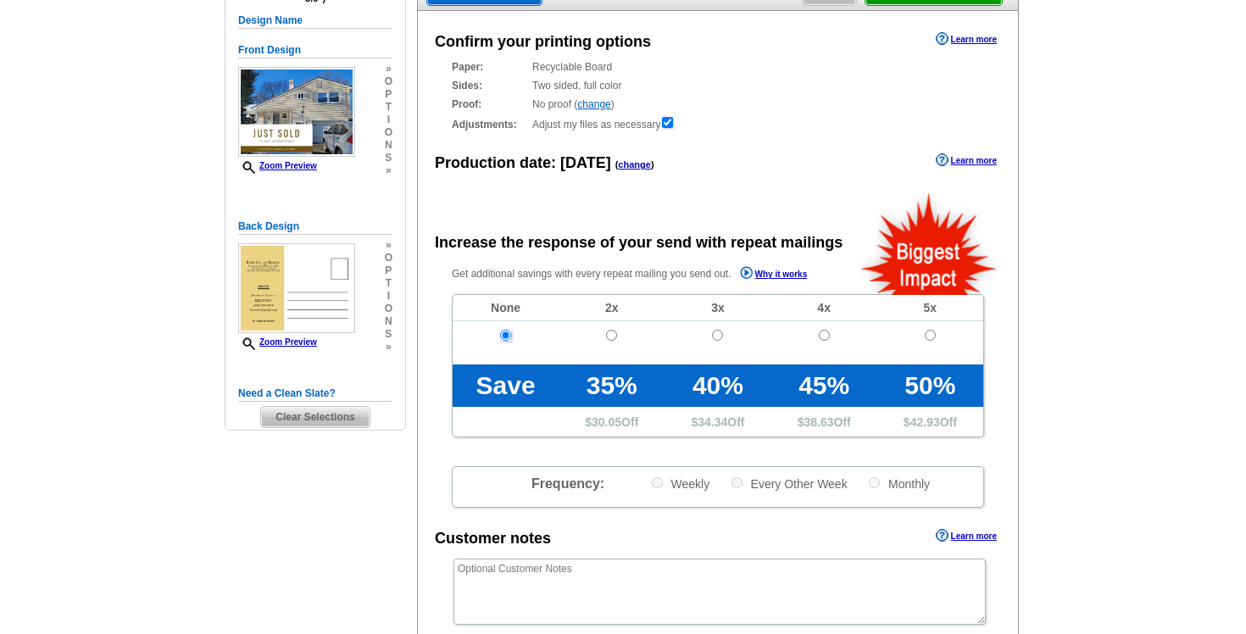
scroll to position [221, 0]
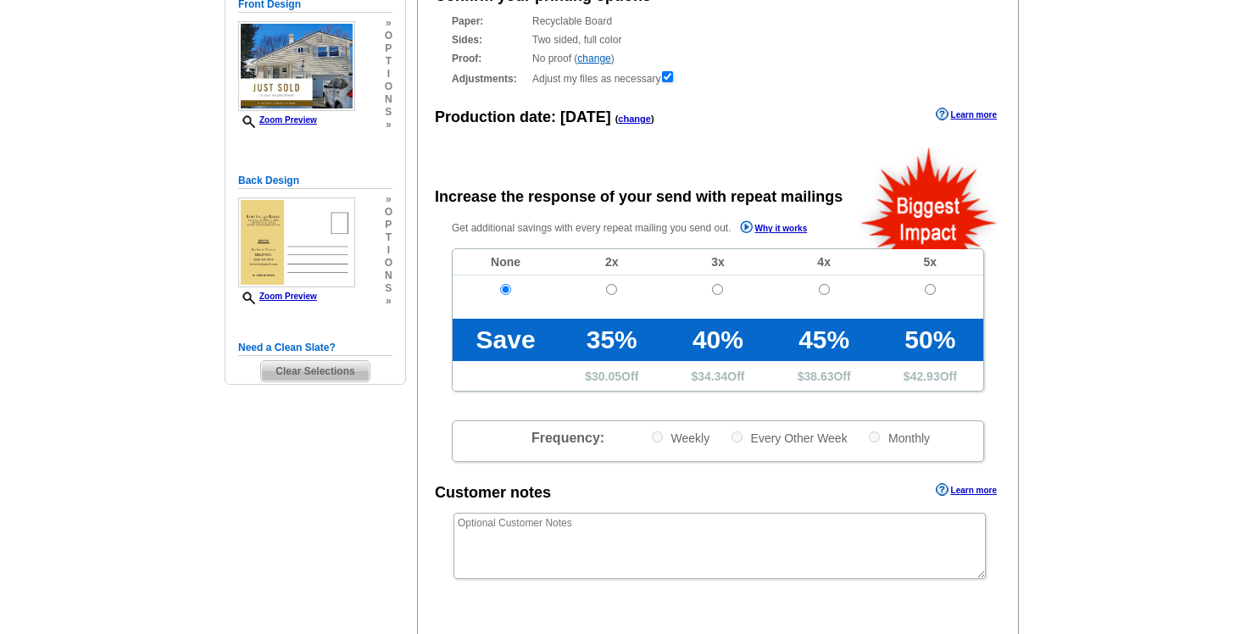
click at [614, 296] on td at bounding box center [612, 297] width 106 height 43
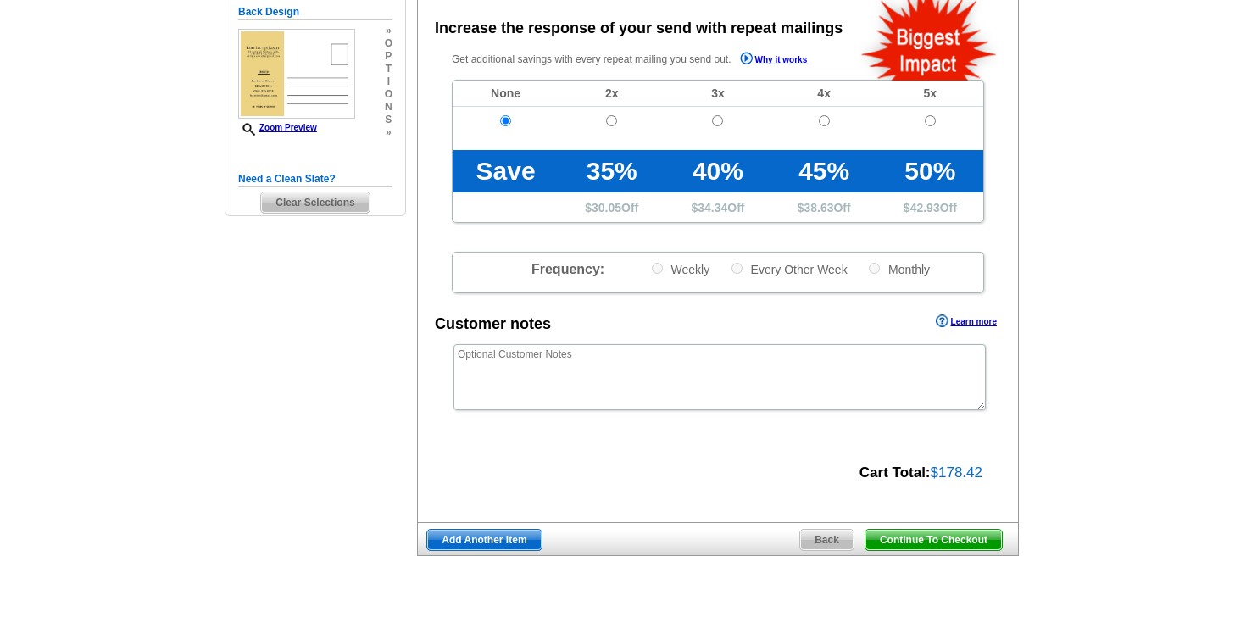
scroll to position [414, 0]
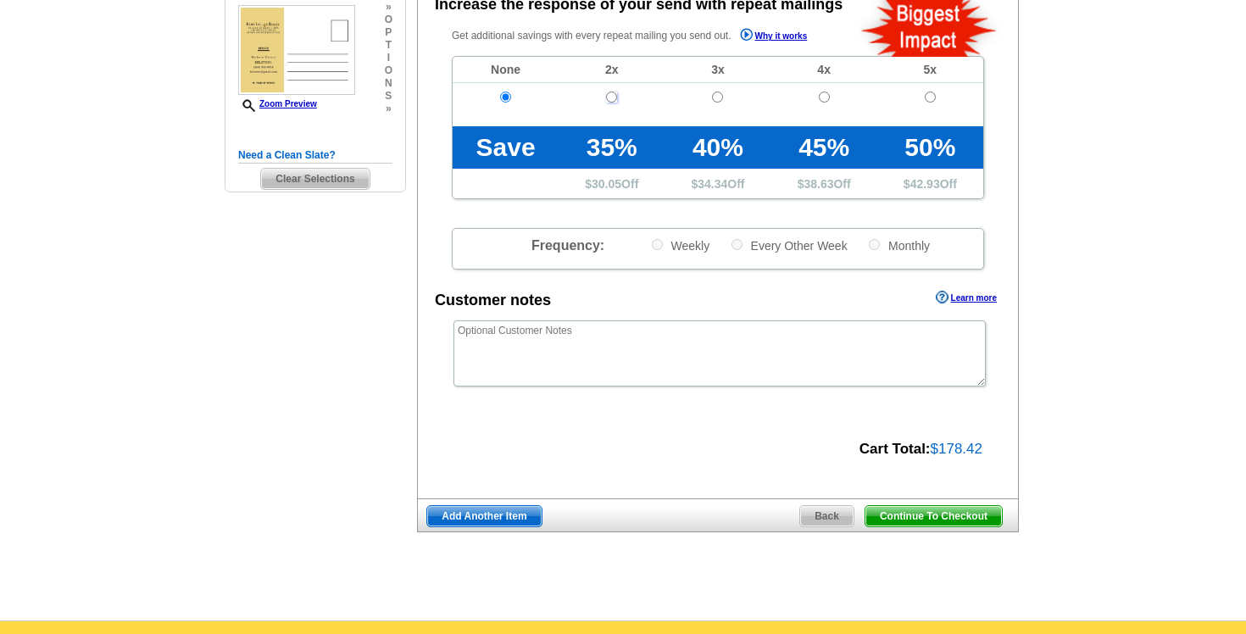
click at [613, 98] on input "radio" at bounding box center [611, 97] width 11 height 11
radio input "true"
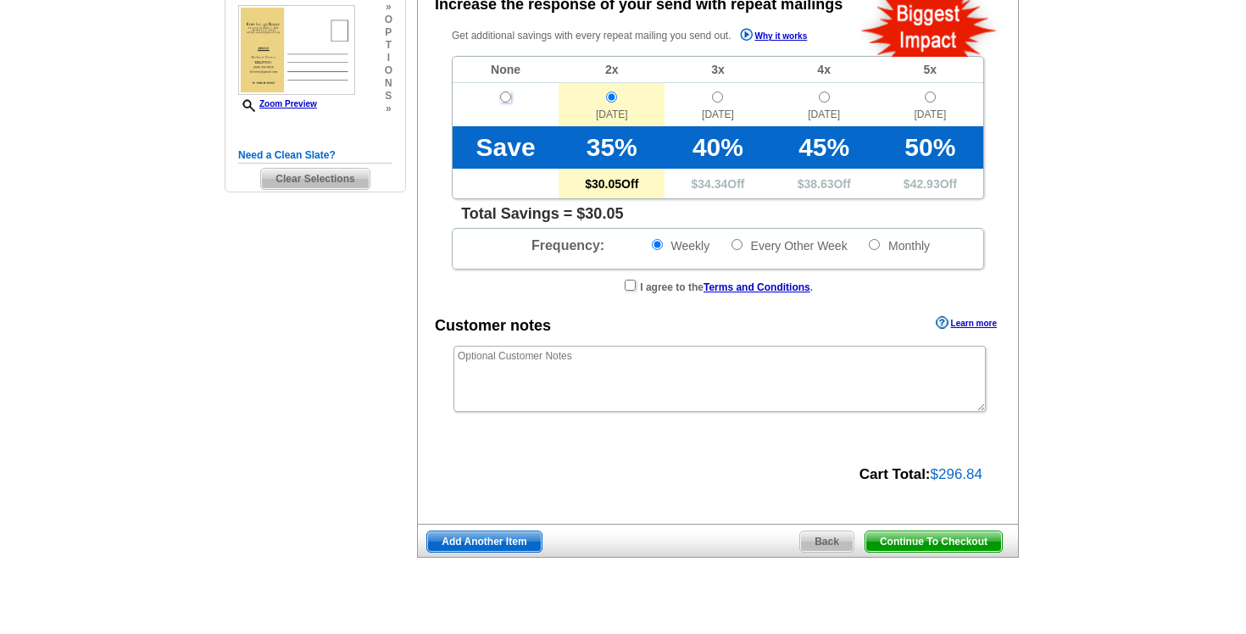
click at [501, 96] on input "radio" at bounding box center [505, 97] width 11 height 11
radio input "true"
radio input "false"
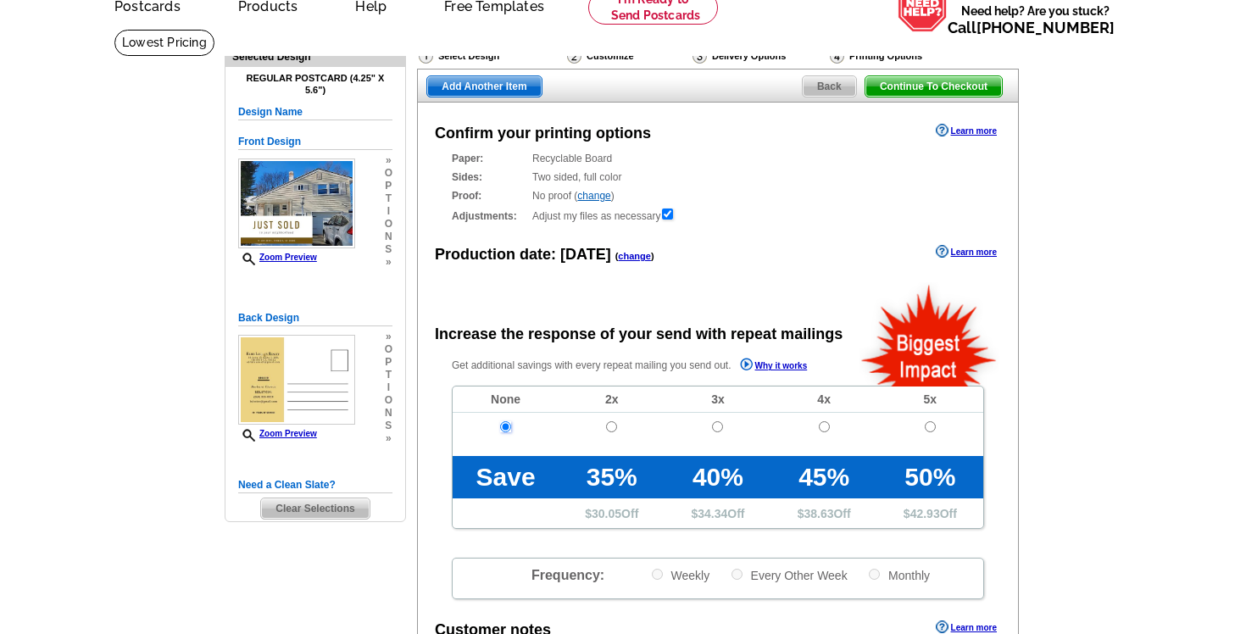
scroll to position [86, 0]
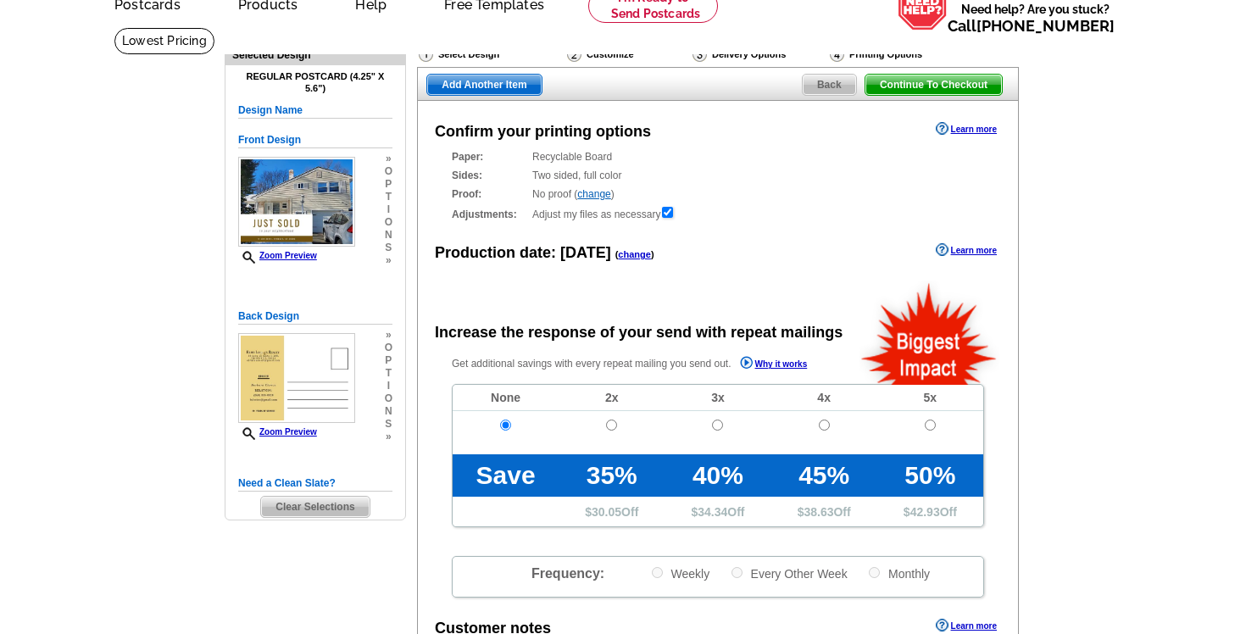
click at [604, 195] on link "change" at bounding box center [593, 194] width 33 height 12
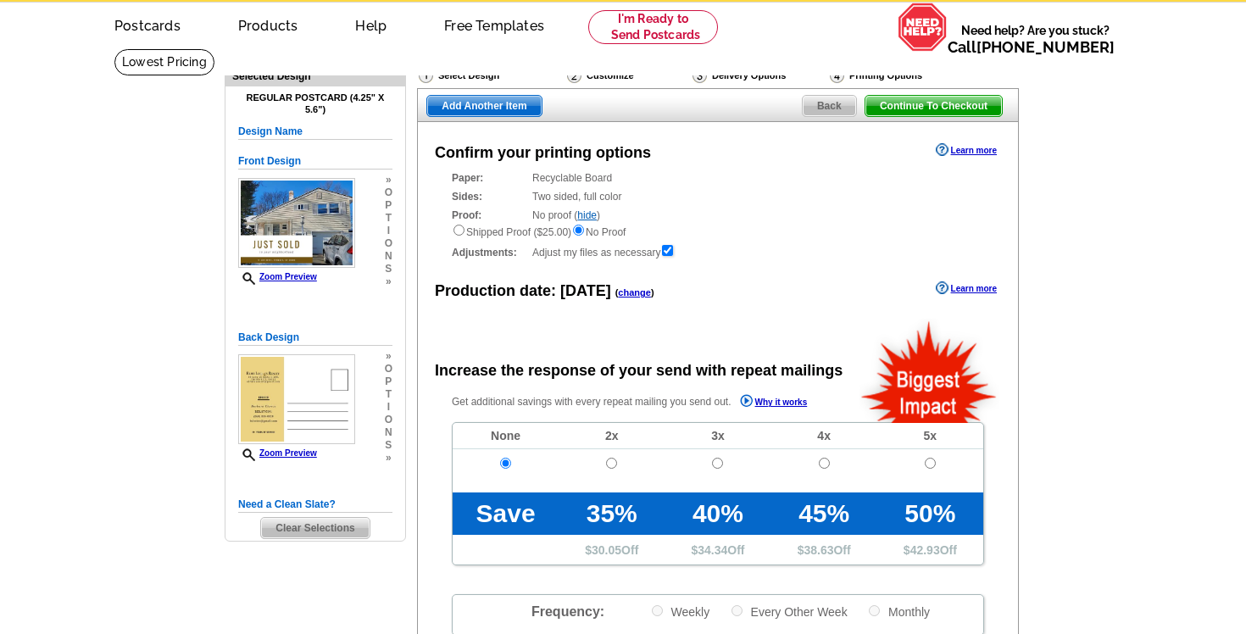
scroll to position [0, 0]
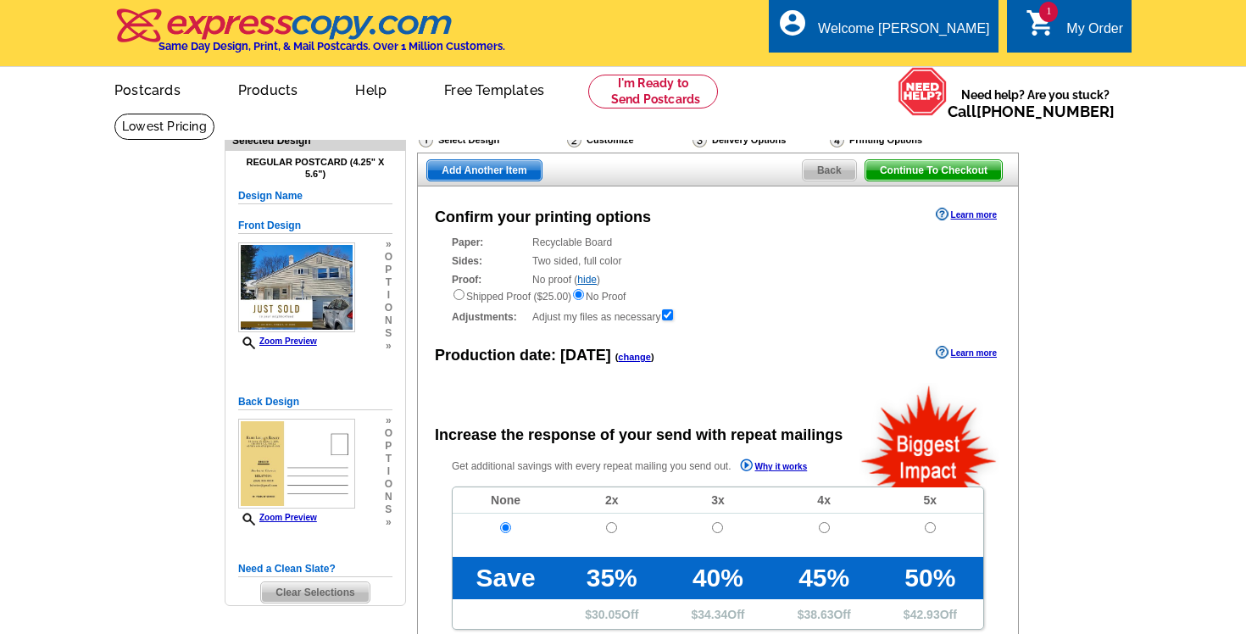
click at [744, 140] on div "Delivery Options" at bounding box center [759, 141] width 137 height 21
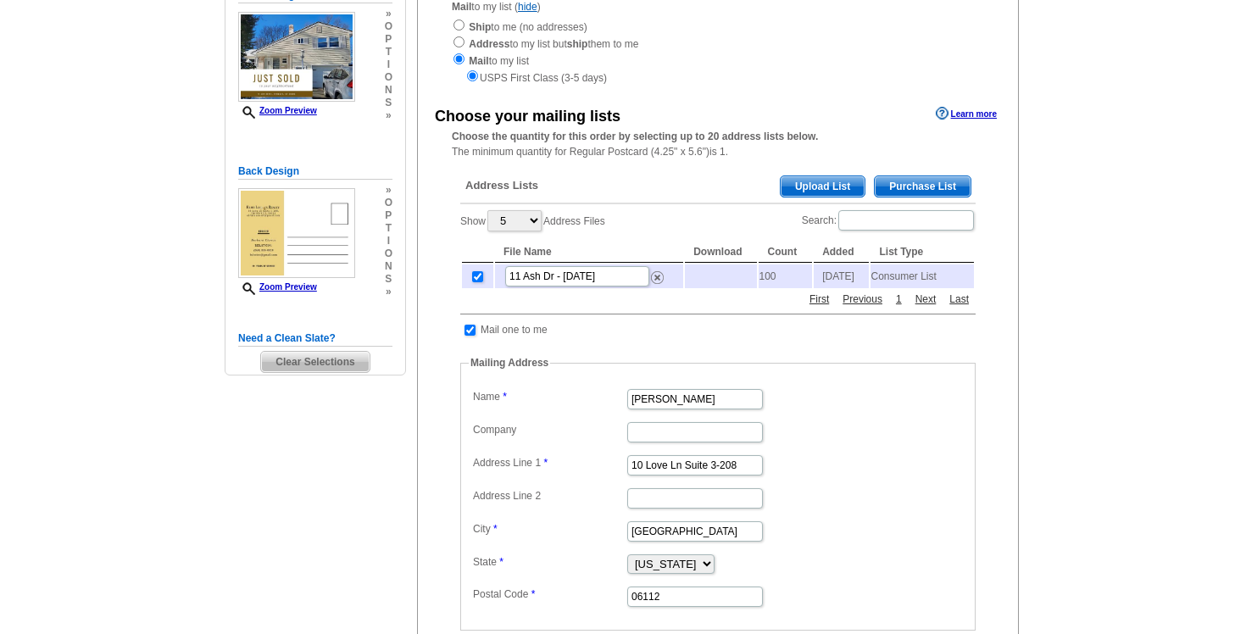
scroll to position [224, 0]
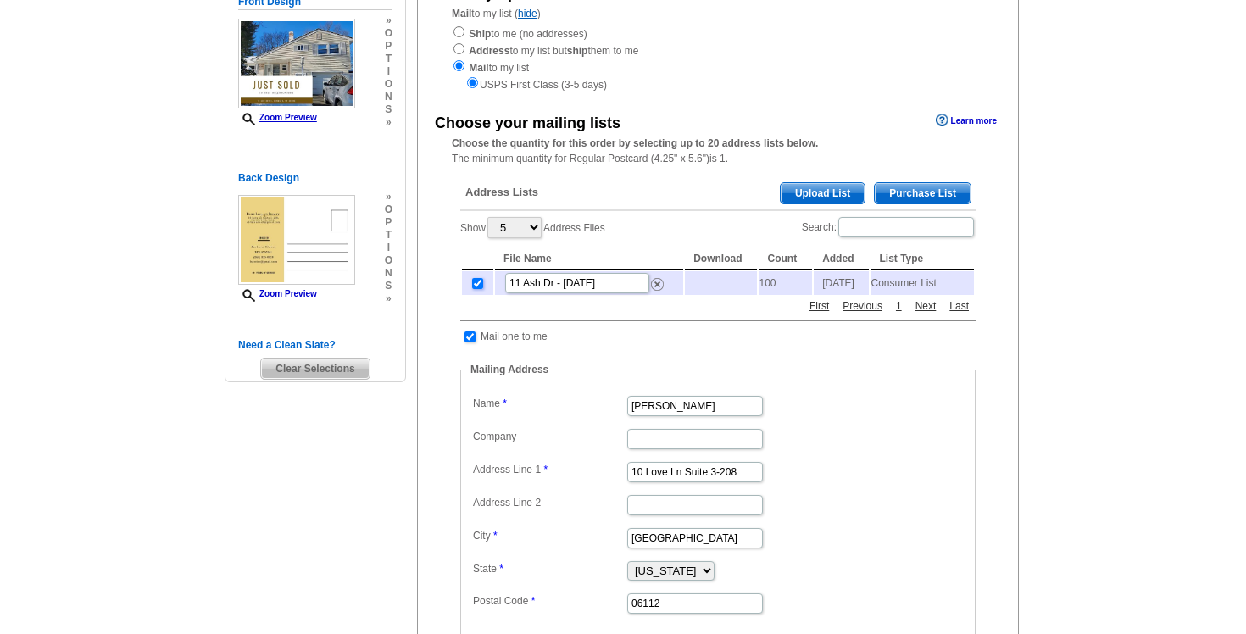
click at [477, 286] on input "checkbox" at bounding box center [477, 283] width 11 height 11
checkbox input "false"
click at [660, 287] on img at bounding box center [657, 284] width 13 height 13
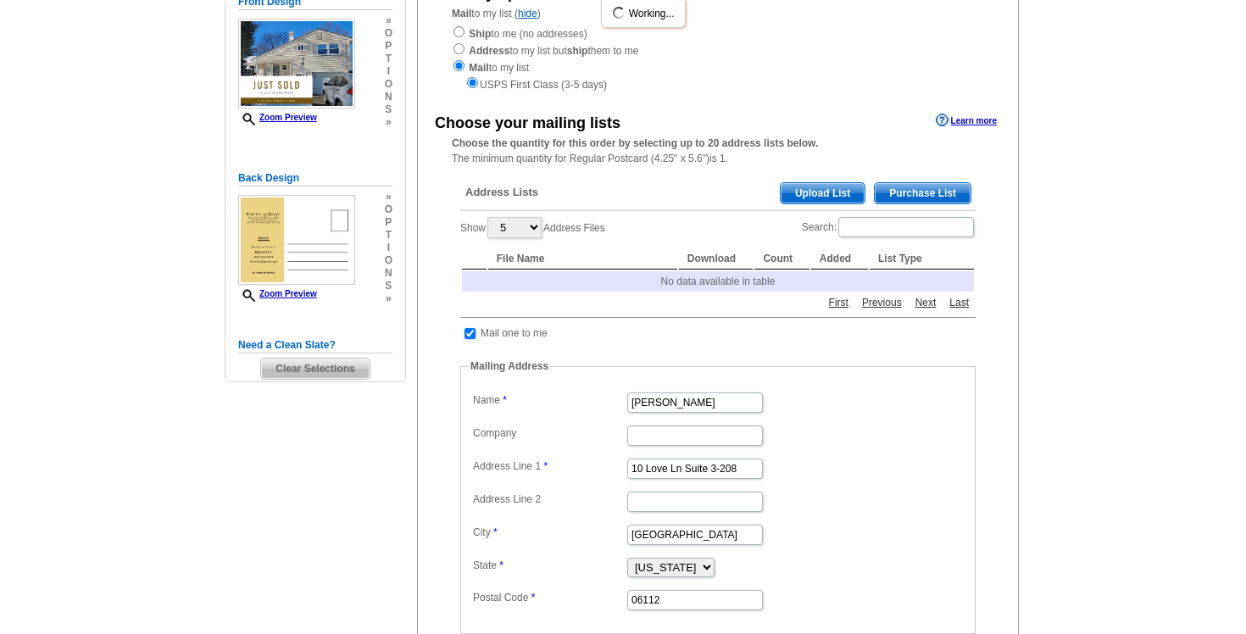
click at [925, 191] on span "Purchase List" at bounding box center [923, 193] width 96 height 20
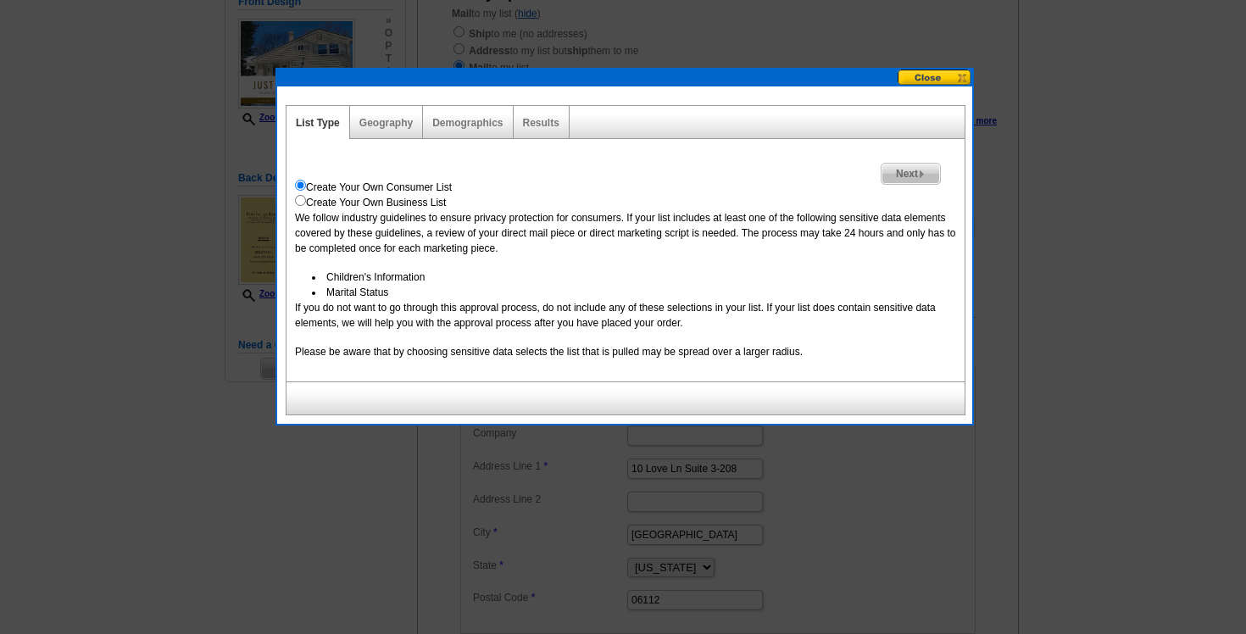
click at [901, 176] on span "Next" at bounding box center [911, 174] width 59 height 20
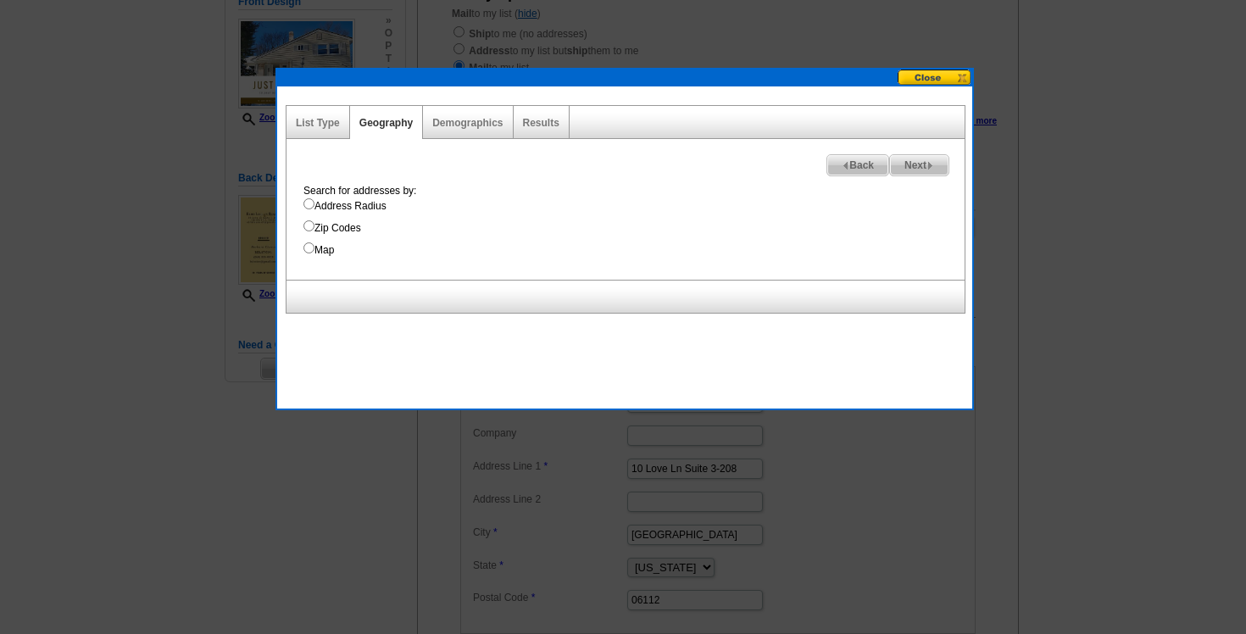
click at [323, 204] on label "Address Radius" at bounding box center [634, 205] width 661 height 15
click at [315, 204] on input "Address Radius" at bounding box center [309, 203] width 11 height 11
radio input "true"
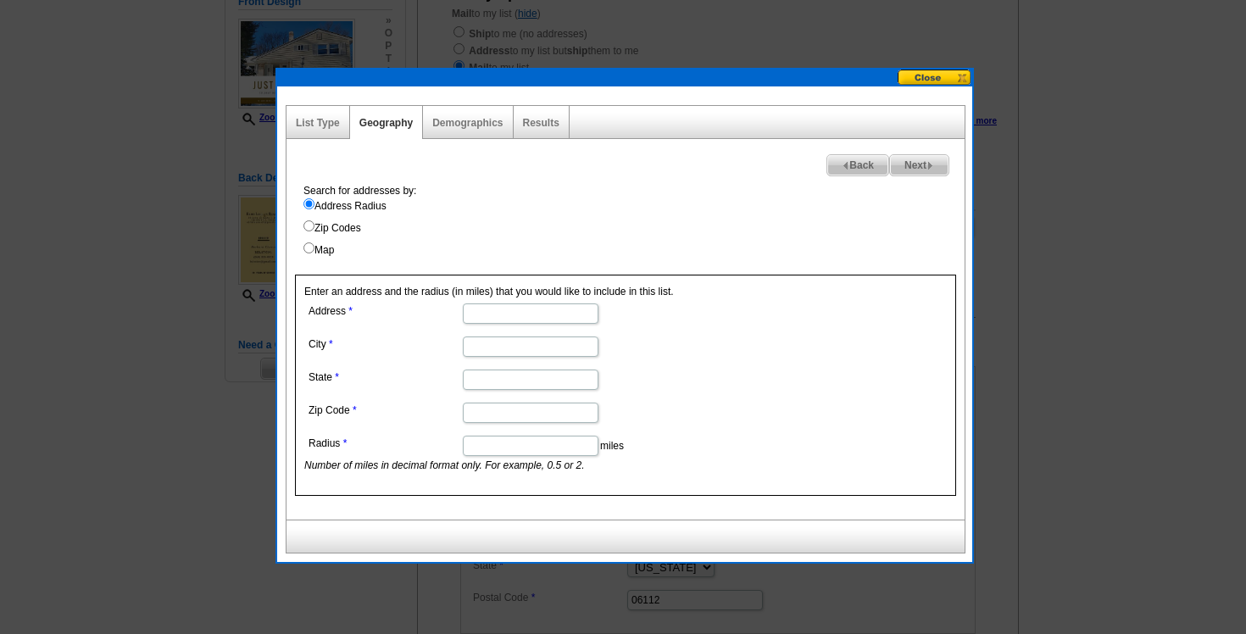
click at [540, 318] on input "Address" at bounding box center [531, 314] width 136 height 20
type input "1"
type input "11 Ash Dr"
click at [518, 355] on input "City" at bounding box center [531, 347] width 136 height 20
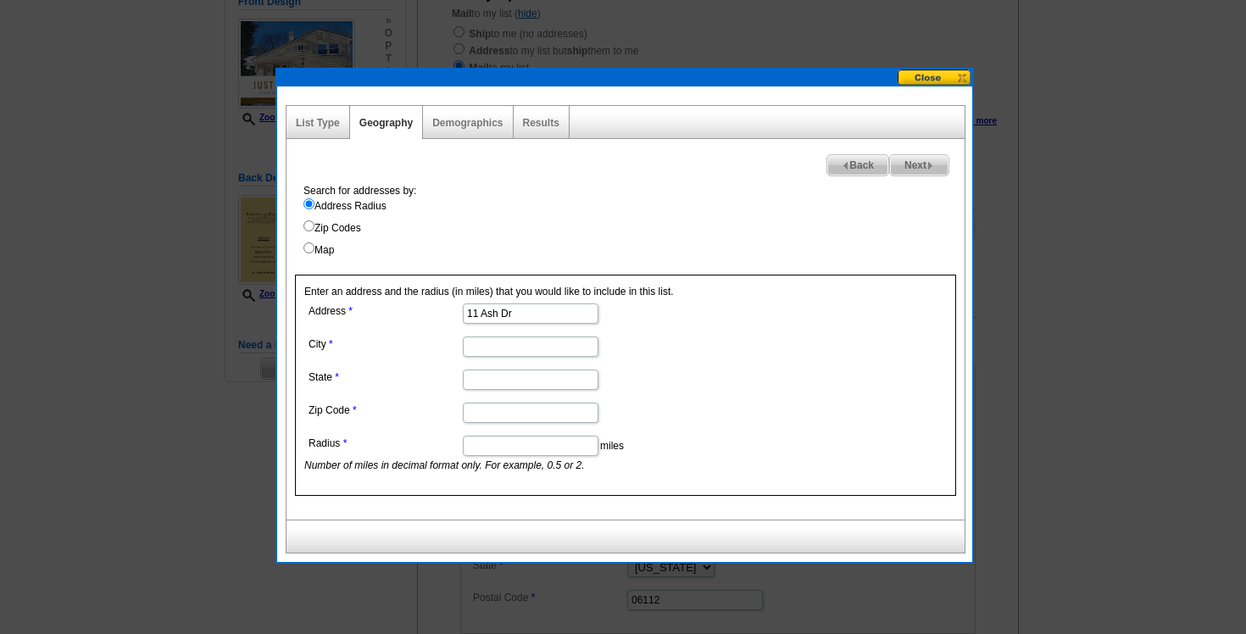
type input "Hartford"
type input "Connecticut"
type input "06112"
click at [515, 447] on input "Radius" at bounding box center [531, 446] width 136 height 20
type input ".25"
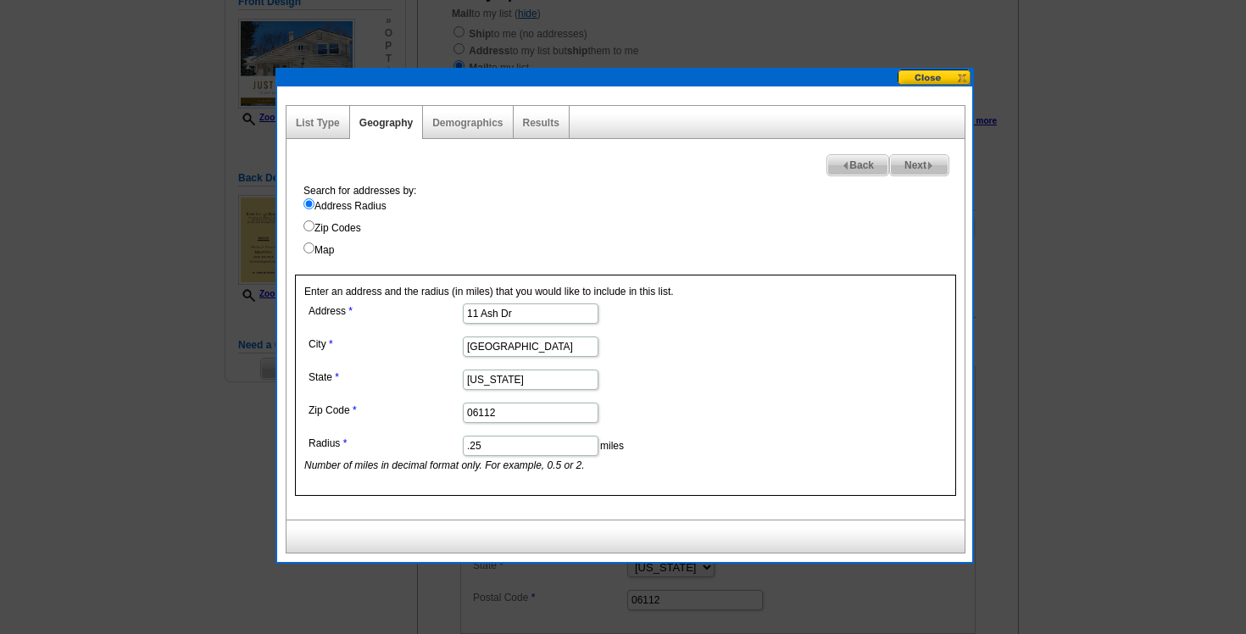
click at [917, 159] on span "Next" at bounding box center [919, 165] width 59 height 20
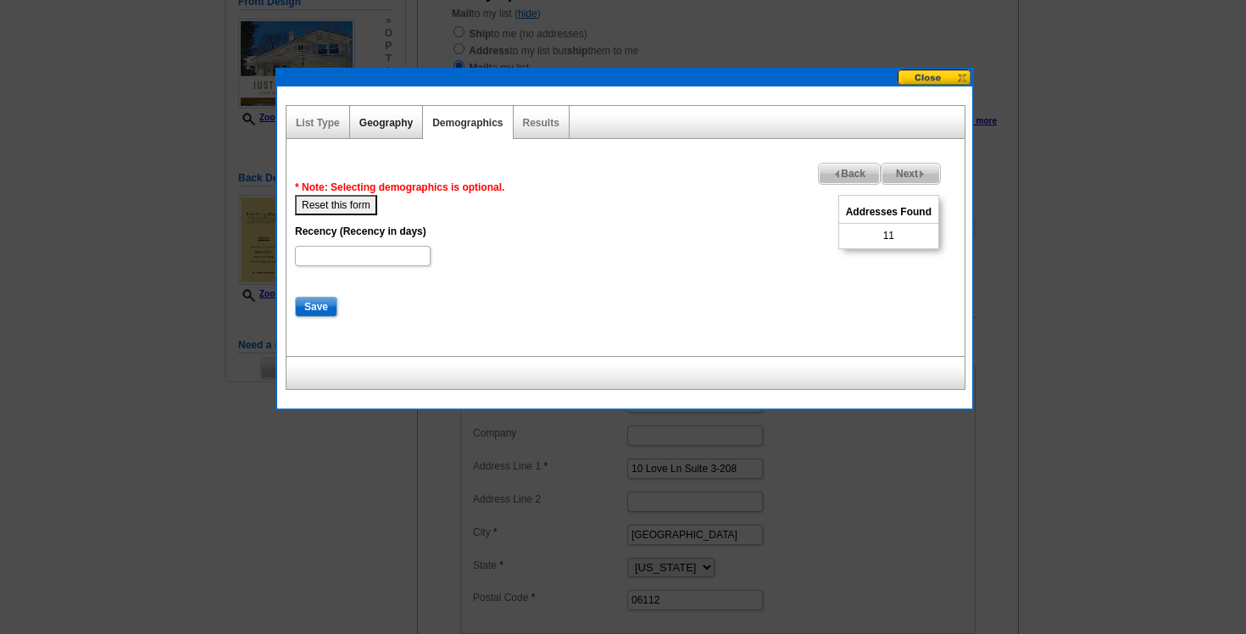
click at [393, 120] on link "Geography" at bounding box center [386, 123] width 53 height 12
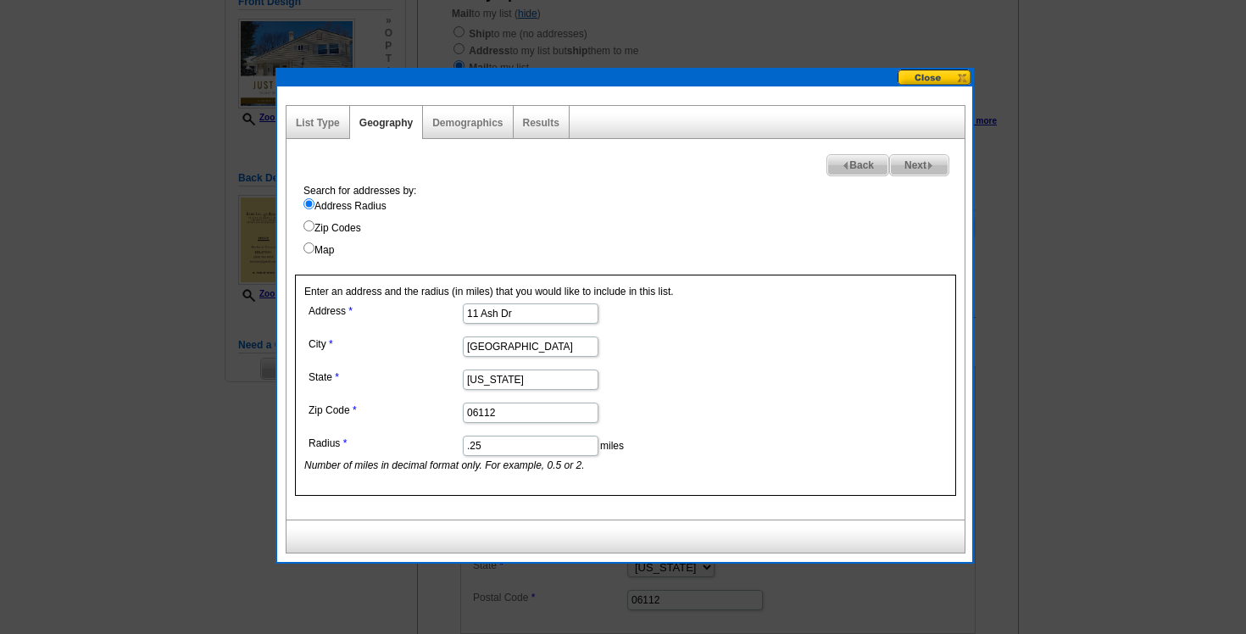
click at [926, 164] on span "Next" at bounding box center [919, 165] width 59 height 20
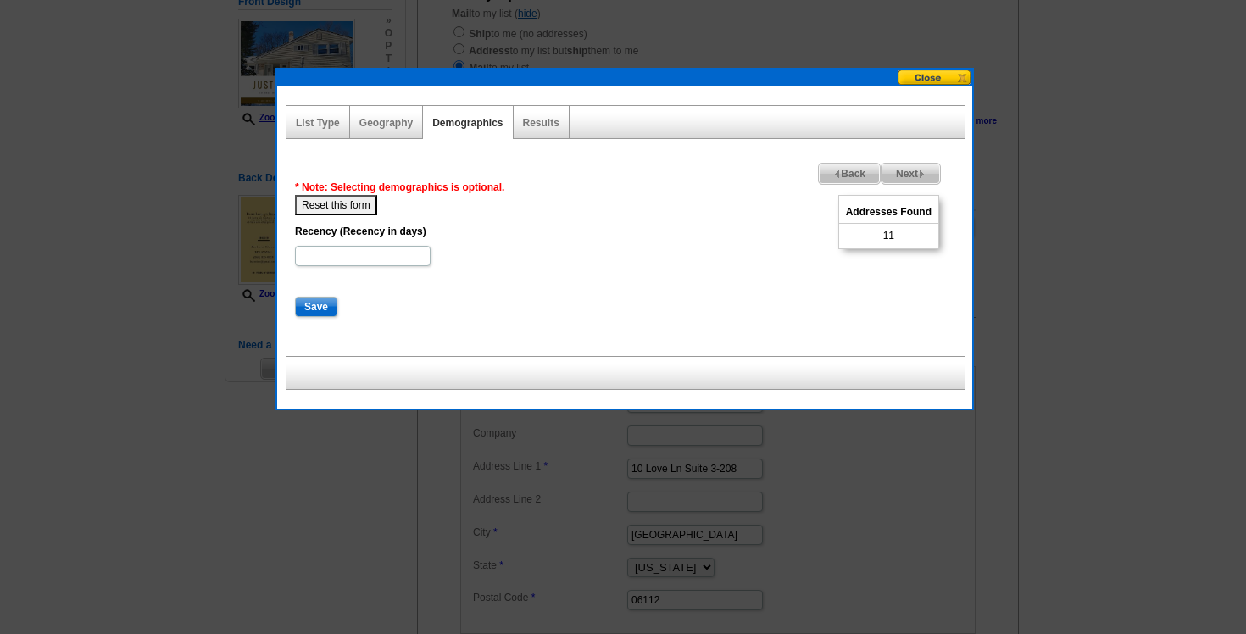
click at [349, 208] on button "Reset this form" at bounding box center [336, 205] width 82 height 20
click at [330, 128] on link "List Type" at bounding box center [318, 123] width 44 height 12
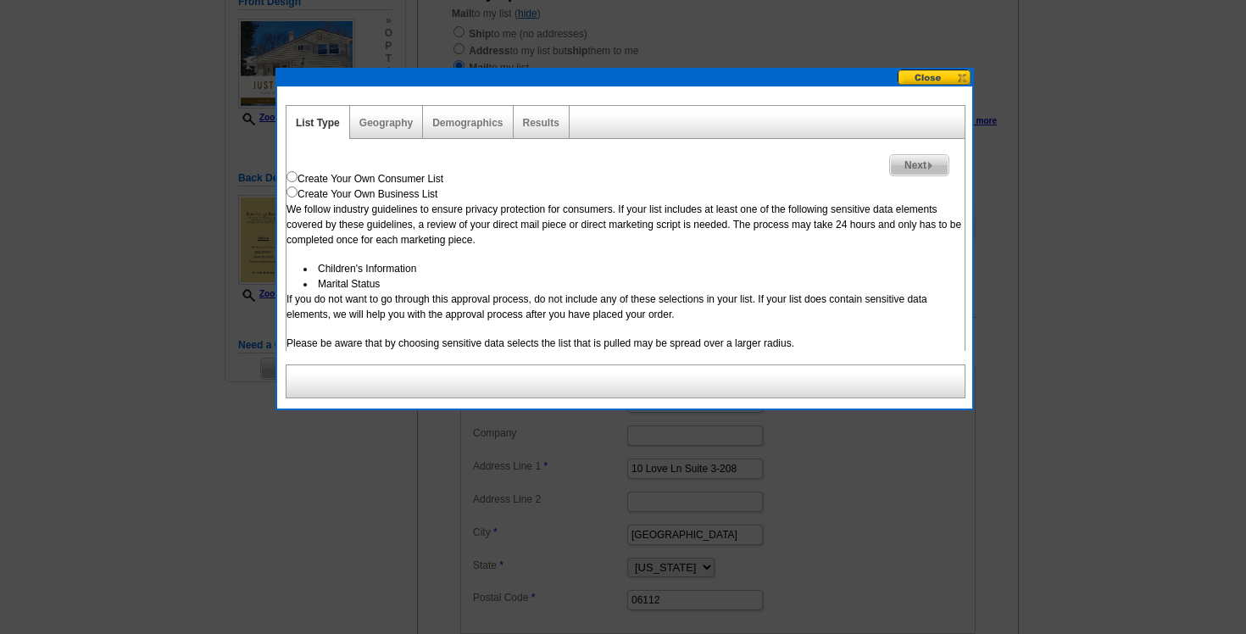
click at [392, 180] on div "Create Your Own Consumer List" at bounding box center [626, 178] width 678 height 15
click at [292, 176] on input "radio" at bounding box center [292, 176] width 11 height 11
radio input "true"
click at [934, 169] on img at bounding box center [931, 166] width 8 height 8
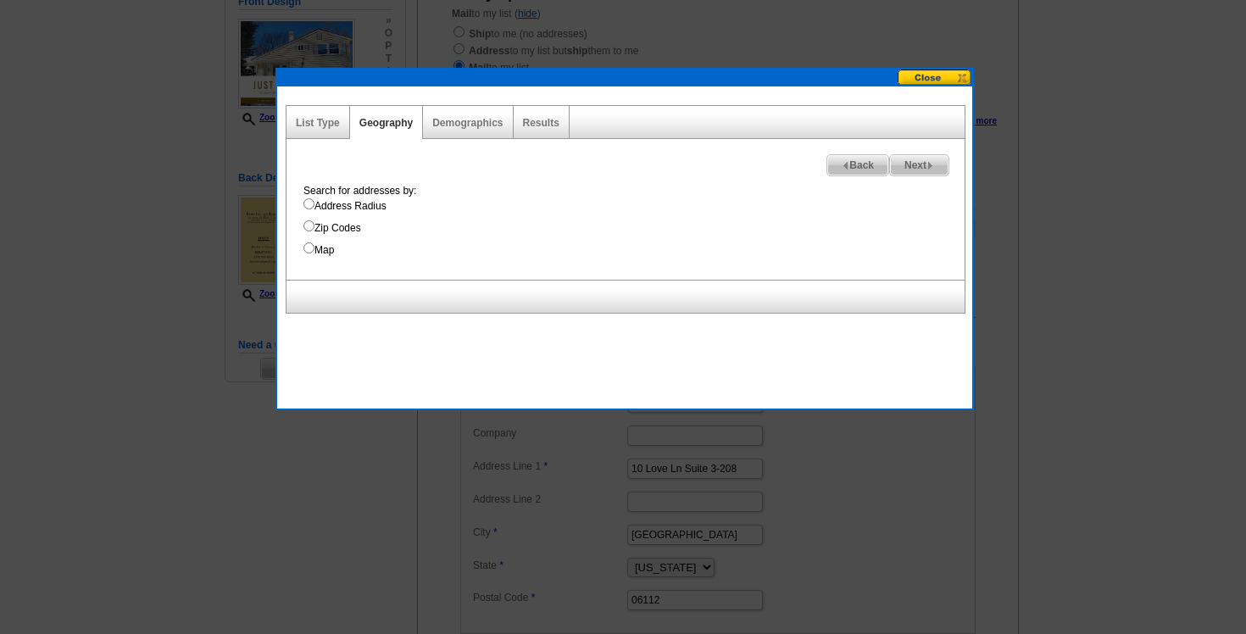
click at [362, 204] on label "Address Radius" at bounding box center [634, 205] width 661 height 15
click at [315, 204] on input "Address Radius" at bounding box center [309, 203] width 11 height 11
radio input "true"
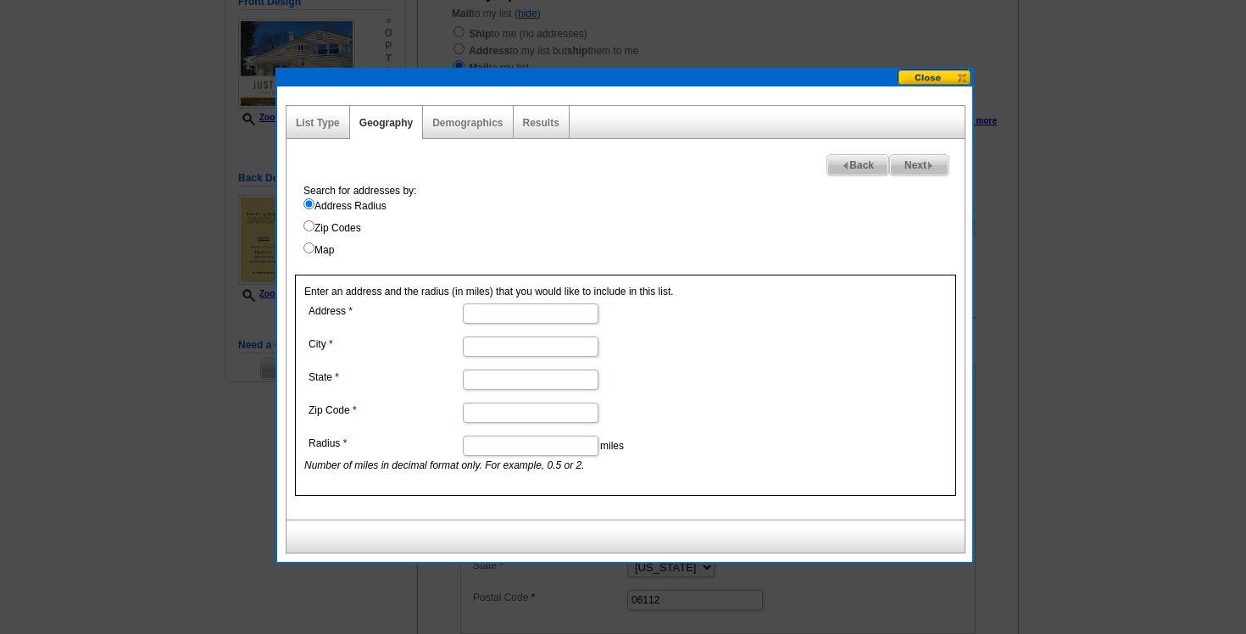
click at [543, 315] on input "Address" at bounding box center [531, 314] width 136 height 20
type input "11 Ash Dr"
type input "Windsor"
type input "[US_STATE]"
click at [484, 416] on input "Zip Code" at bounding box center [531, 413] width 136 height 20
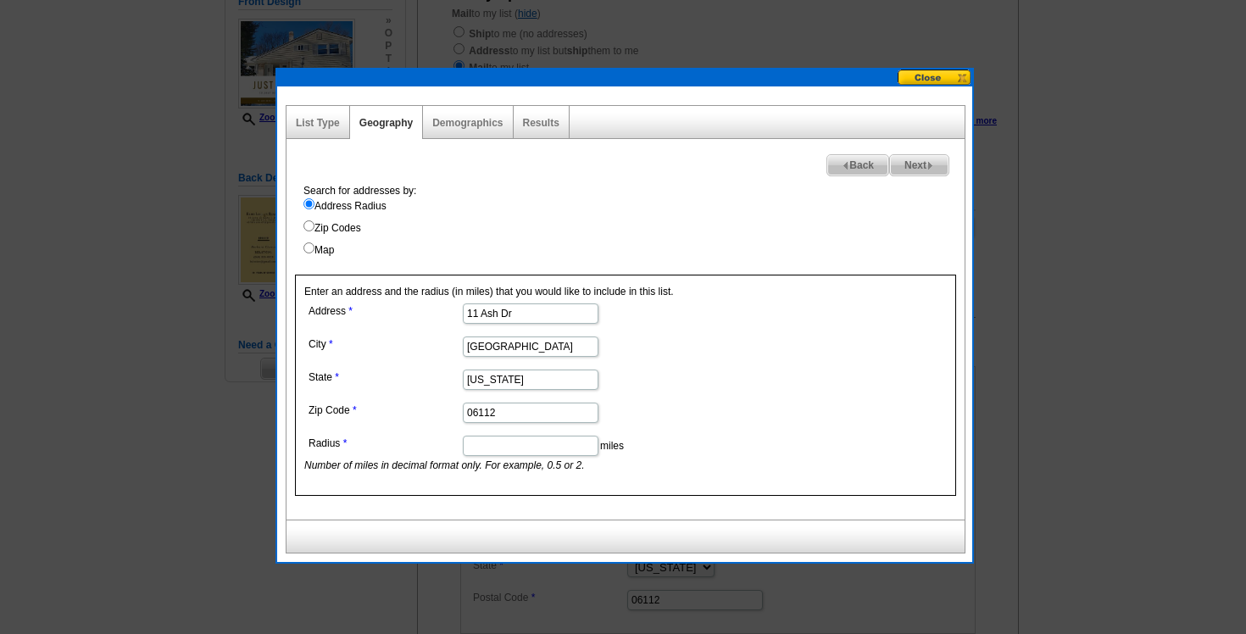
type input "06112"
click at [488, 449] on input "Radius" at bounding box center [531, 446] width 136 height 20
type input ".25"
click at [931, 170] on img at bounding box center [931, 166] width 8 height 8
select select
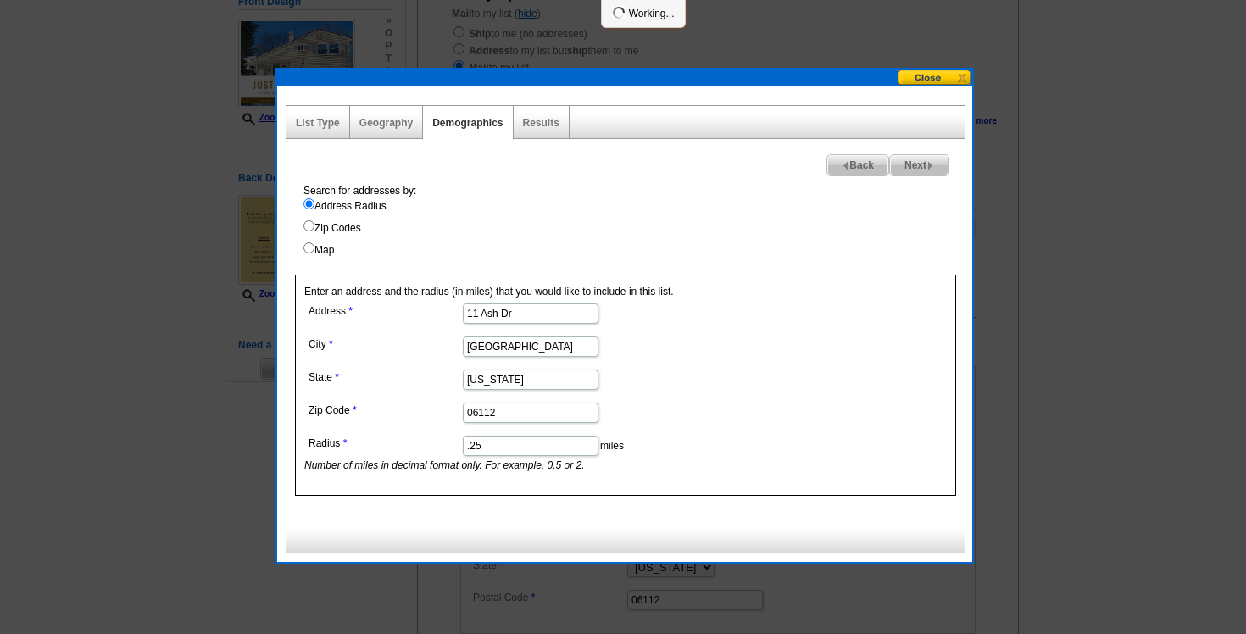
select select
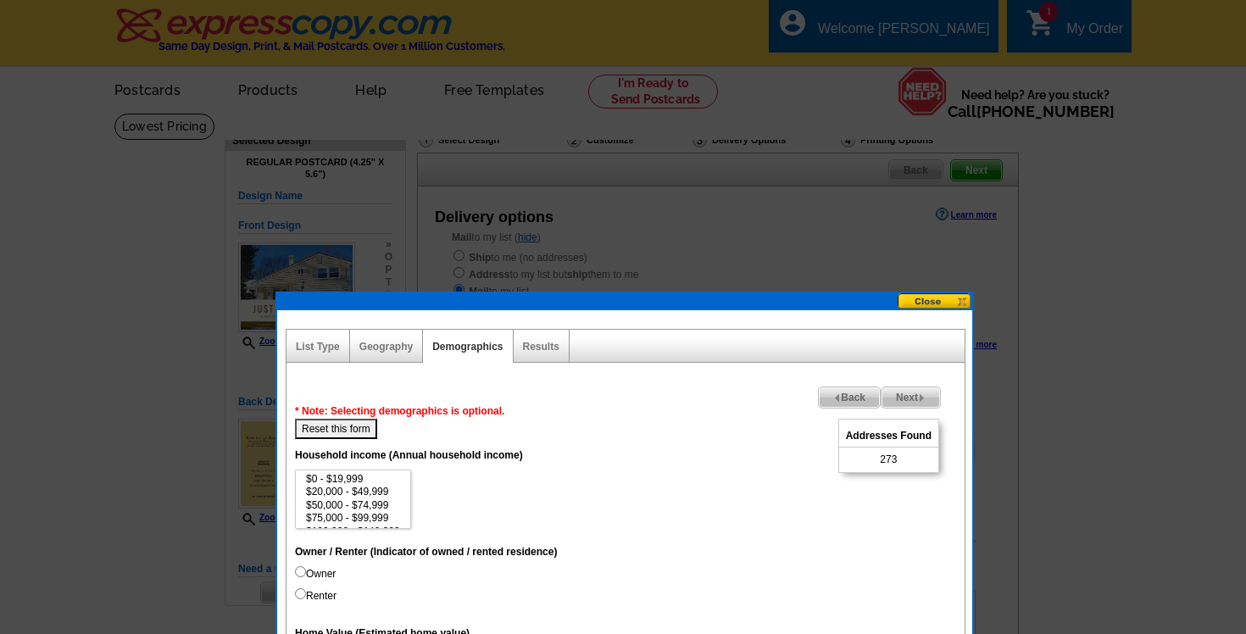
click at [900, 406] on span "Next" at bounding box center [911, 398] width 59 height 20
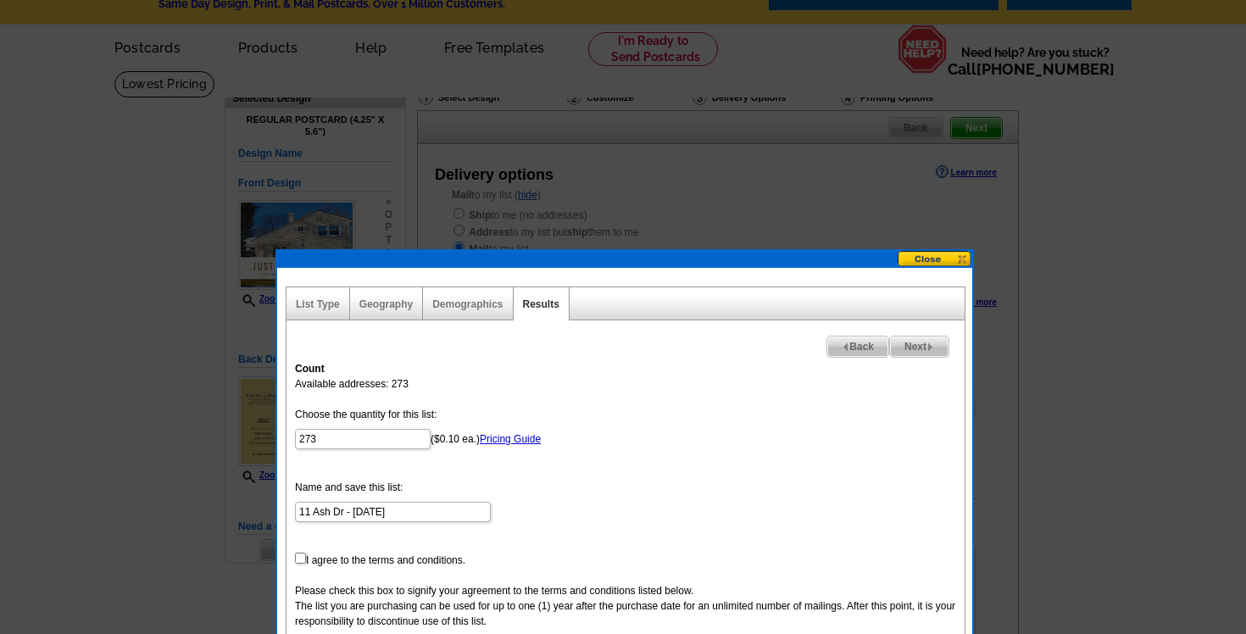
scroll to position [92, 0]
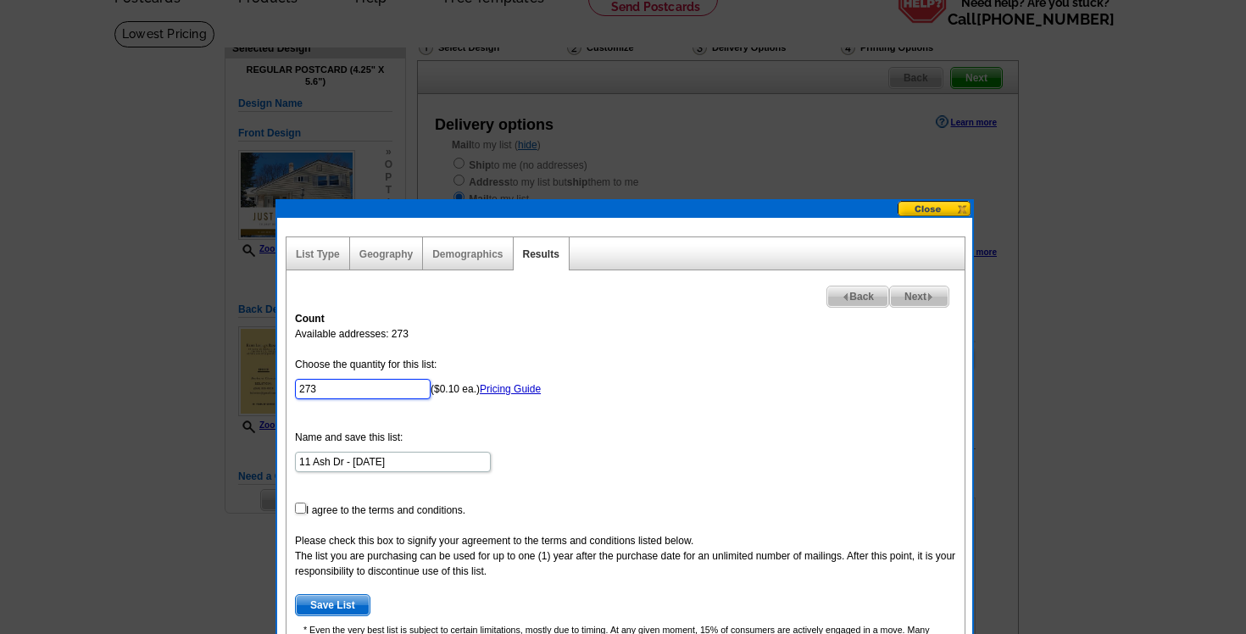
click at [357, 391] on input "273" at bounding box center [363, 389] width 136 height 20
drag, startPoint x: 357, startPoint y: 391, endPoint x: 259, endPoint y: 385, distance: 97.7
click at [259, 385] on body "Welcome back Barbara My Account Logout local_phone Same Day Design, Print, & Ma…" at bounding box center [623, 646] width 1246 height 1477
type input "100"
click at [541, 345] on div "Count Available addresses: 273 Choose the quantity for this list: 100 ($0.10 ea…" at bounding box center [626, 515] width 678 height 424
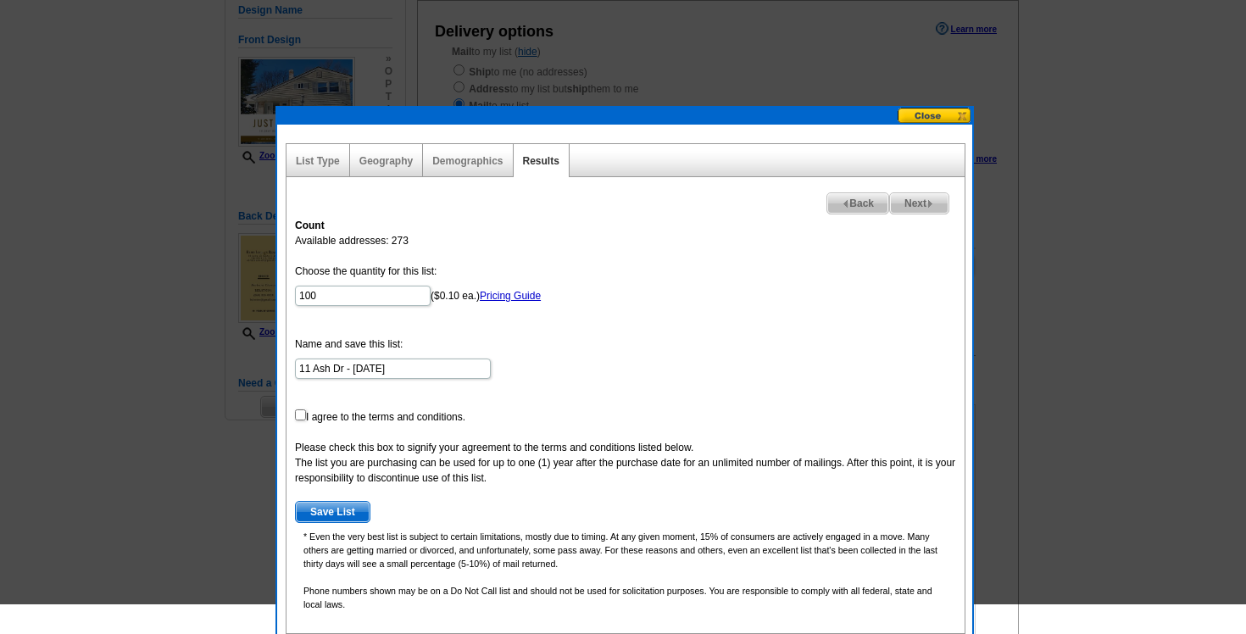
scroll to position [215, 0]
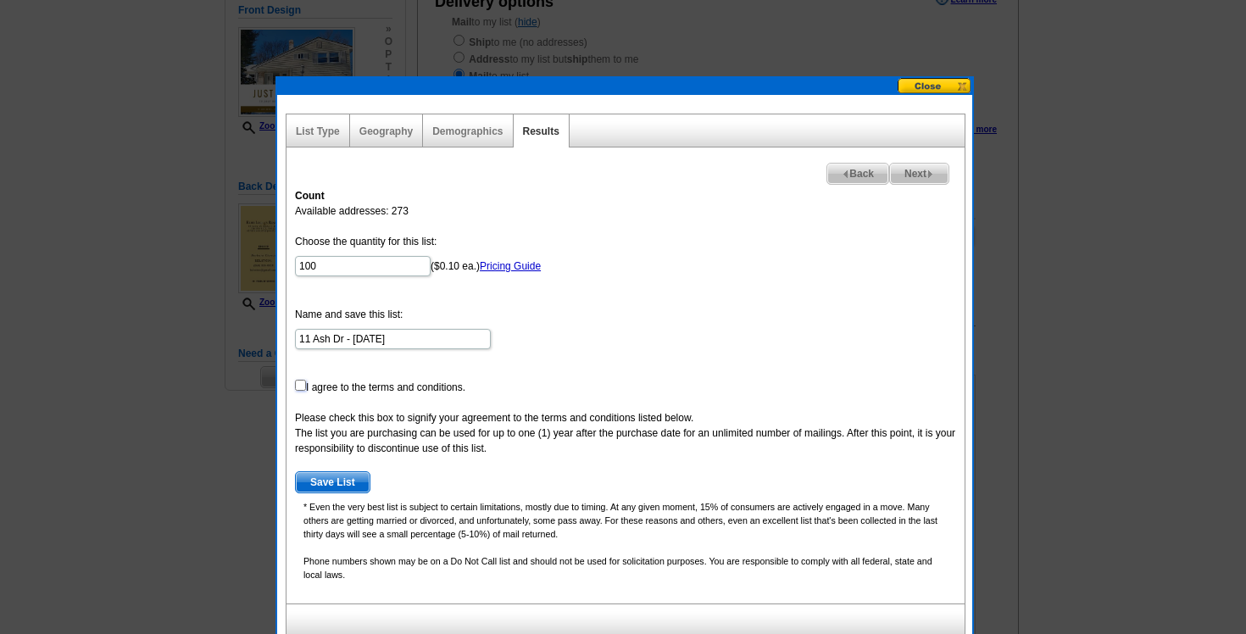
click at [300, 386] on input "checkbox" at bounding box center [300, 385] width 11 height 11
checkbox input "true"
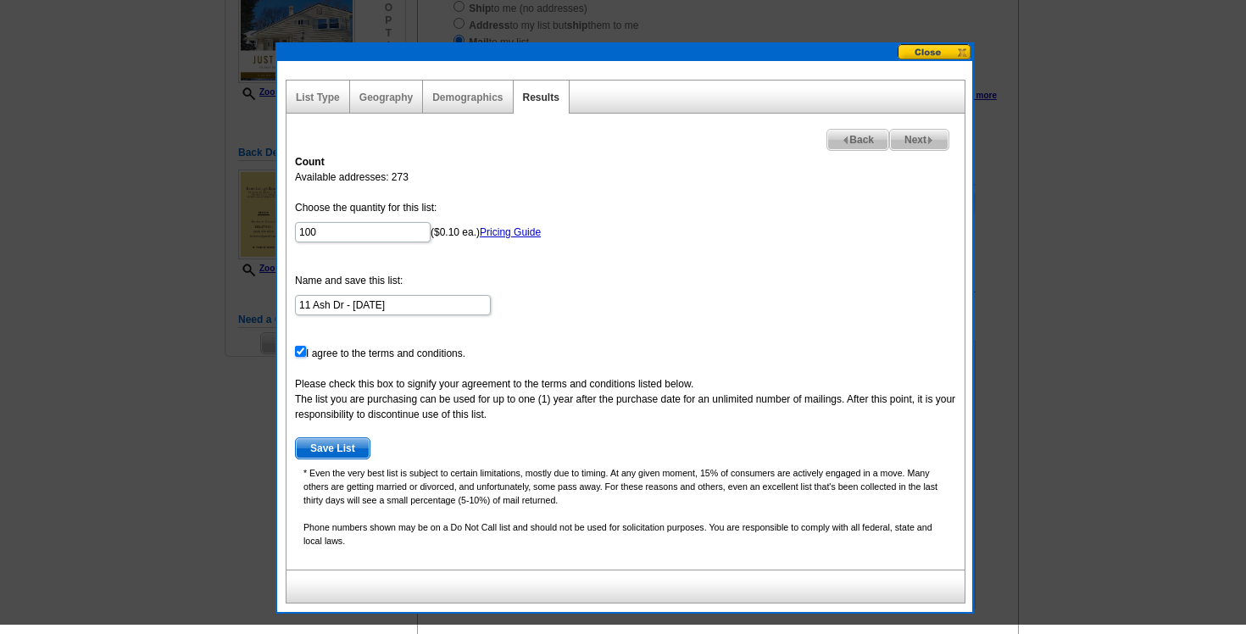
scroll to position [252, 0]
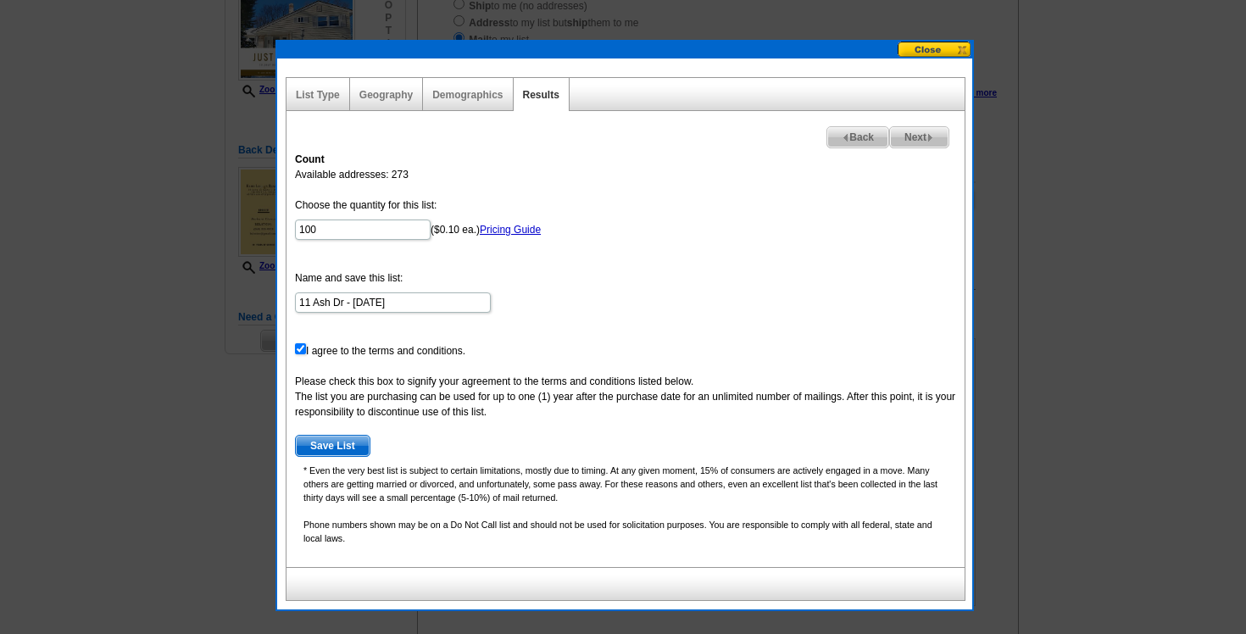
click at [932, 133] on span "Next" at bounding box center [919, 137] width 59 height 20
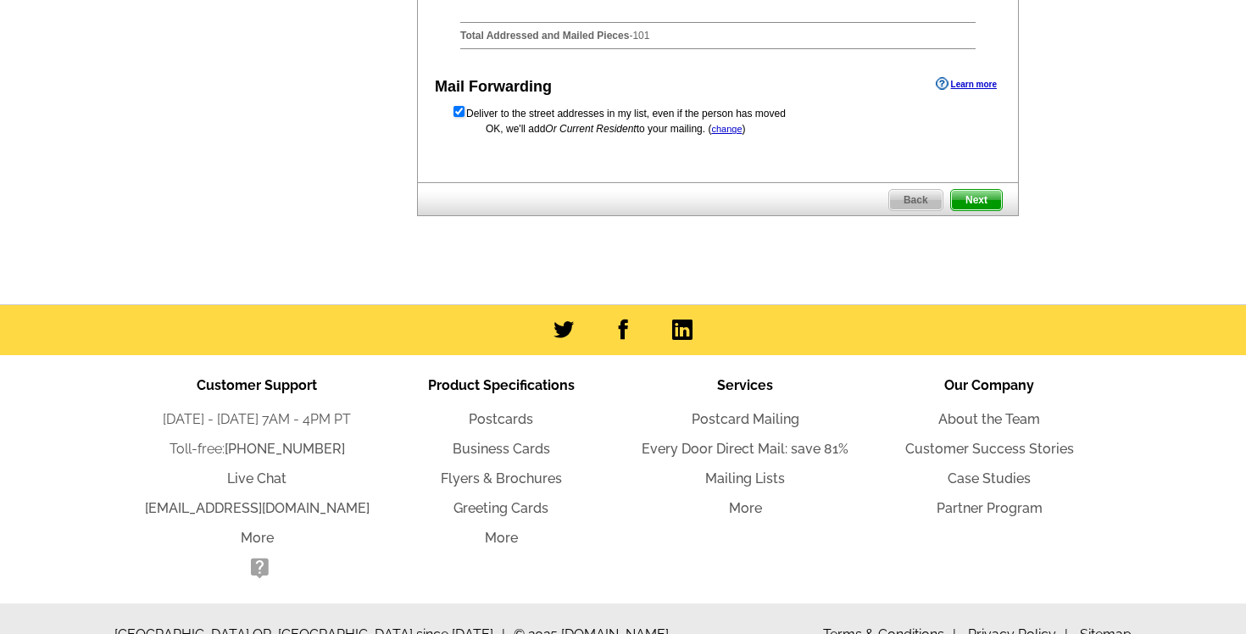
scroll to position [839, 0]
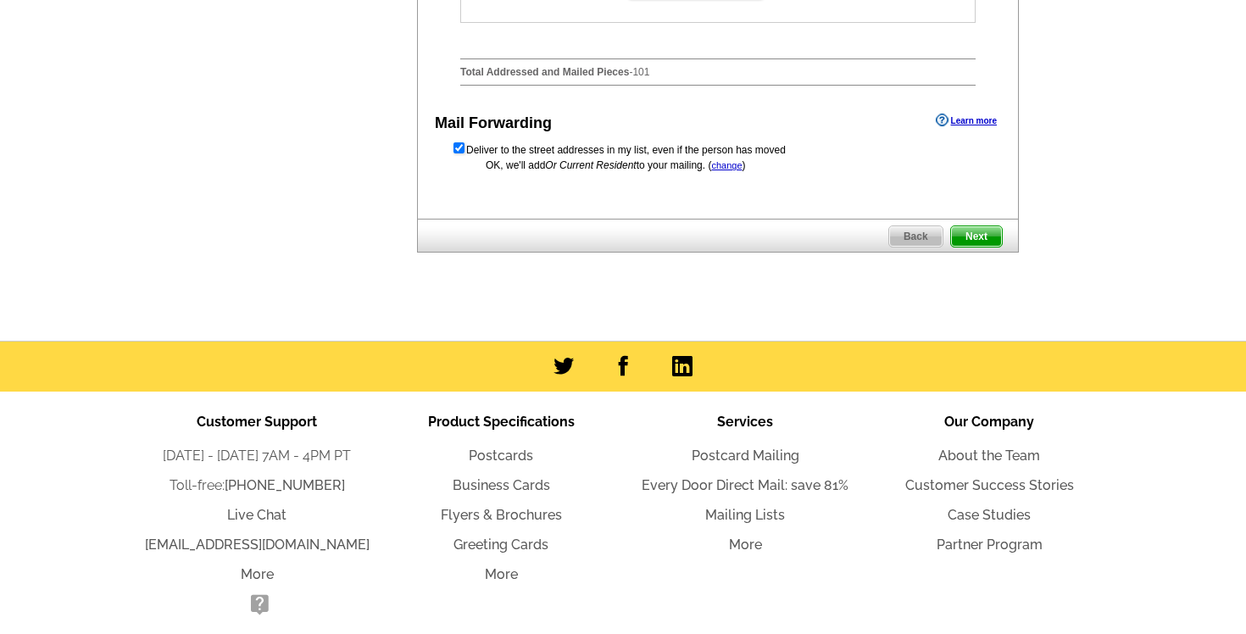
click at [988, 247] on span "Next" at bounding box center [976, 236] width 51 height 20
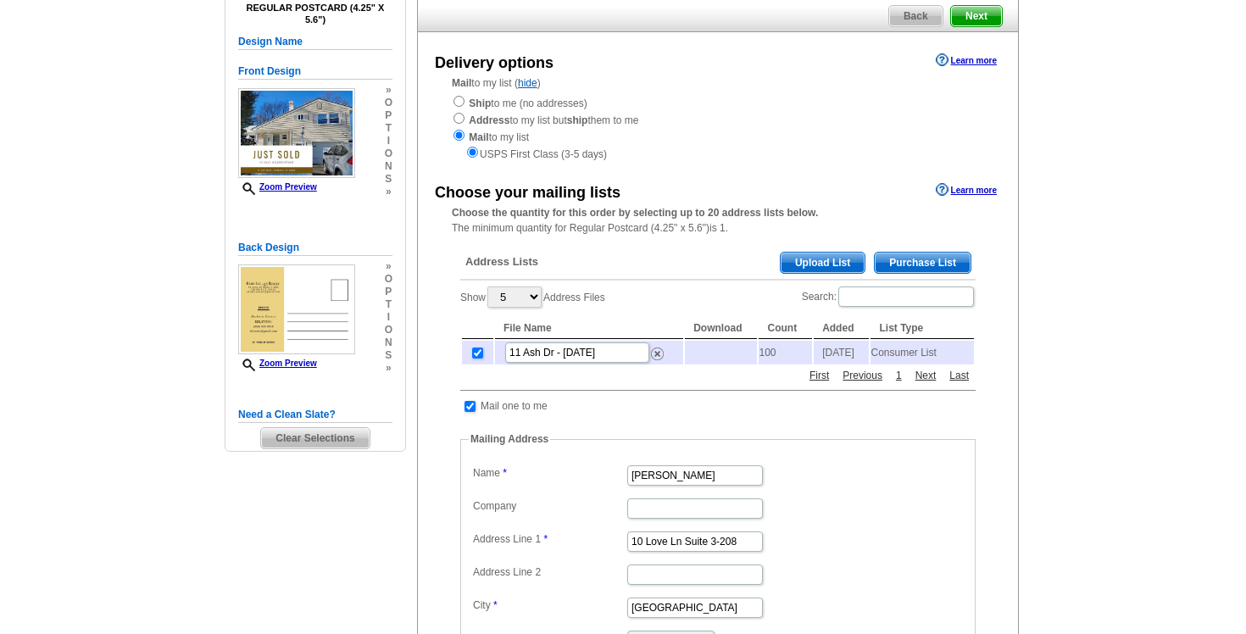
scroll to position [151, 0]
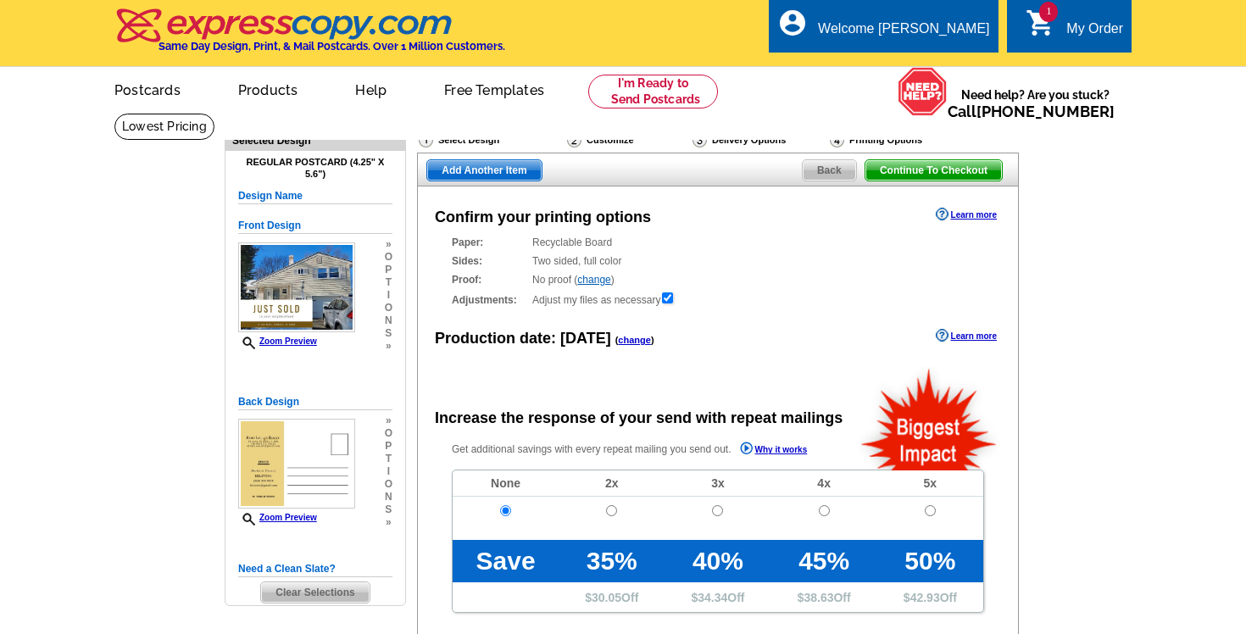
radio input "false"
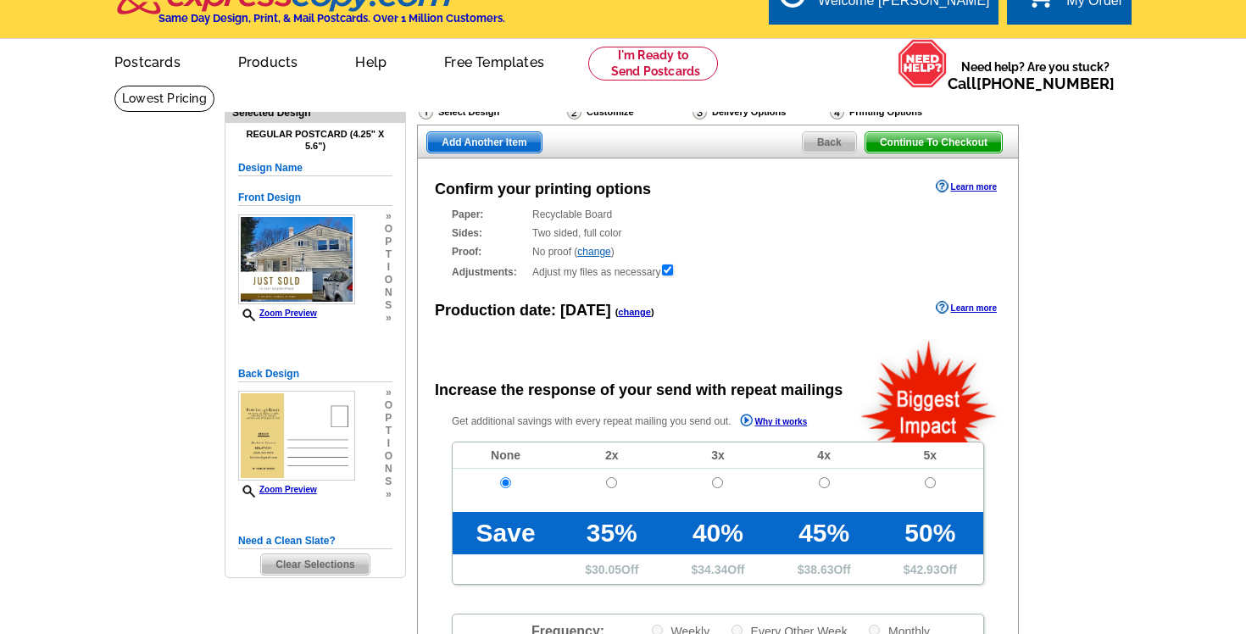
scroll to position [9, 0]
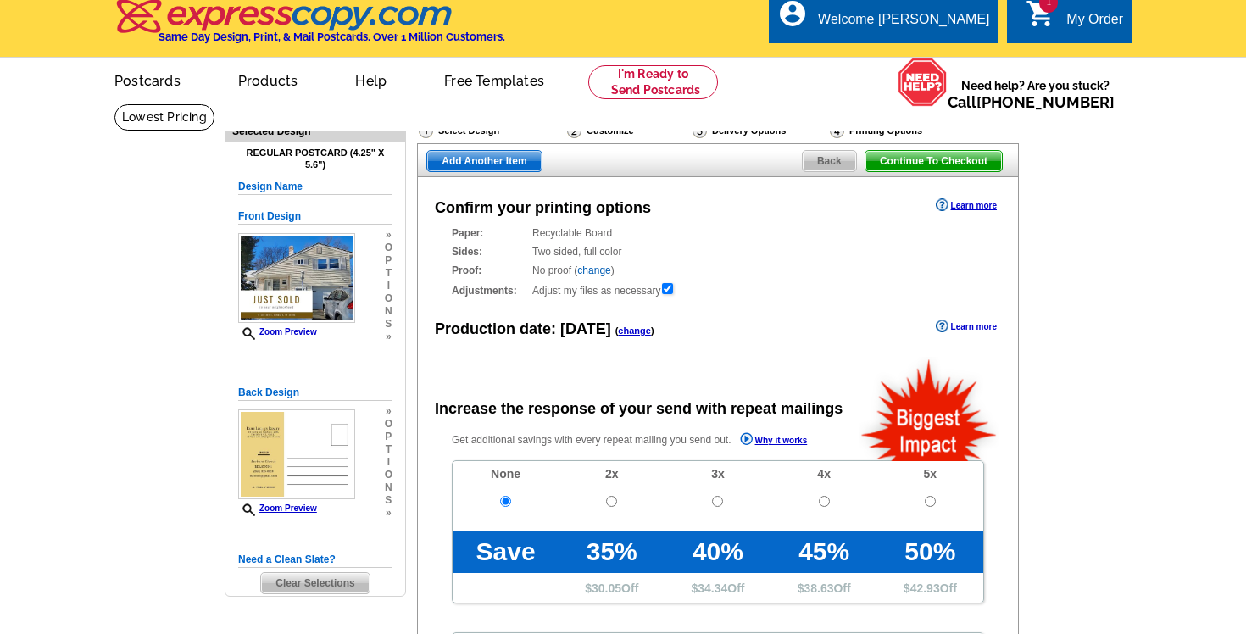
click at [961, 210] on link "Learn more" at bounding box center [966, 205] width 61 height 14
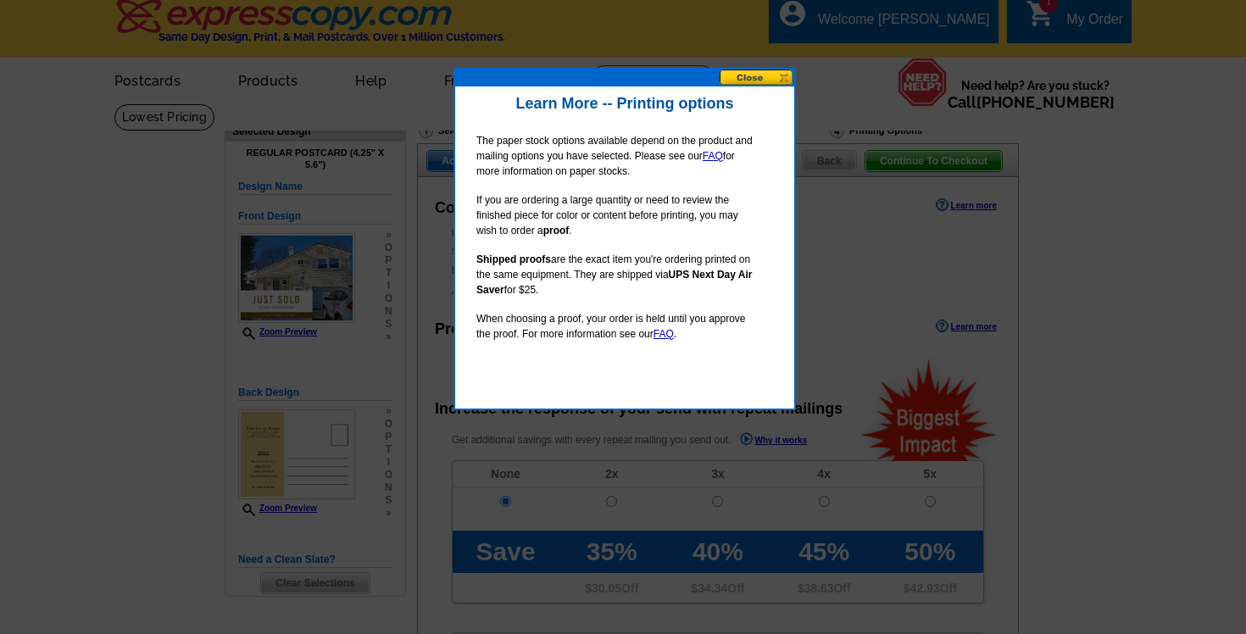
click at [761, 77] on button at bounding box center [757, 78] width 75 height 16
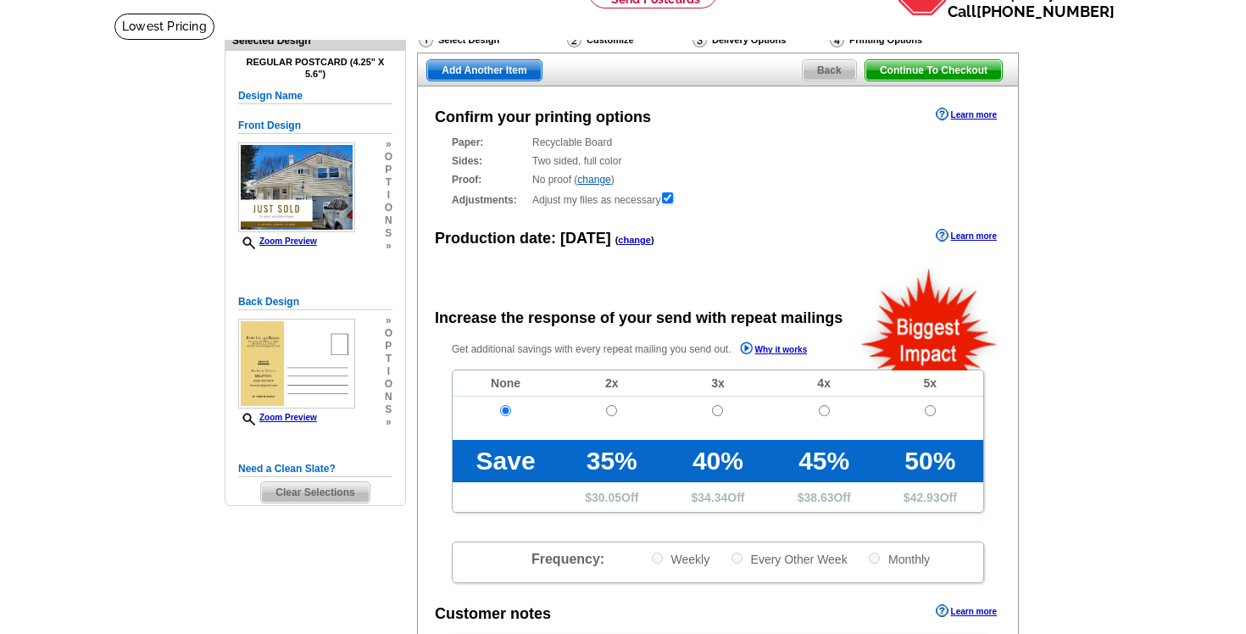
scroll to position [95, 0]
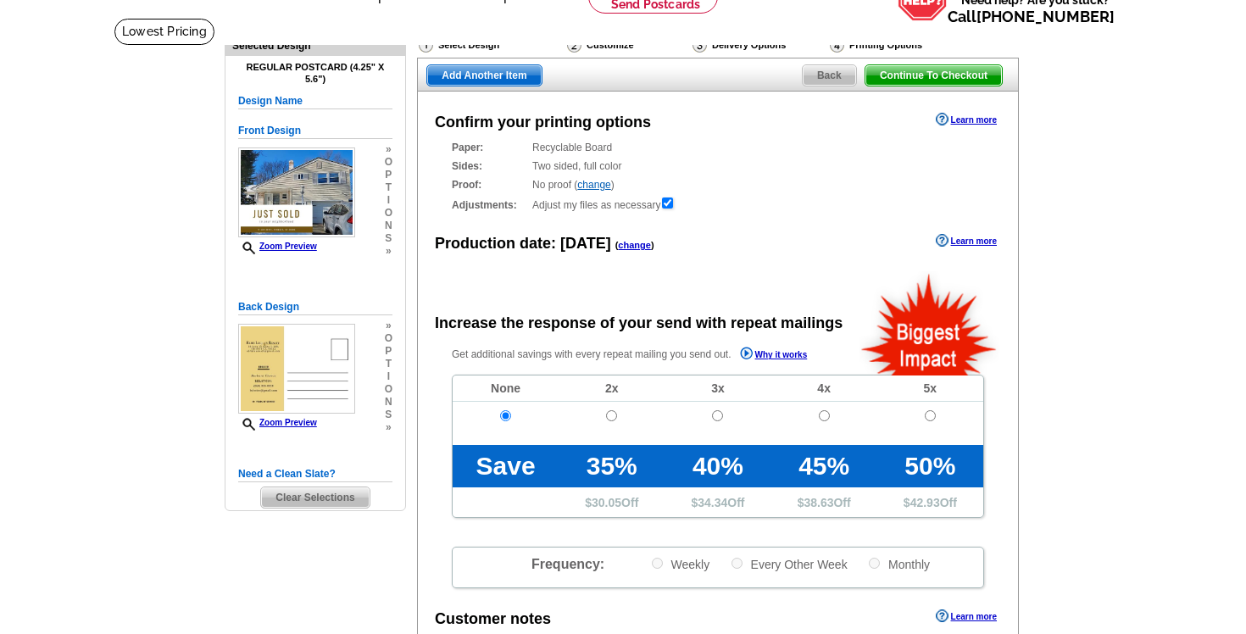
click at [907, 70] on span "Continue To Checkout" at bounding box center [934, 75] width 137 height 20
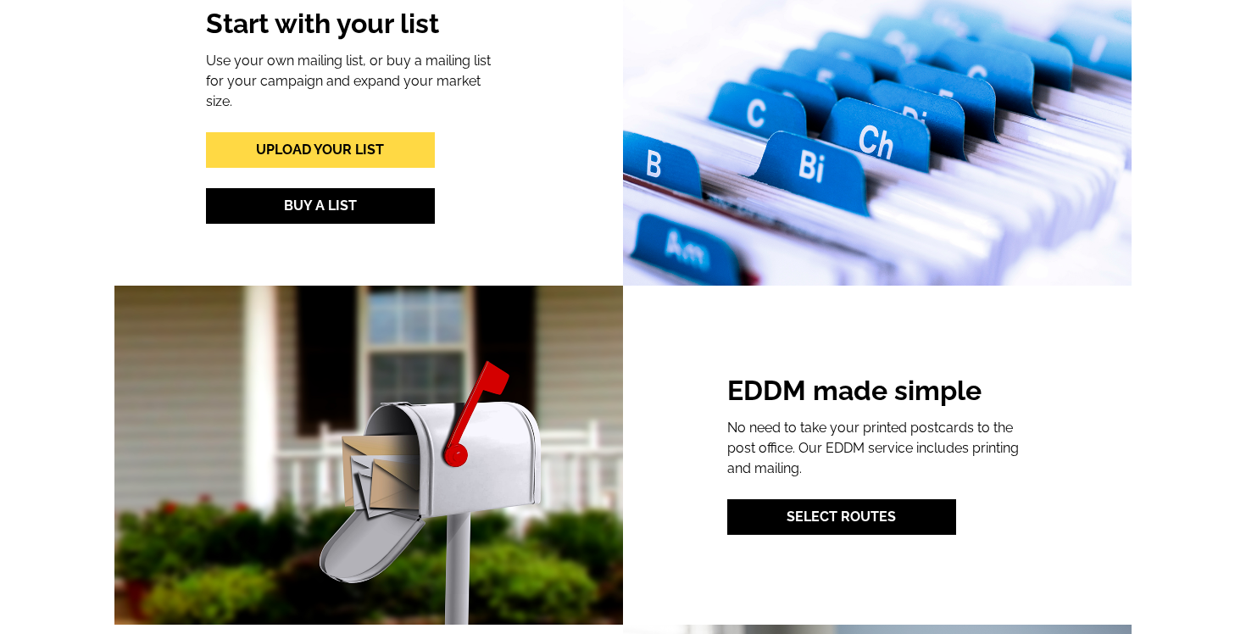
scroll to position [1977, 0]
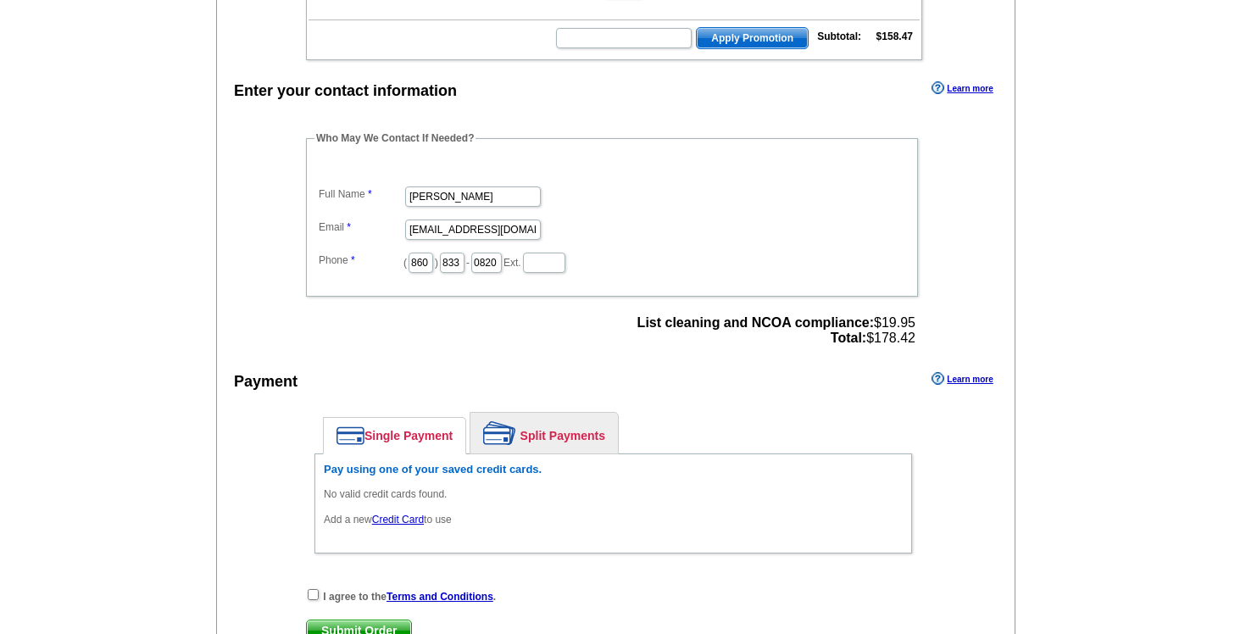
scroll to position [473, 0]
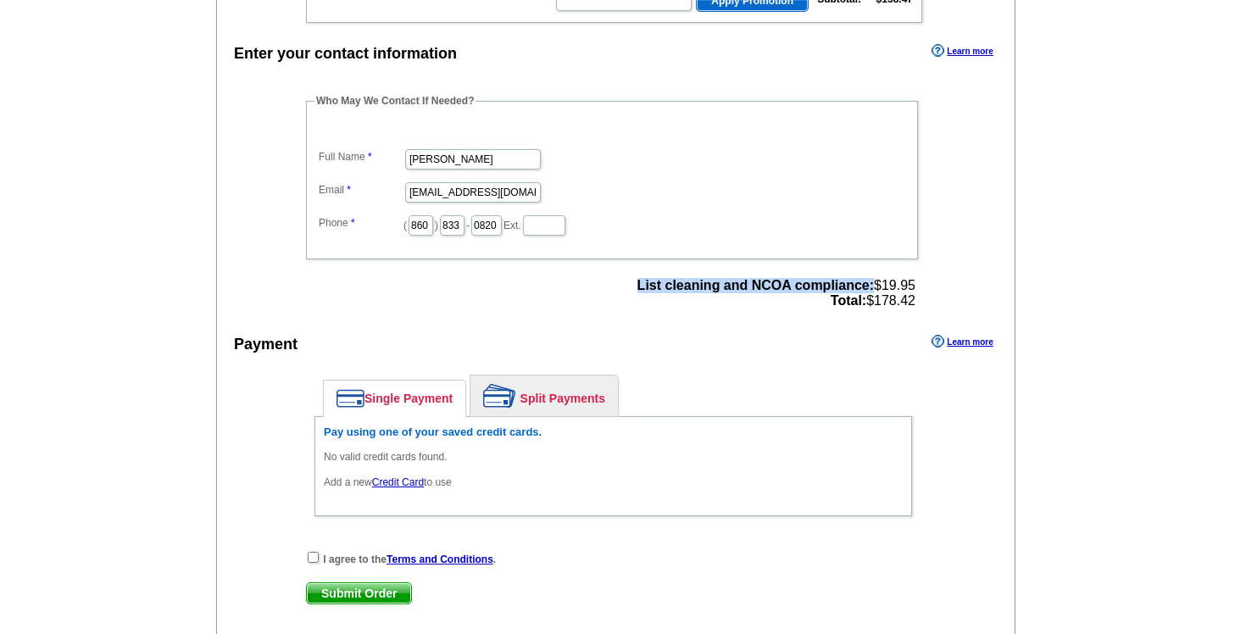
drag, startPoint x: 630, startPoint y: 282, endPoint x: 872, endPoint y: 285, distance: 241.7
click at [872, 285] on div "List cleaning and NCOA compliance: $19.95 Total: $178.42" at bounding box center [777, 293] width 288 height 41
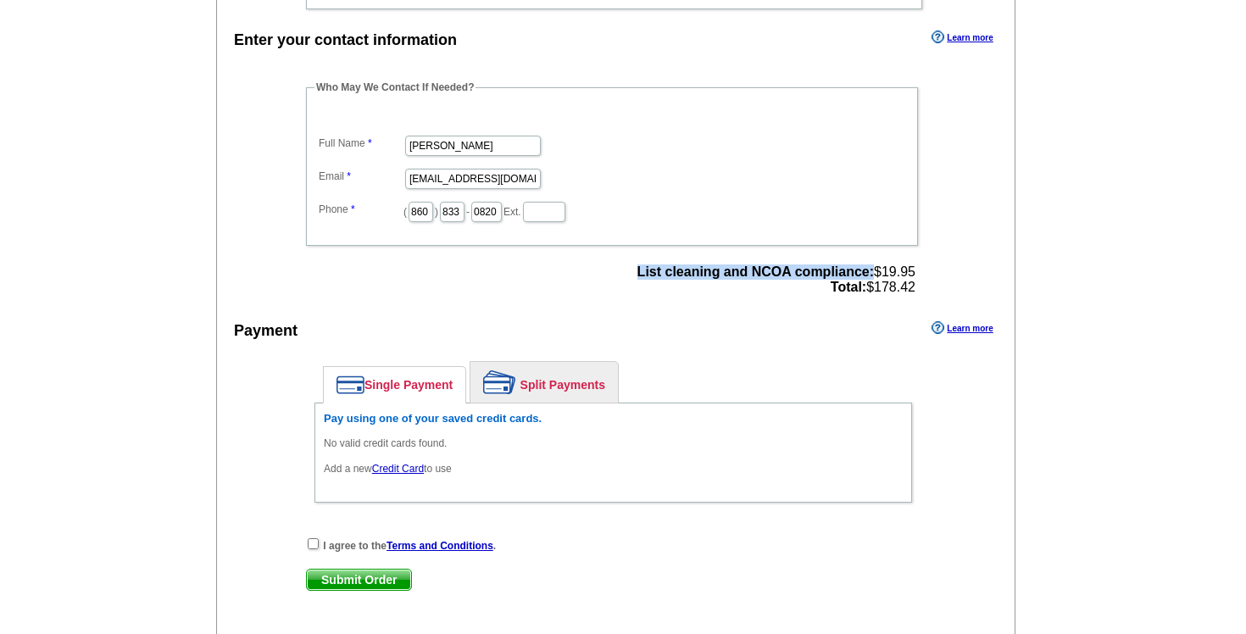
scroll to position [483, 0]
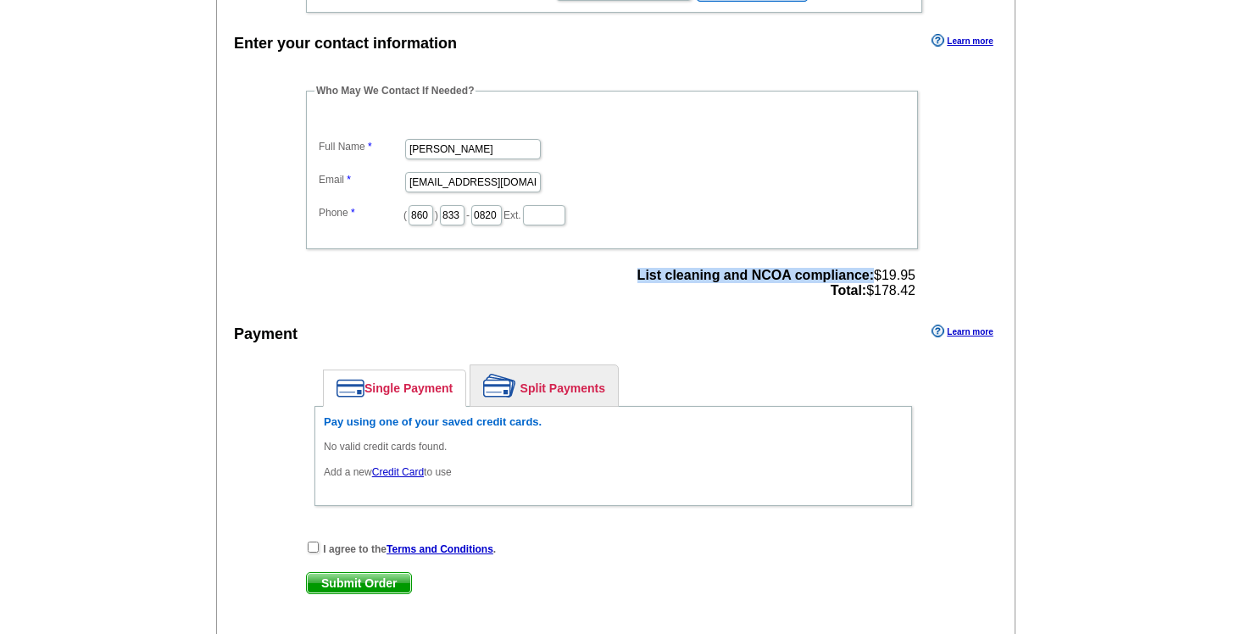
click at [790, 344] on div "Payment Learn more" at bounding box center [616, 339] width 798 height 36
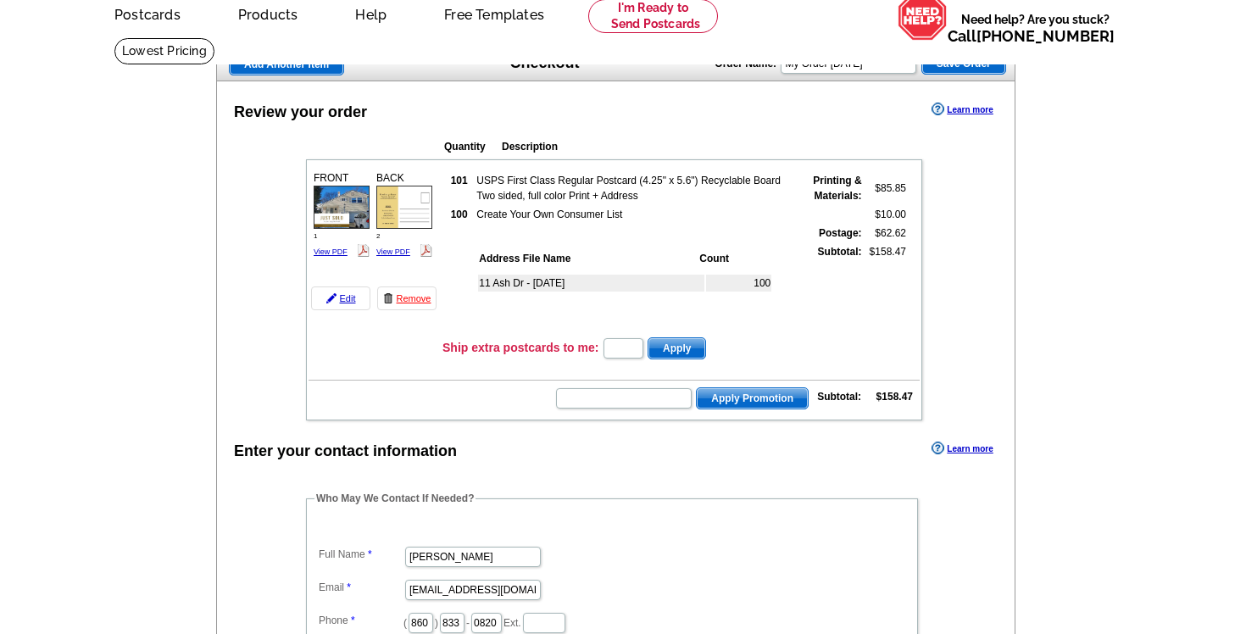
scroll to position [69, 0]
